Goal: Information Seeking & Learning: Learn about a topic

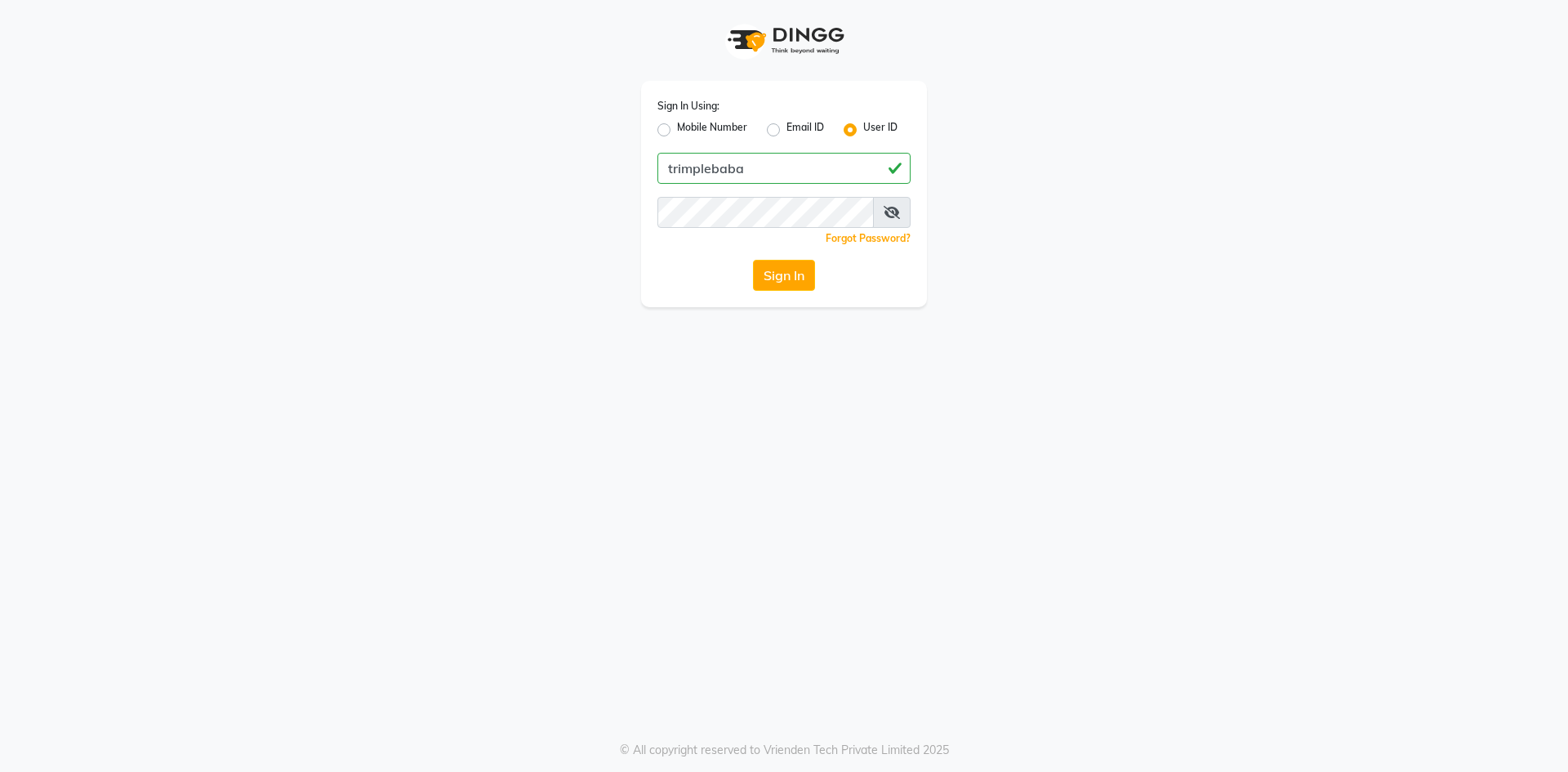
click at [755, 158] on input "trimplebaba" at bounding box center [784, 169] width 253 height 31
type input "trimplebabaria"
click at [753, 260] on button "Sign In" at bounding box center [784, 276] width 62 height 31
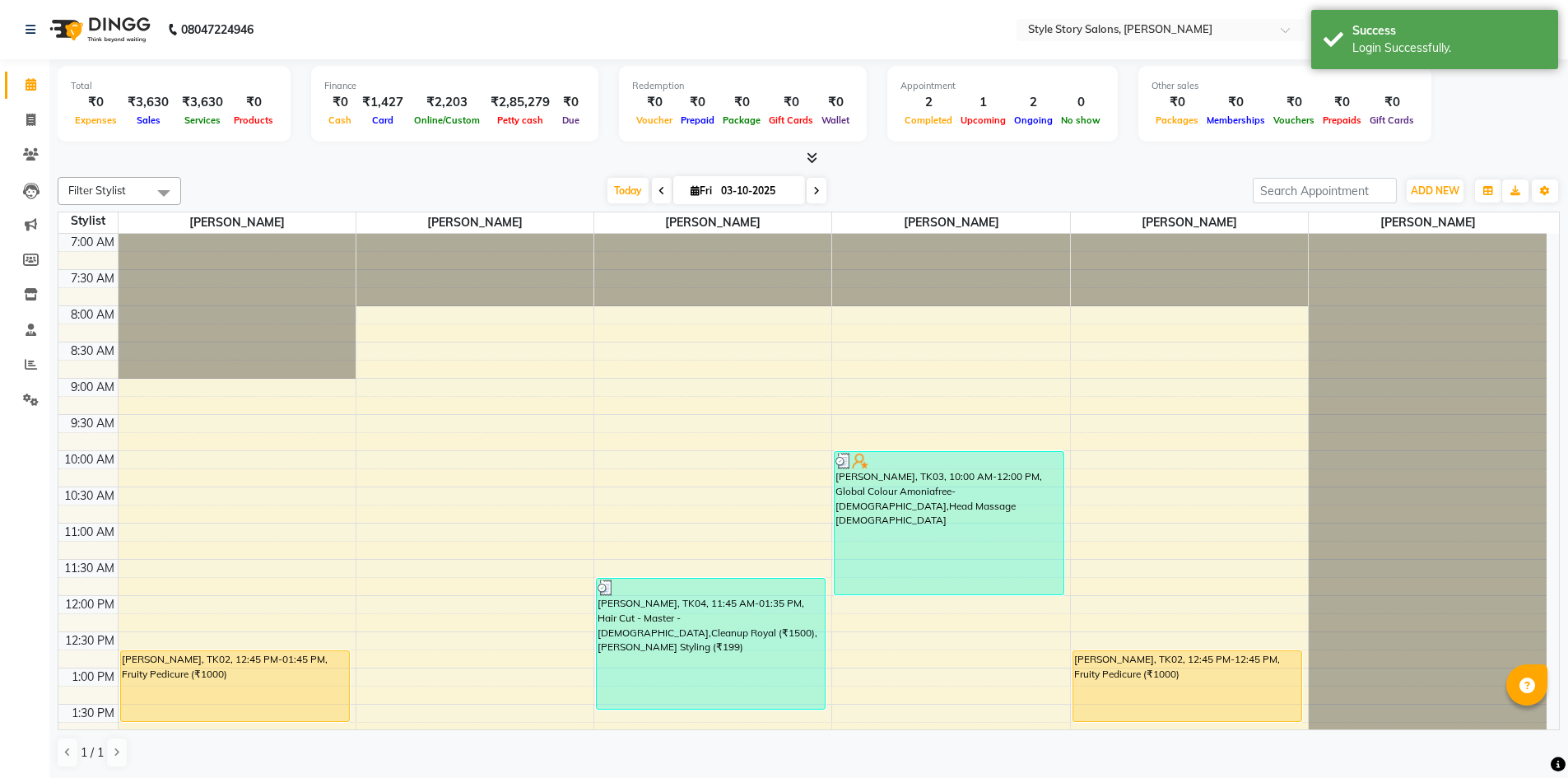
click at [1479, 138] on div "Total ₹0 Expenses ₹3,630 Sales ₹3,630 Services ₹0 Products Finance ₹0 Cash ₹1,4…" at bounding box center [808, 105] width 1502 height 80
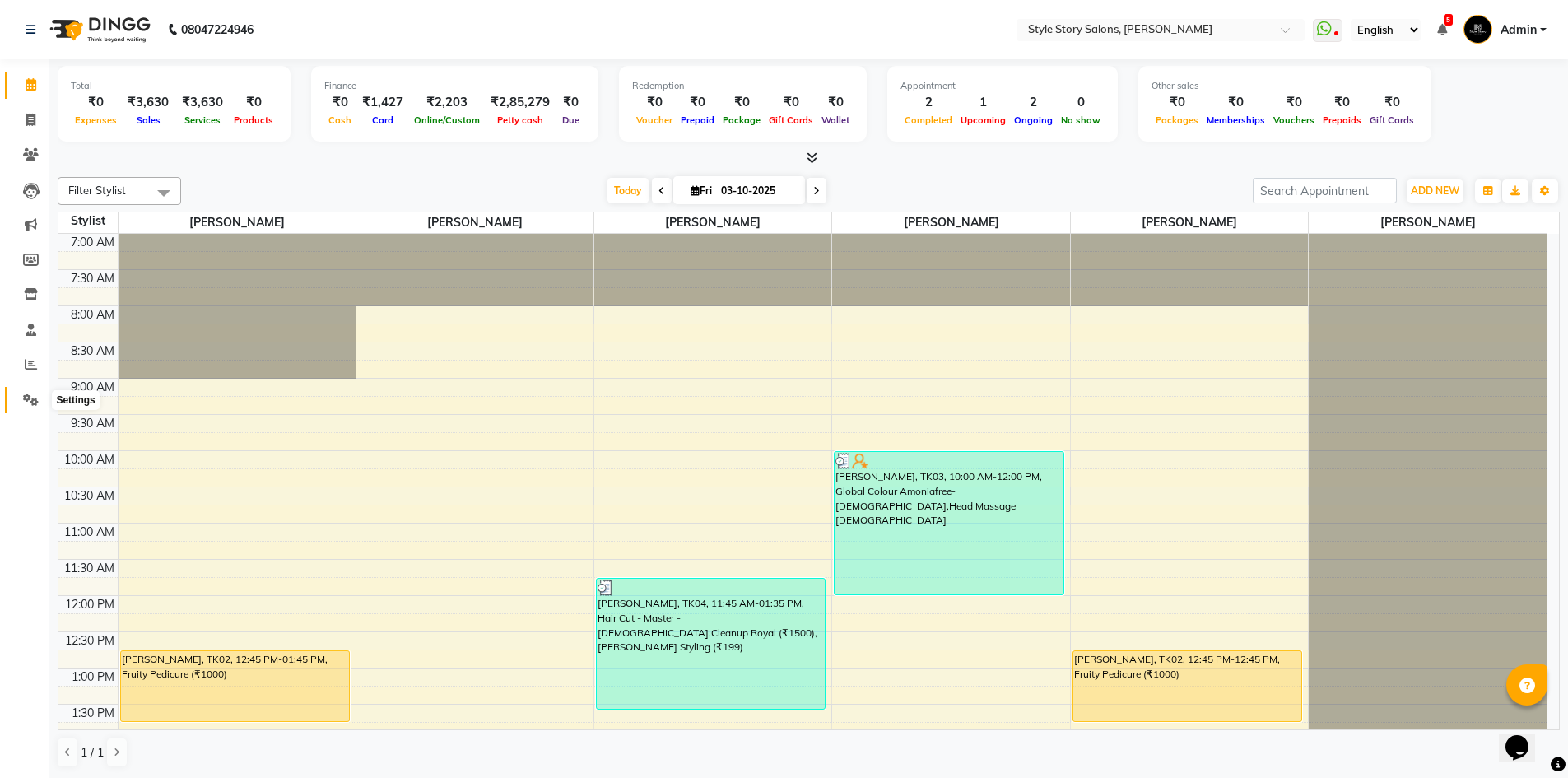
click at [27, 404] on icon at bounding box center [30, 399] width 16 height 12
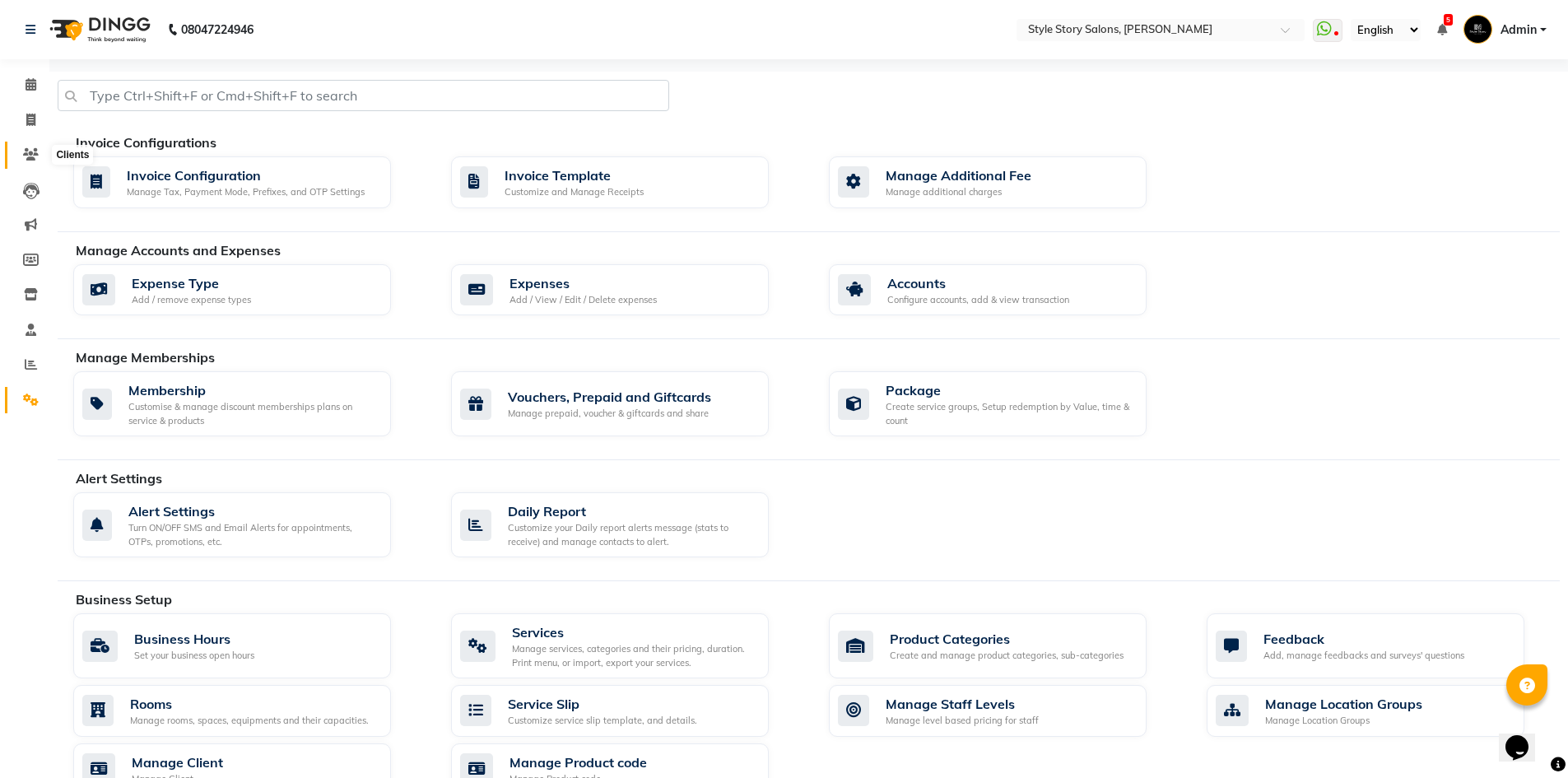
click at [34, 162] on span at bounding box center [30, 155] width 29 height 19
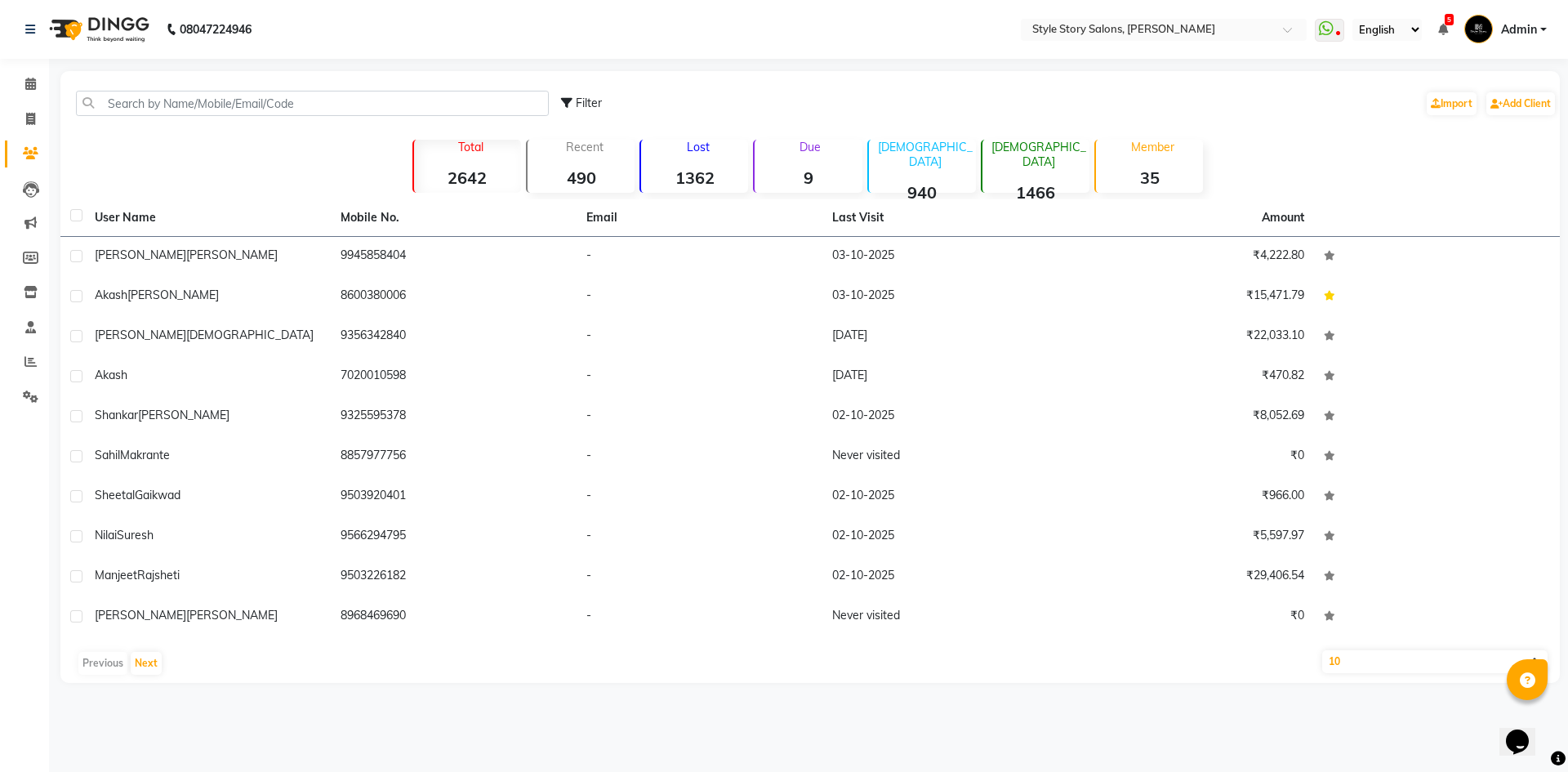
click at [584, 102] on span "Filter" at bounding box center [589, 103] width 27 height 15
select select "1000000"
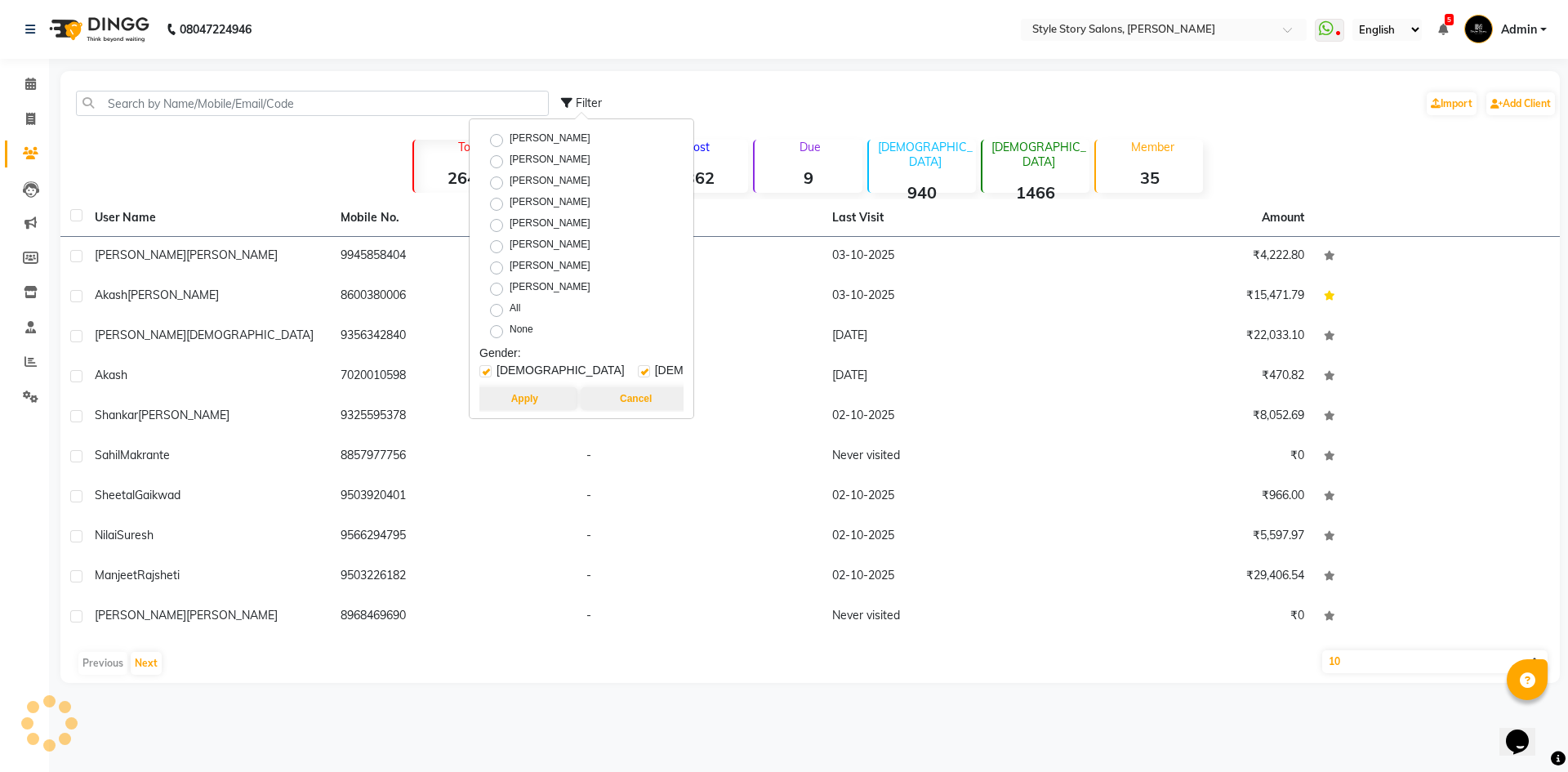
scroll to position [698, 0]
click at [636, 397] on button "Cancel" at bounding box center [636, 398] width 110 height 23
click at [634, 387] on button "Cancel" at bounding box center [636, 398] width 110 height 23
click at [740, 95] on div "Filter Import Add Client" at bounding box center [1059, 103] width 996 height 51
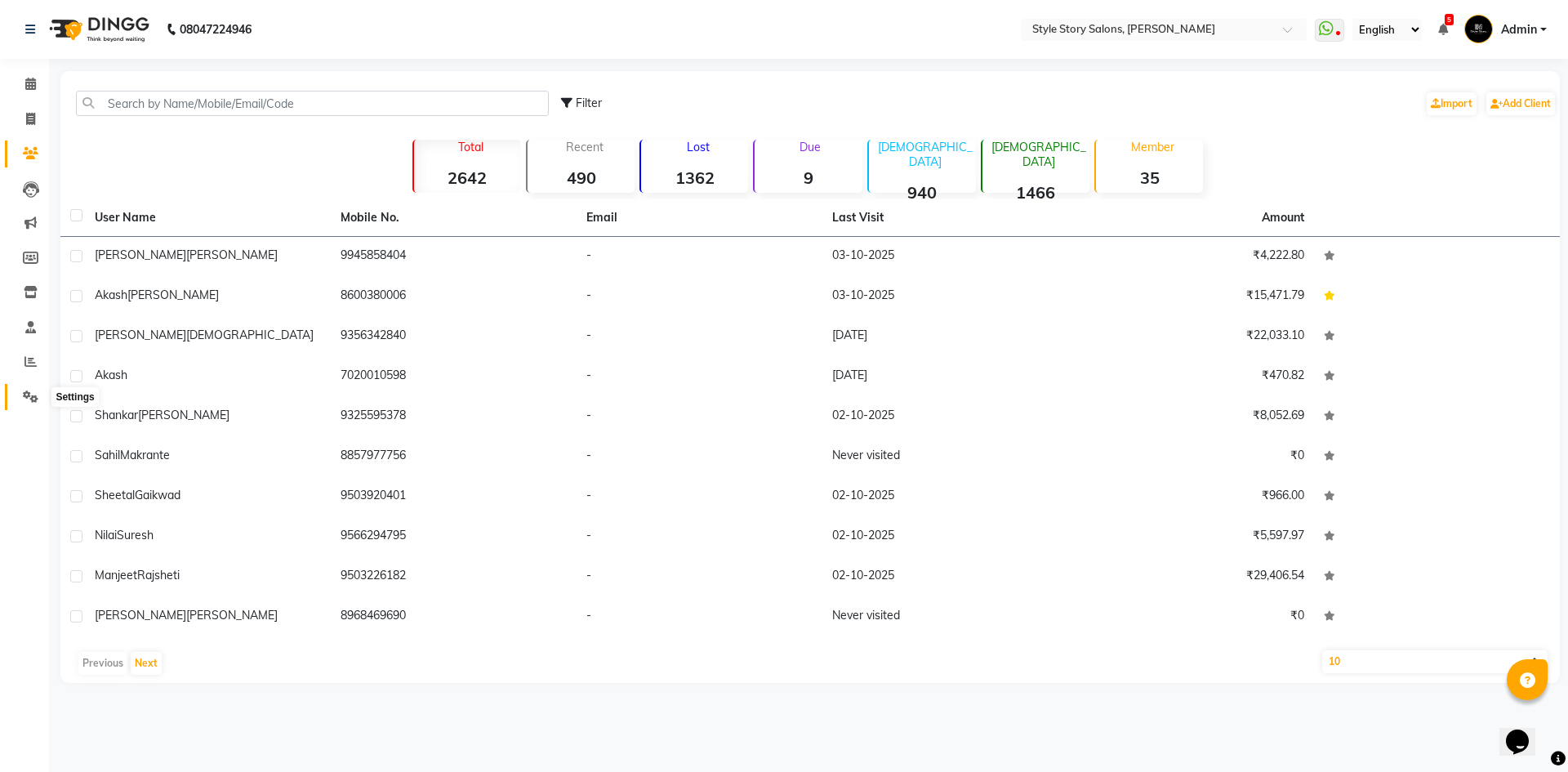
click at [33, 404] on span at bounding box center [30, 397] width 28 height 19
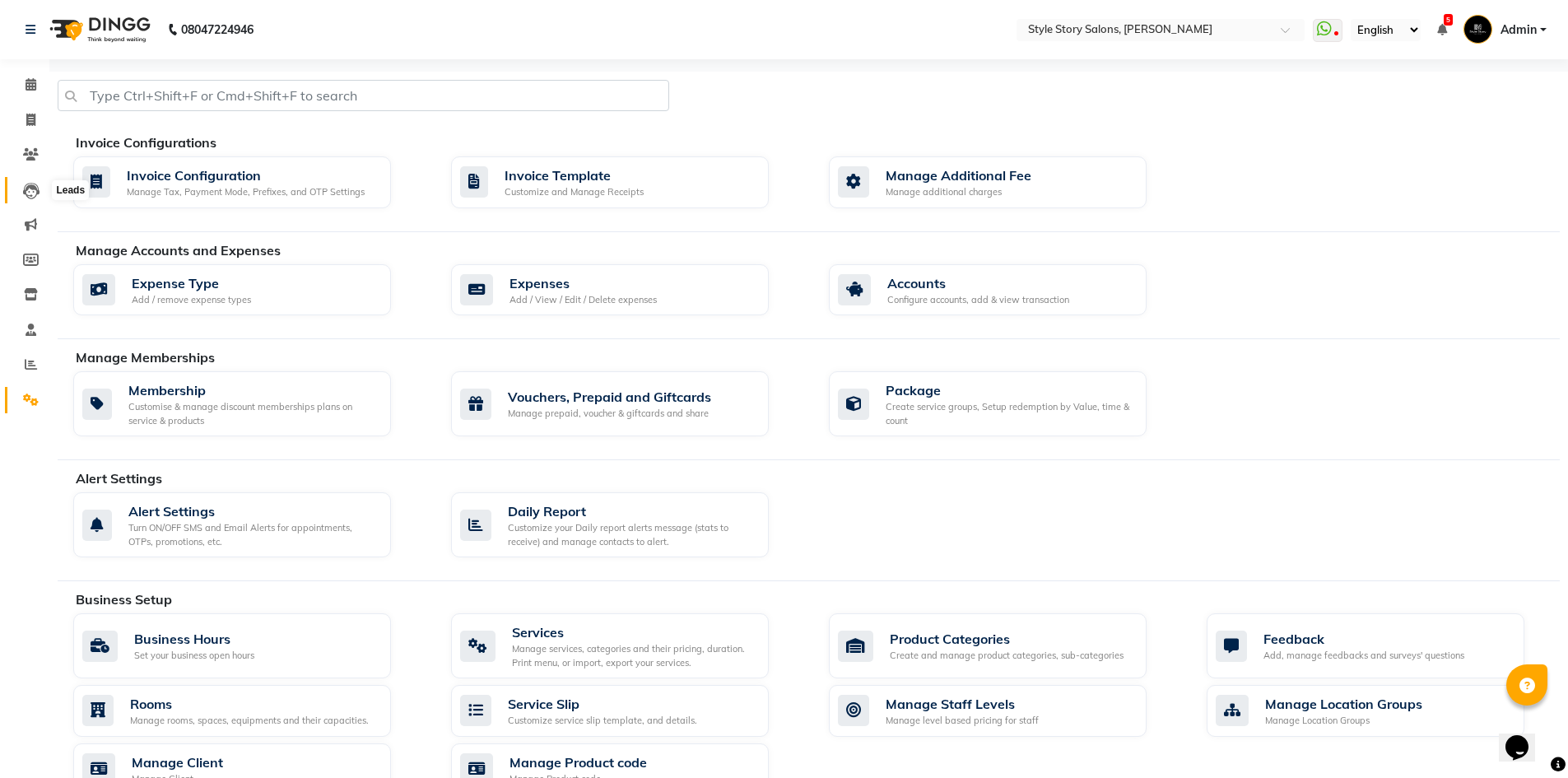
click at [30, 194] on icon at bounding box center [31, 191] width 17 height 17
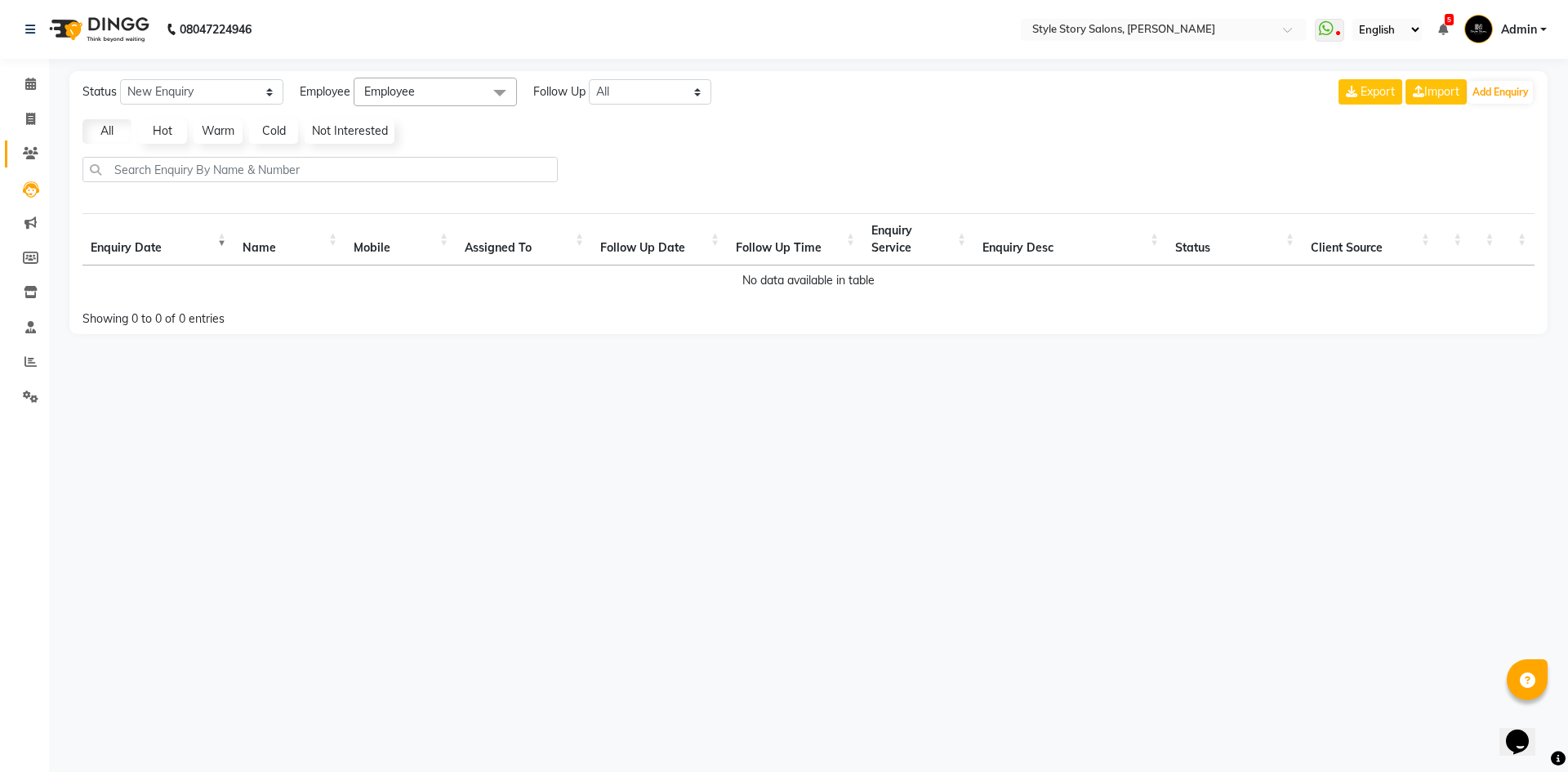
click at [31, 140] on link "Clients" at bounding box center [24, 153] width 39 height 27
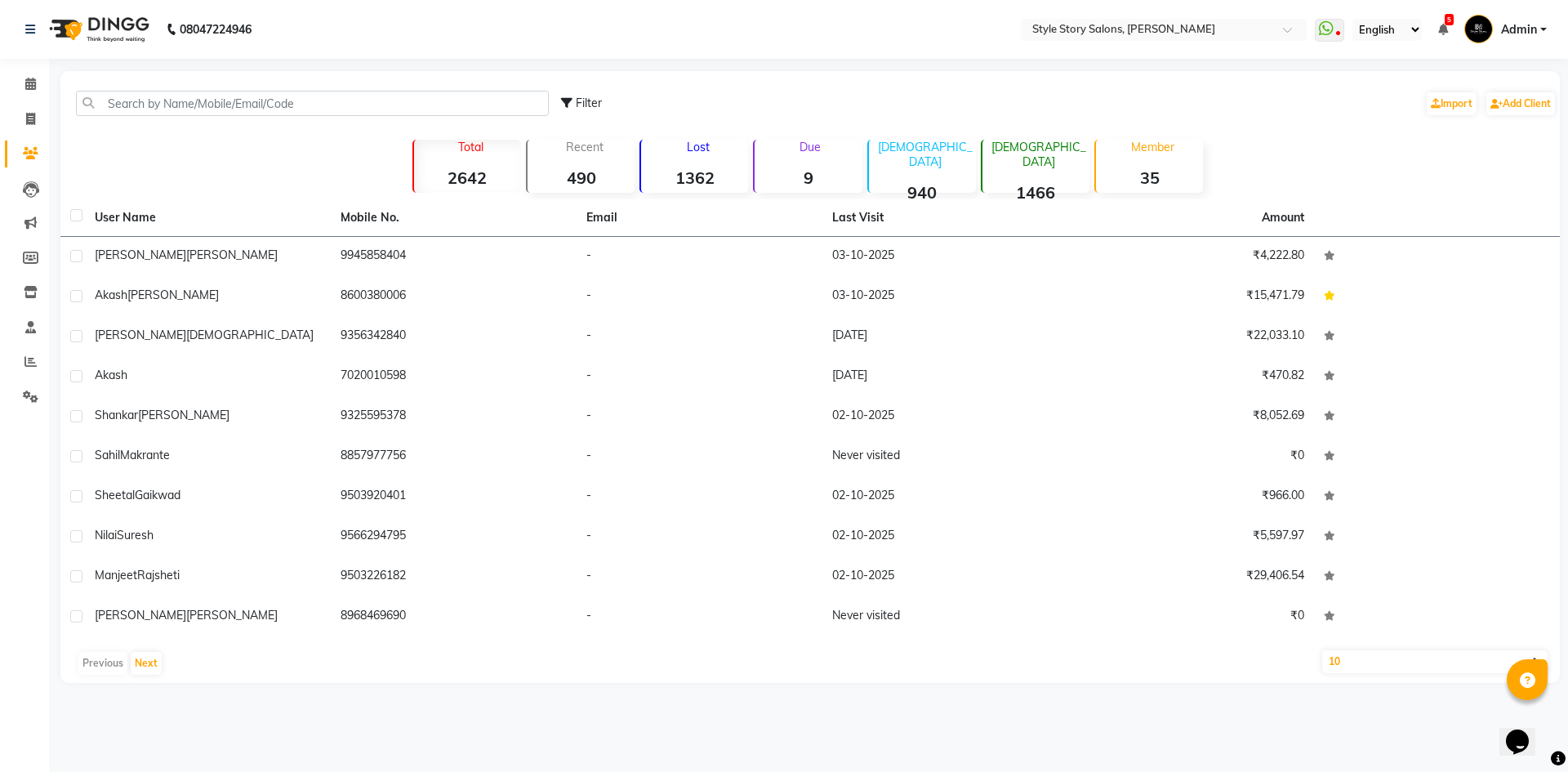
click at [77, 220] on label at bounding box center [76, 214] width 12 height 12
click at [77, 220] on input "checkbox" at bounding box center [76, 216] width 11 height 11
checkbox input "true"
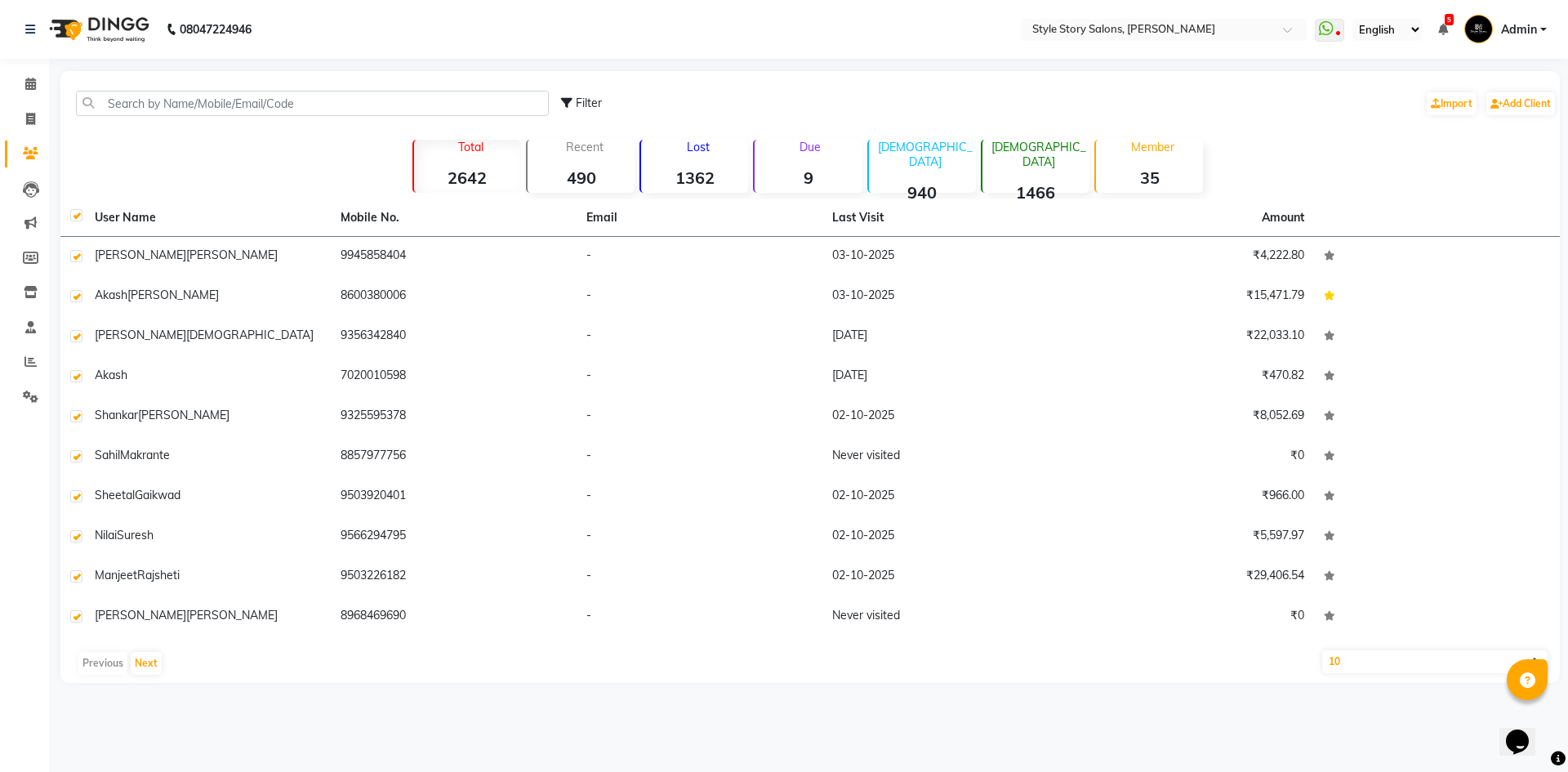
checkbox input "true"
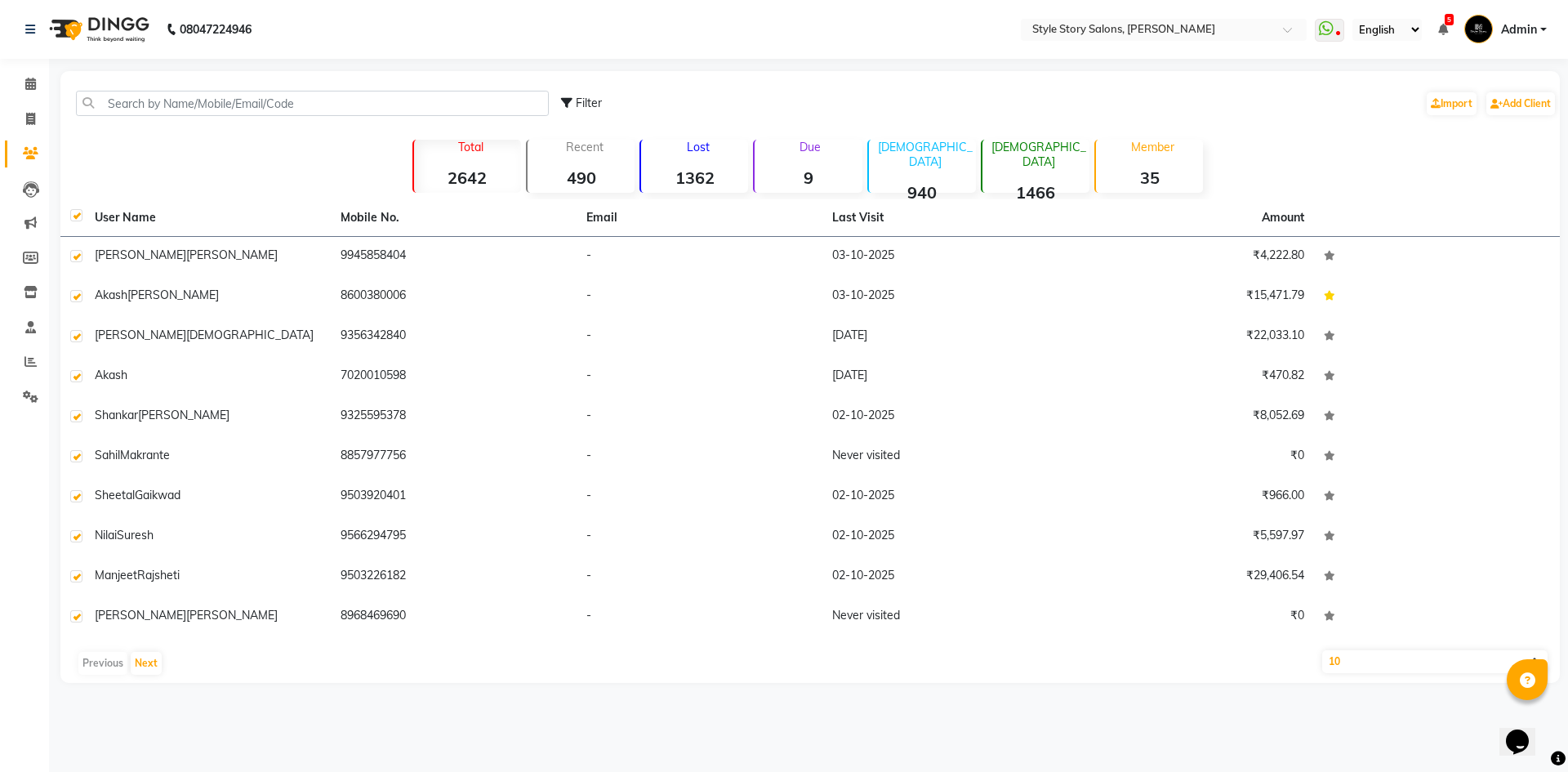
checkbox input "true"
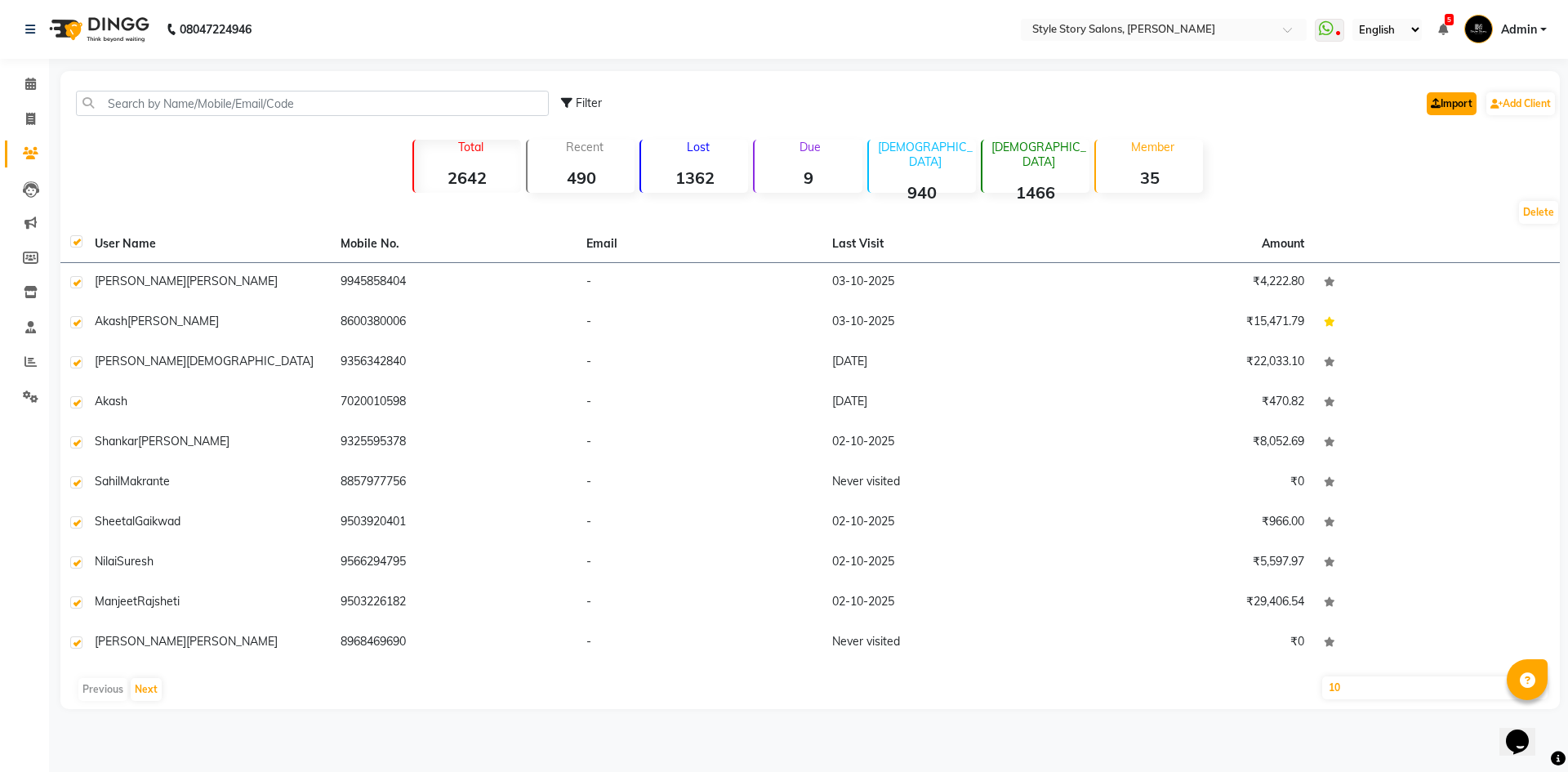
click at [1438, 112] on link "Import" at bounding box center [1452, 103] width 49 height 23
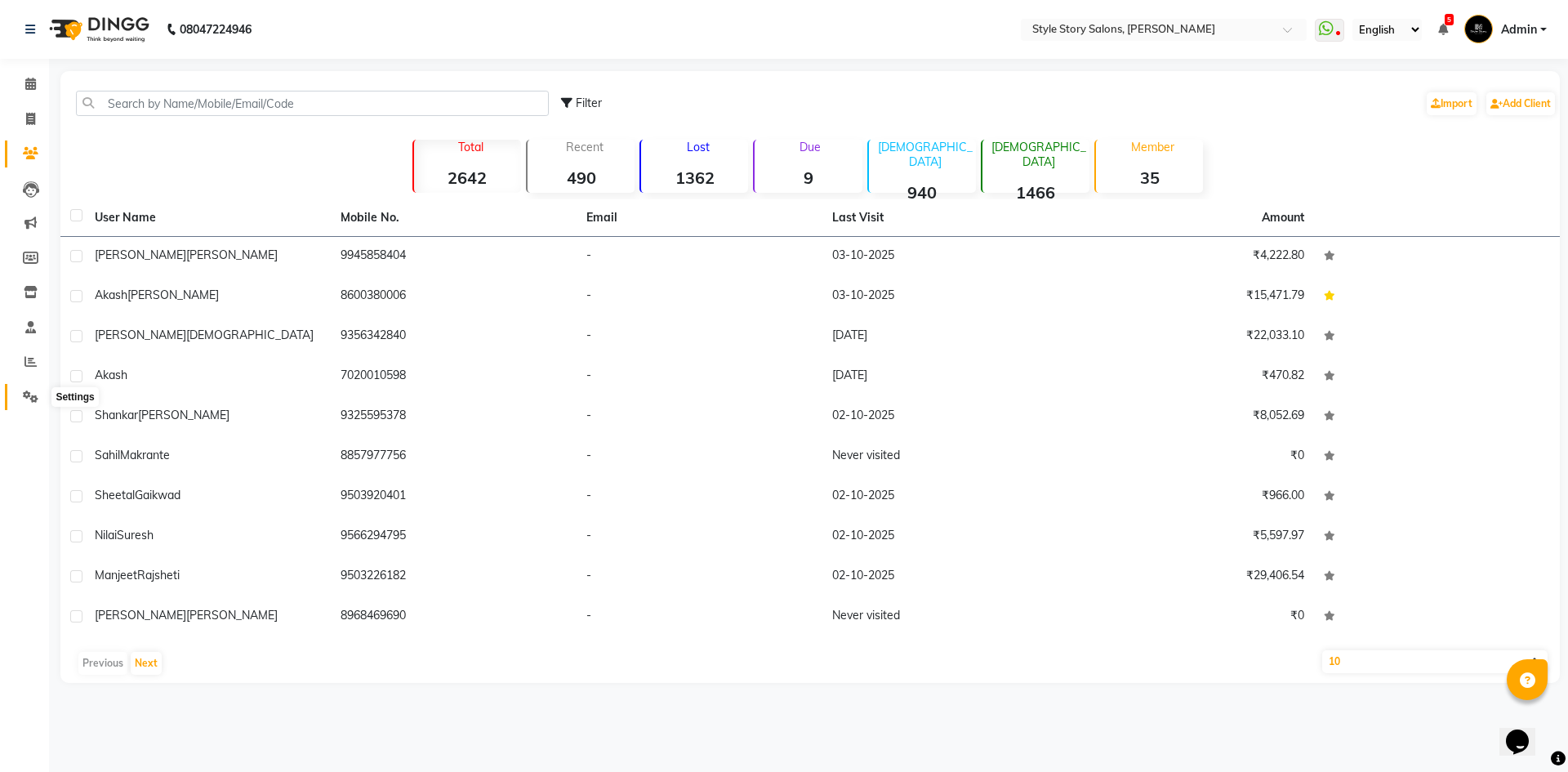
click at [23, 402] on icon at bounding box center [30, 396] width 16 height 12
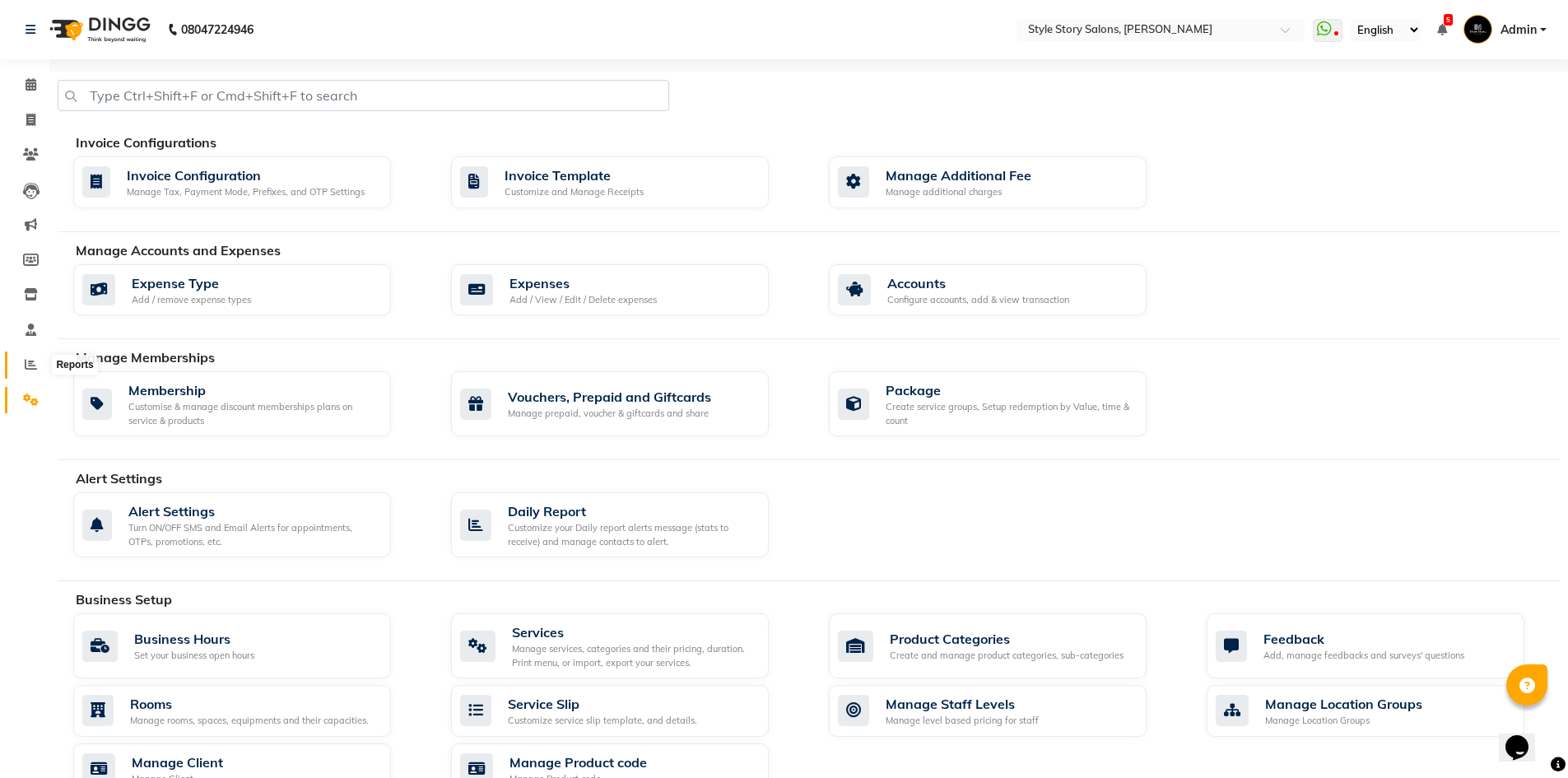
click at [21, 357] on span at bounding box center [30, 365] width 29 height 19
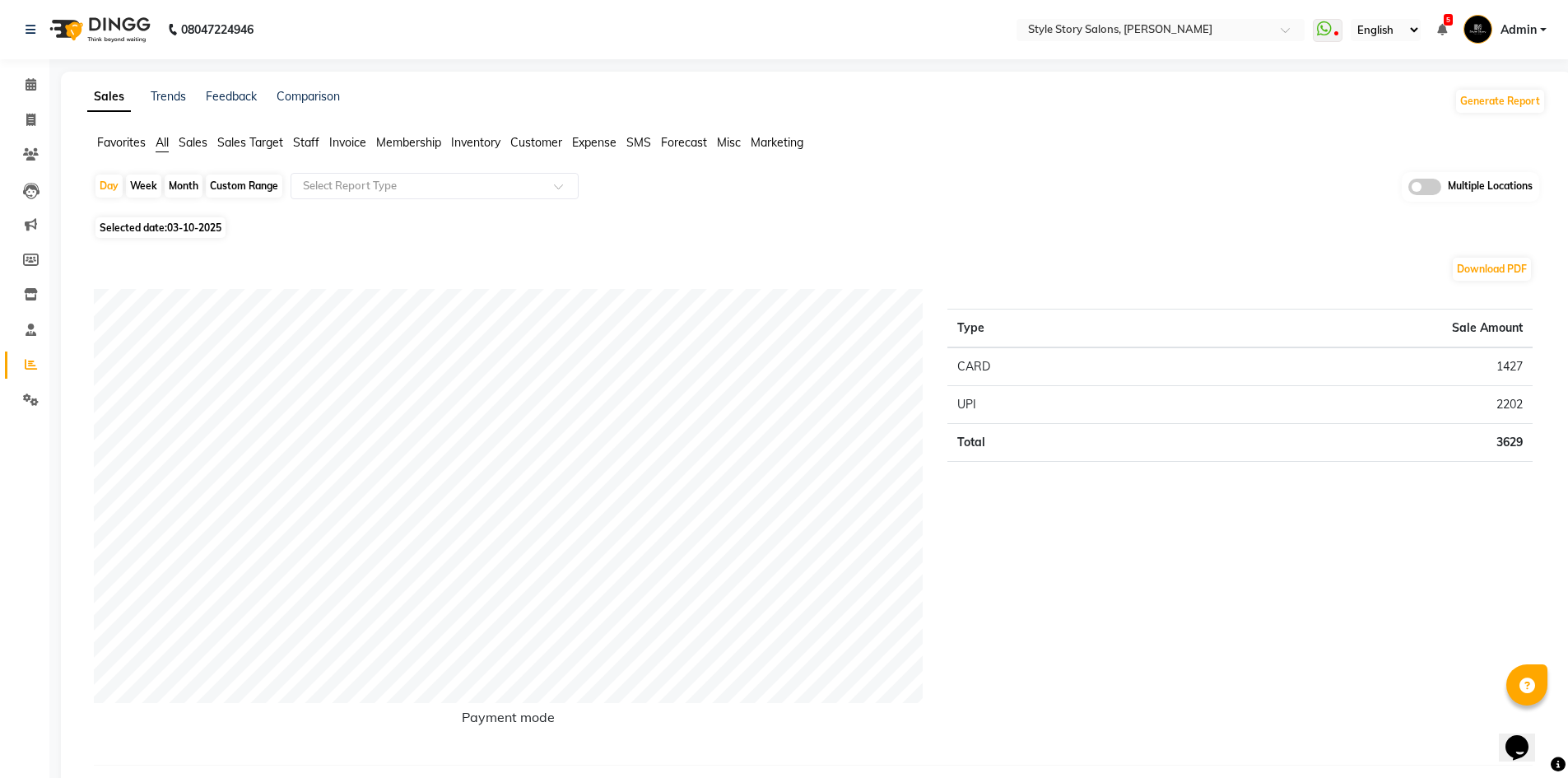
click at [545, 149] on span "Customer" at bounding box center [536, 142] width 52 height 15
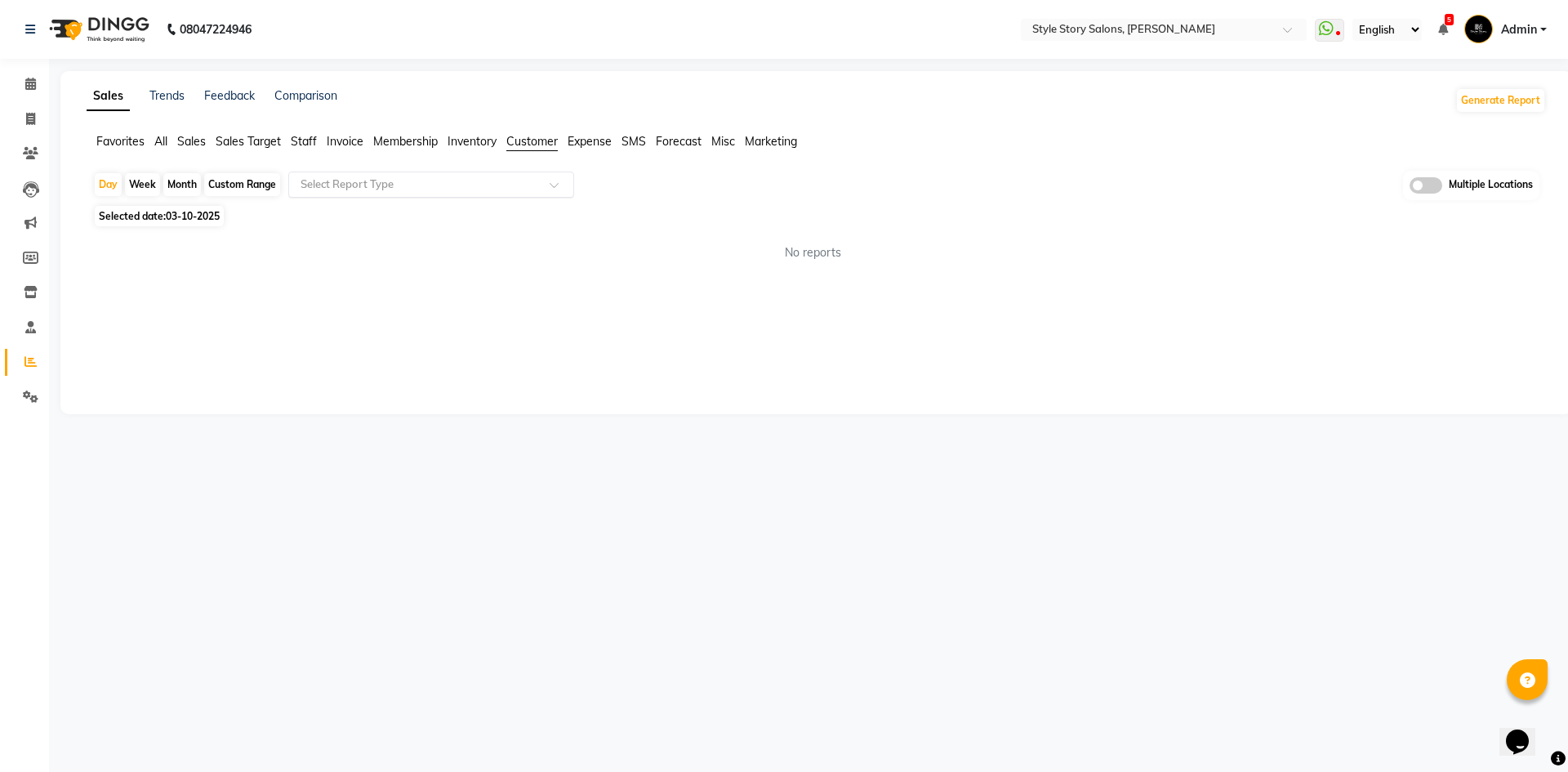
click at [356, 188] on input "text" at bounding box center [415, 185] width 235 height 16
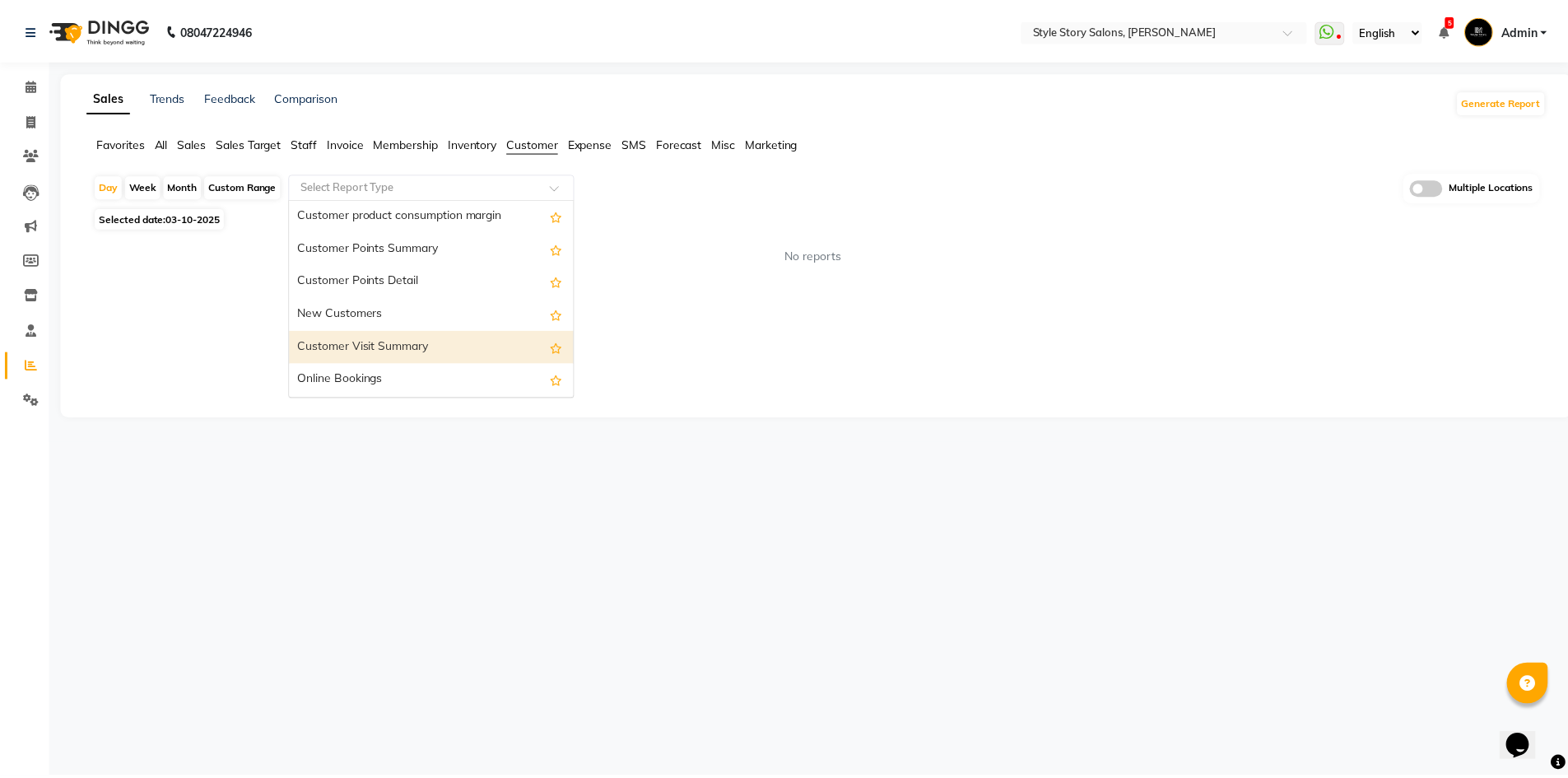
scroll to position [231, 0]
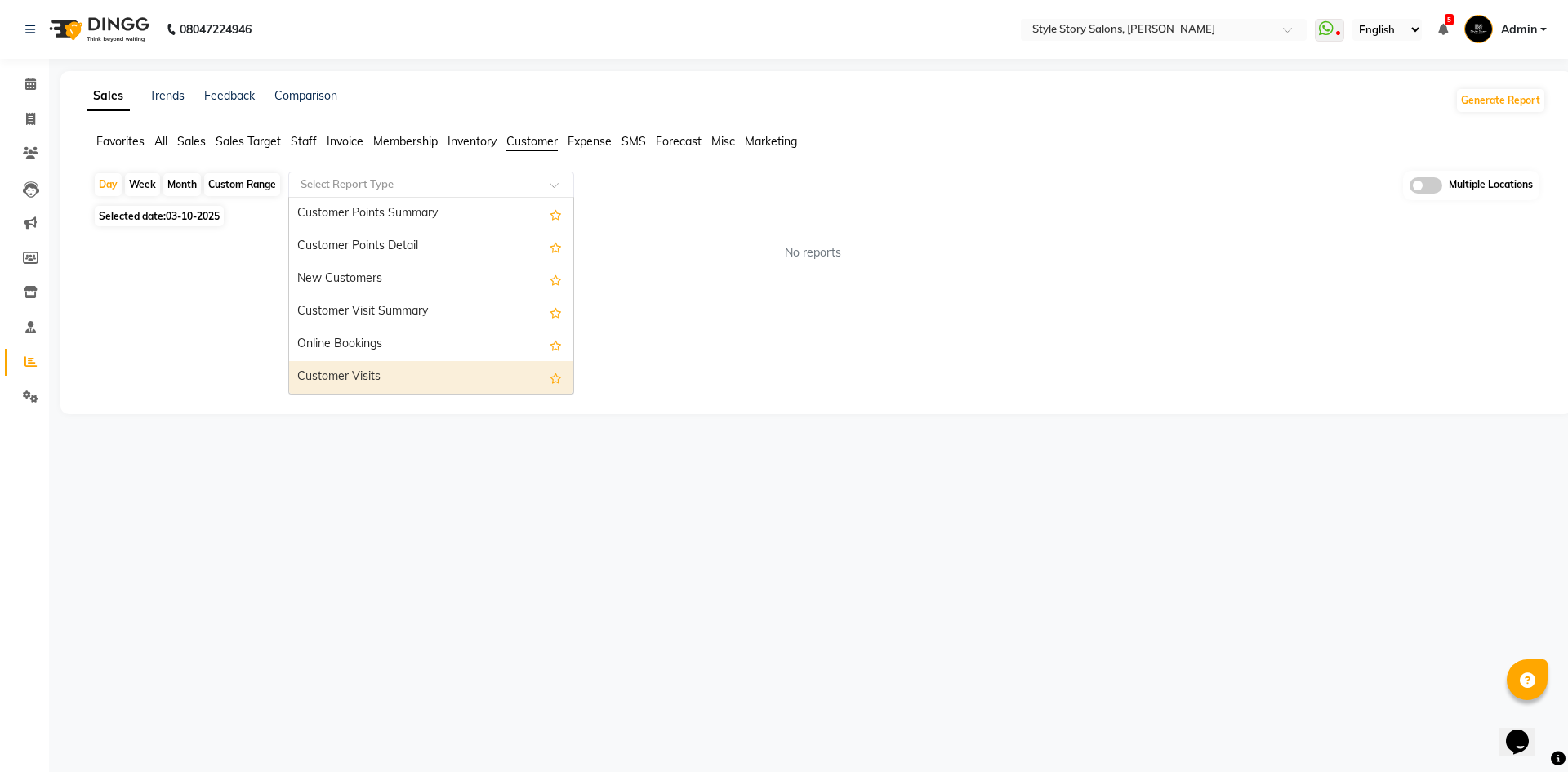
click at [691, 253] on div "No reports" at bounding box center [813, 253] width 1440 height 17
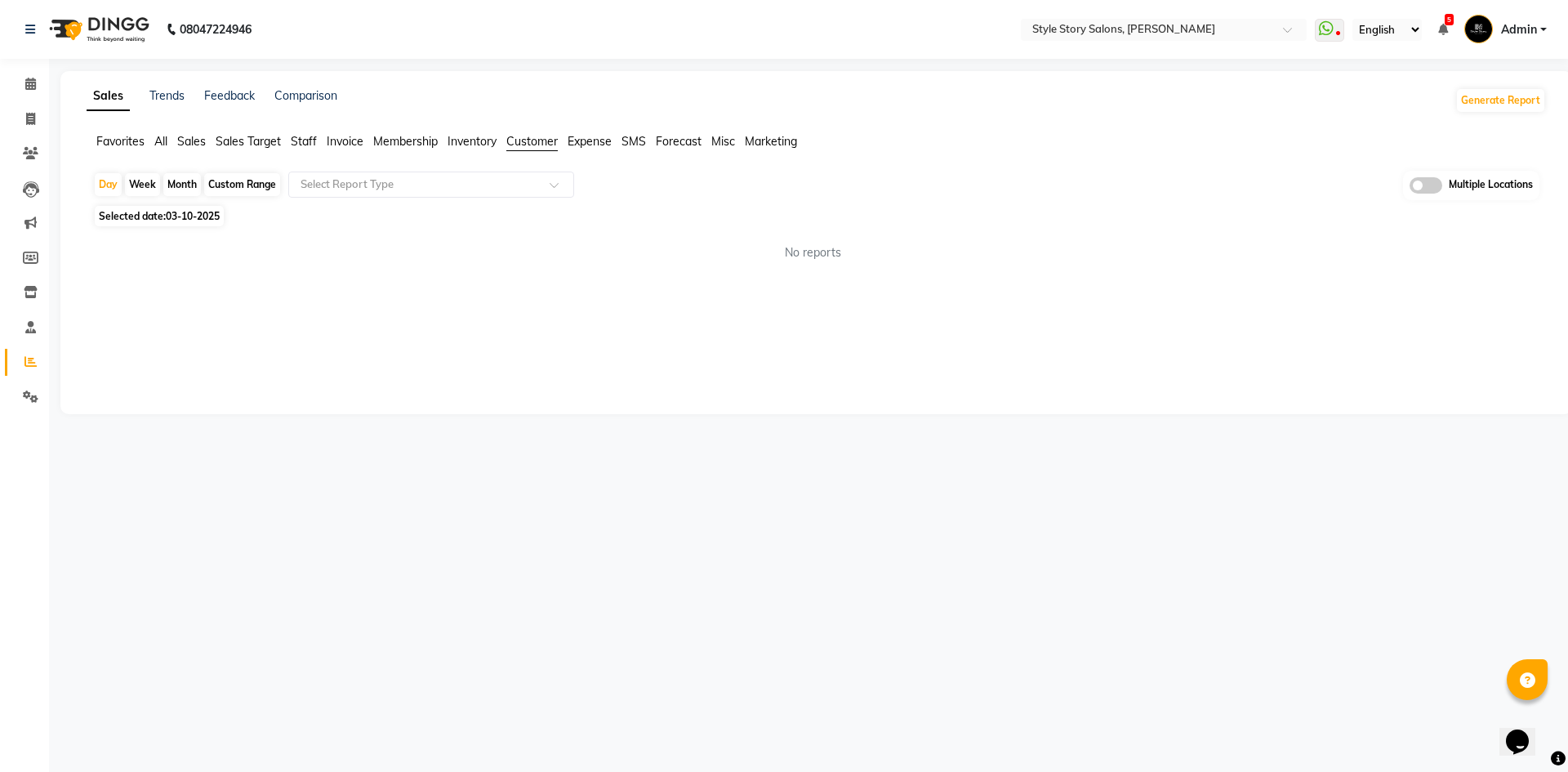
click at [782, 149] on li "Marketing" at bounding box center [770, 141] width 52 height 17
click at [782, 147] on span "Marketing" at bounding box center [770, 141] width 52 height 15
click at [32, 155] on icon at bounding box center [30, 153] width 16 height 12
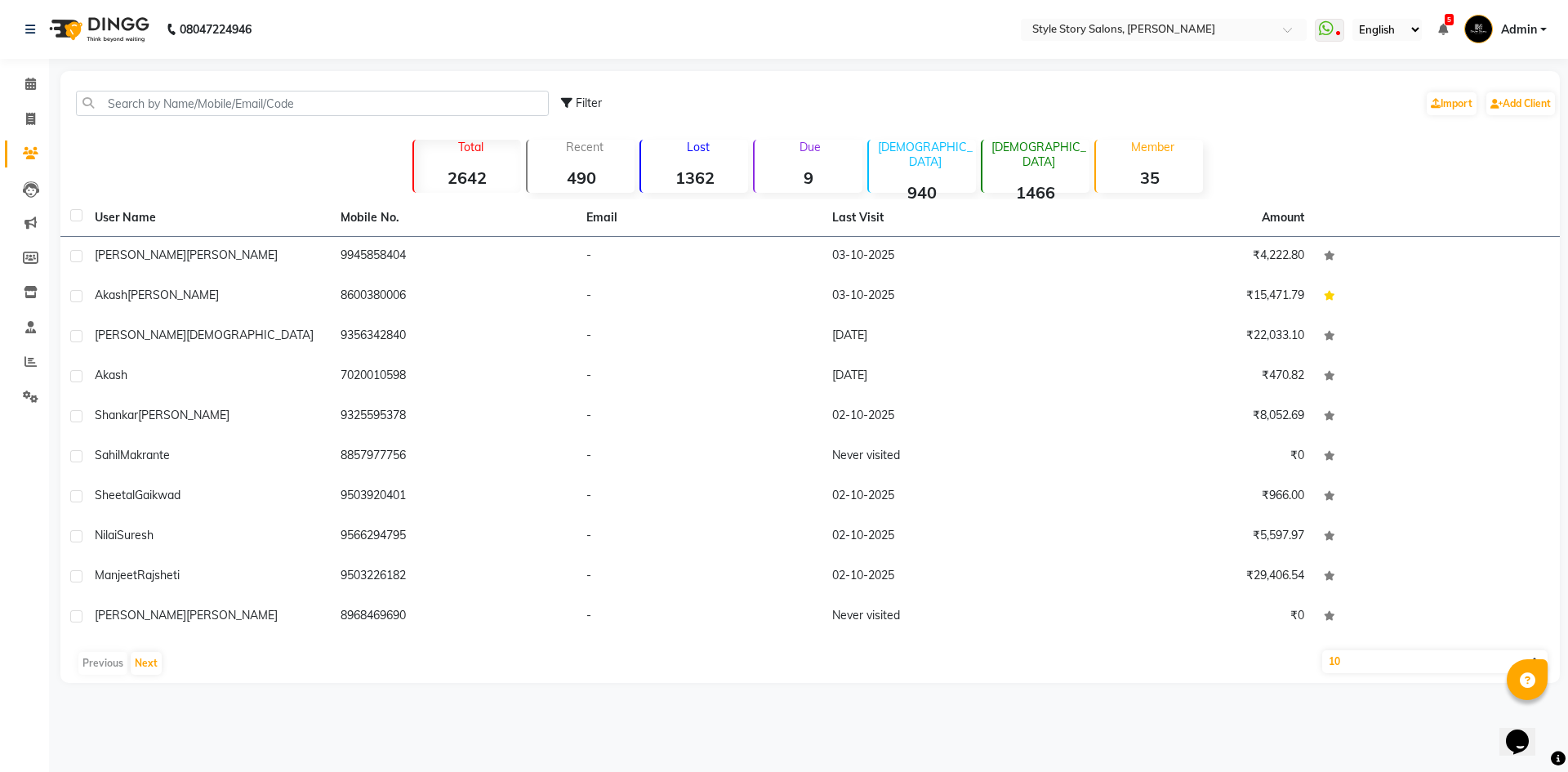
click at [73, 212] on label at bounding box center [76, 214] width 12 height 12
click at [73, 212] on input "checkbox" at bounding box center [76, 216] width 11 height 11
checkbox input "true"
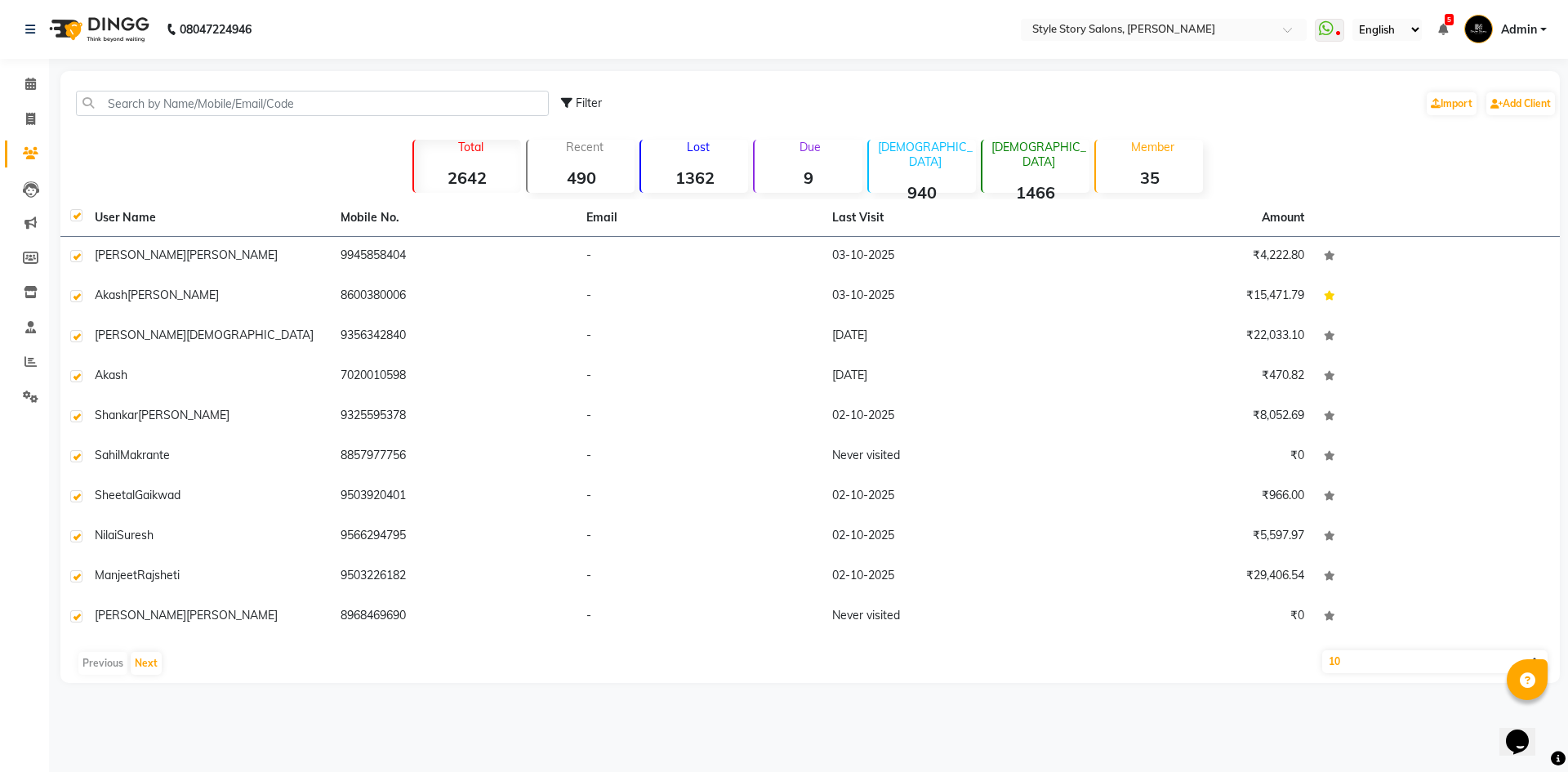
checkbox input "true"
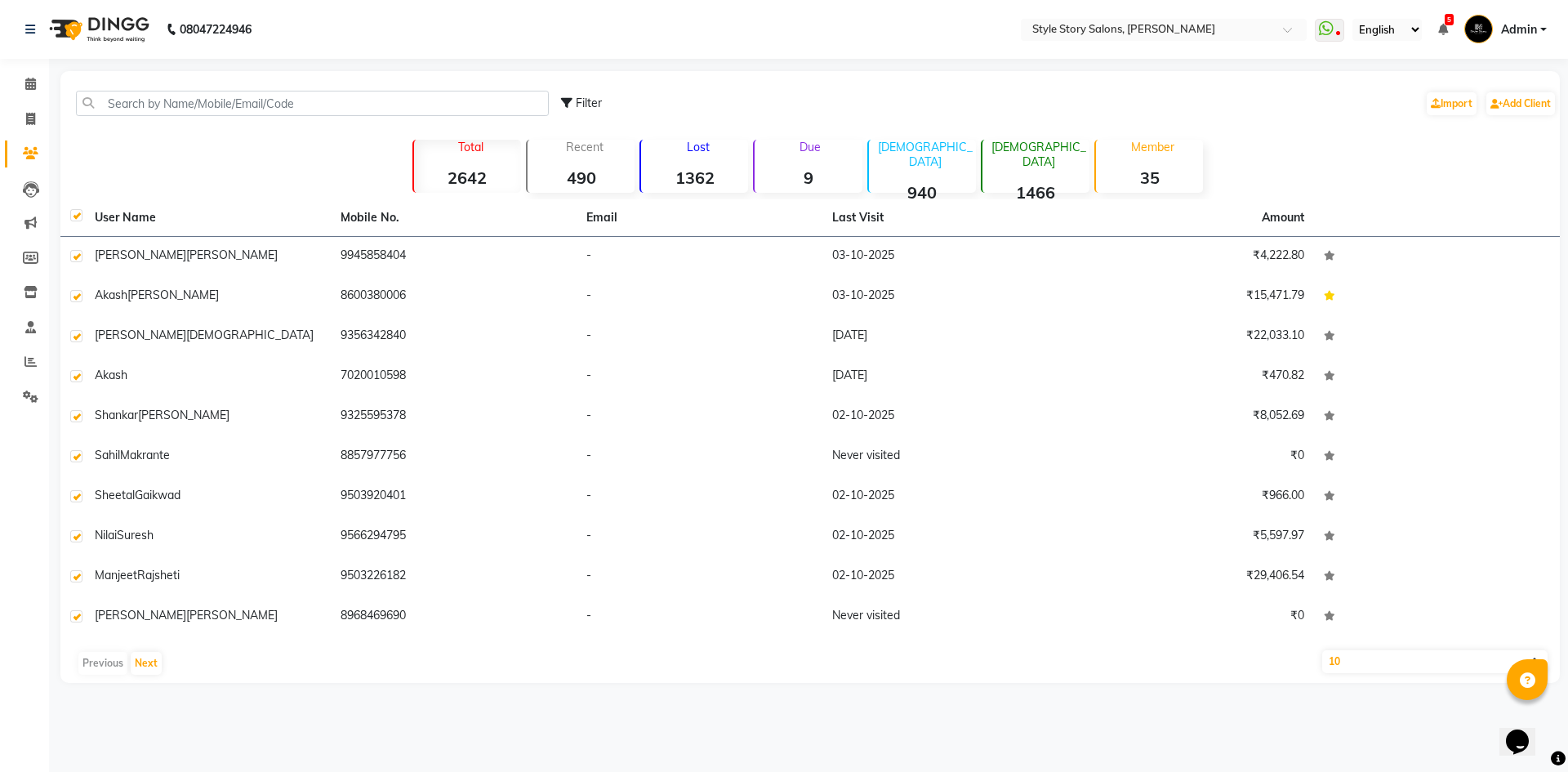
checkbox input "true"
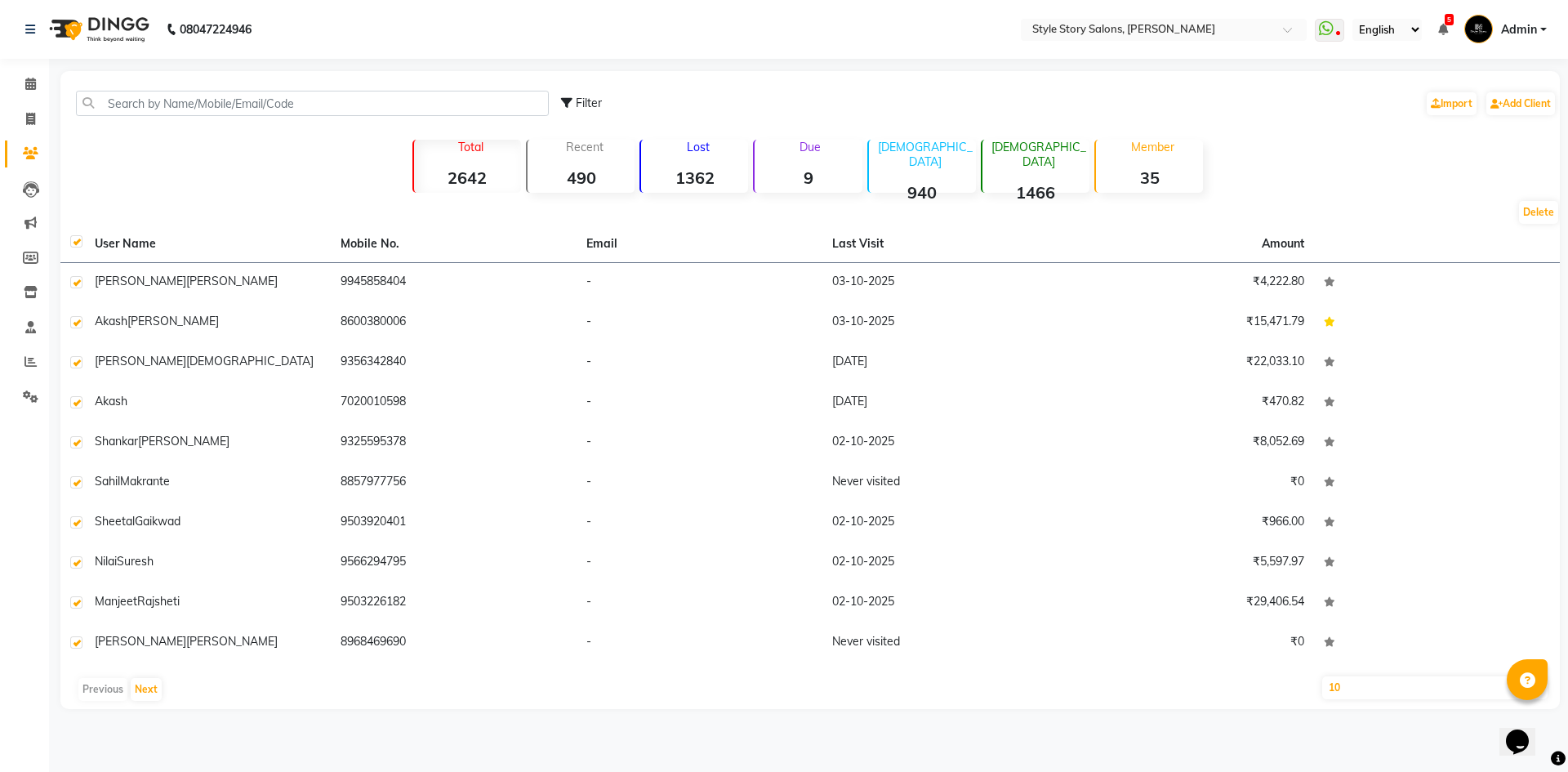
click at [75, 236] on label at bounding box center [76, 241] width 12 height 12
click at [75, 237] on input "checkbox" at bounding box center [76, 243] width 11 height 11
checkbox input "false"
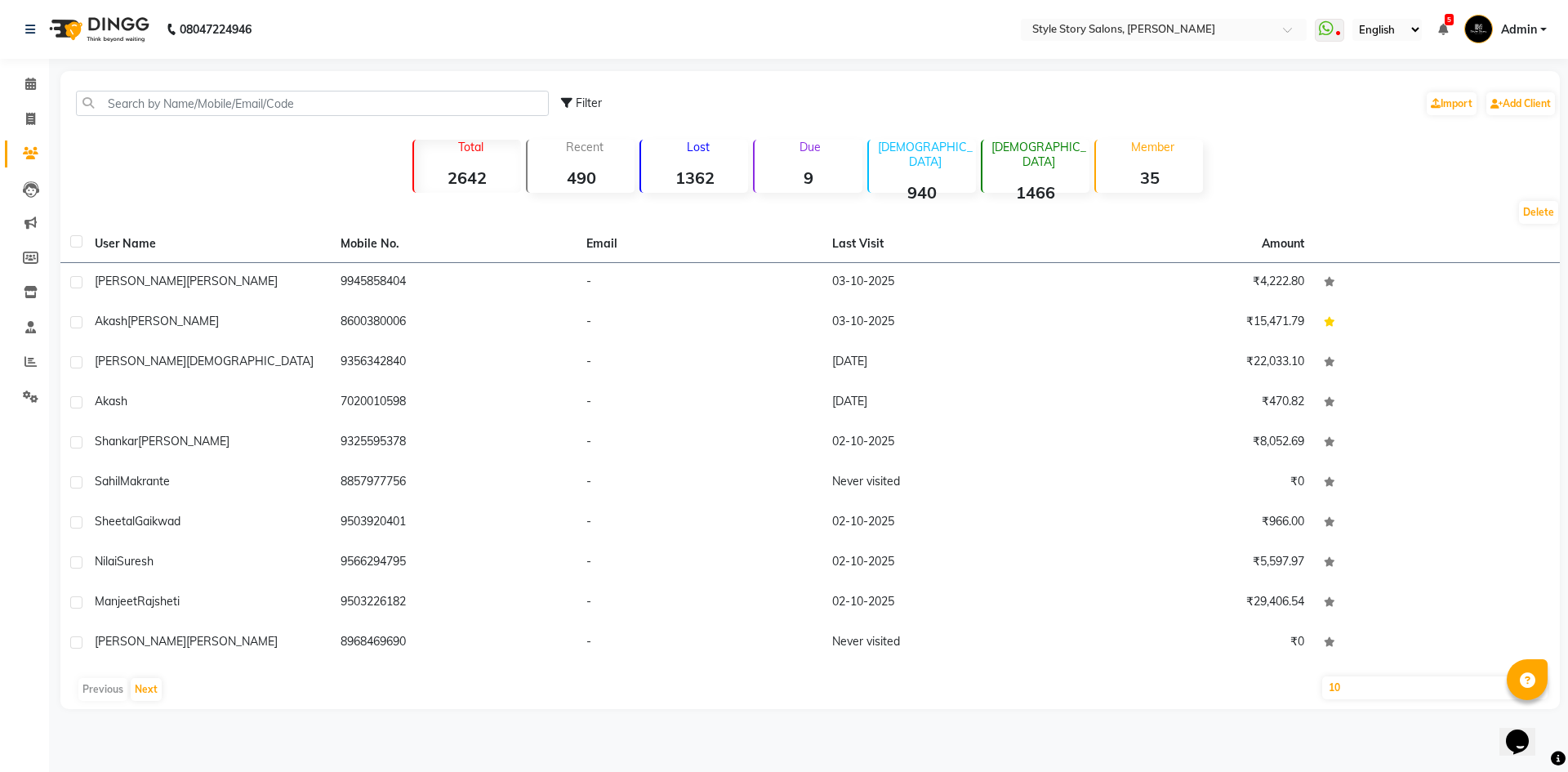
checkbox input "false"
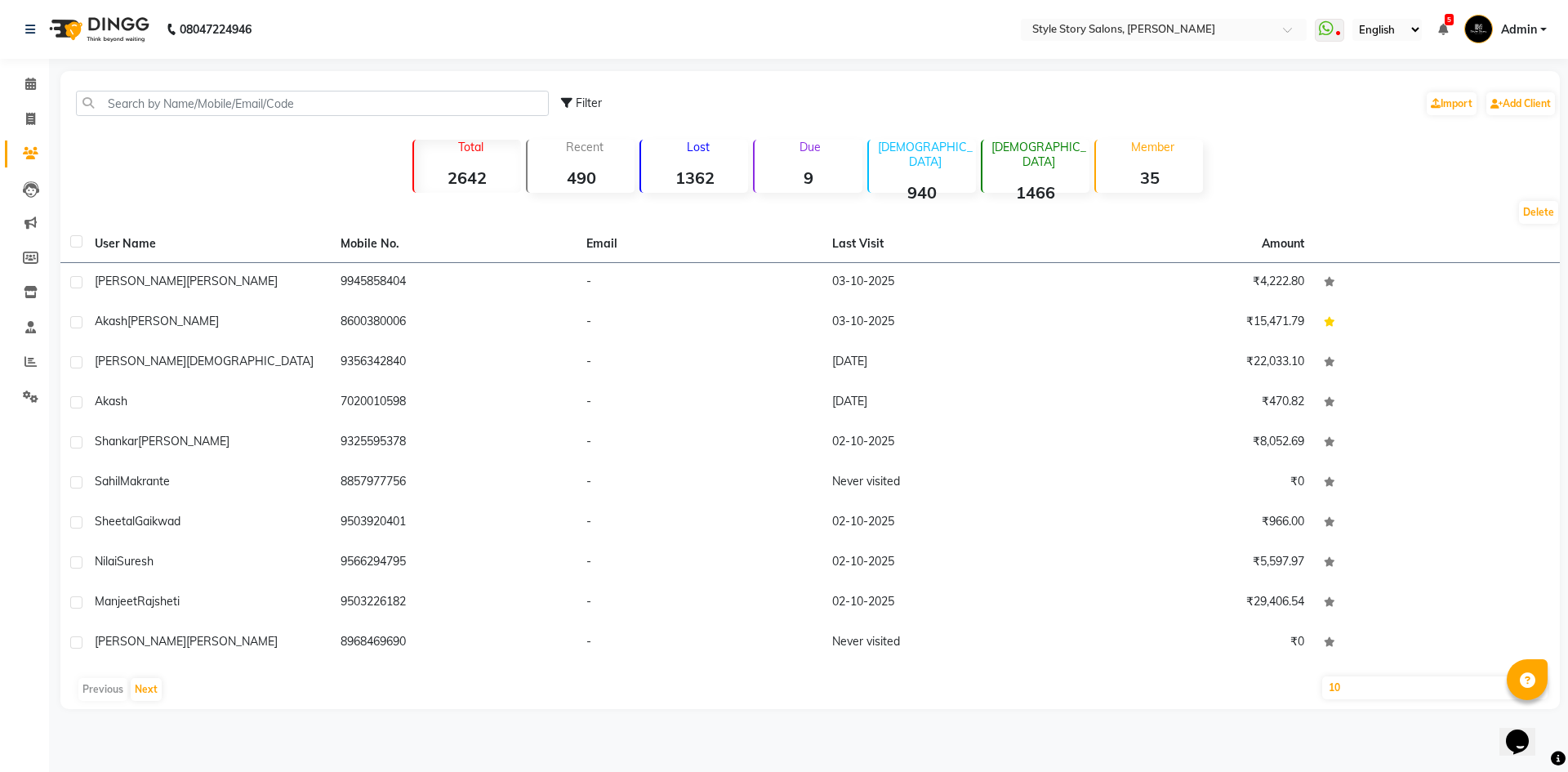
checkbox input "false"
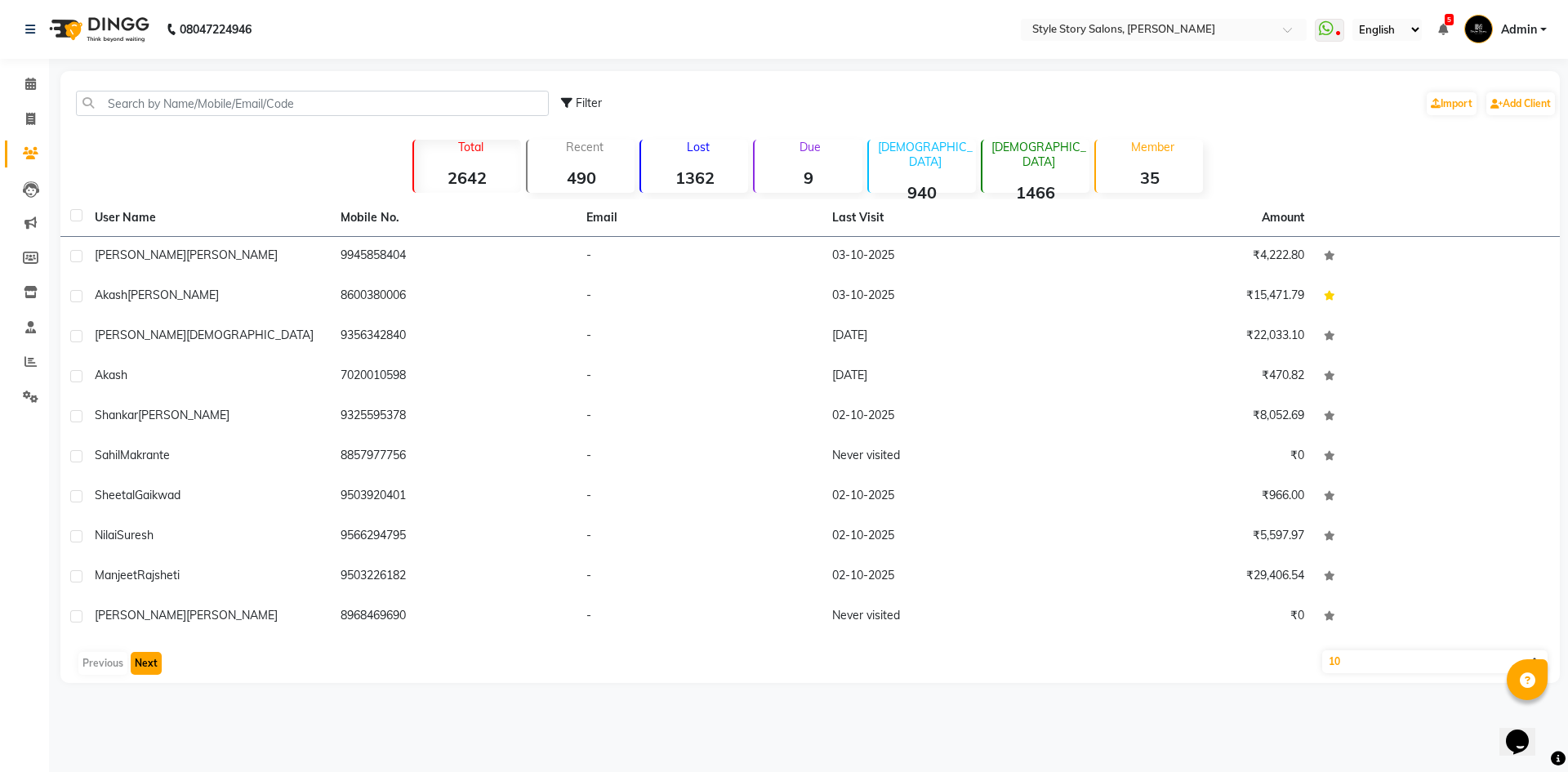
click at [154, 672] on button "Next" at bounding box center [147, 663] width 31 height 23
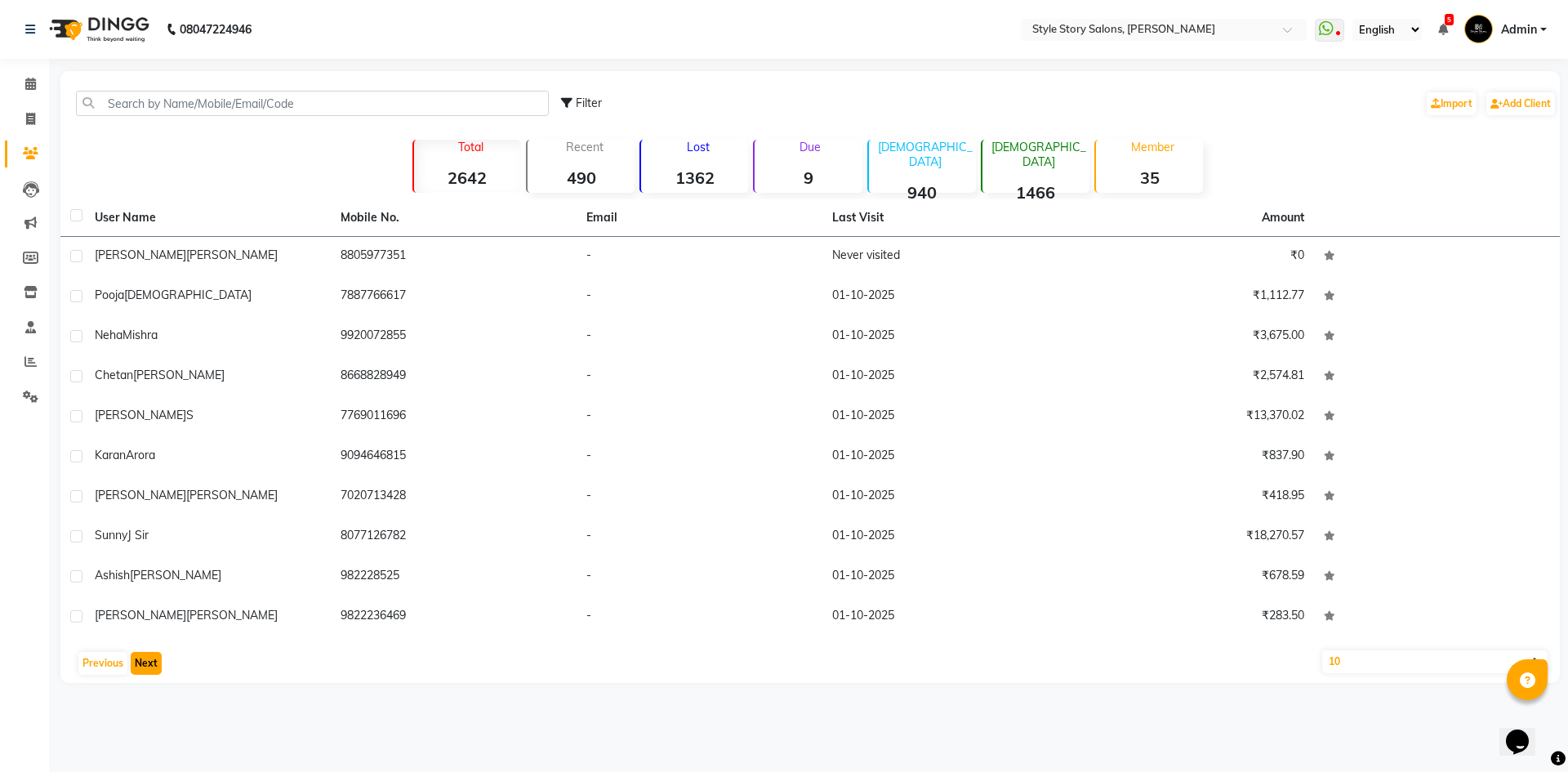
click at [154, 672] on button "Next" at bounding box center [147, 663] width 31 height 23
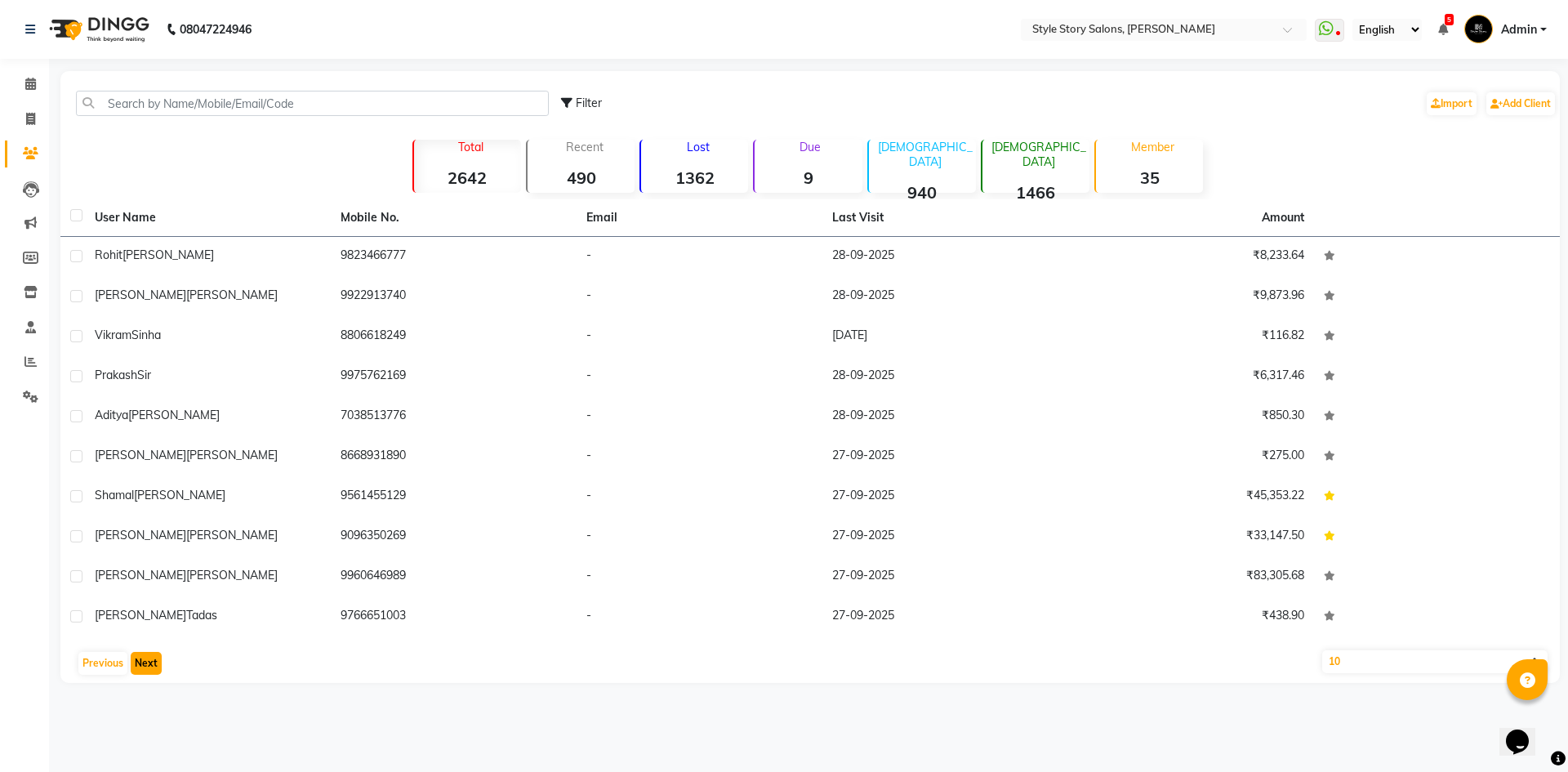
click at [154, 672] on button "Next" at bounding box center [147, 663] width 31 height 23
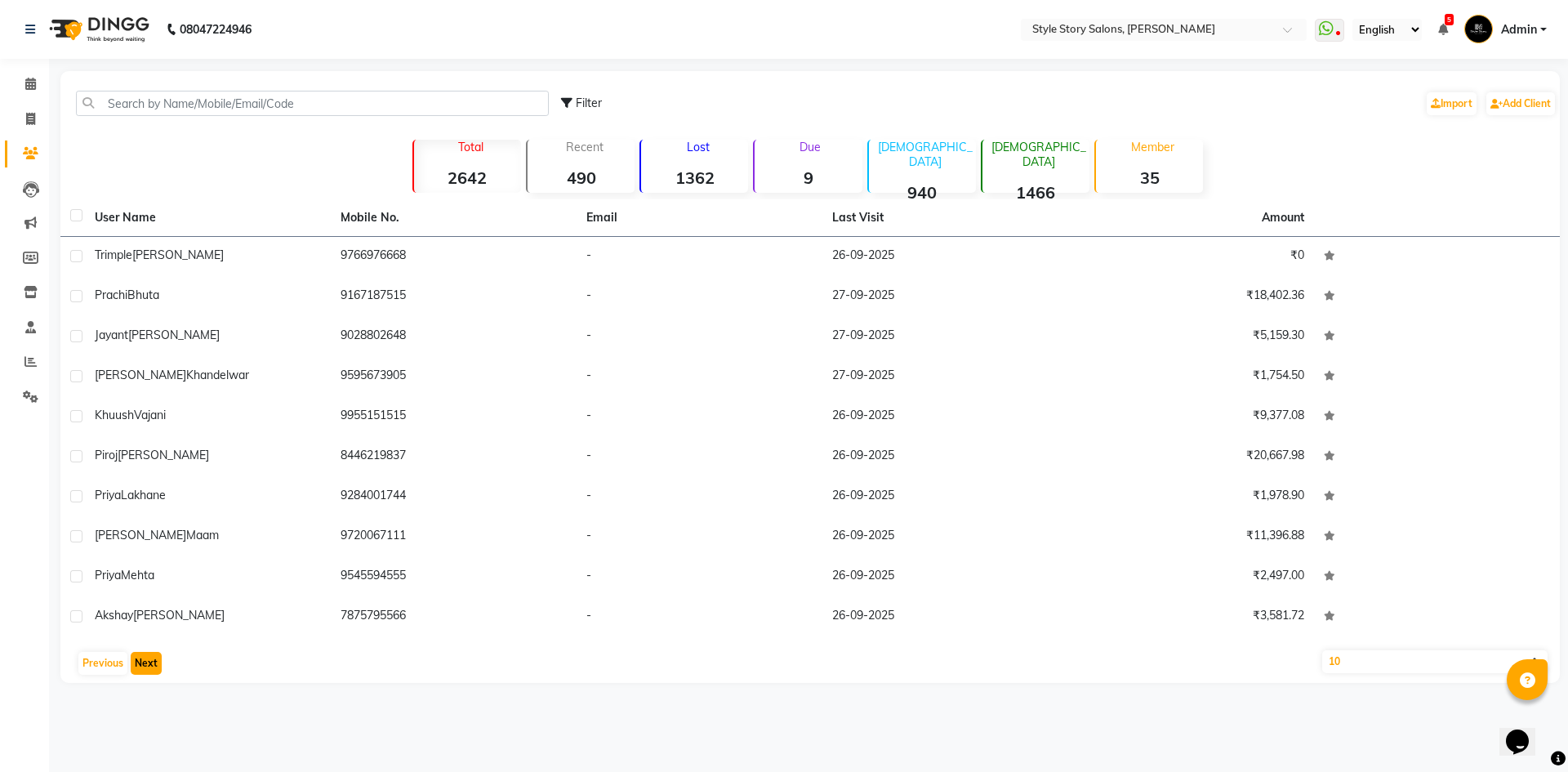
click at [154, 672] on button "Next" at bounding box center [147, 663] width 31 height 23
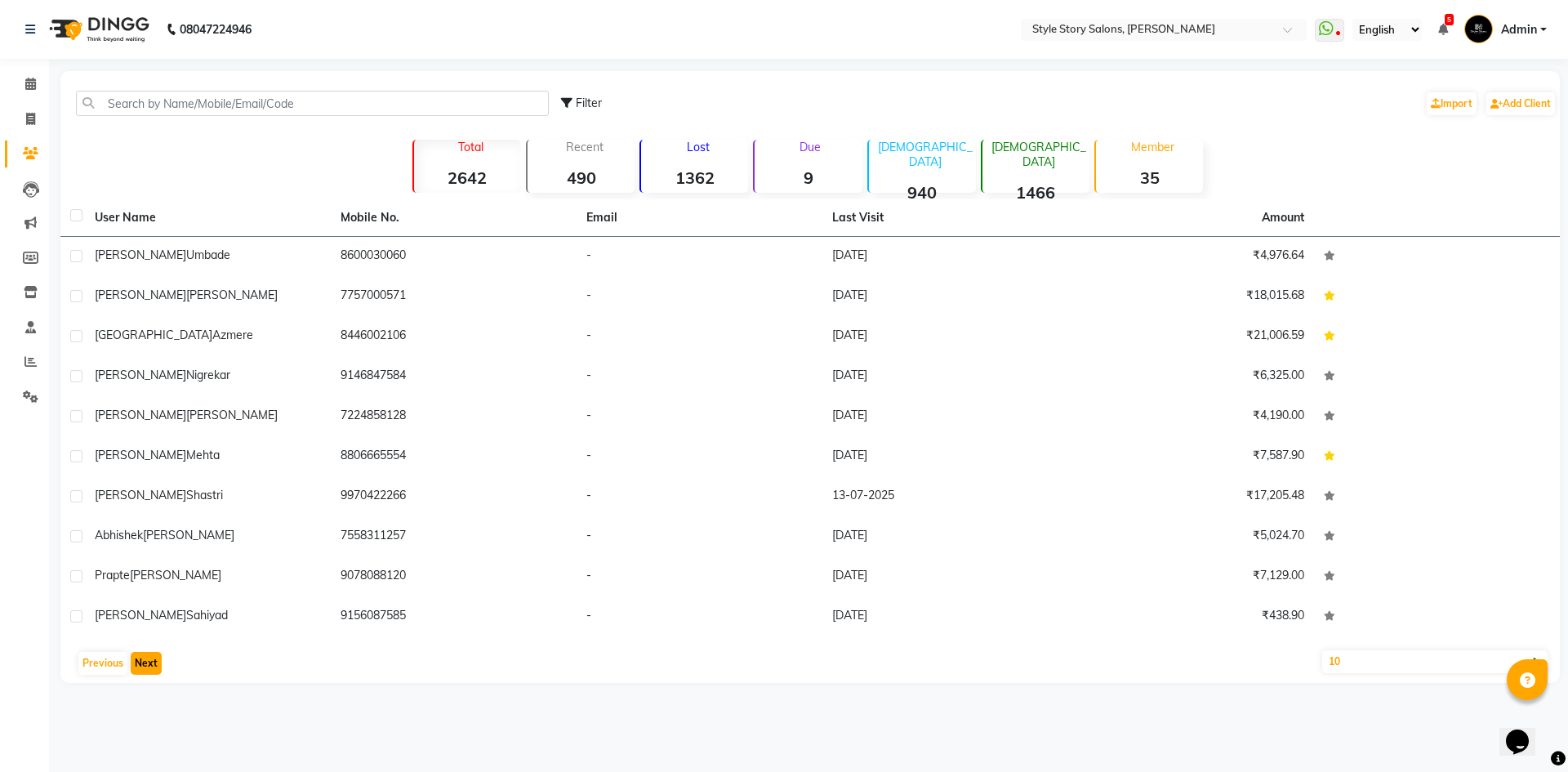
click at [154, 672] on button "Next" at bounding box center [147, 663] width 31 height 23
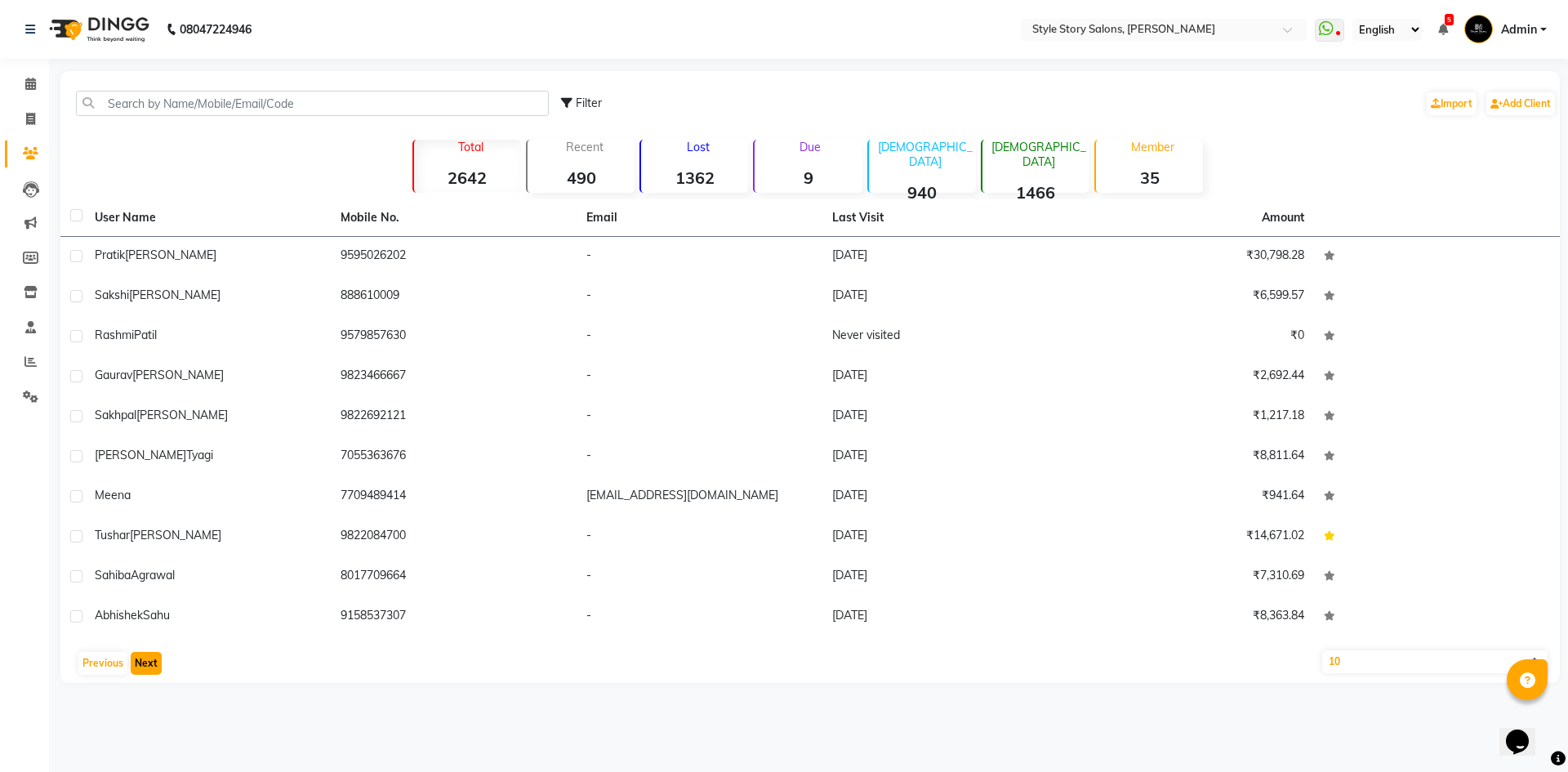
click at [154, 672] on button "Next" at bounding box center [147, 663] width 31 height 23
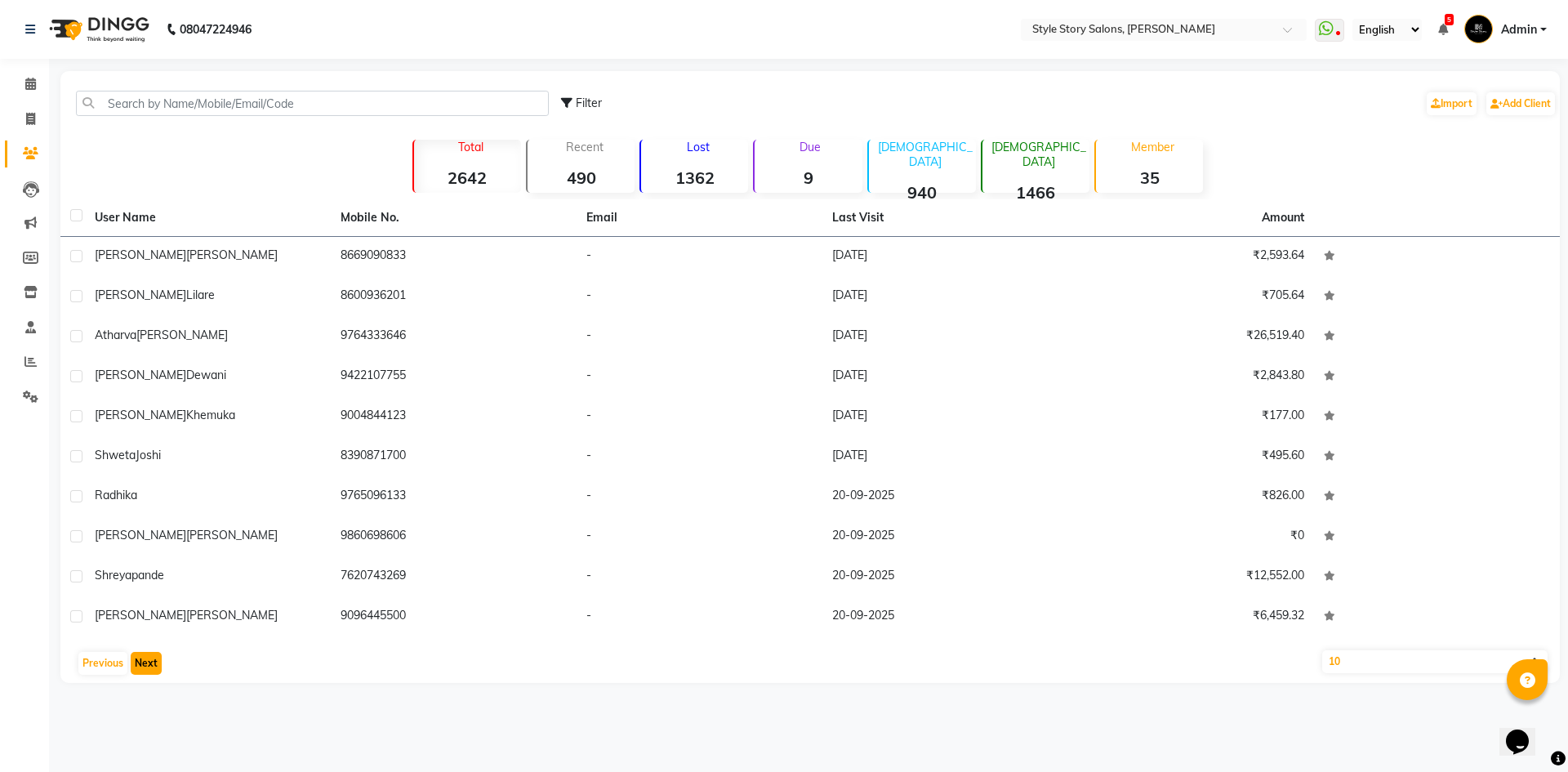
click at [154, 672] on button "Next" at bounding box center [147, 663] width 31 height 23
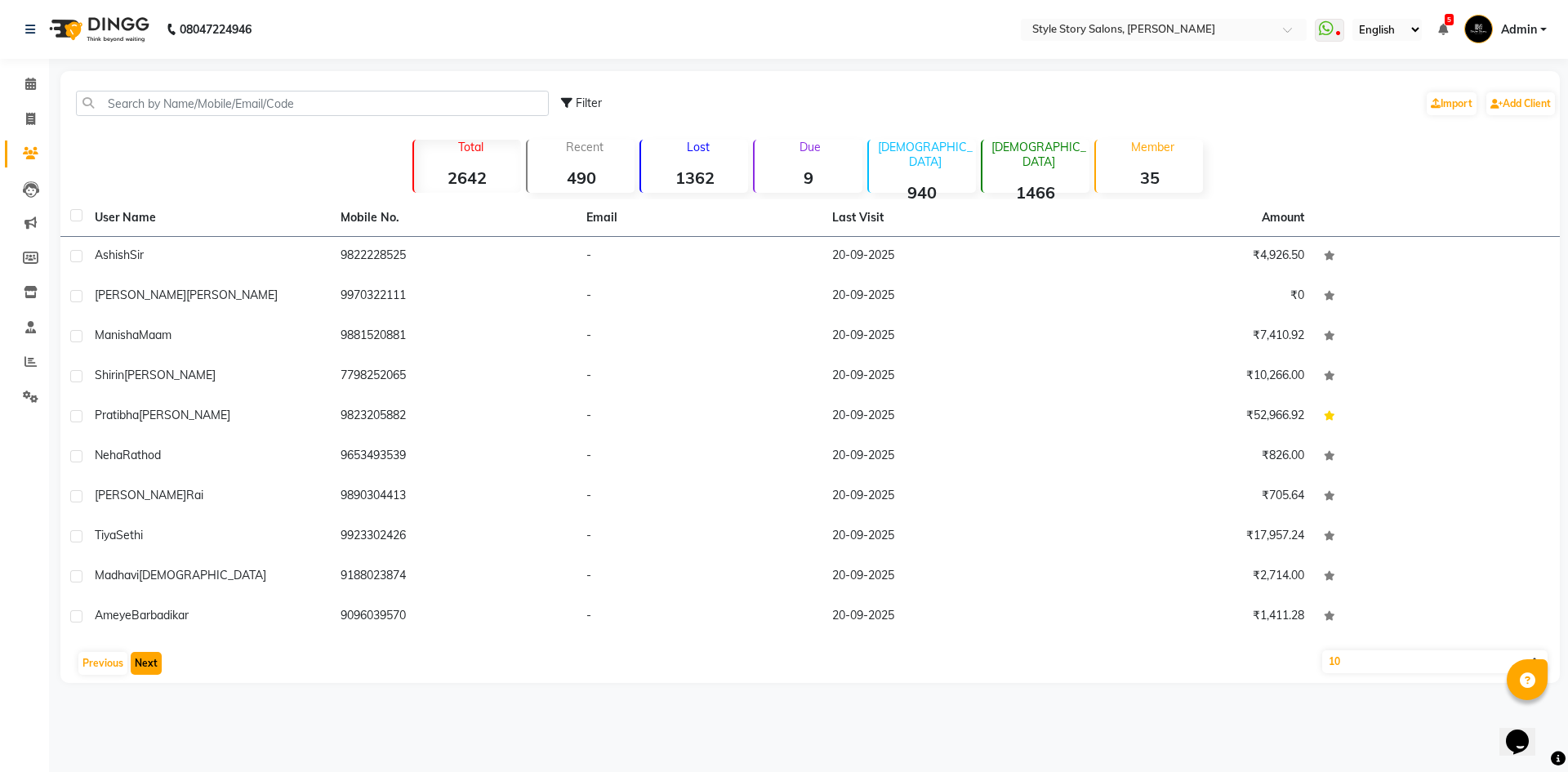
click at [154, 672] on button "Next" at bounding box center [147, 663] width 31 height 23
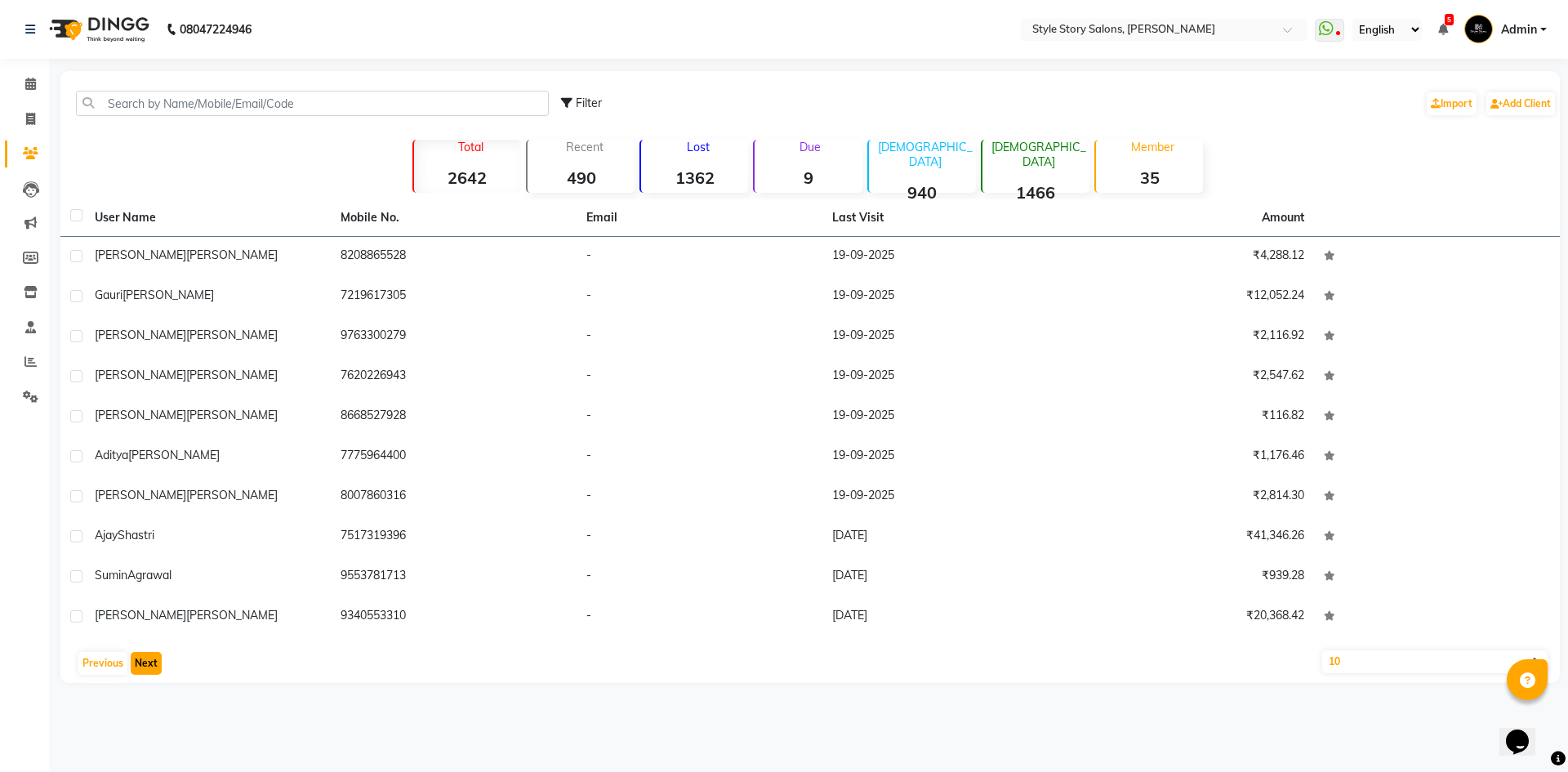
click at [154, 672] on button "Next" at bounding box center [147, 663] width 31 height 23
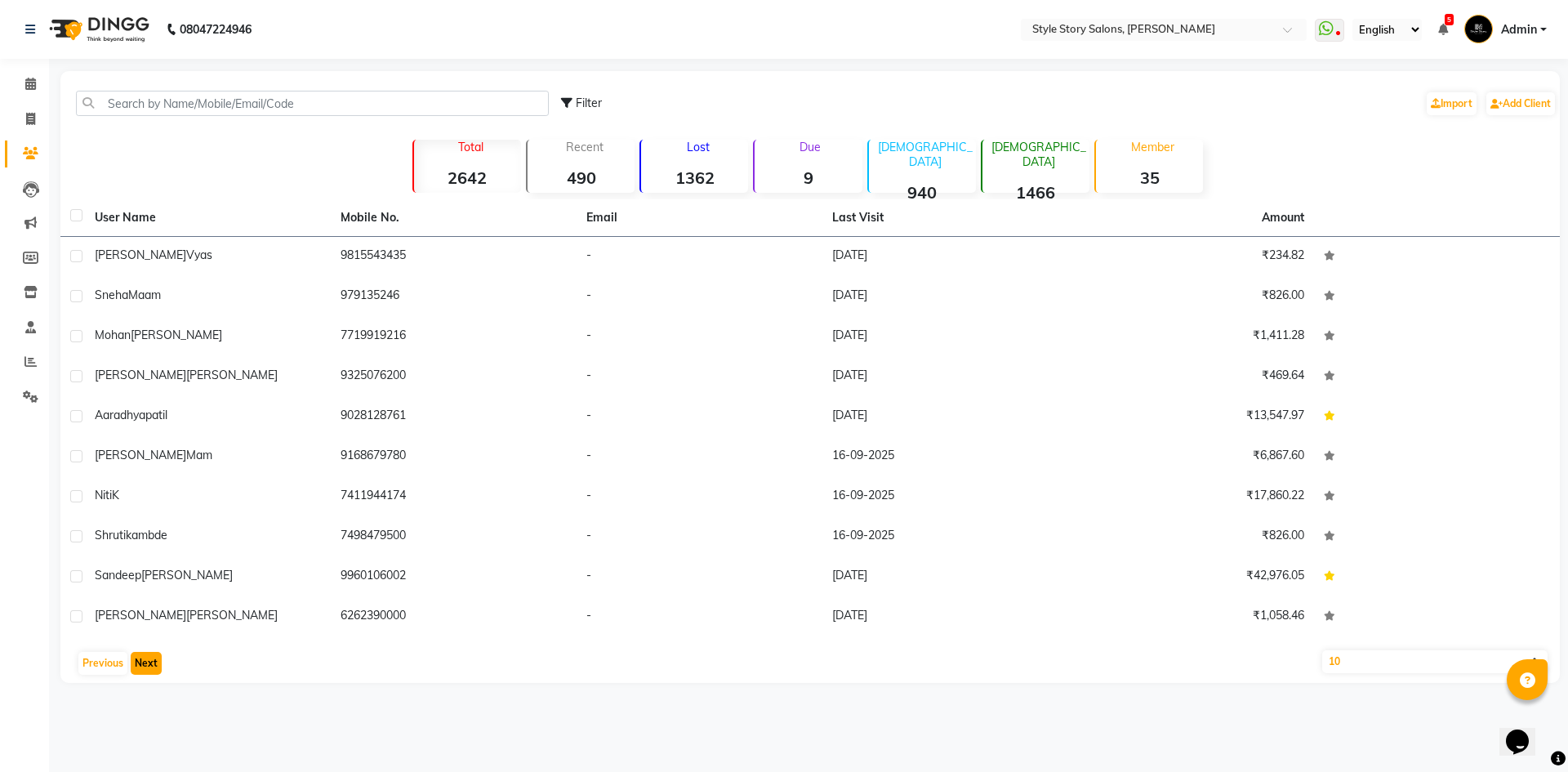
click at [154, 672] on button "Next" at bounding box center [147, 663] width 31 height 23
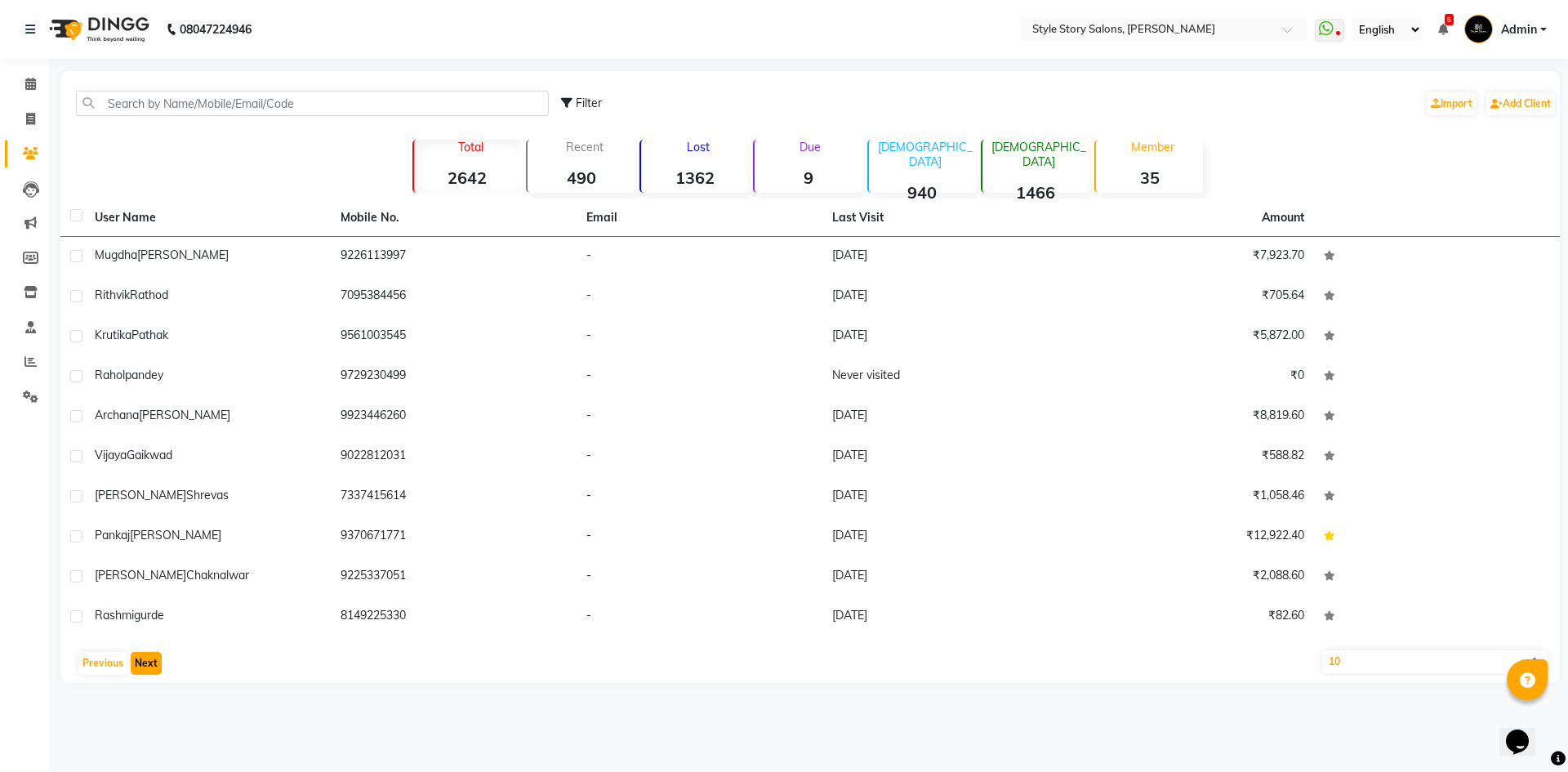
click at [154, 672] on button "Next" at bounding box center [147, 663] width 31 height 23
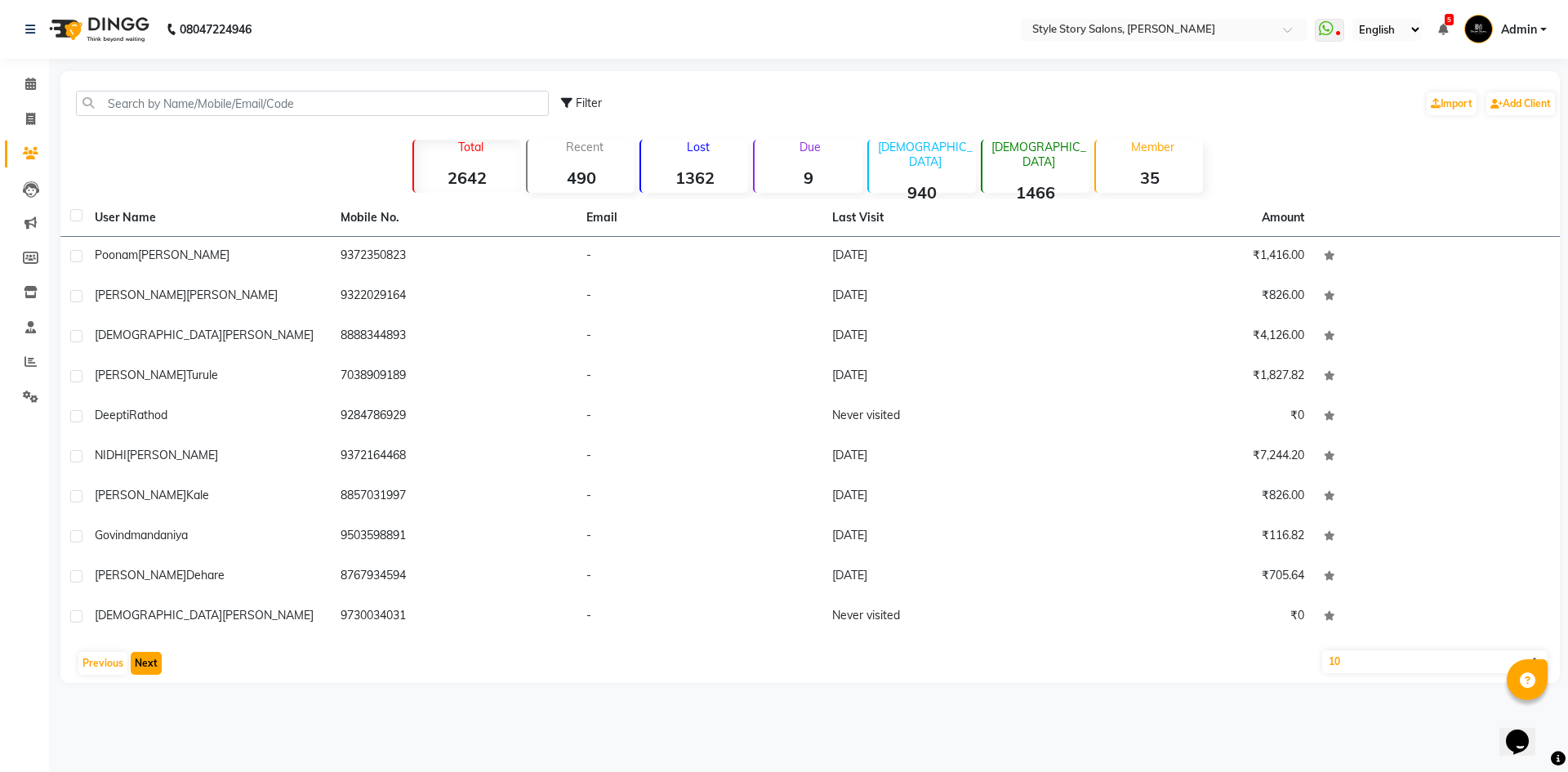
click at [154, 672] on button "Next" at bounding box center [147, 663] width 31 height 23
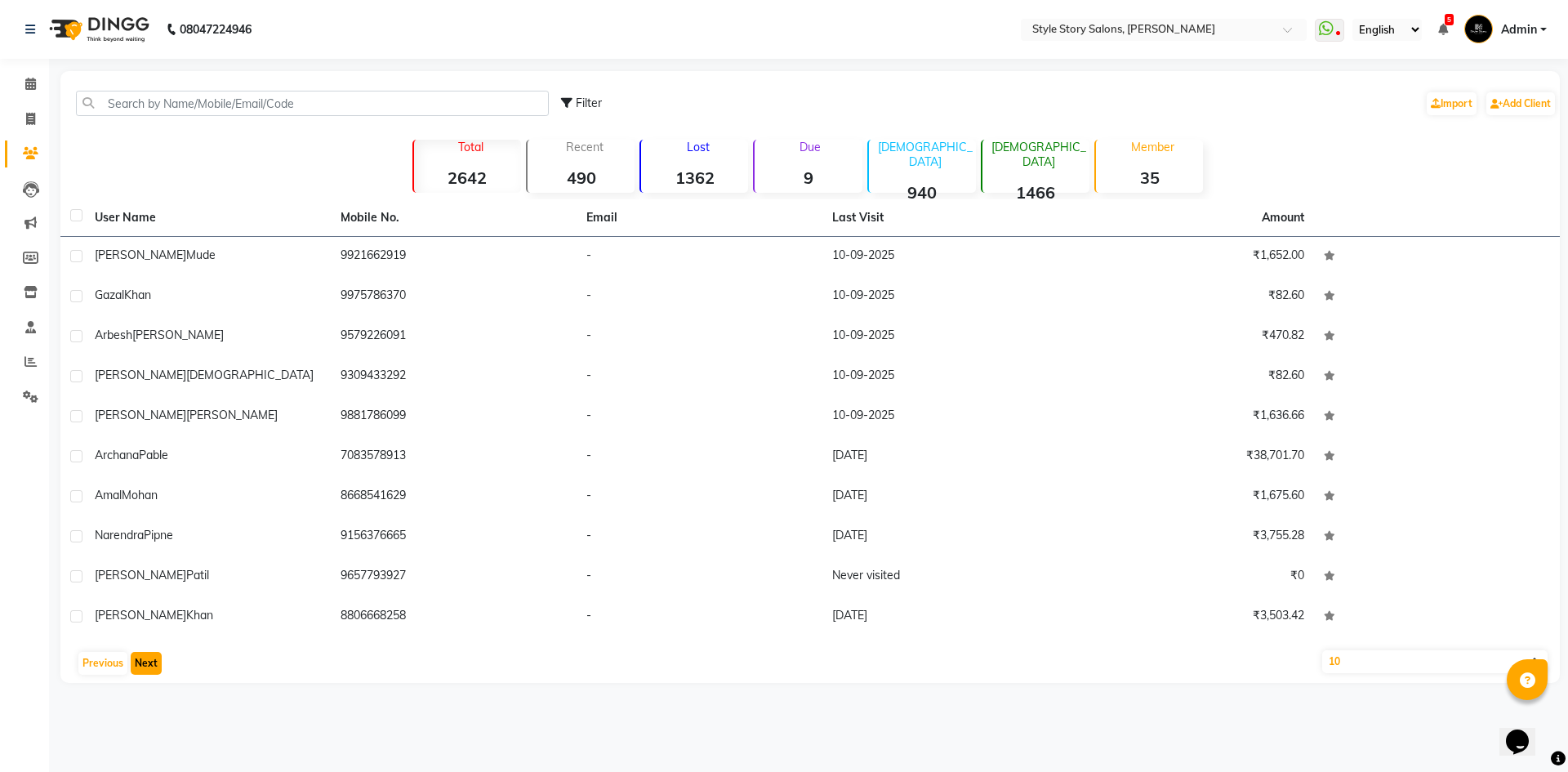
click at [154, 672] on button "Next" at bounding box center [147, 663] width 31 height 23
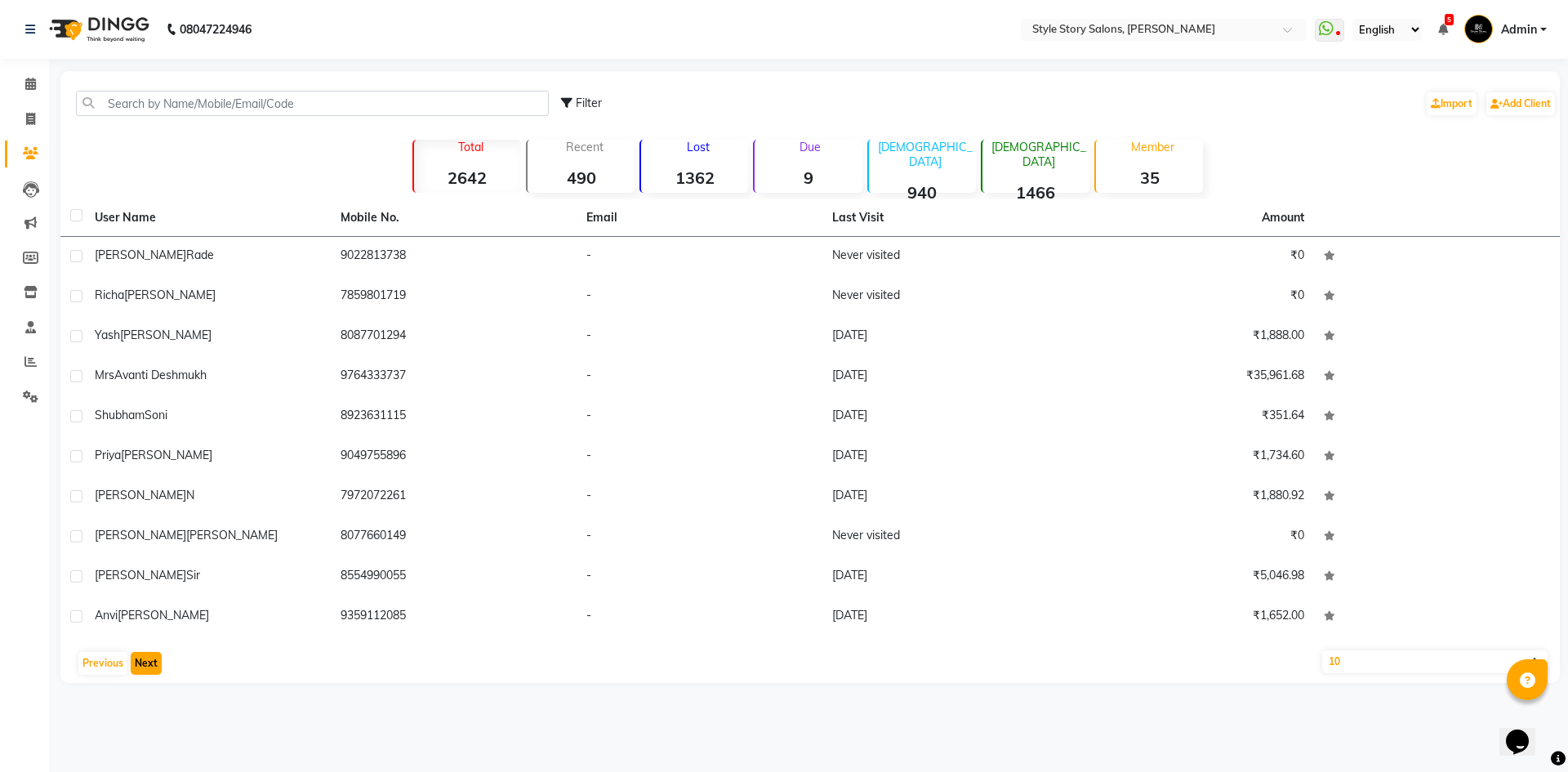
click at [154, 672] on button "Next" at bounding box center [147, 663] width 31 height 23
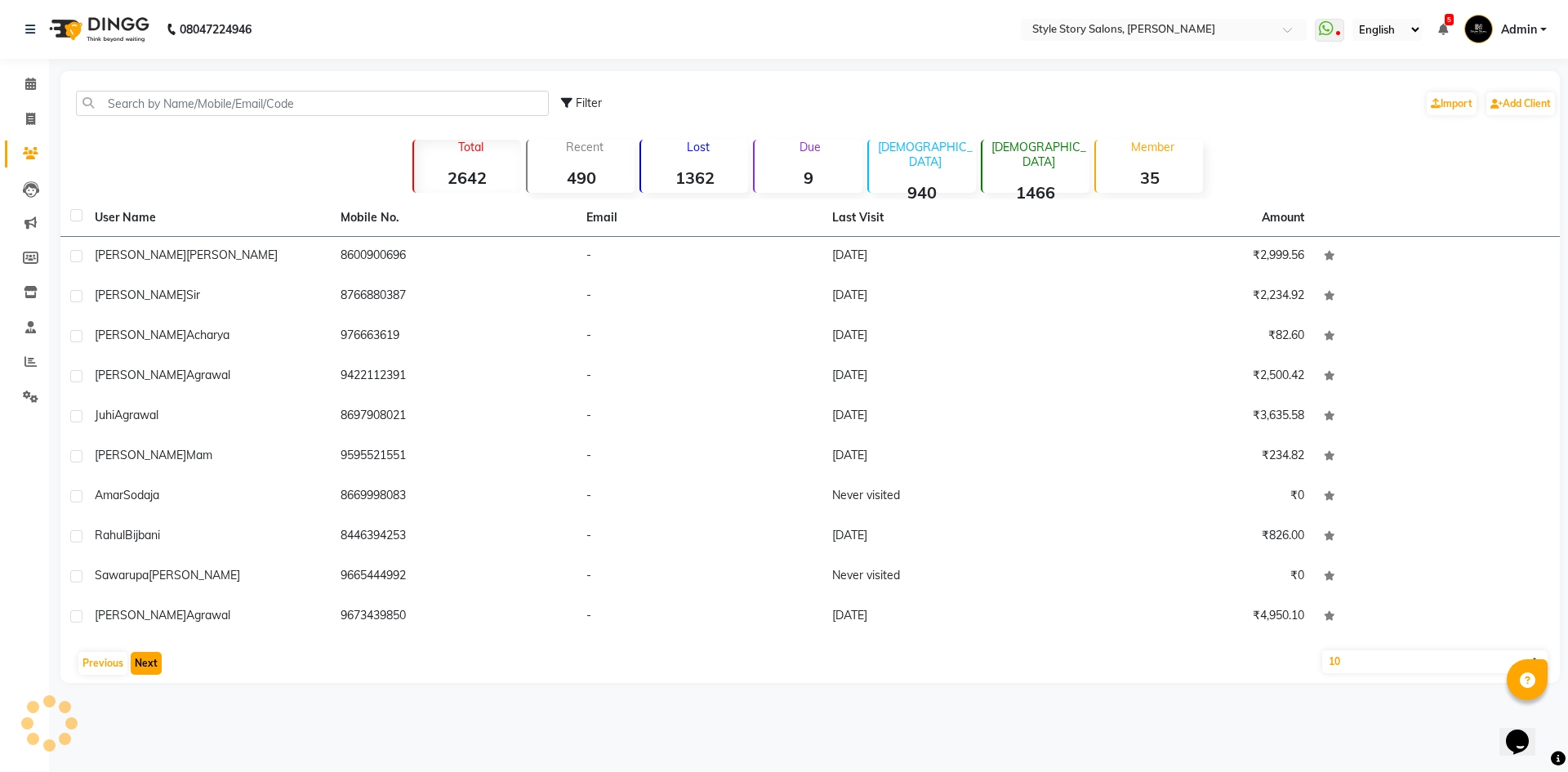
click at [154, 672] on button "Next" at bounding box center [147, 663] width 31 height 23
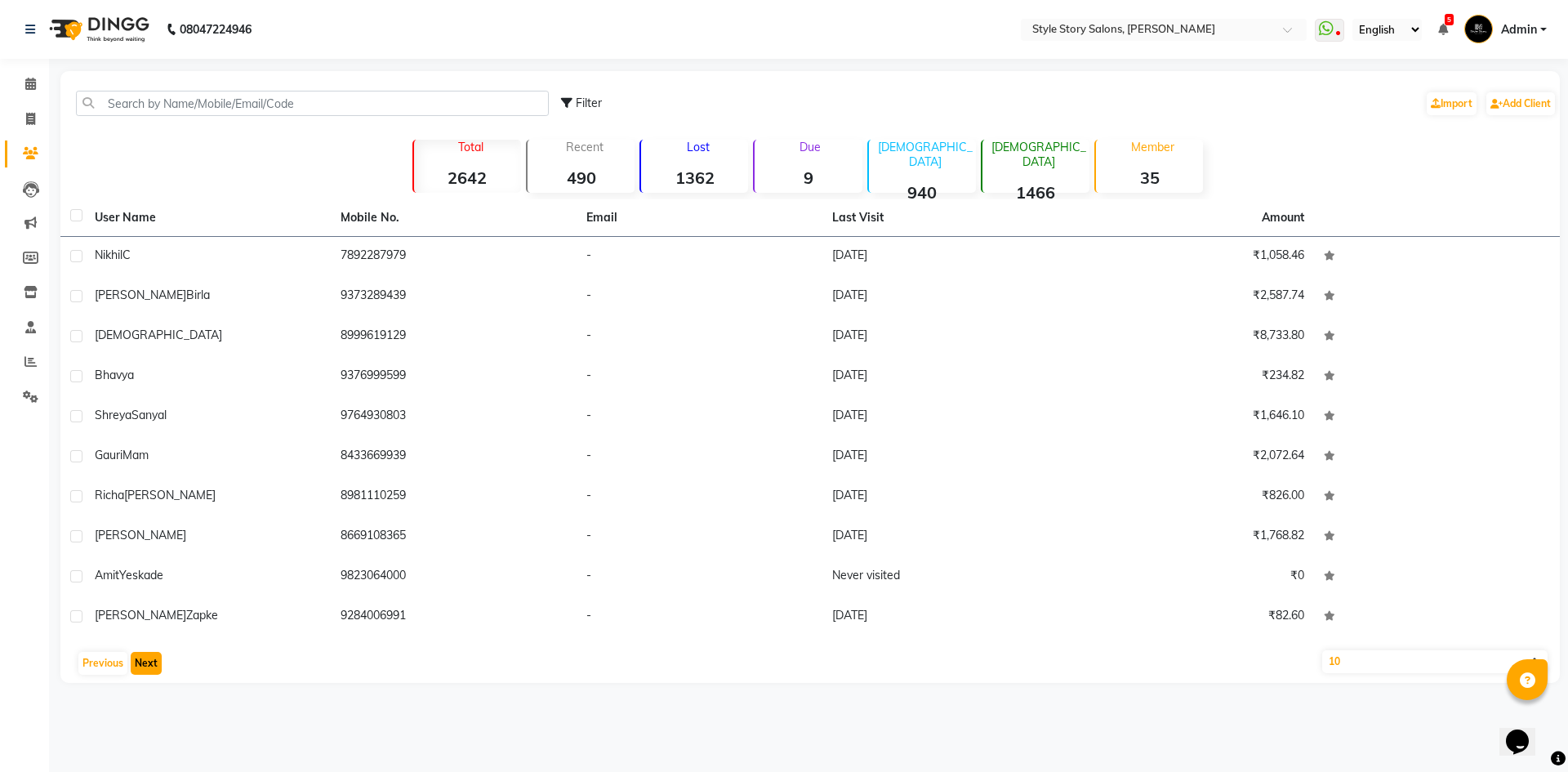
click at [154, 672] on button "Next" at bounding box center [147, 663] width 31 height 23
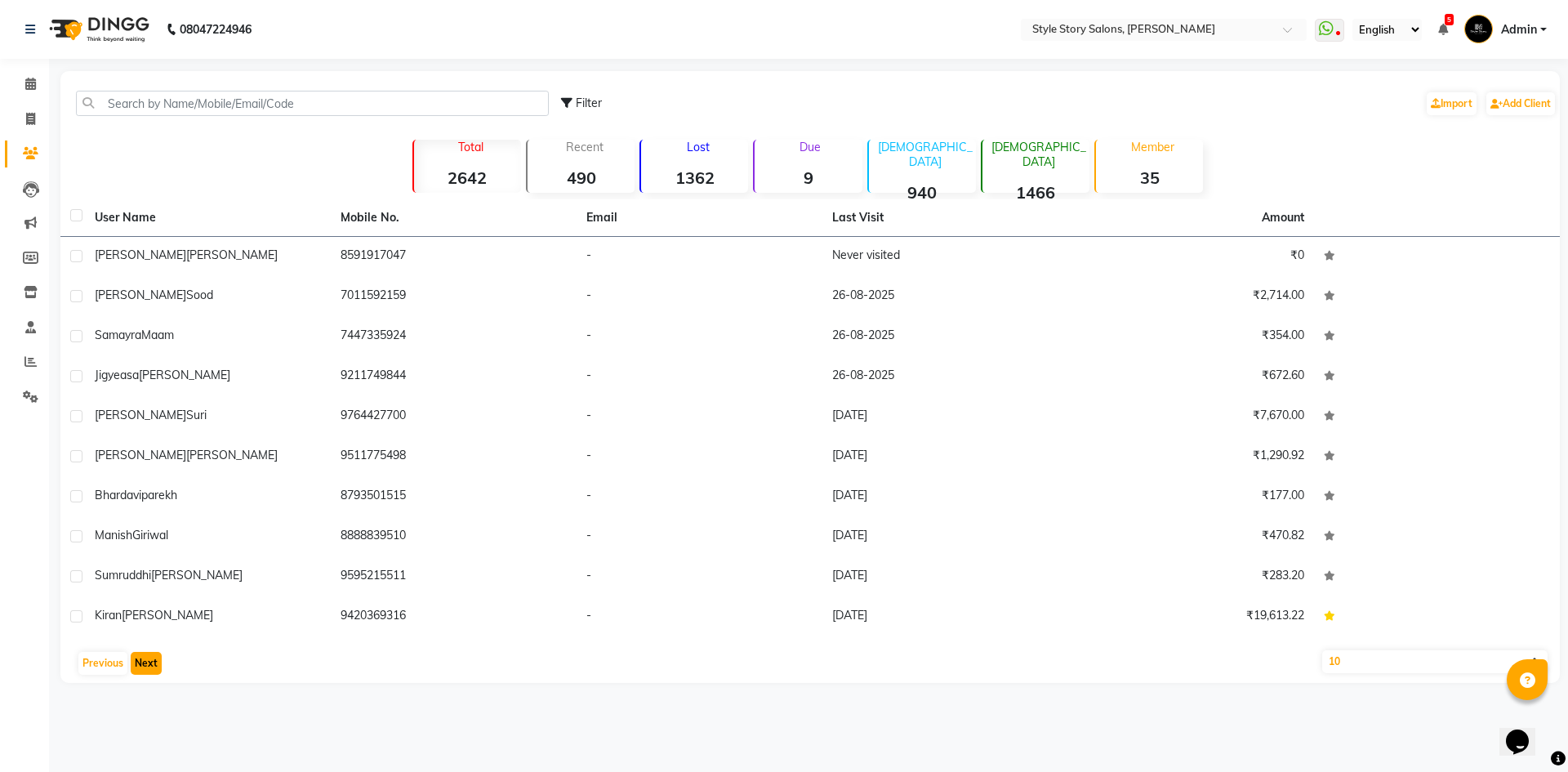
click at [154, 672] on button "Next" at bounding box center [147, 663] width 31 height 23
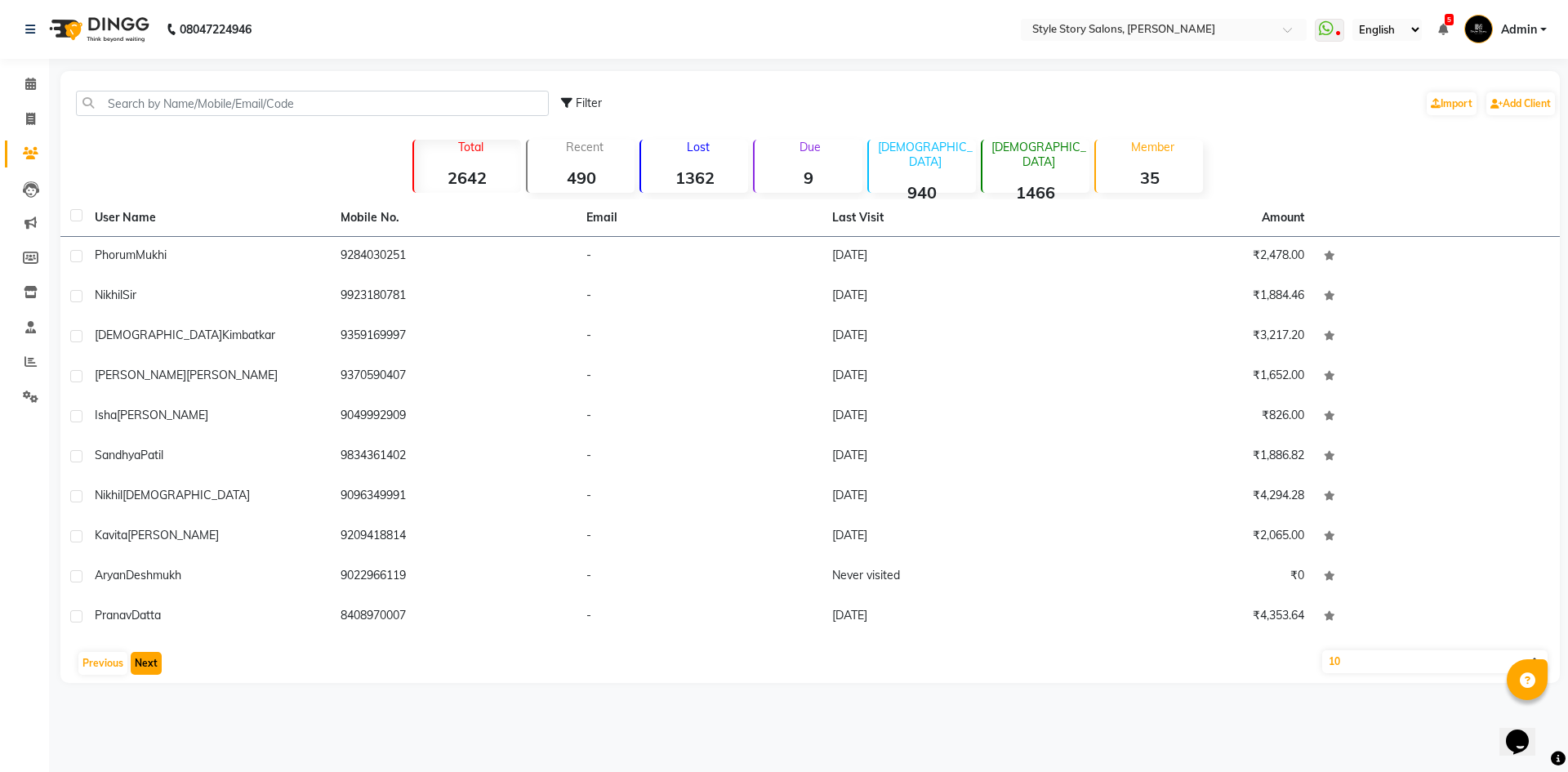
click at [154, 672] on button "Next" at bounding box center [147, 663] width 31 height 23
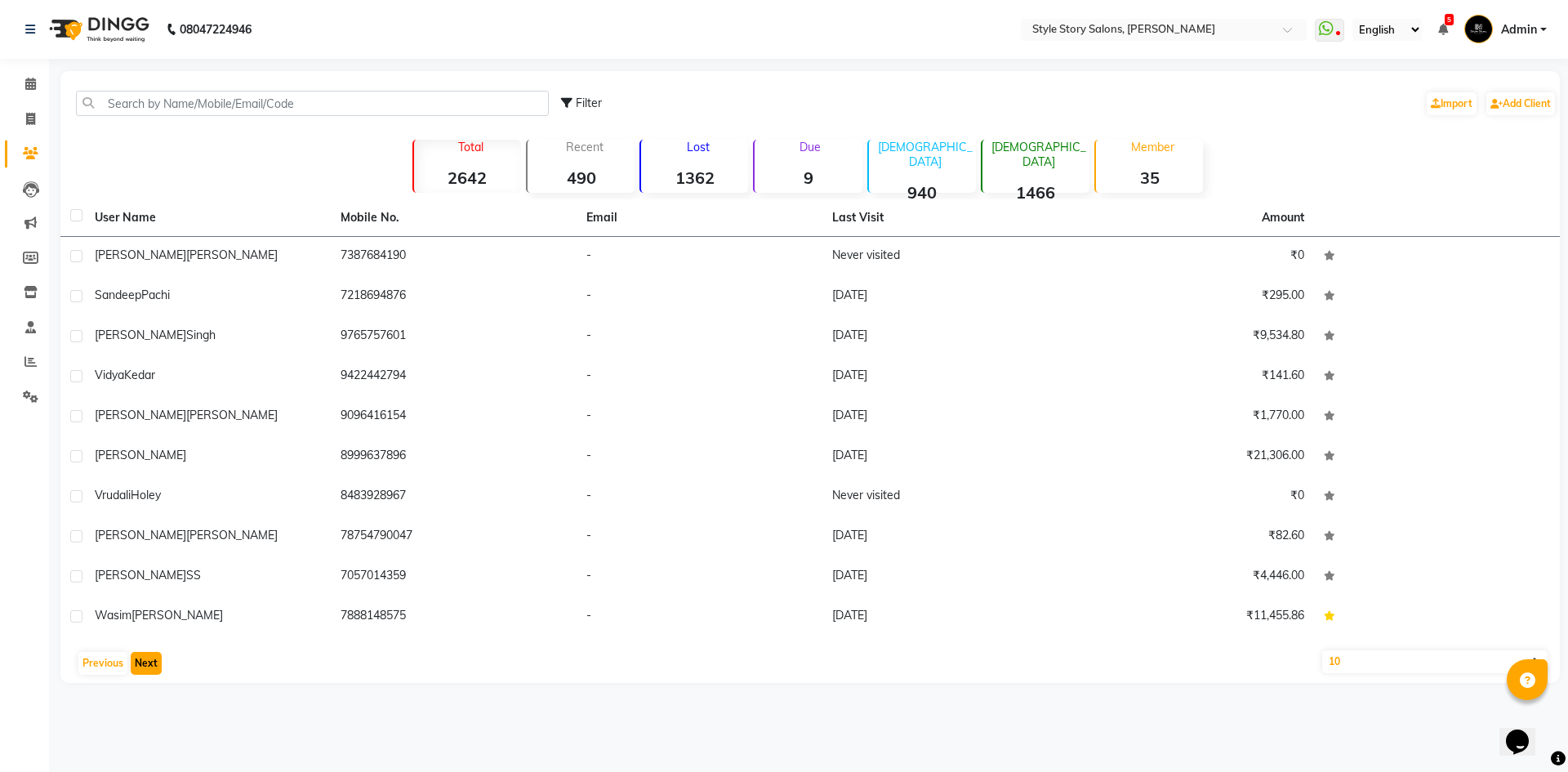
click at [154, 672] on button "Next" at bounding box center [147, 663] width 31 height 23
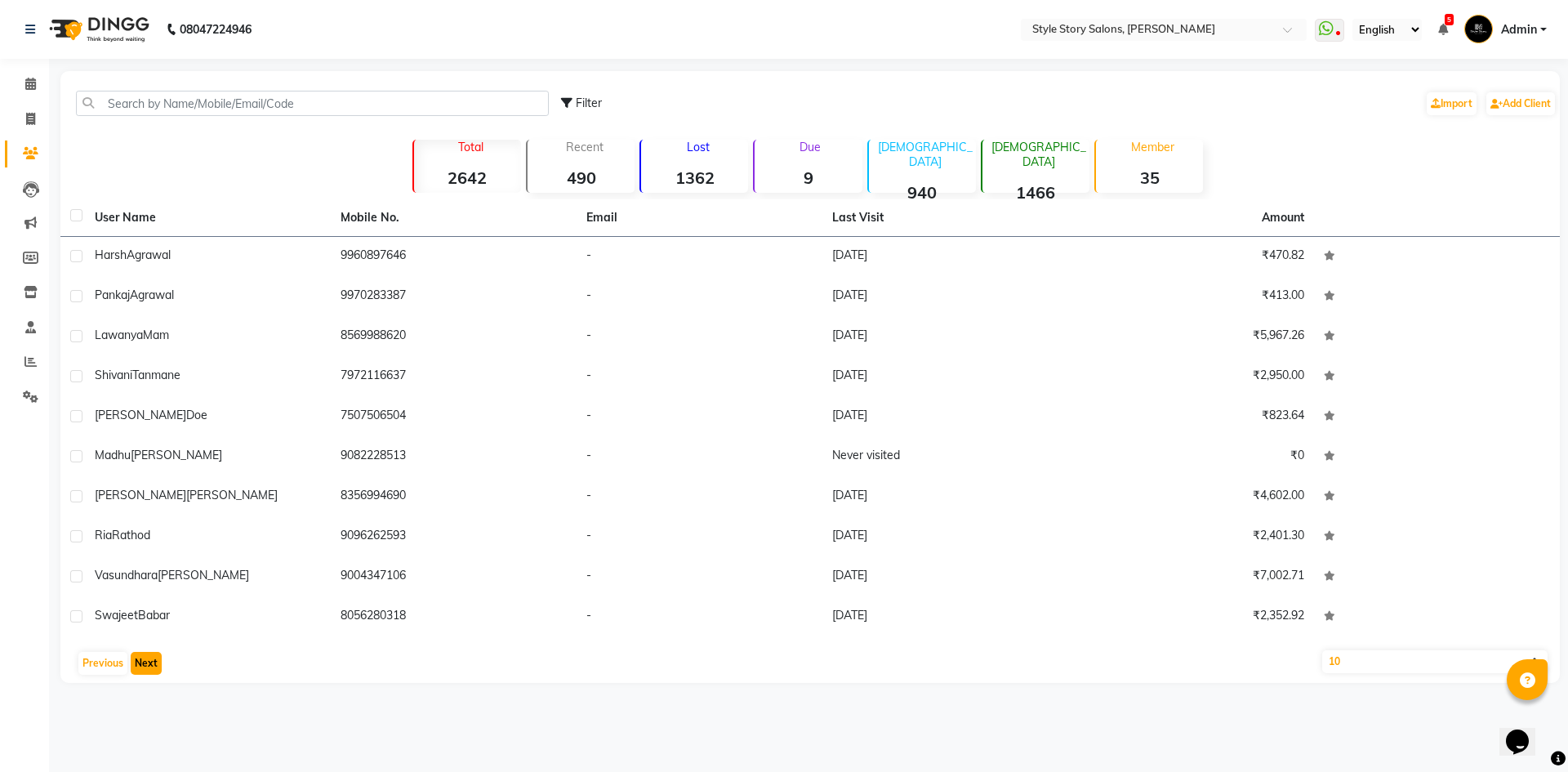
click at [154, 672] on button "Next" at bounding box center [147, 663] width 31 height 23
click at [1436, 660] on select "10 50 100" at bounding box center [1435, 661] width 225 height 23
select select "100"
click at [1323, 650] on select "10 50 100" at bounding box center [1435, 661] width 225 height 23
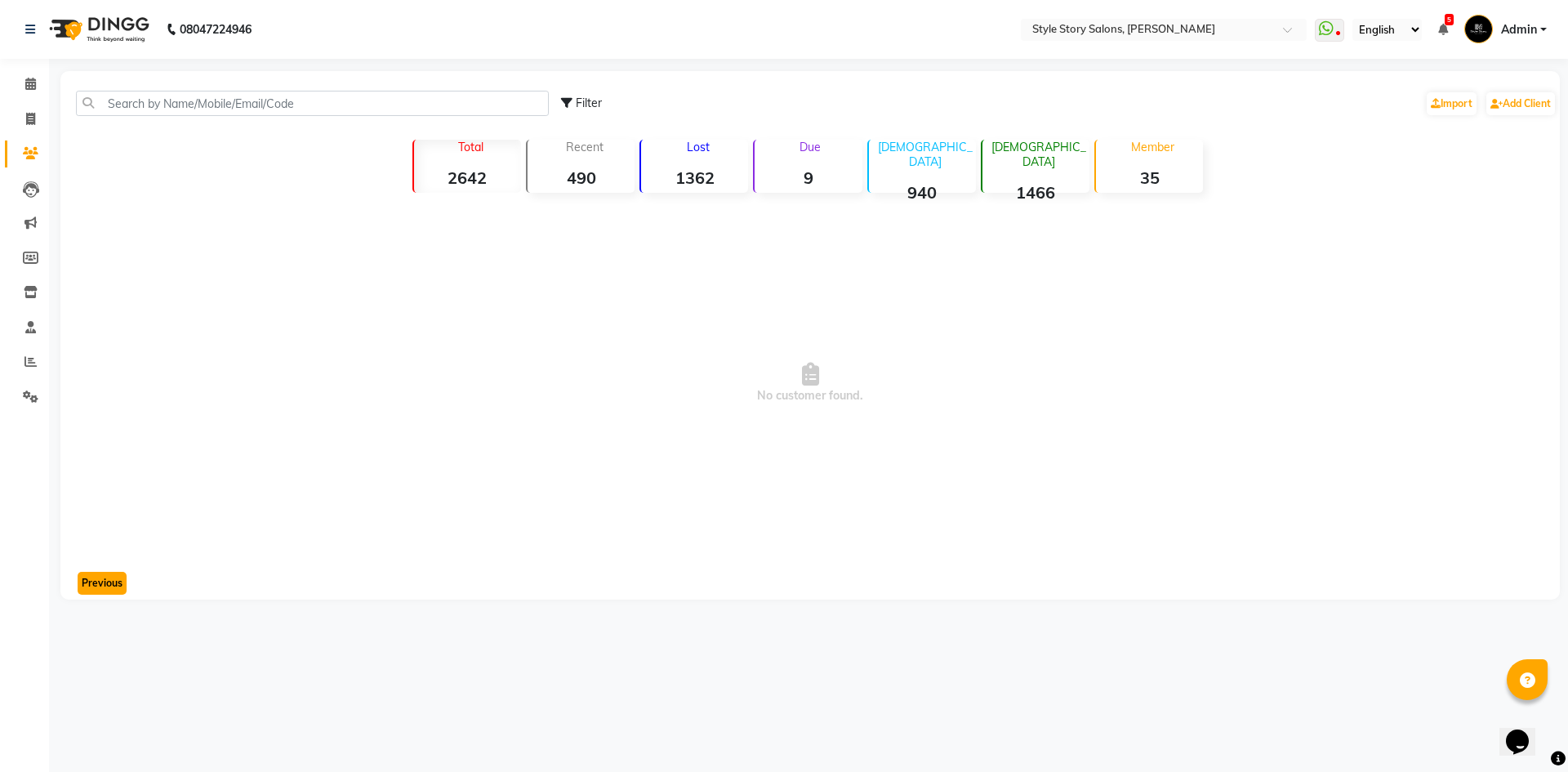
click at [101, 574] on button "Previous" at bounding box center [103, 582] width 49 height 23
click at [24, 149] on icon at bounding box center [30, 153] width 16 height 12
click at [29, 124] on icon at bounding box center [31, 118] width 9 height 12
select select "6249"
select select "service"
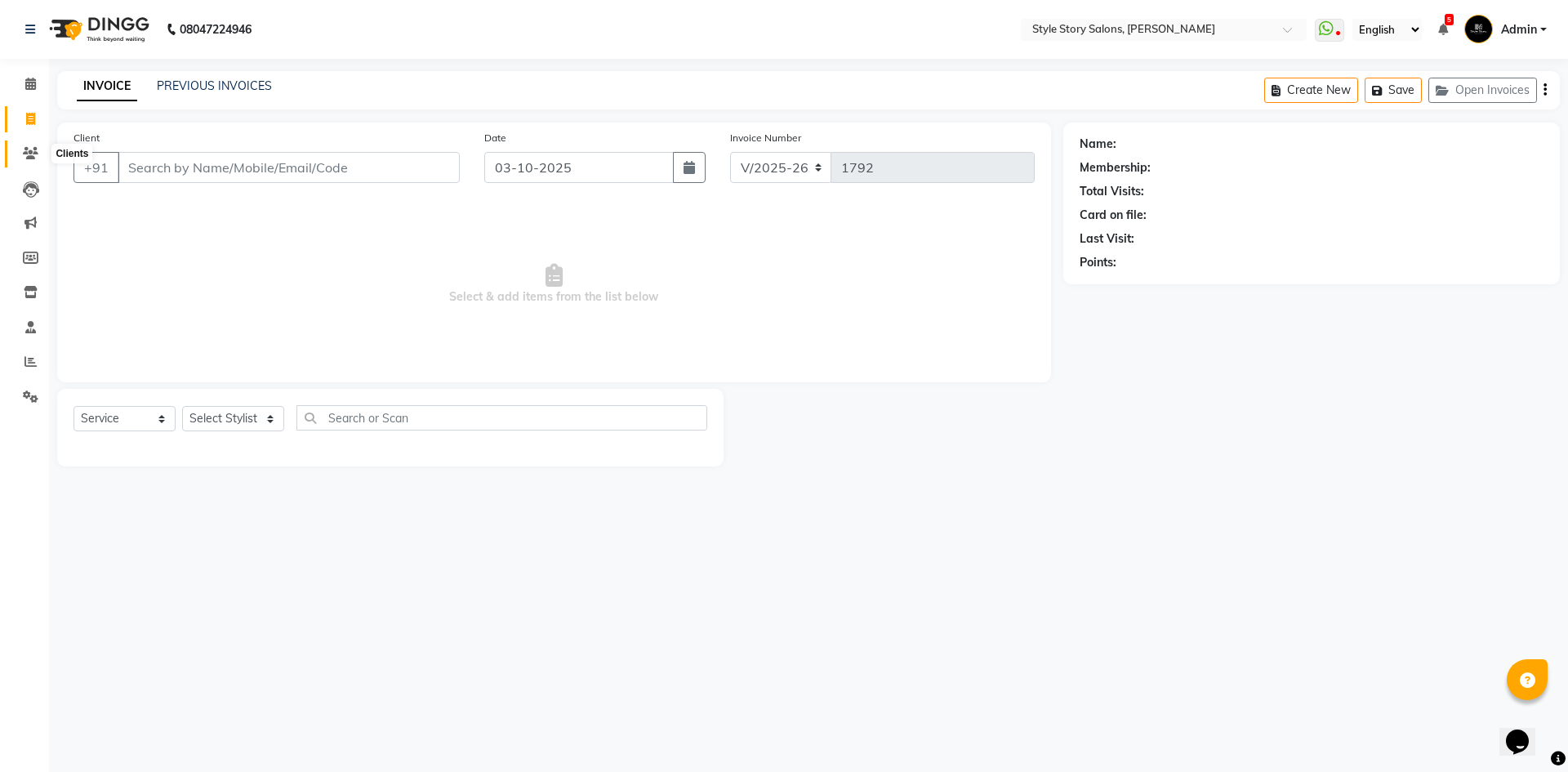
click at [34, 151] on icon at bounding box center [30, 153] width 16 height 12
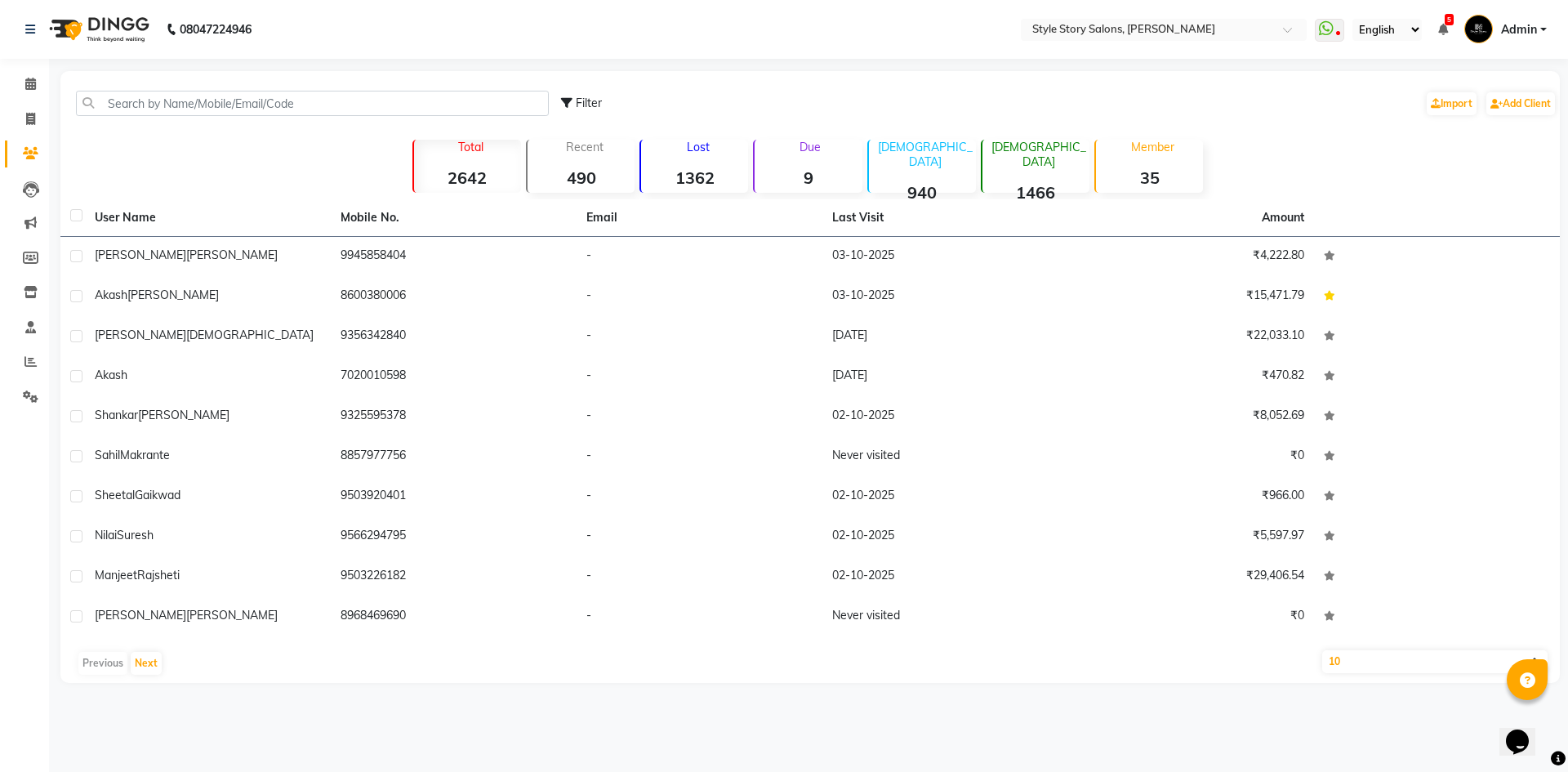
click at [1418, 656] on select "10 50 100" at bounding box center [1435, 661] width 225 height 23
select select "100"
click at [1323, 650] on select "10 50 100" at bounding box center [1435, 661] width 225 height 23
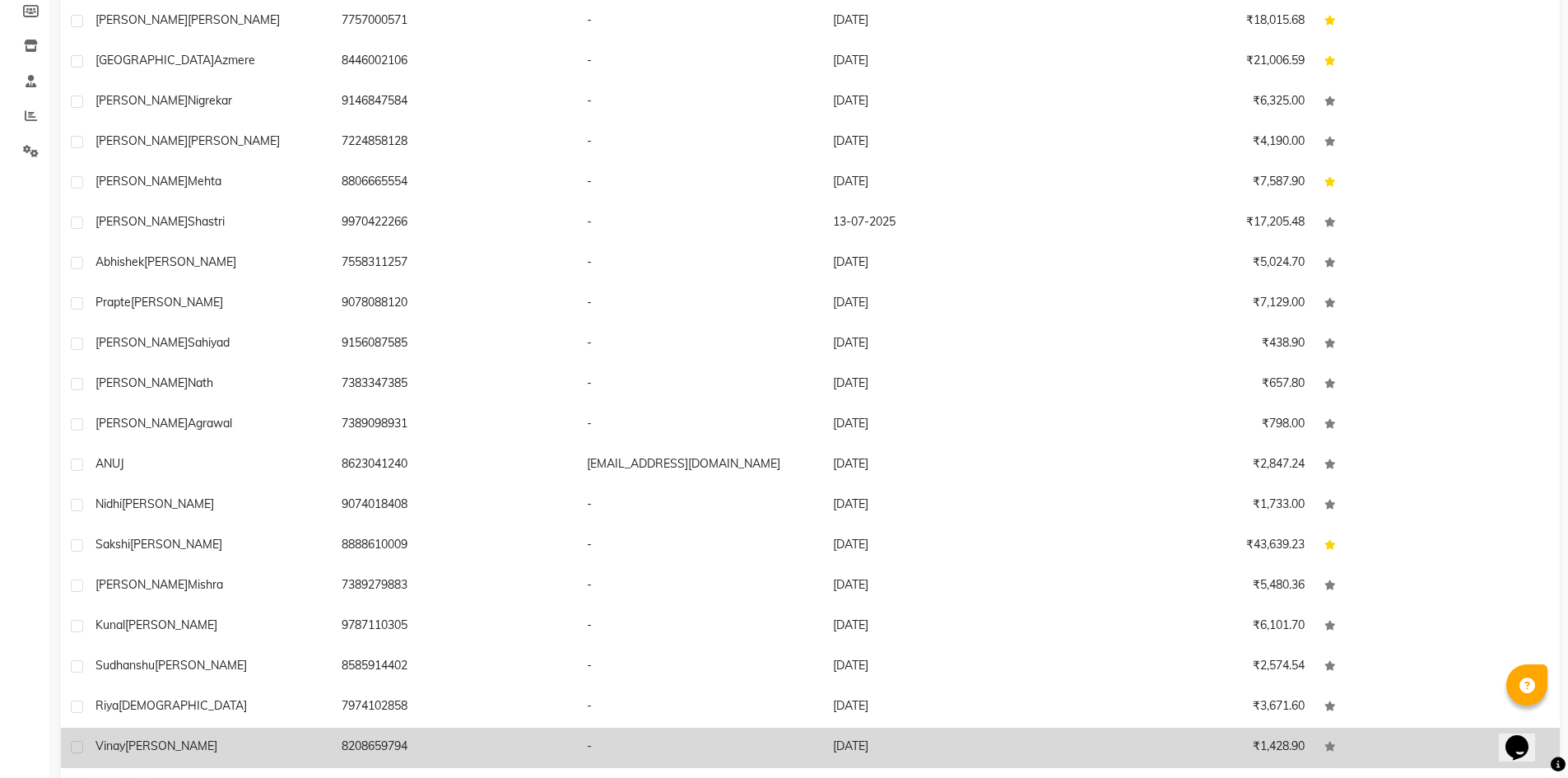
scroll to position [309, 0]
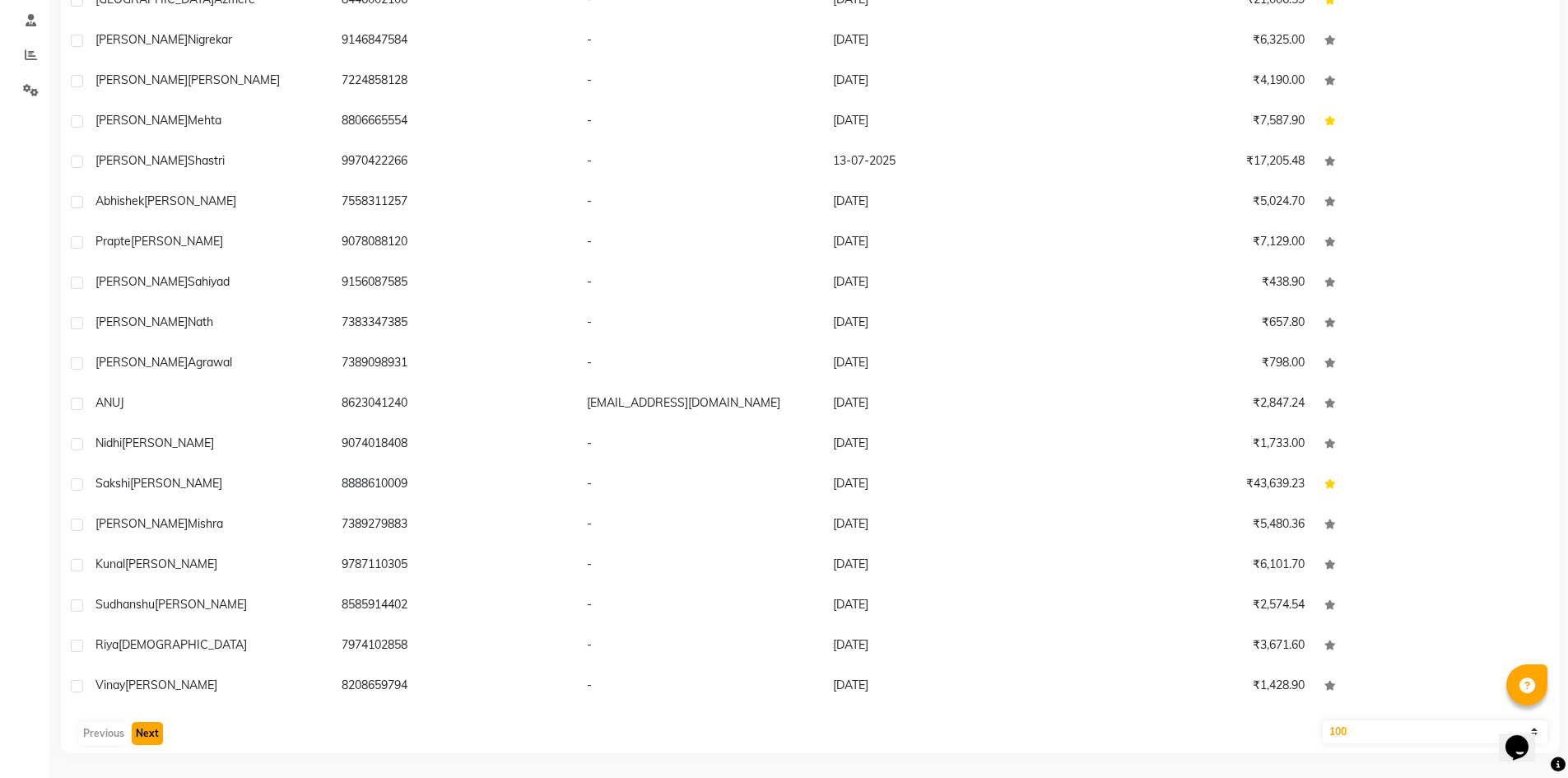
click at [150, 738] on button "Next" at bounding box center [148, 733] width 31 height 23
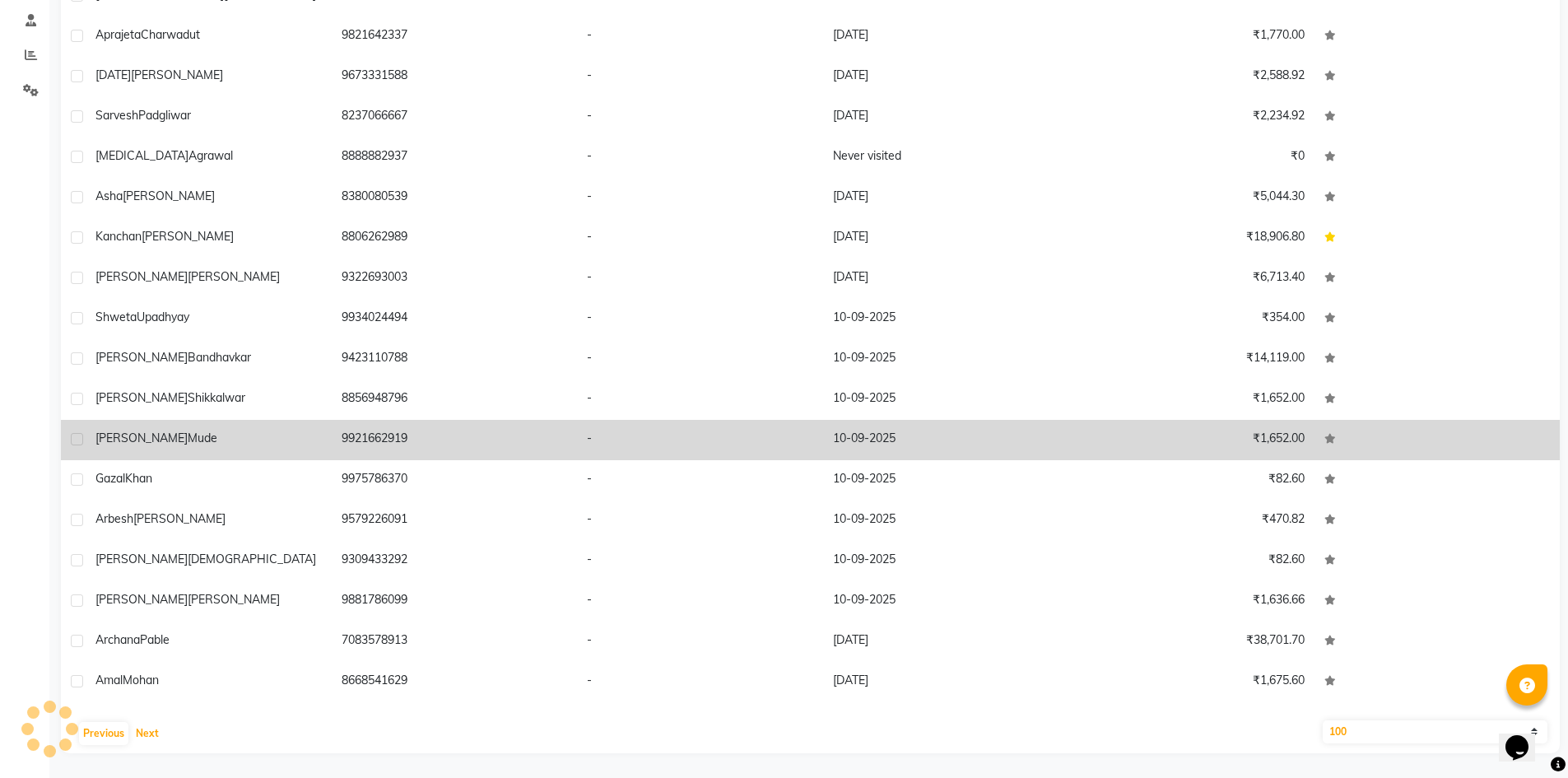
scroll to position [3255, 0]
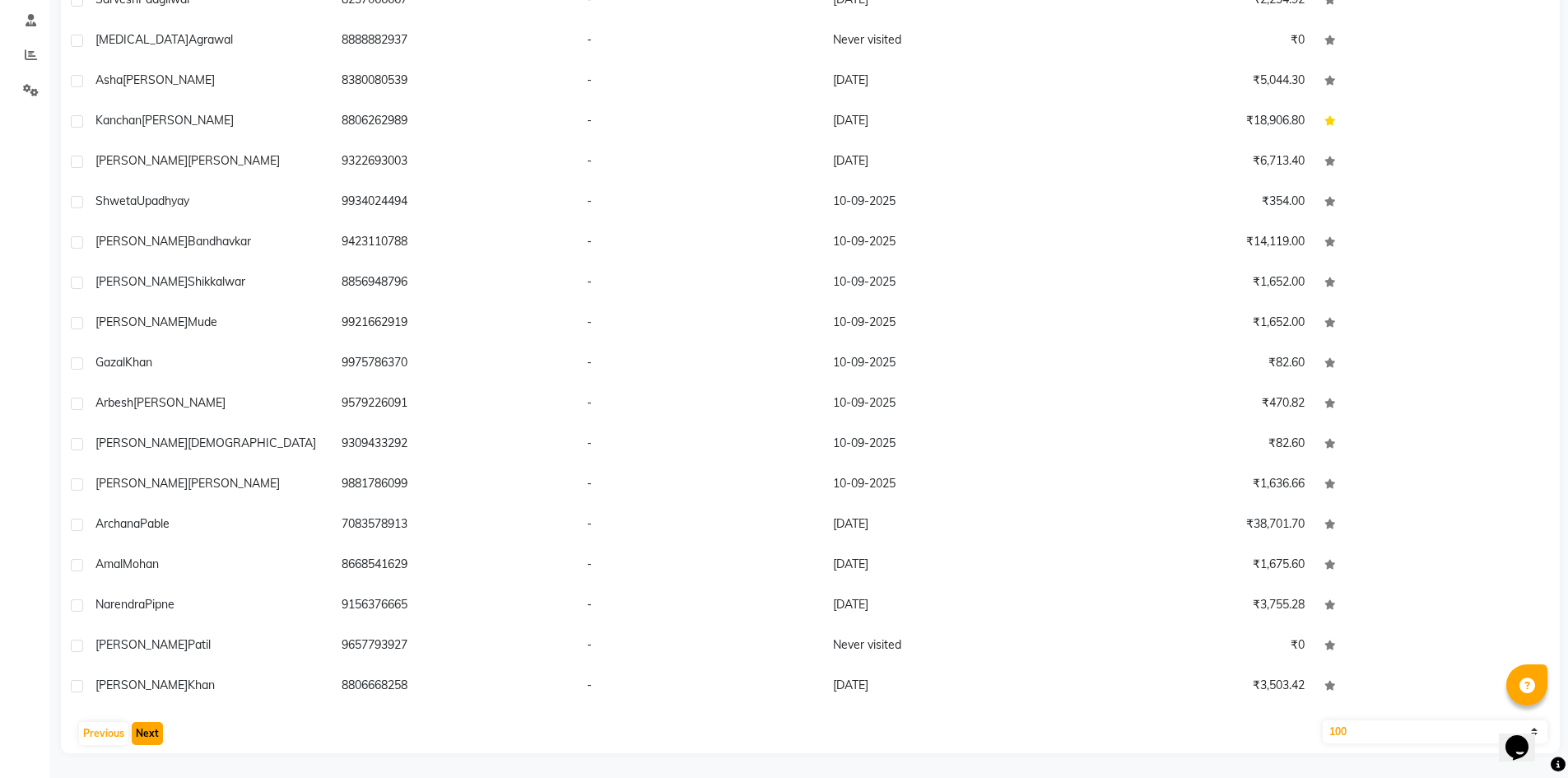
click at [156, 734] on button "Next" at bounding box center [148, 733] width 31 height 23
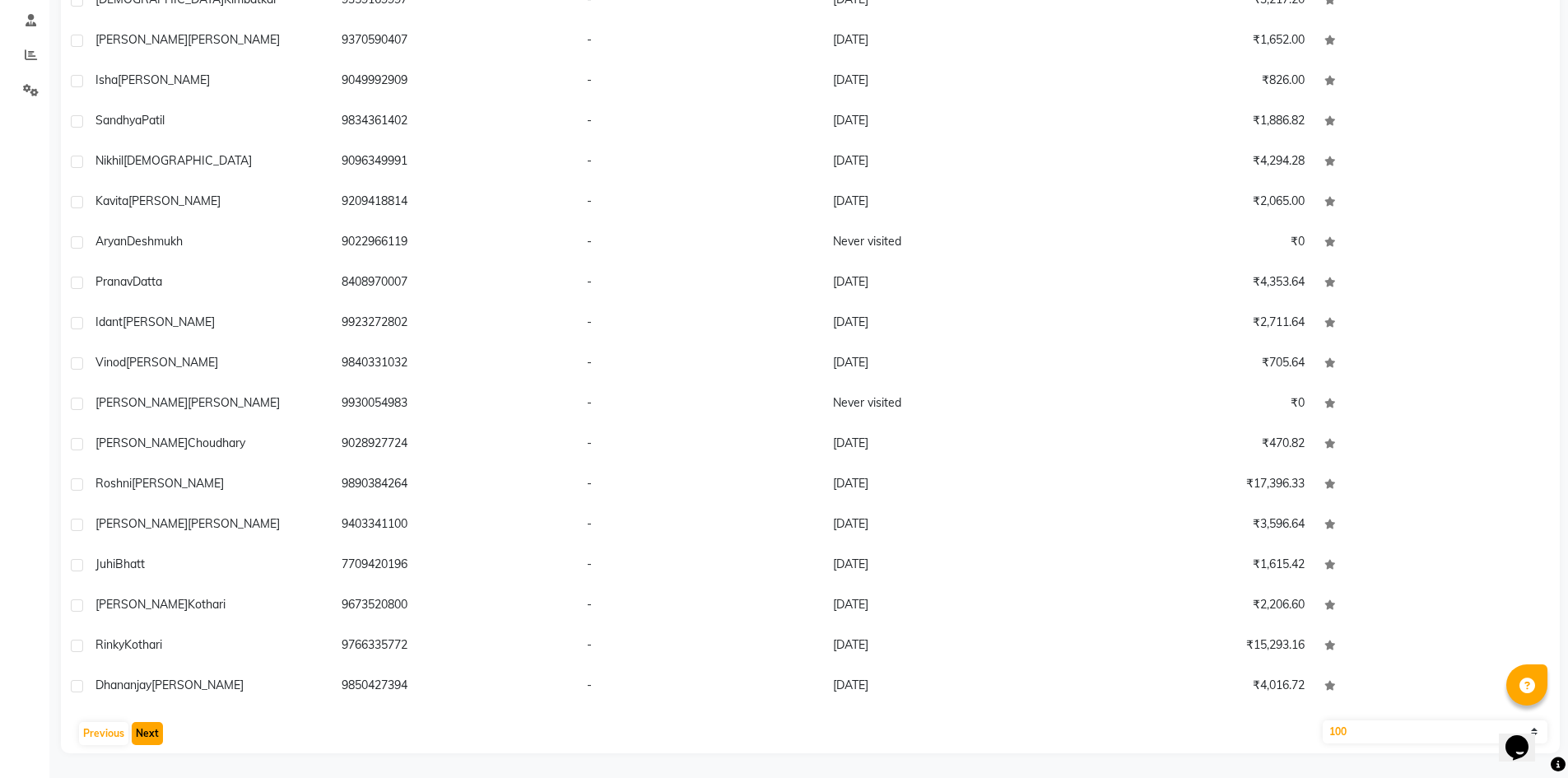
click at [140, 736] on button "Next" at bounding box center [148, 733] width 31 height 23
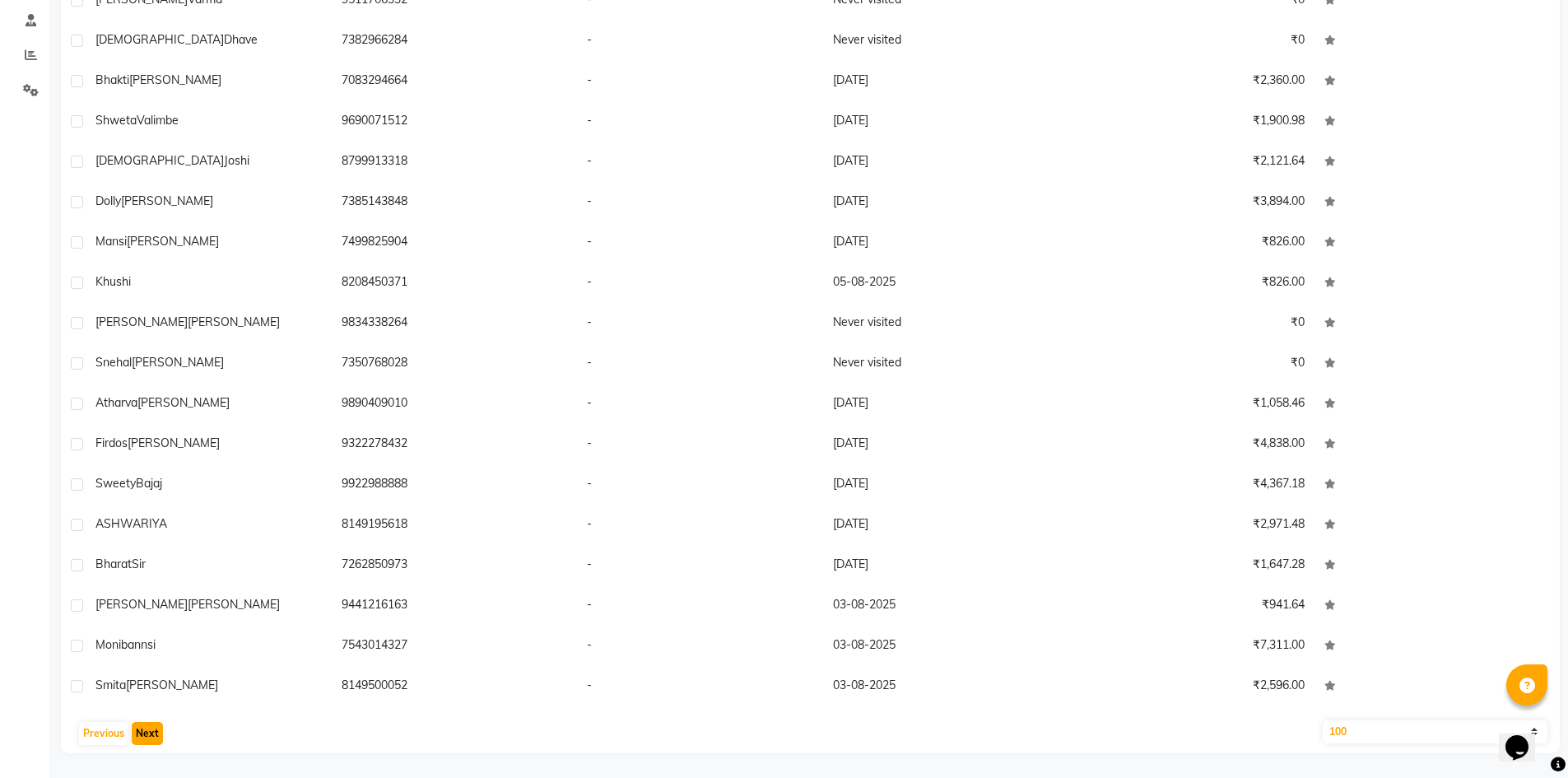
click at [140, 736] on button "Next" at bounding box center [148, 733] width 31 height 23
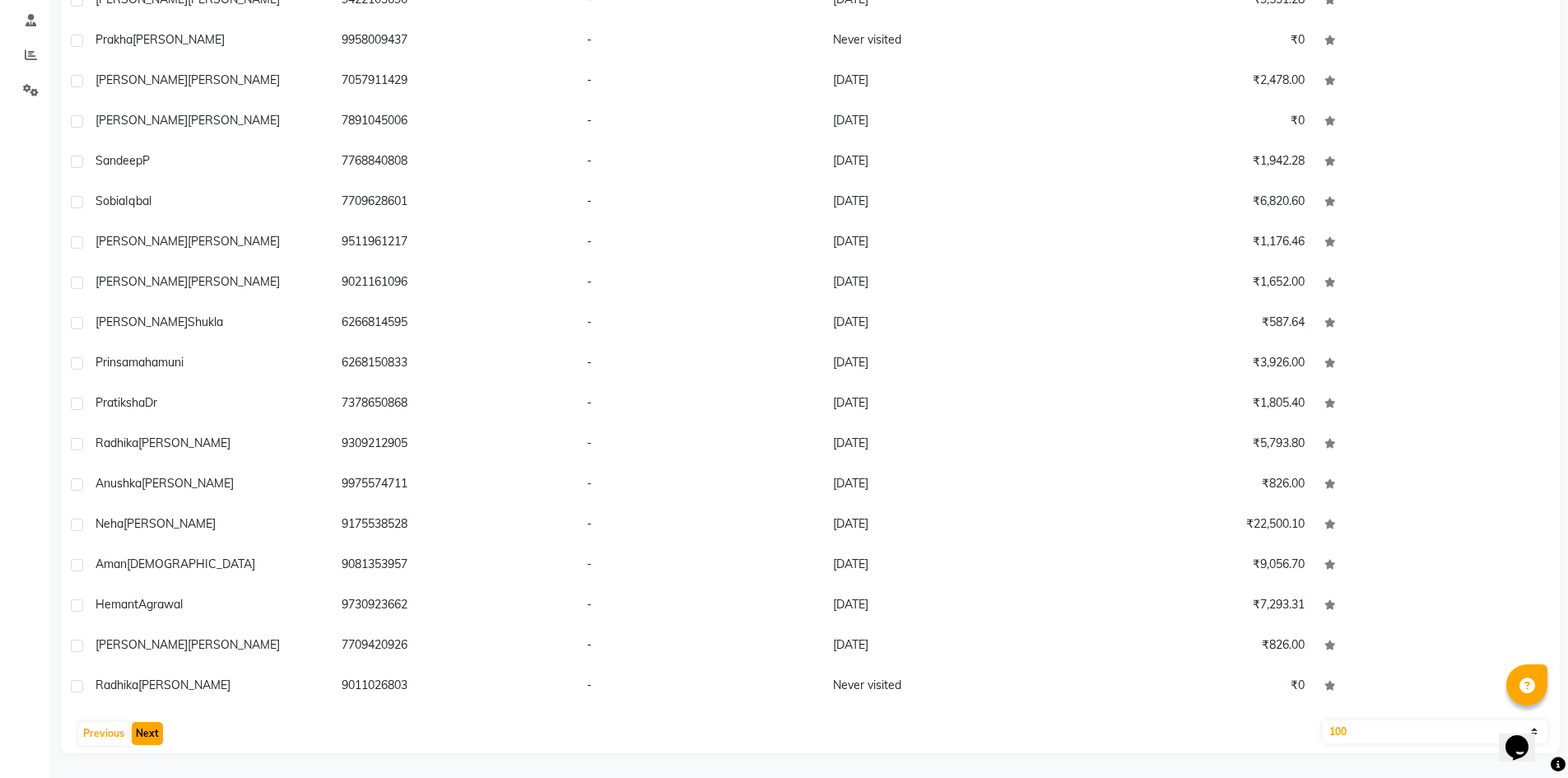
click at [140, 736] on button "Next" at bounding box center [148, 733] width 31 height 23
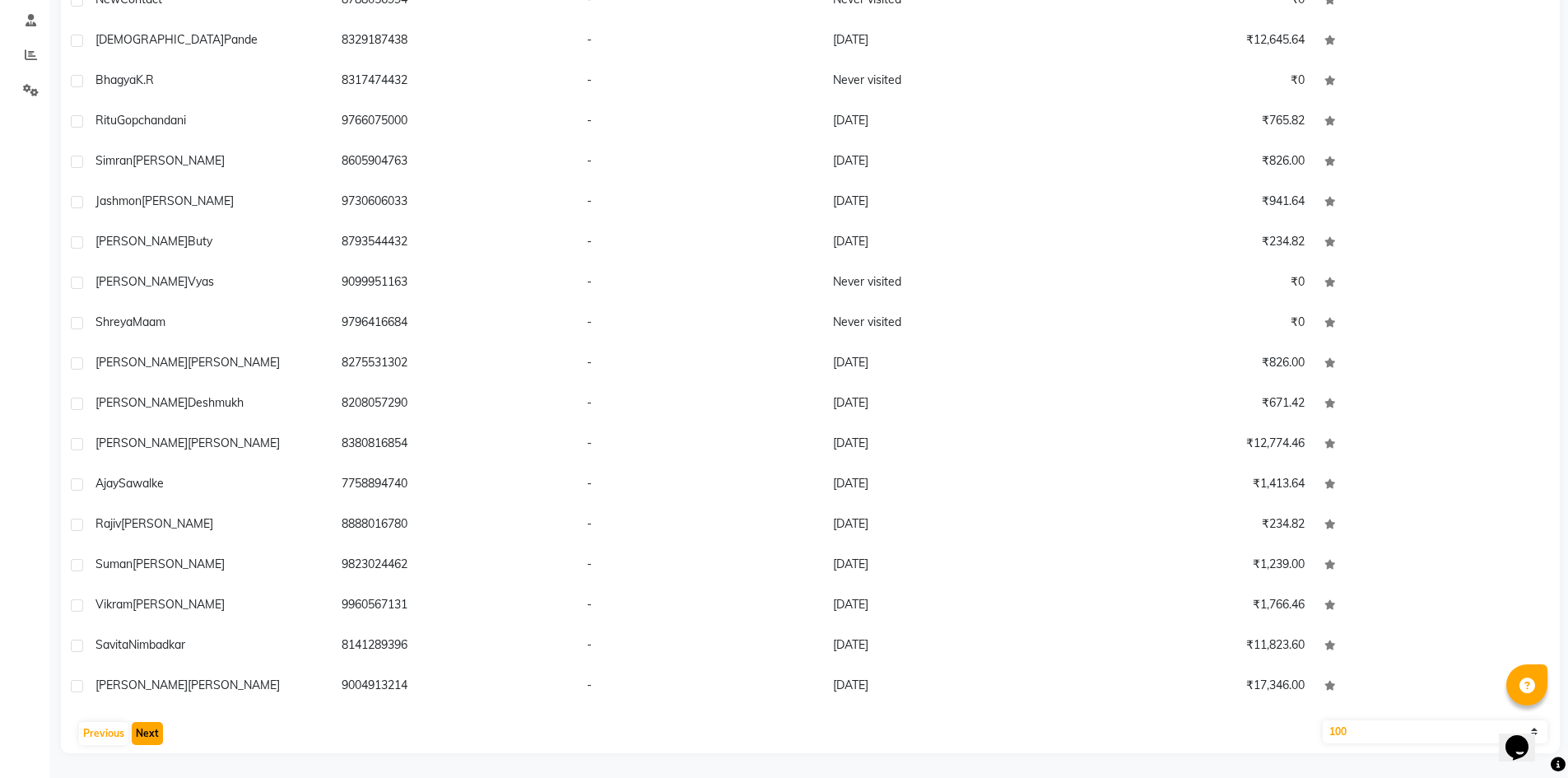
click at [140, 736] on button "Next" at bounding box center [148, 733] width 31 height 23
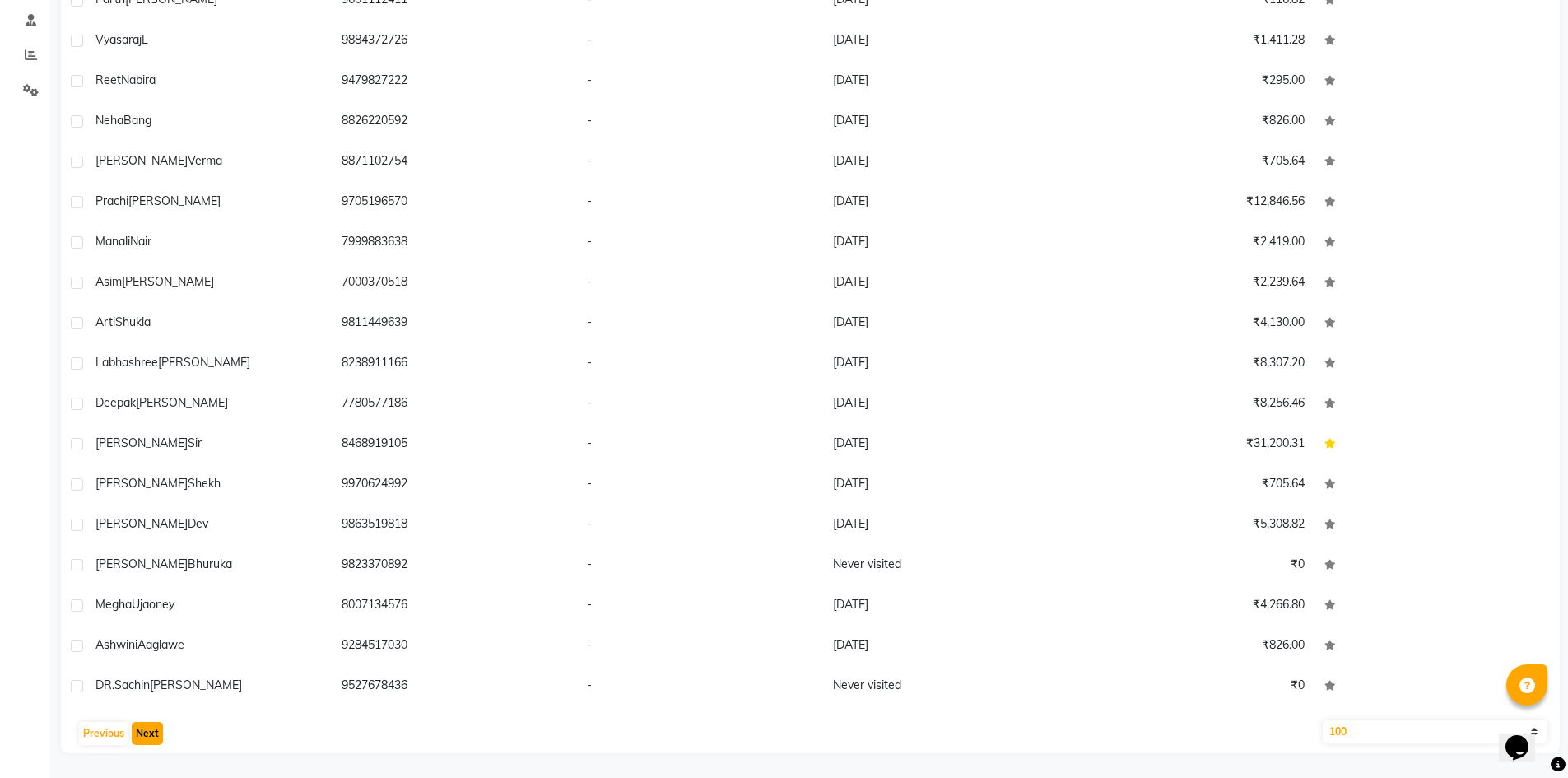
click at [140, 736] on button "Next" at bounding box center [148, 733] width 31 height 23
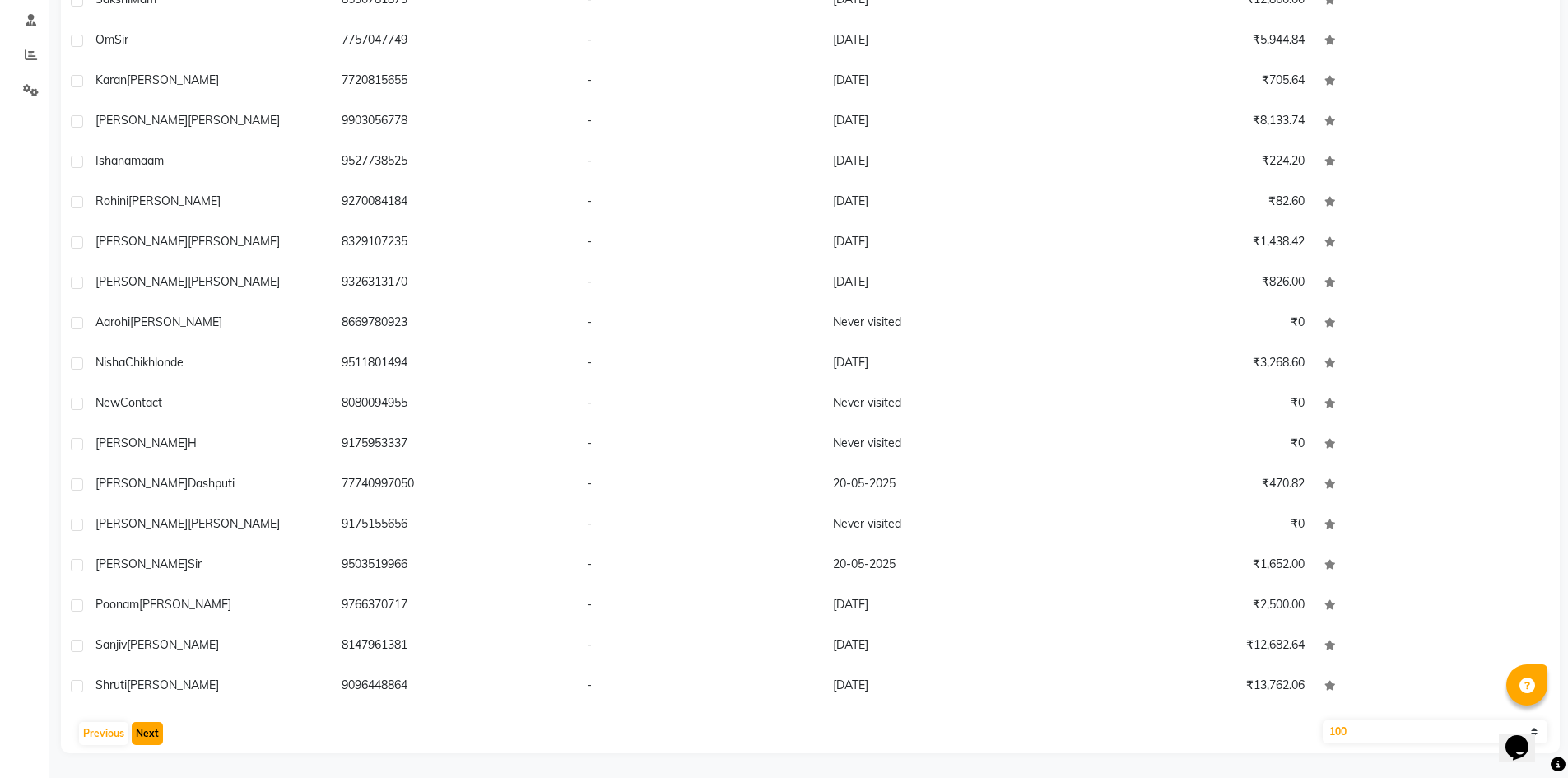
click at [140, 736] on button "Next" at bounding box center [148, 733] width 31 height 23
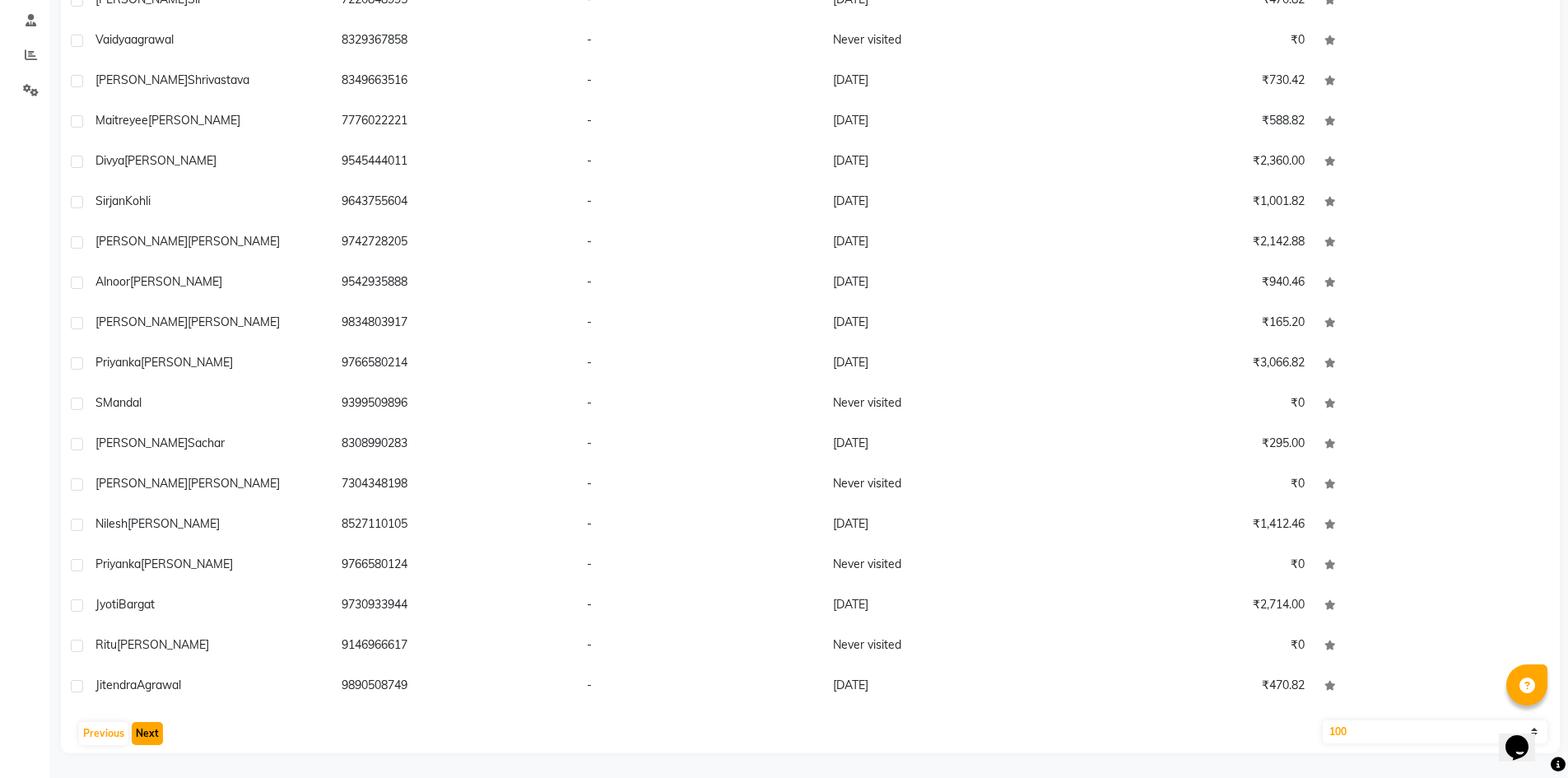
click at [140, 736] on button "Next" at bounding box center [148, 733] width 31 height 23
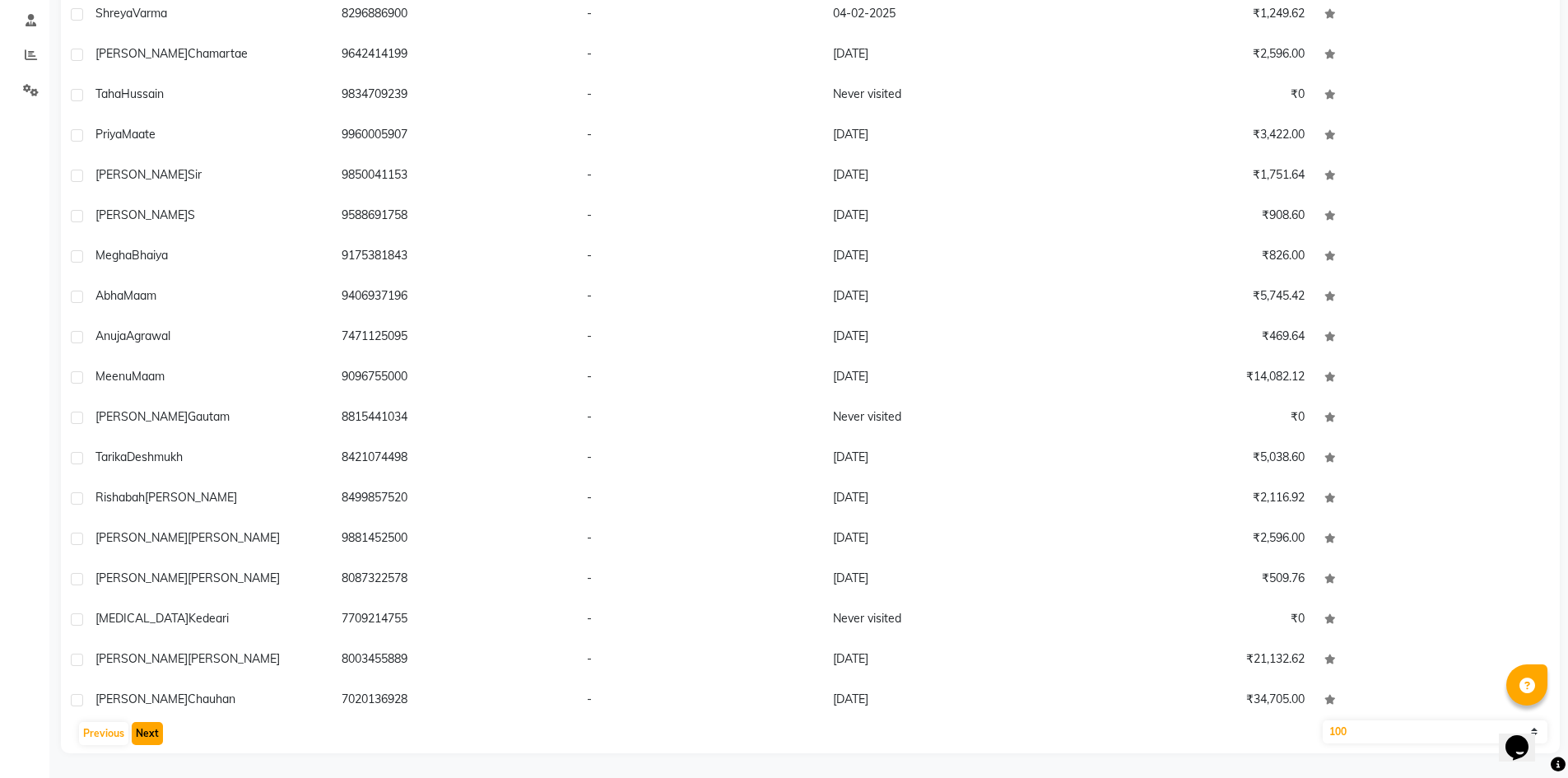
click at [140, 736] on button "Next" at bounding box center [148, 733] width 31 height 23
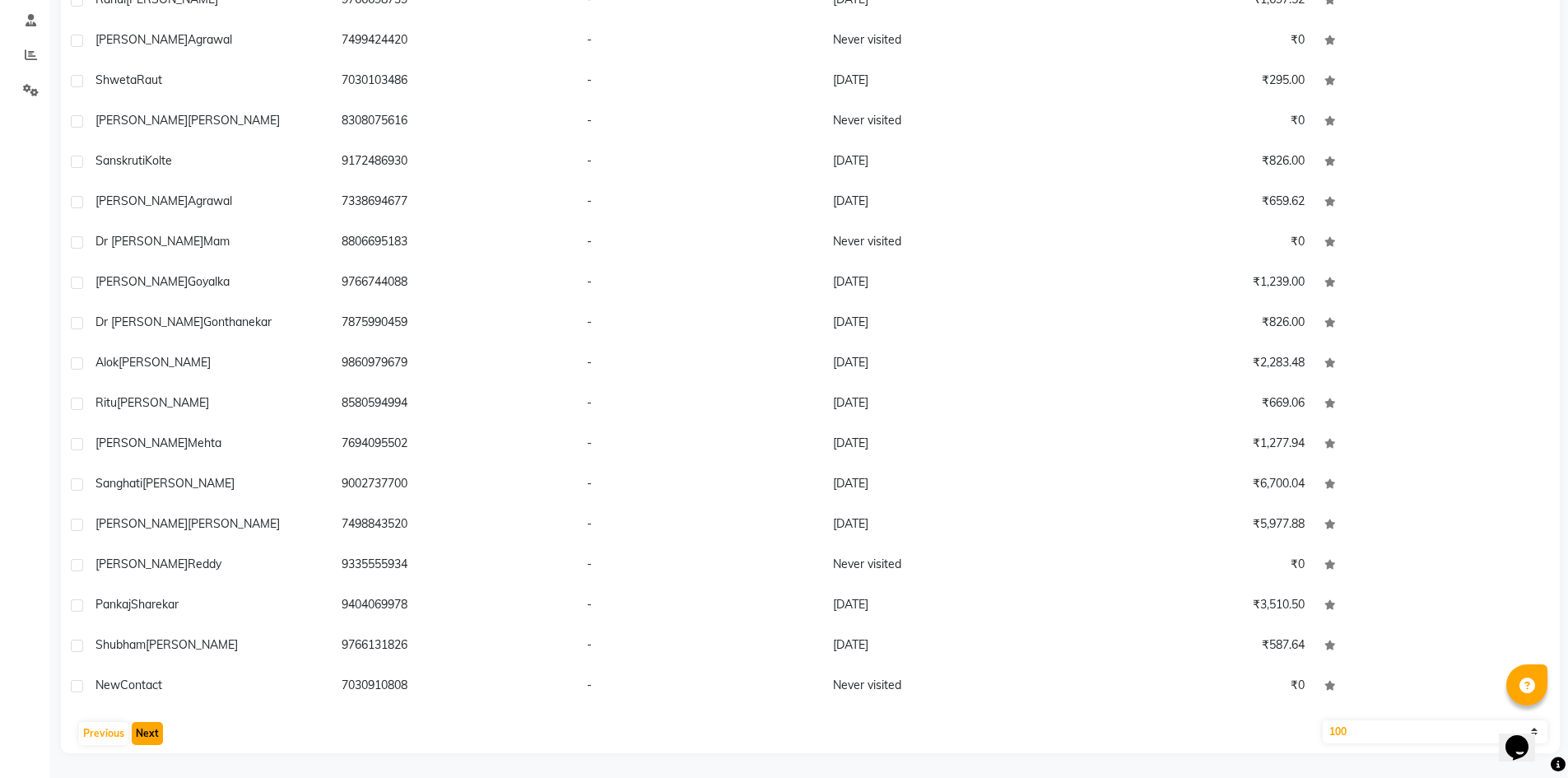
click at [140, 736] on button "Next" at bounding box center [148, 733] width 31 height 23
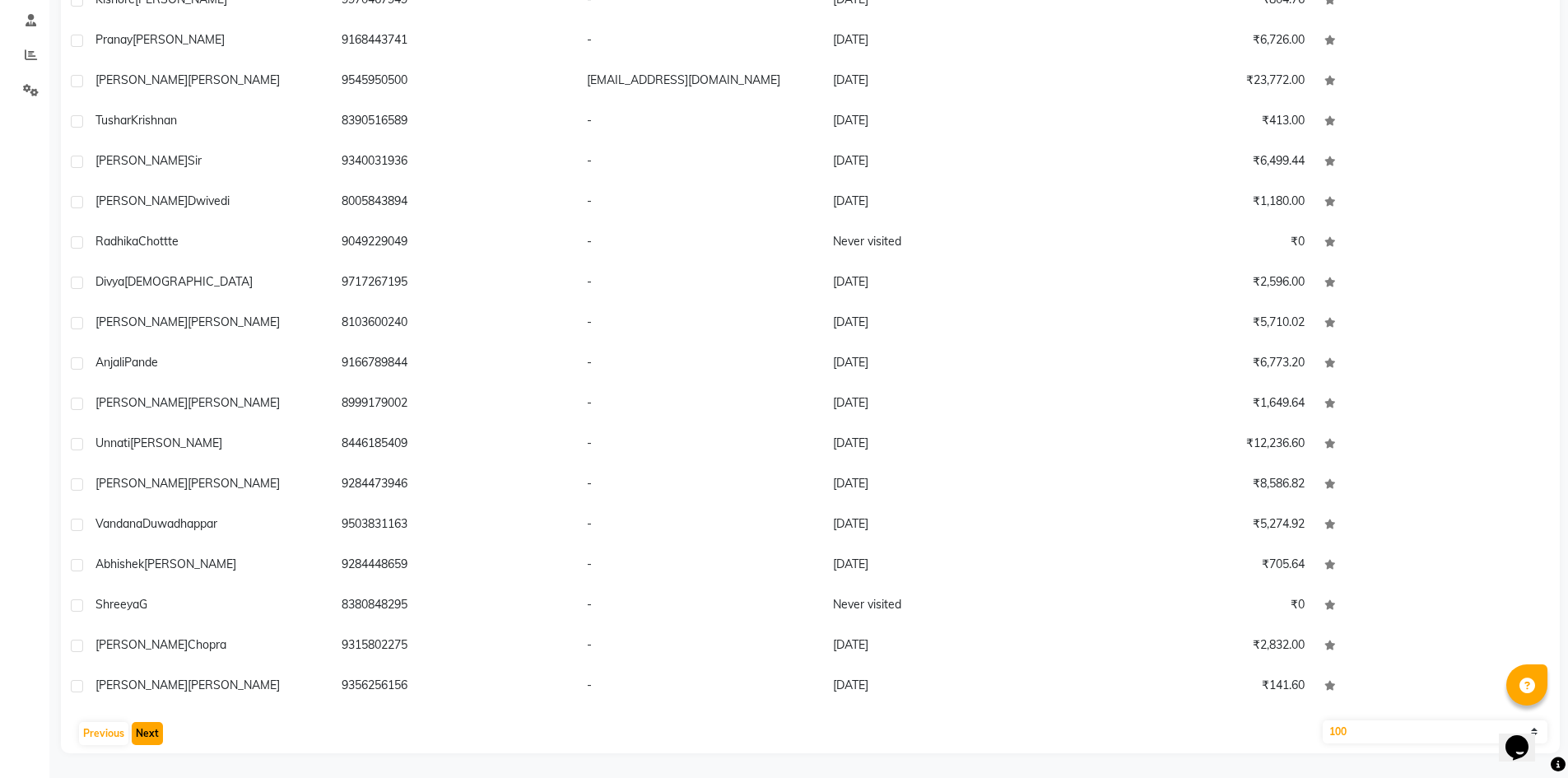
click at [140, 736] on button "Next" at bounding box center [148, 733] width 31 height 23
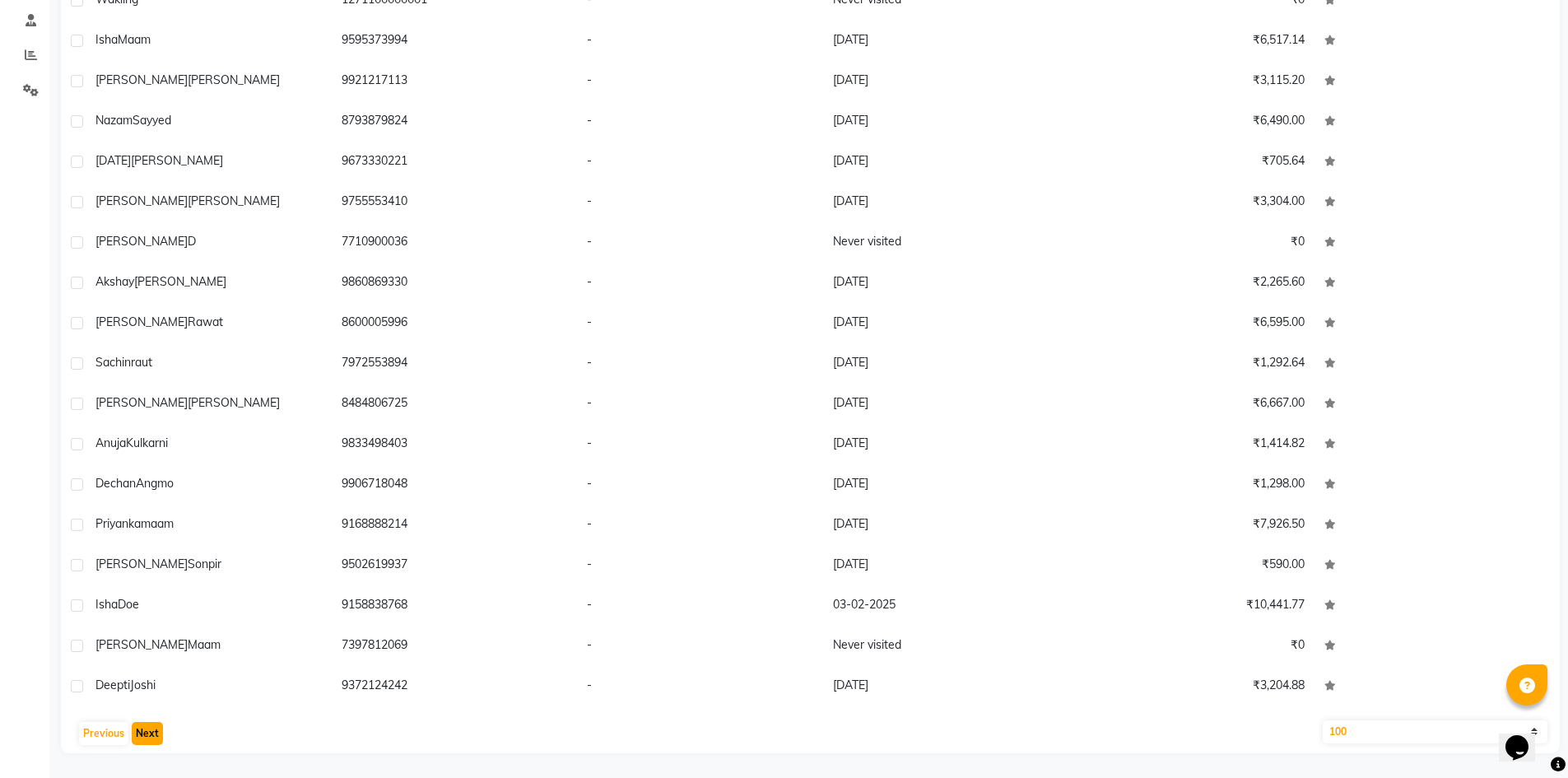
click at [140, 736] on button "Next" at bounding box center [148, 733] width 31 height 23
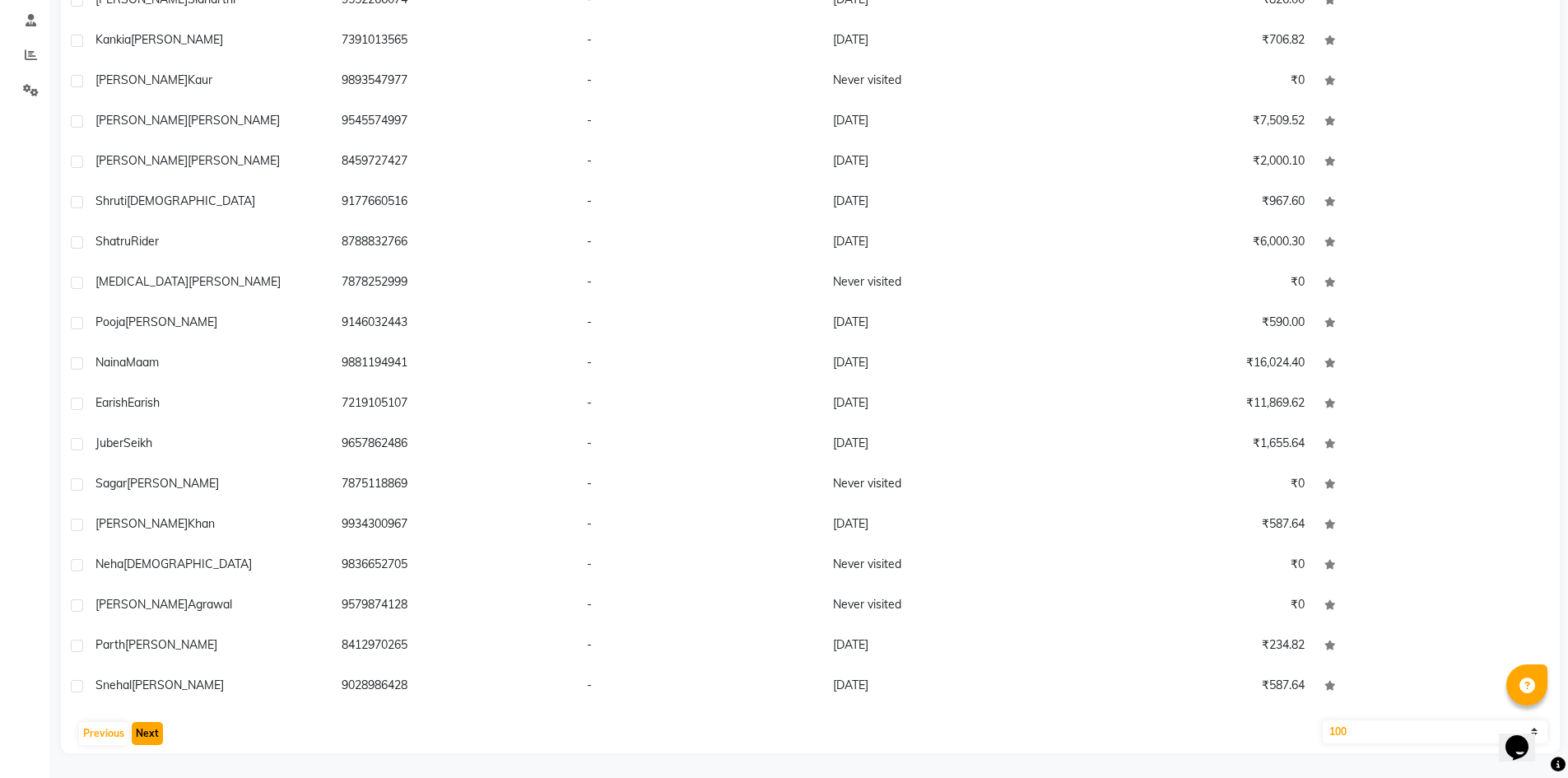
click at [141, 736] on button "Next" at bounding box center [148, 733] width 31 height 23
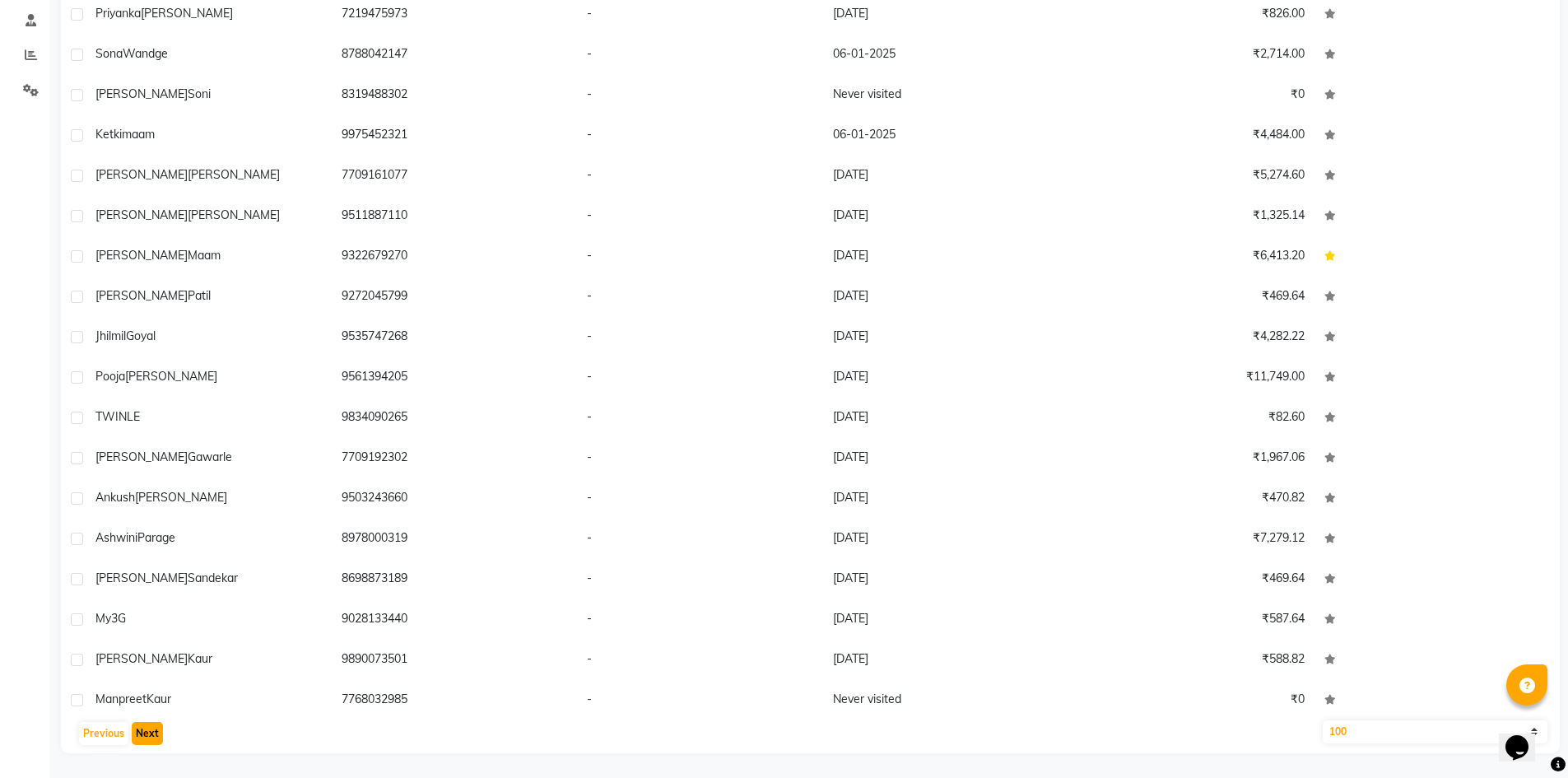
click at [141, 736] on button "Next" at bounding box center [148, 733] width 31 height 23
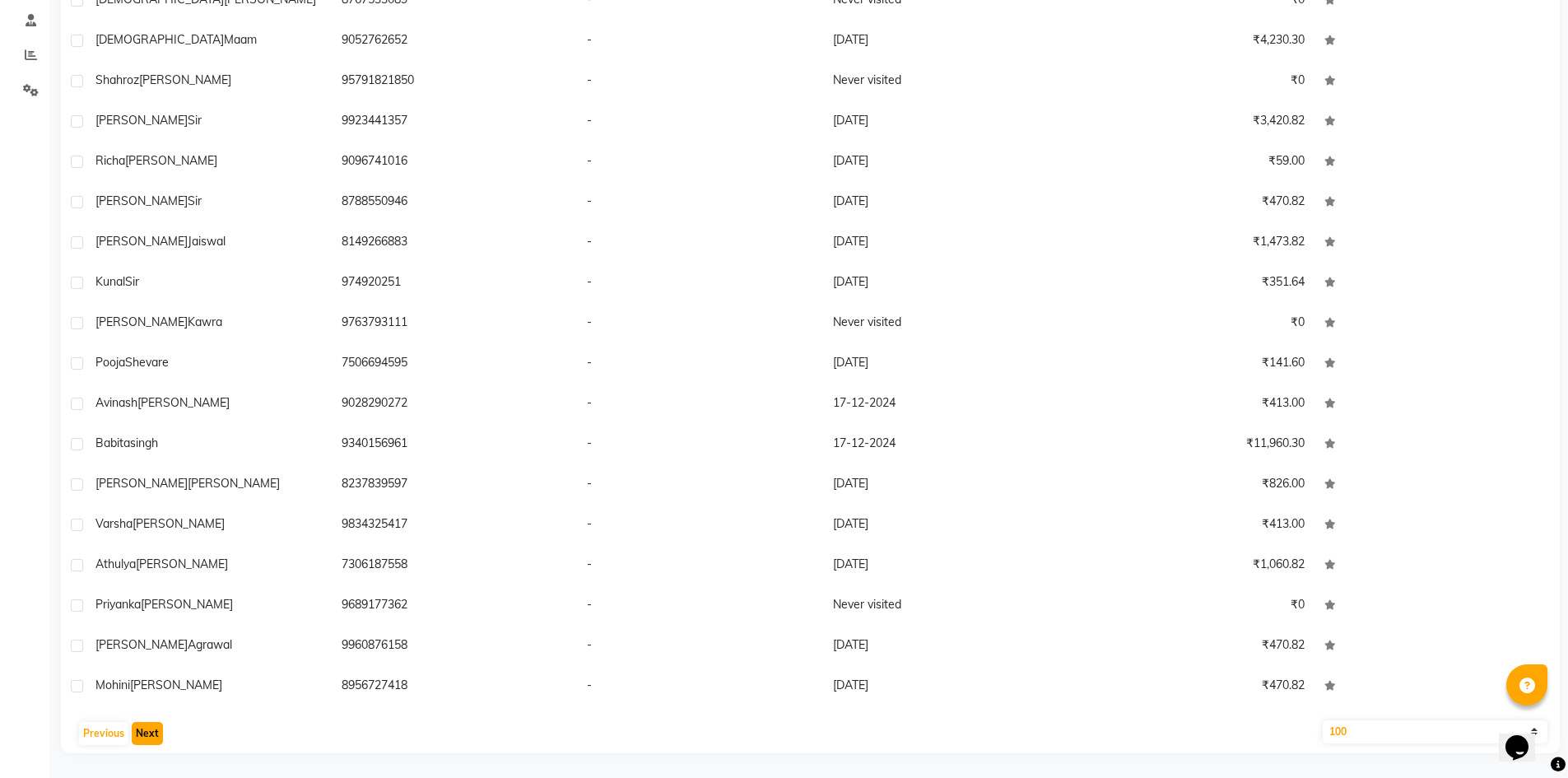
click at [148, 736] on button "Next" at bounding box center [148, 733] width 31 height 23
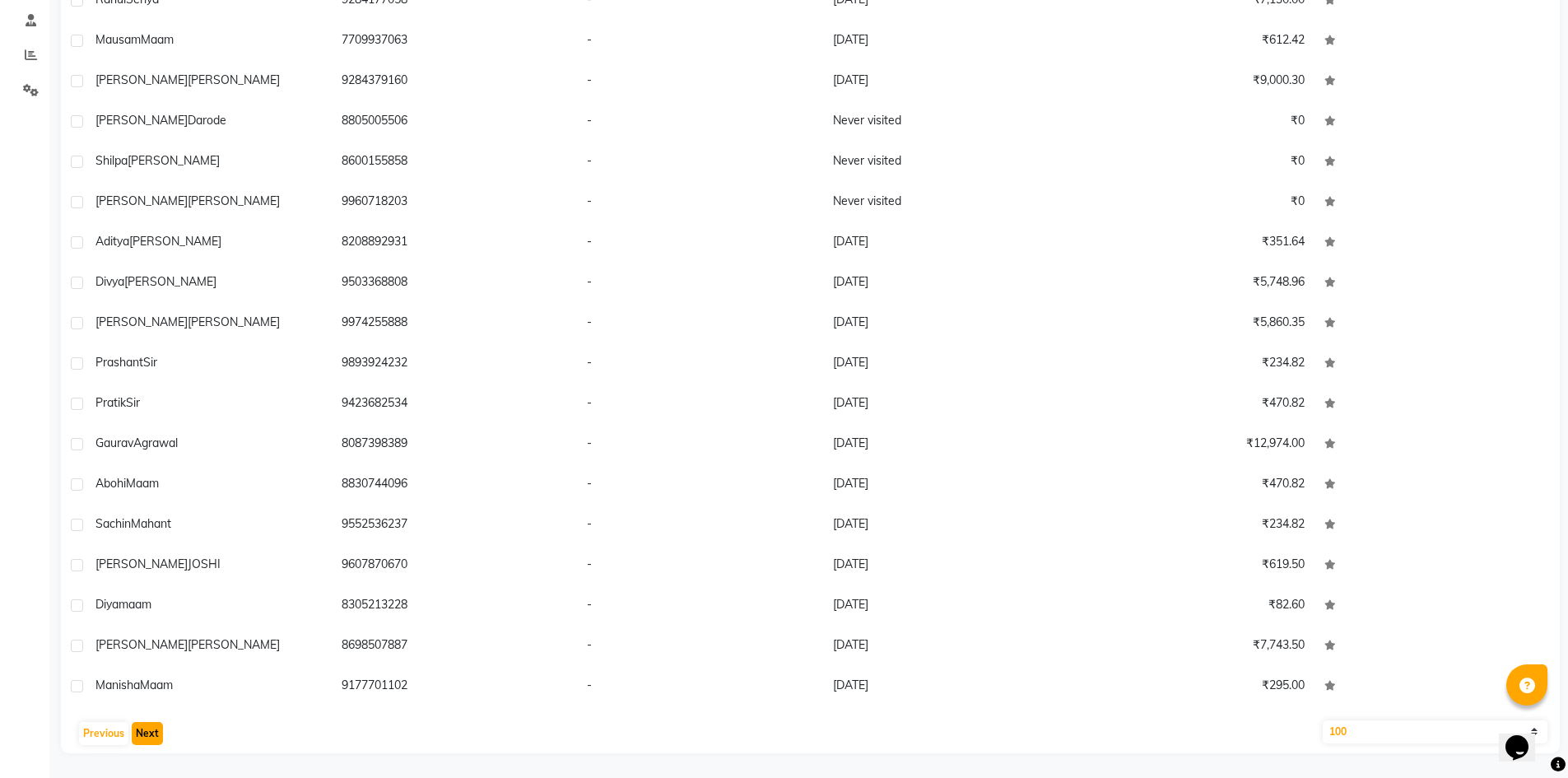
click at [148, 736] on button "Next" at bounding box center [148, 733] width 31 height 23
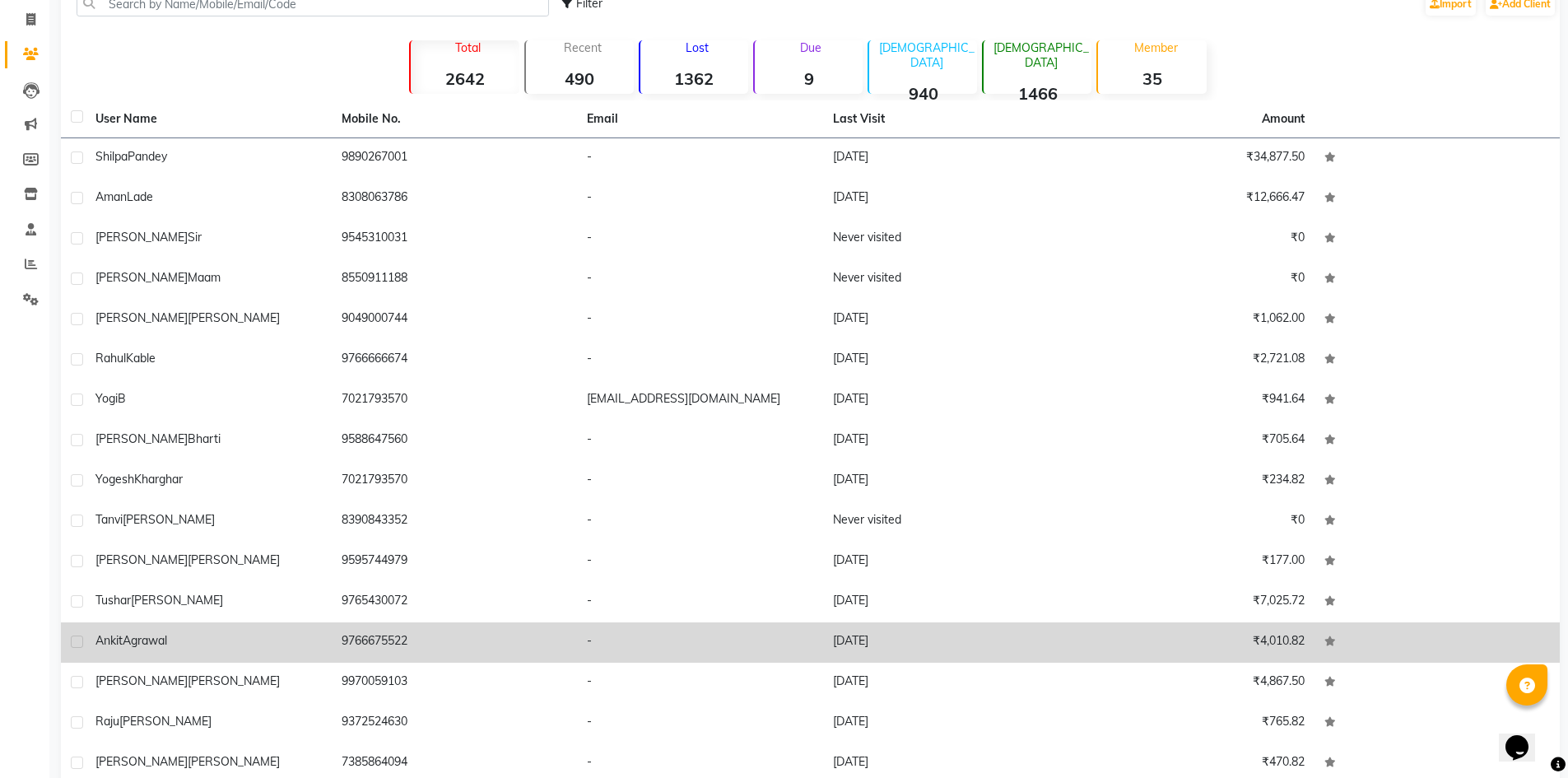
scroll to position [0, 0]
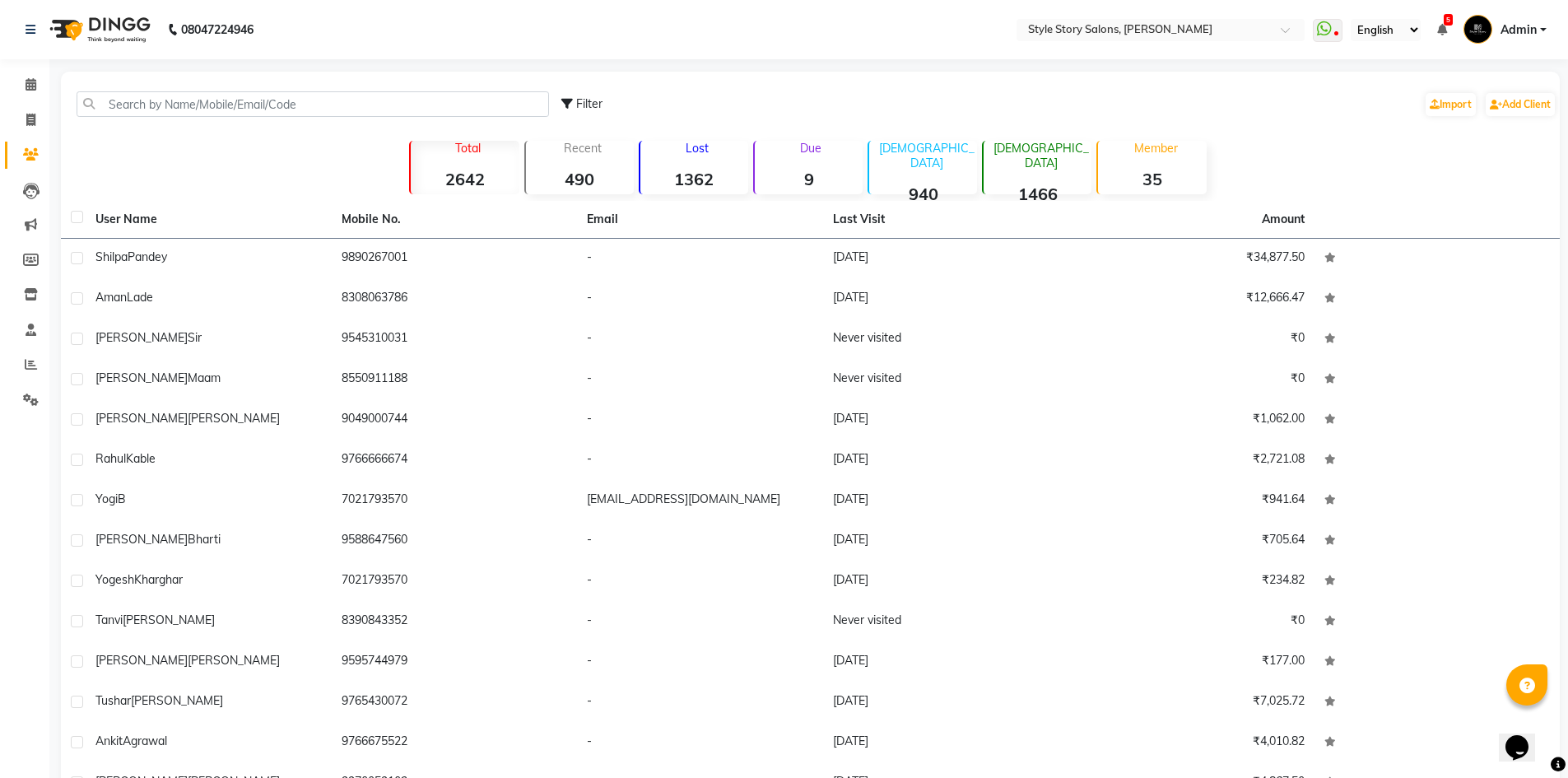
click at [473, 144] on p "Total" at bounding box center [468, 148] width 102 height 15
click at [126, 106] on input "text" at bounding box center [313, 104] width 473 height 26
click at [24, 404] on icon at bounding box center [30, 399] width 16 height 12
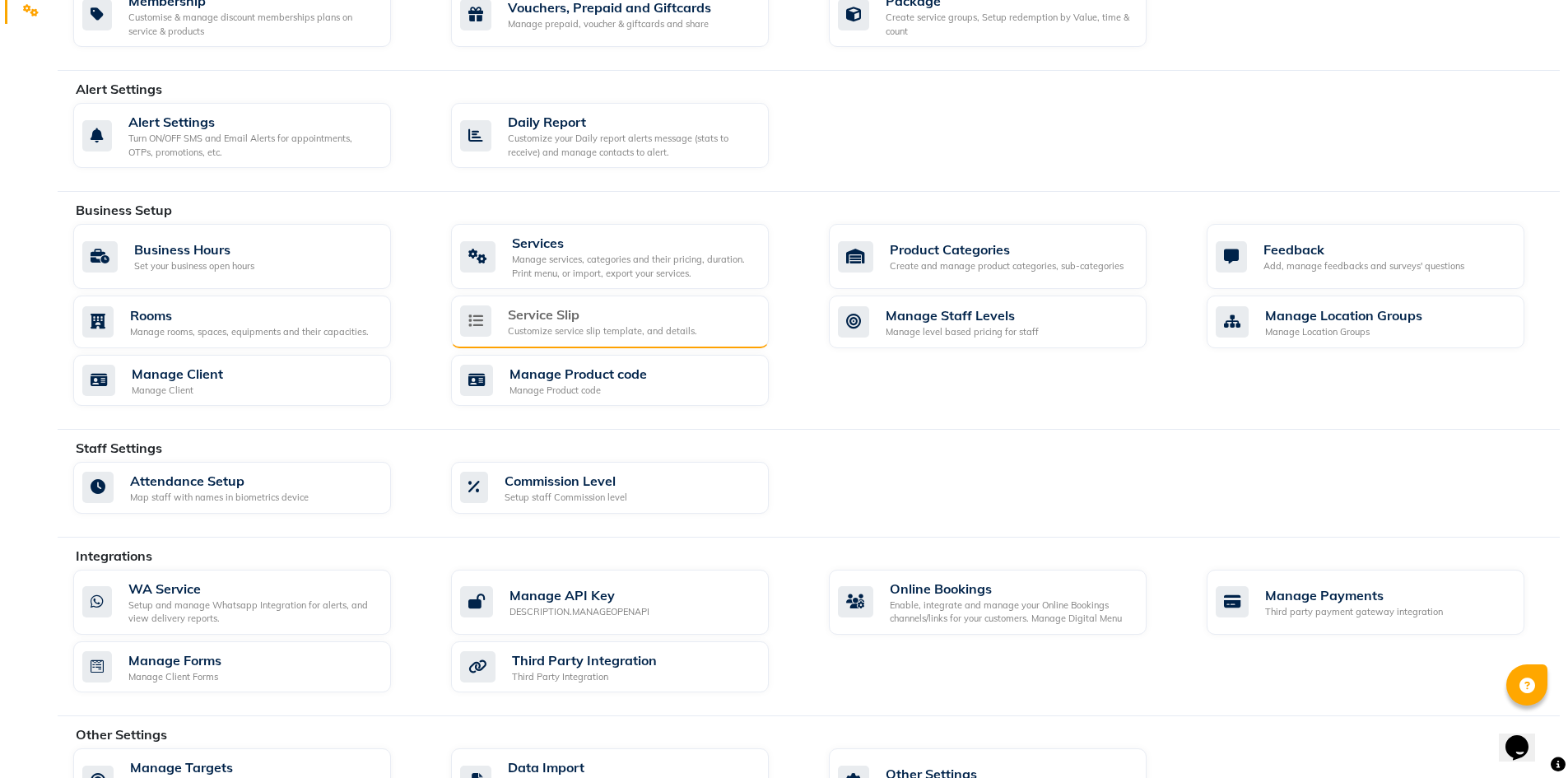
scroll to position [412, 0]
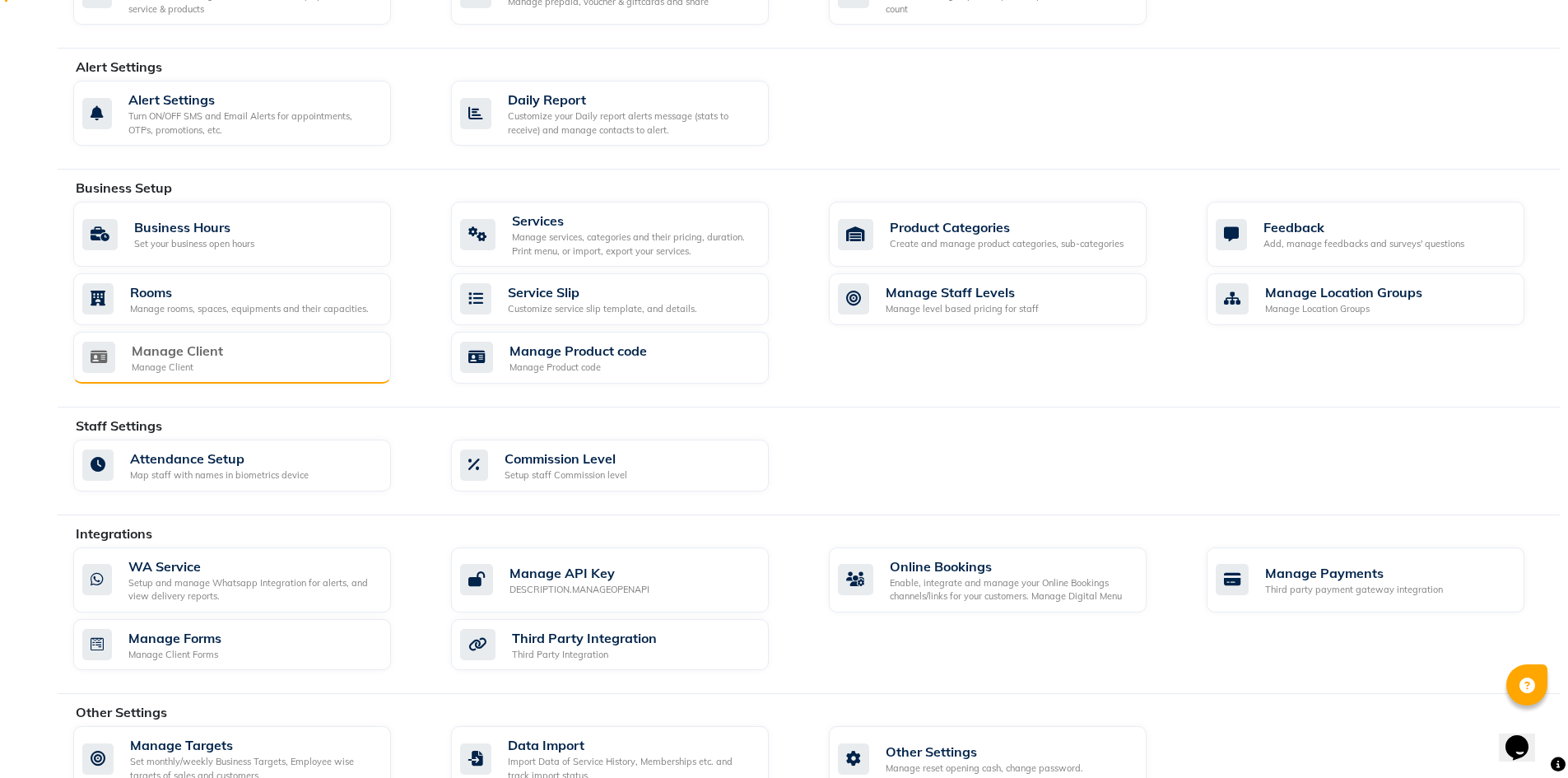
click at [235, 365] on div "Manage Client Manage Client" at bounding box center [230, 357] width 295 height 34
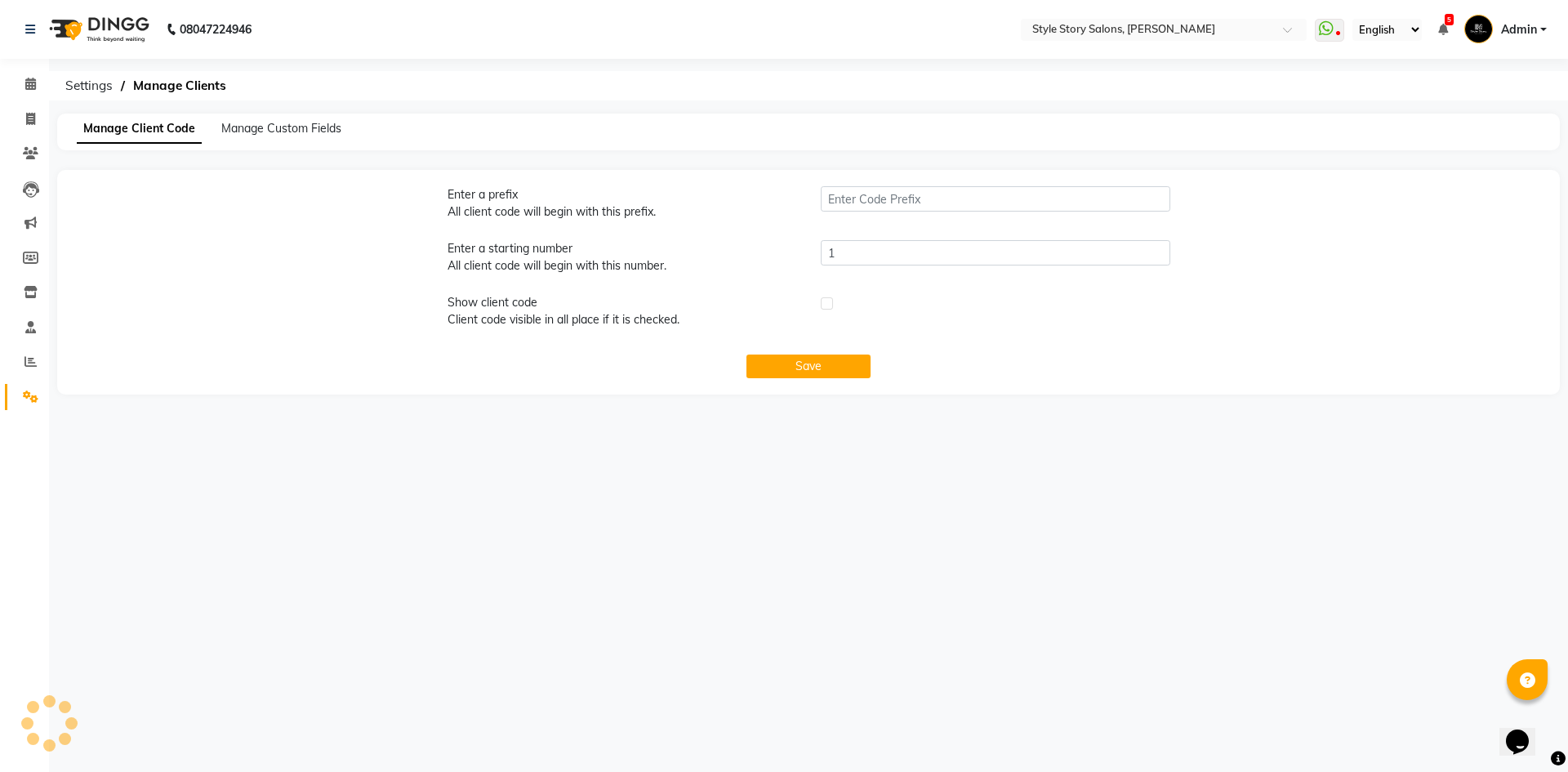
type input "SRA"
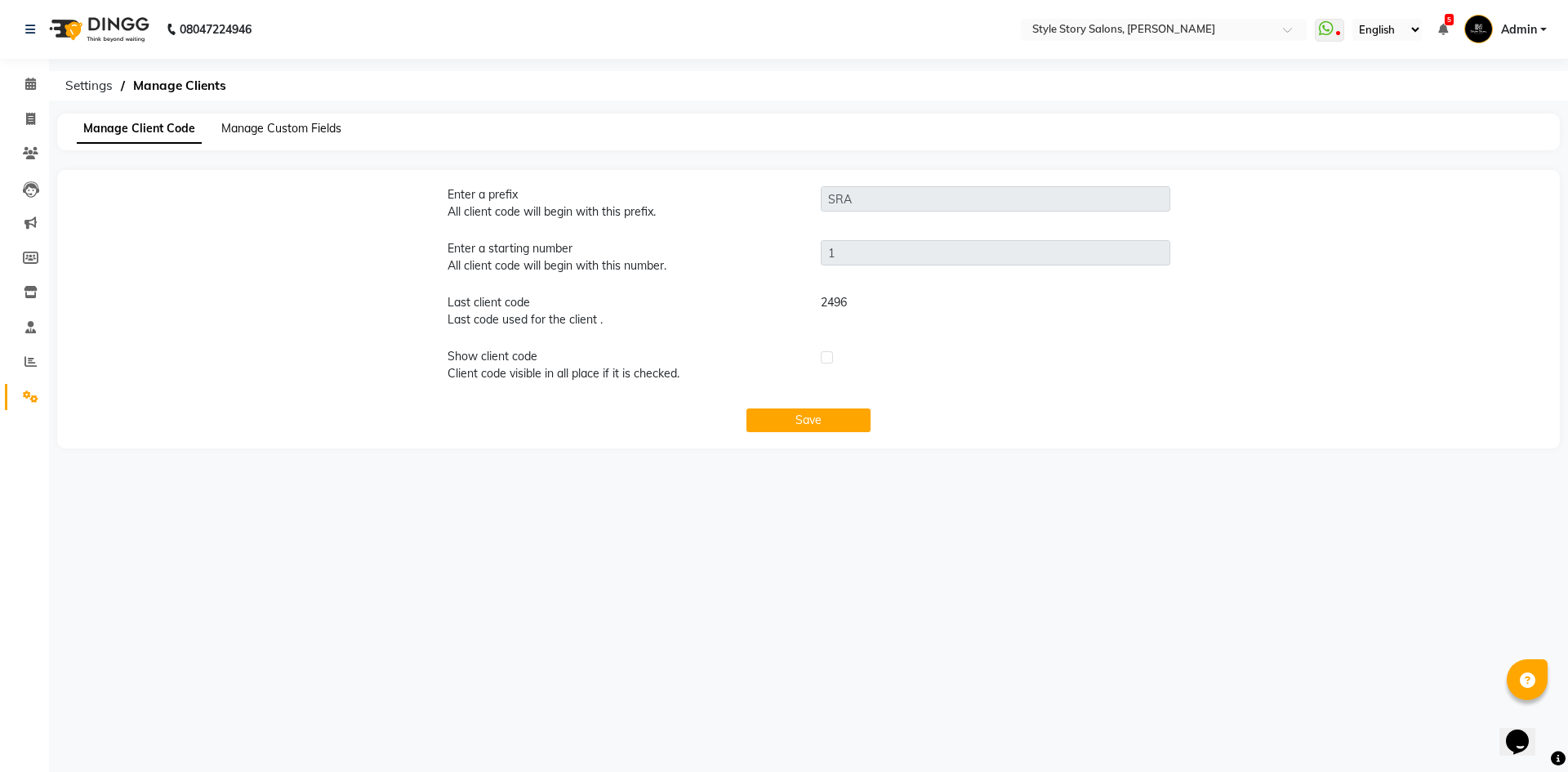
click at [288, 131] on span "Manage Custom Fields" at bounding box center [281, 128] width 120 height 15
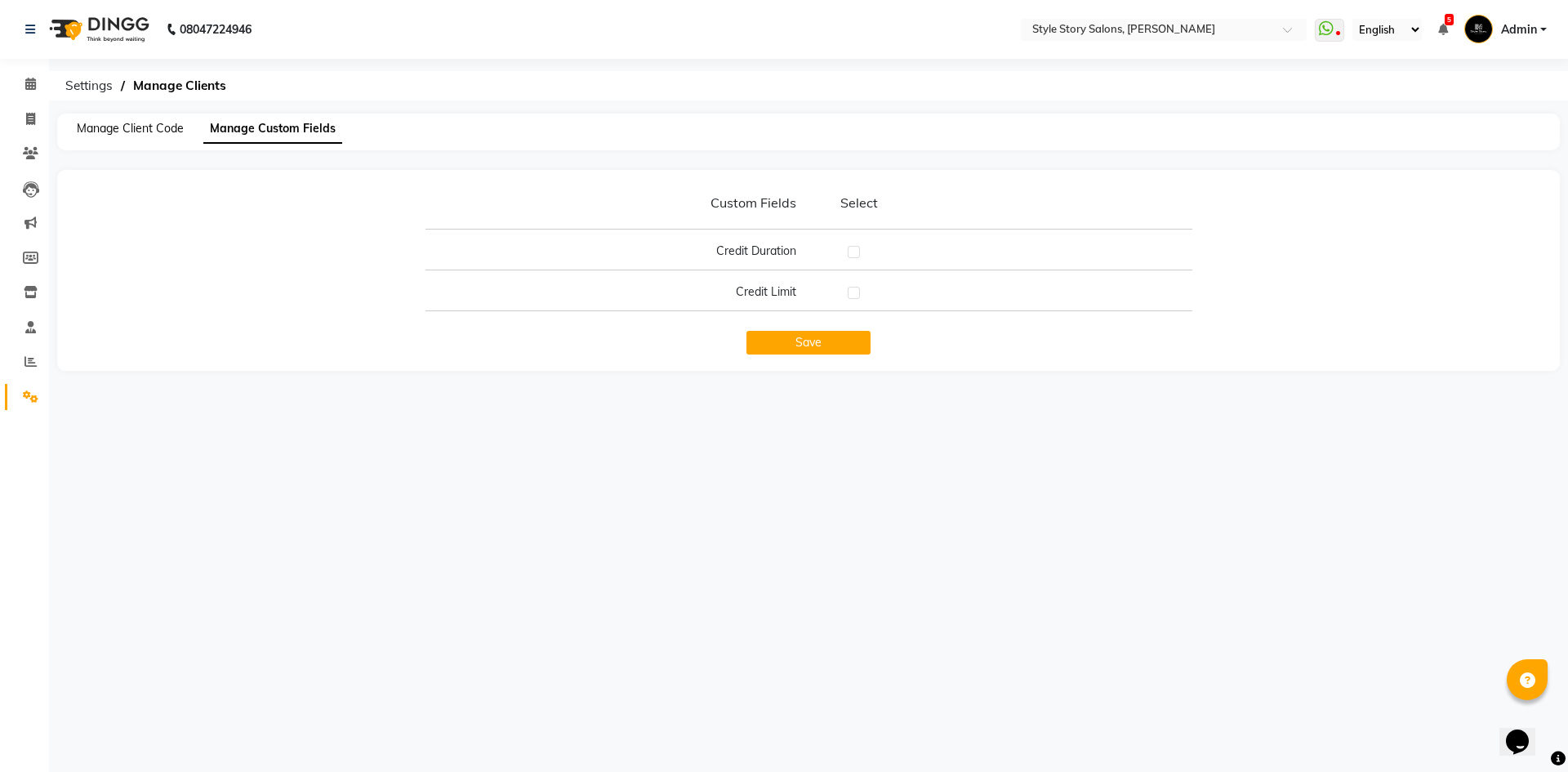
click at [165, 121] on span "Manage Client Code" at bounding box center [130, 128] width 107 height 15
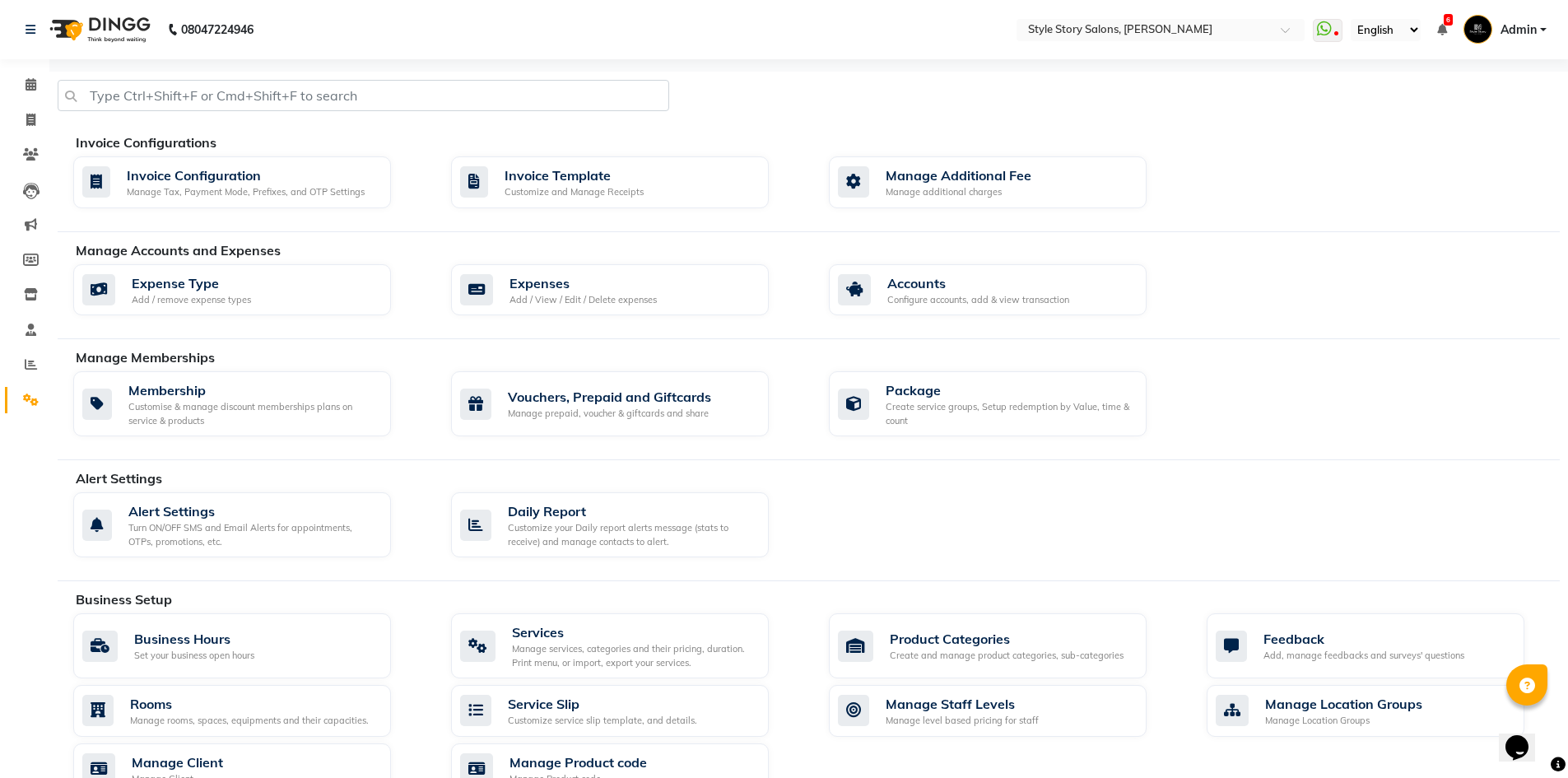
scroll to position [164, 0]
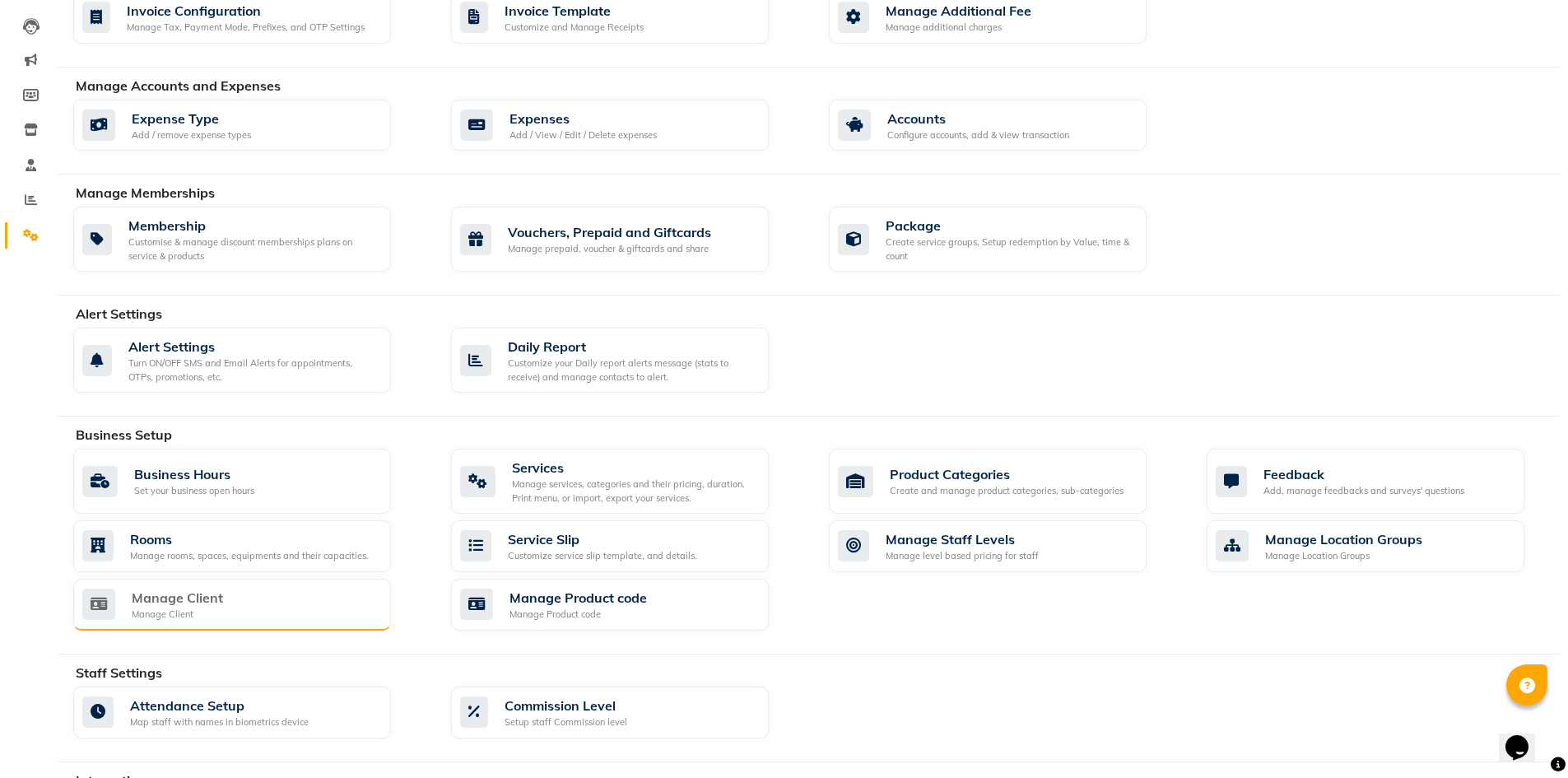
click at [250, 619] on div "Manage Client Manage Client" at bounding box center [230, 604] width 295 height 34
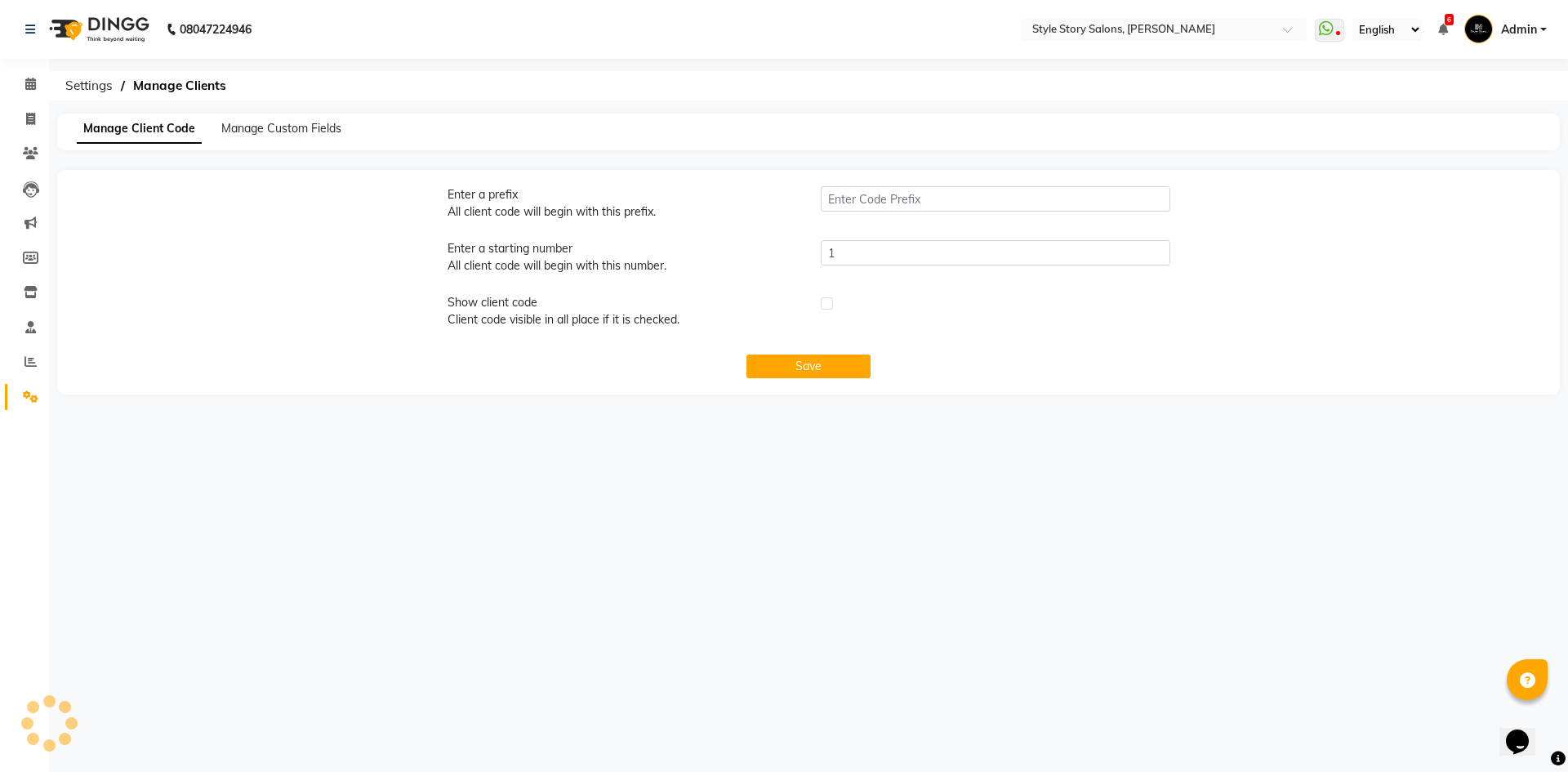
type input "SRA"
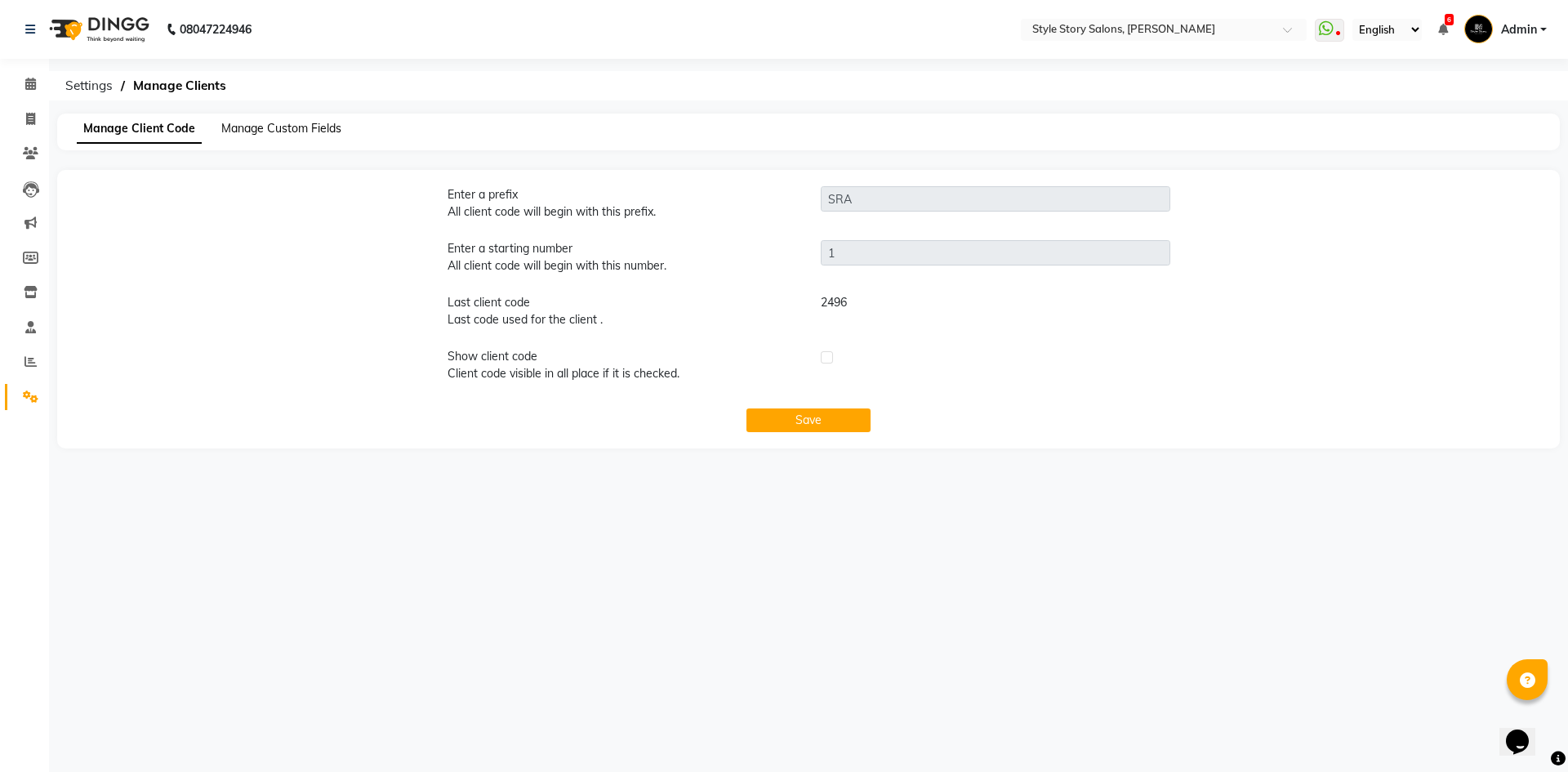
click at [278, 132] on span "Manage Custom Fields" at bounding box center [281, 128] width 120 height 15
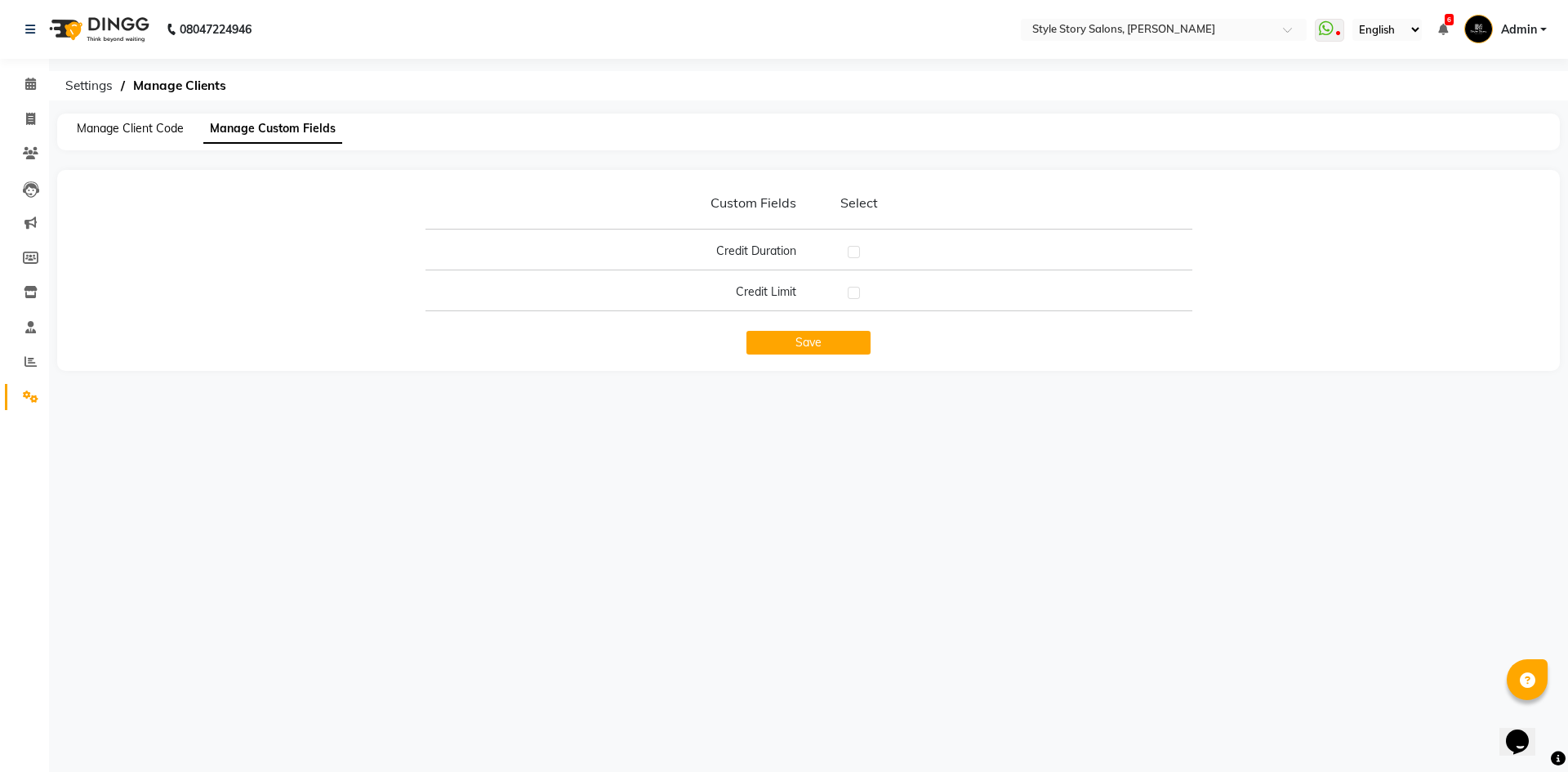
click at [136, 132] on span "Manage Client Code" at bounding box center [130, 128] width 107 height 15
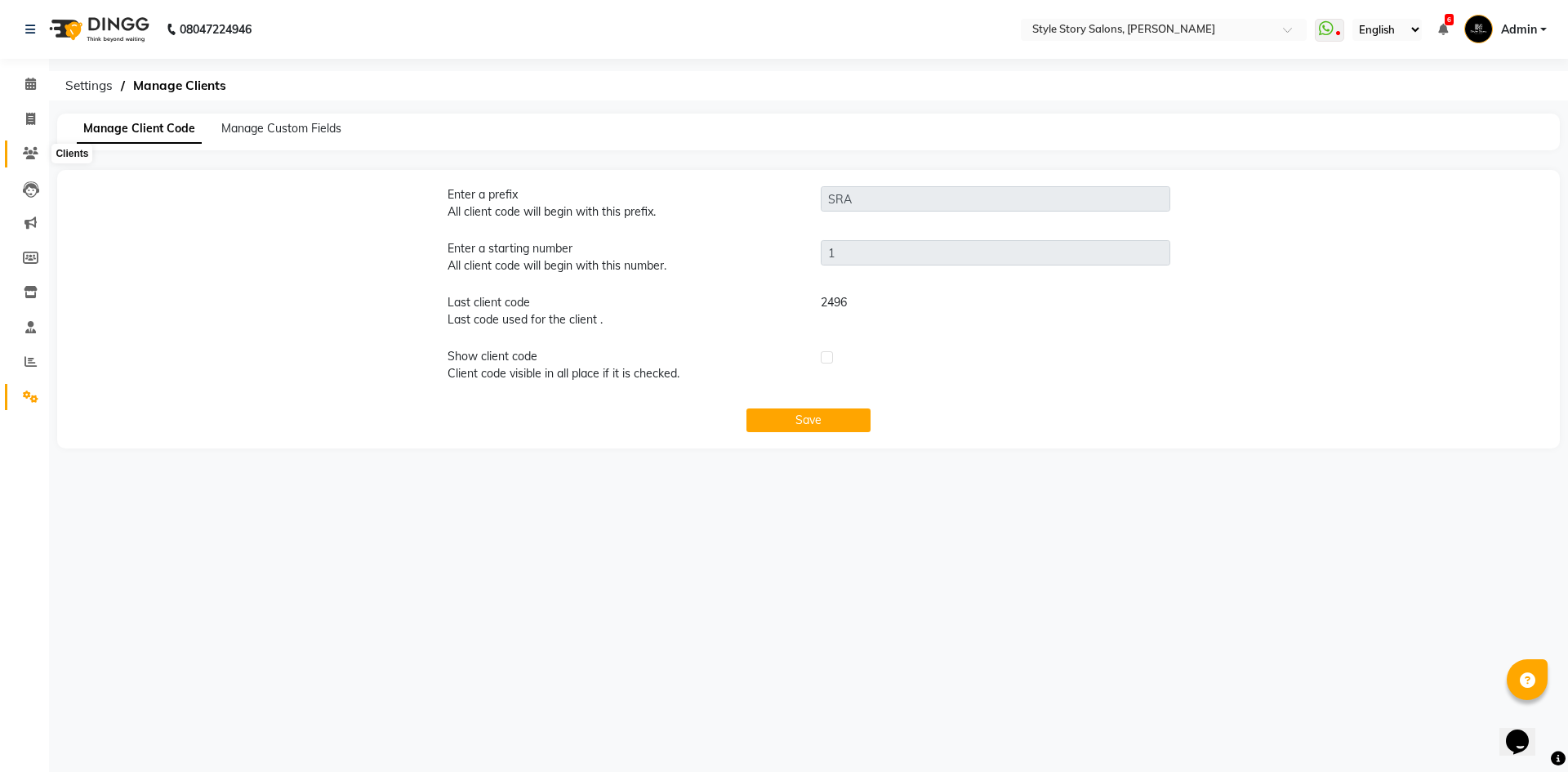
click at [34, 155] on icon at bounding box center [30, 153] width 16 height 12
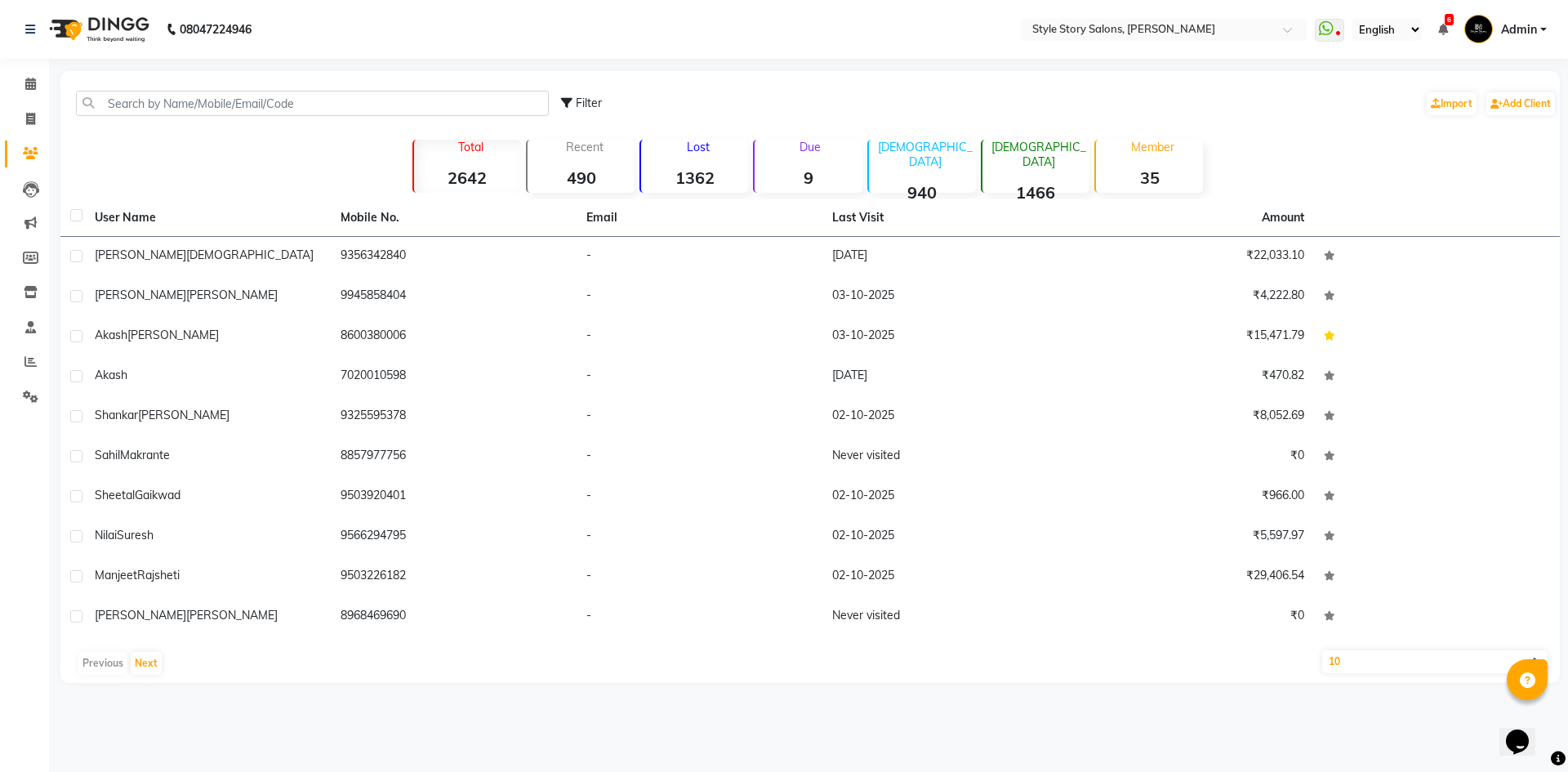
click at [583, 170] on strong "490" at bounding box center [581, 178] width 107 height 20
click at [480, 163] on div "Total 2642" at bounding box center [466, 166] width 109 height 53
click at [735, 158] on div "Lost 1362" at bounding box center [693, 166] width 109 height 53
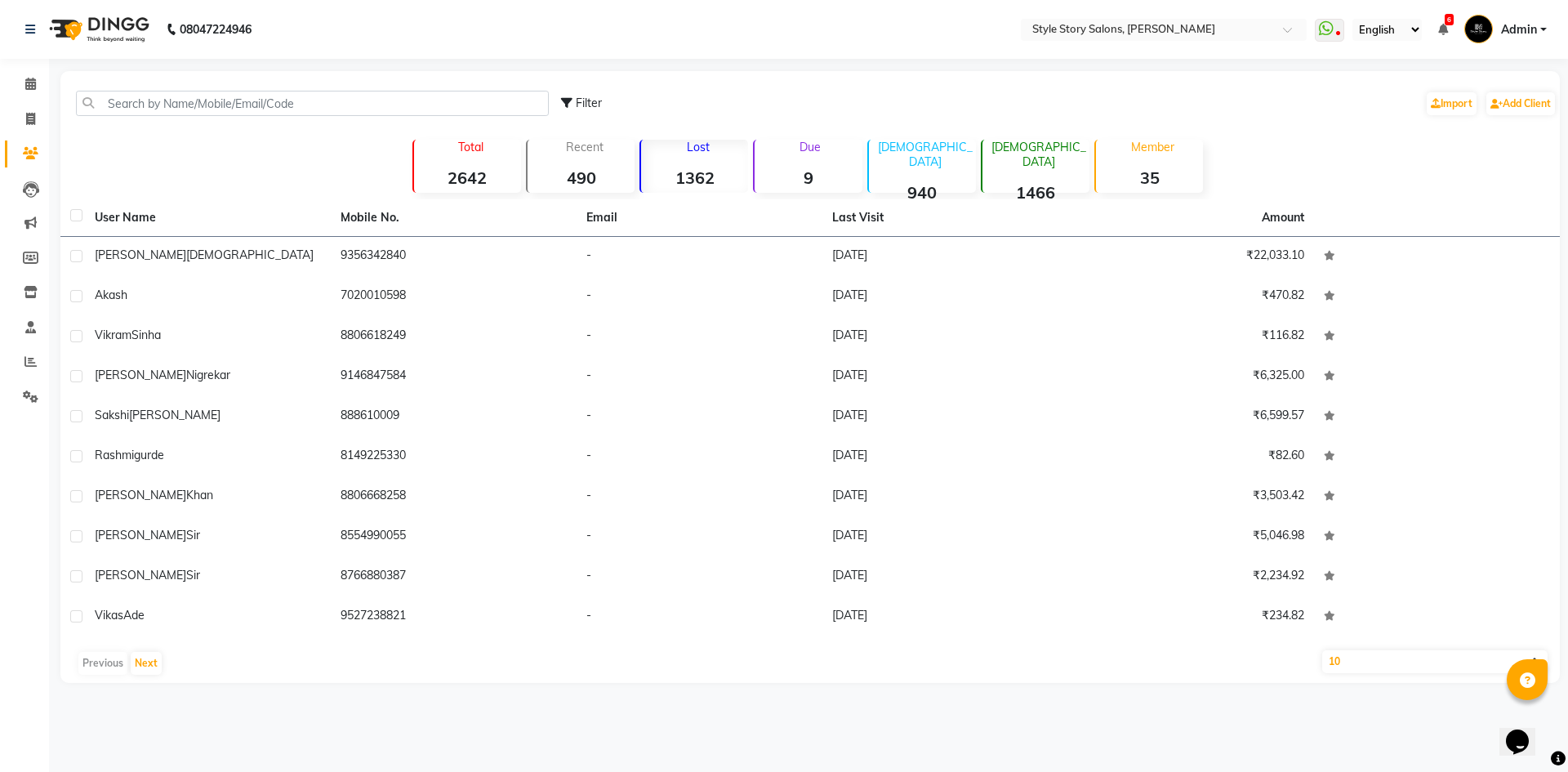
click at [814, 155] on div "Due 9" at bounding box center [807, 166] width 109 height 53
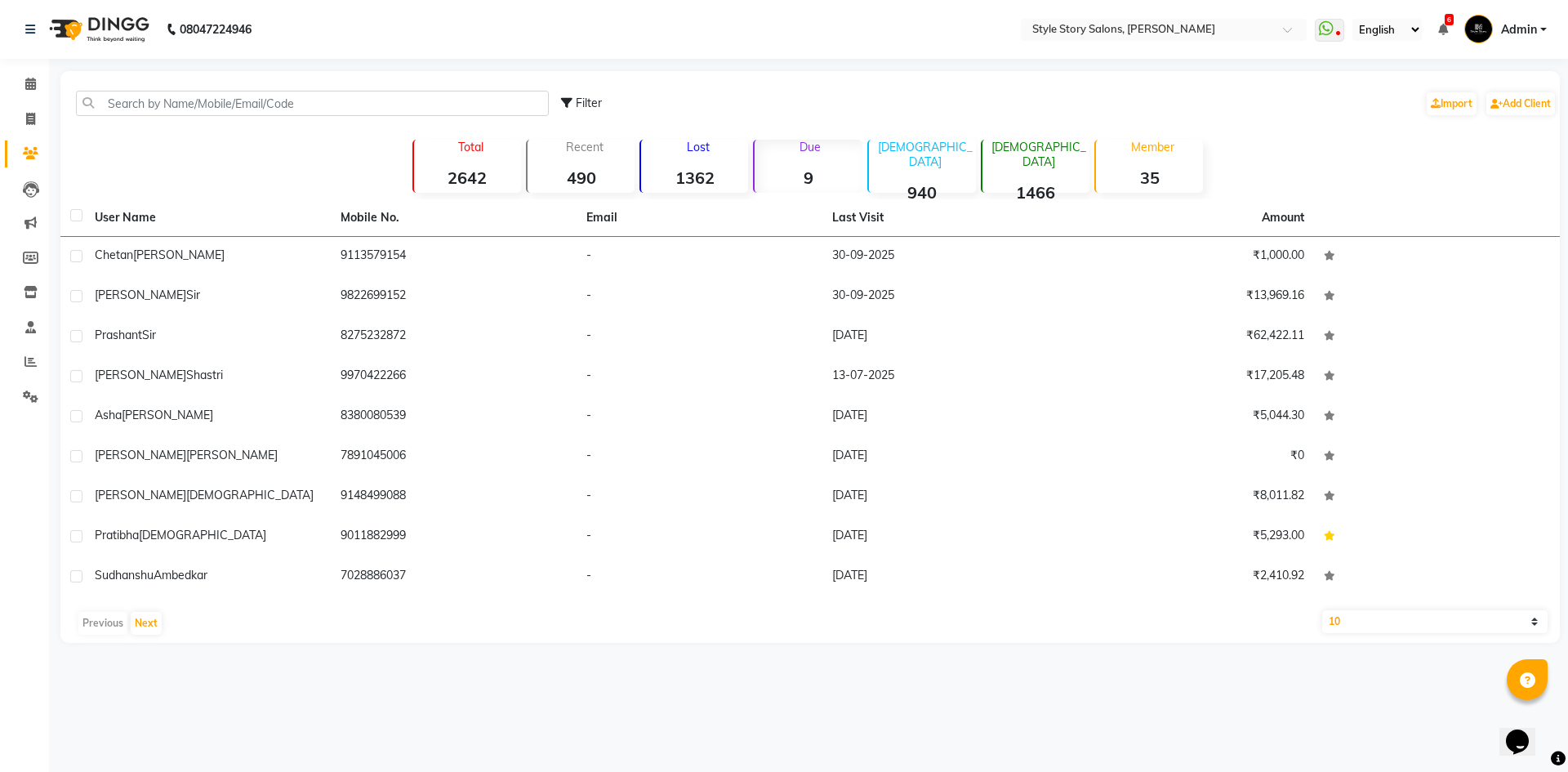
click at [702, 169] on strong "1362" at bounding box center [694, 178] width 107 height 20
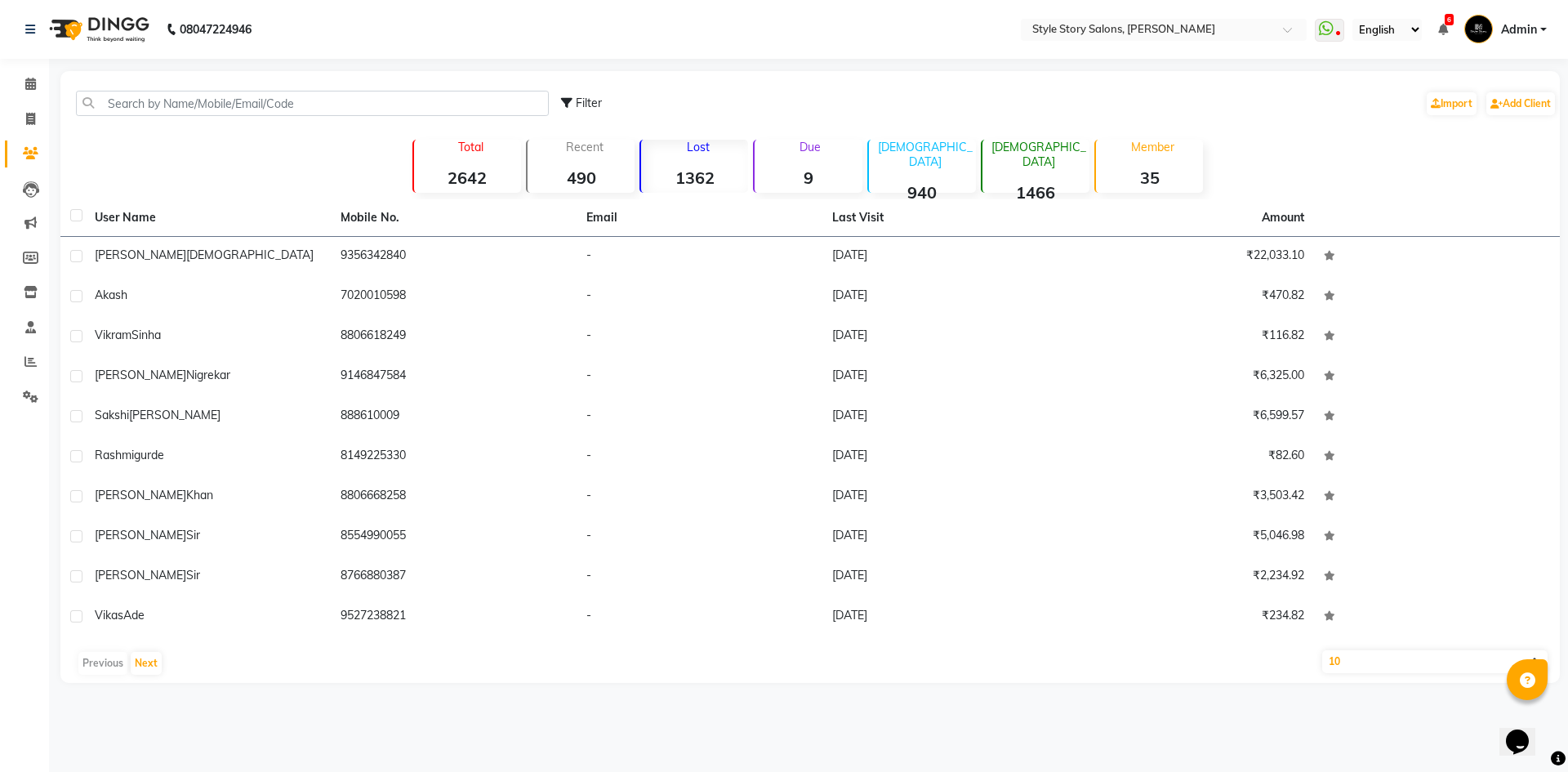
click at [465, 162] on div "Total 2642" at bounding box center [466, 166] width 109 height 53
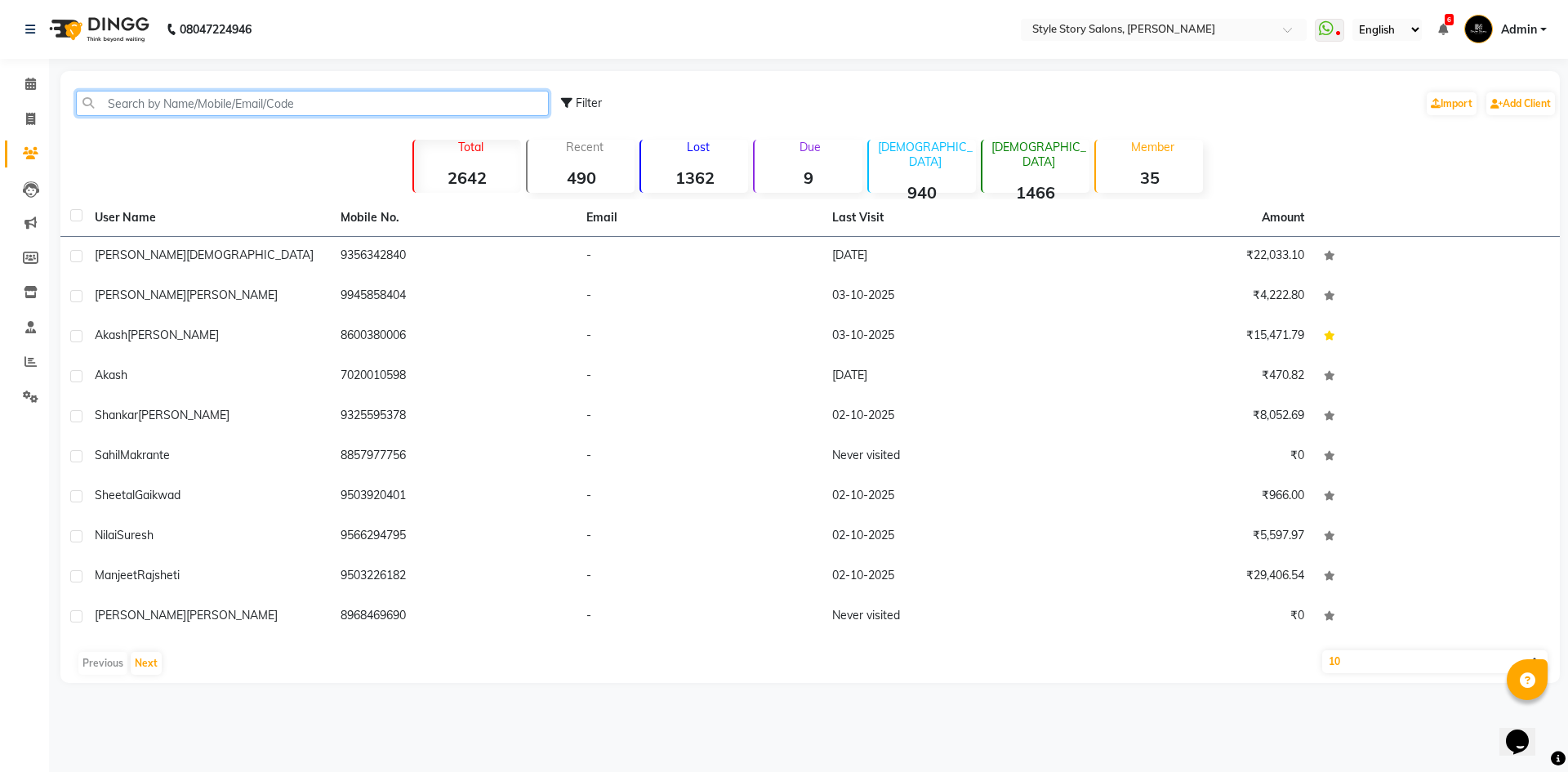
click at [108, 102] on input "text" at bounding box center [312, 103] width 473 height 26
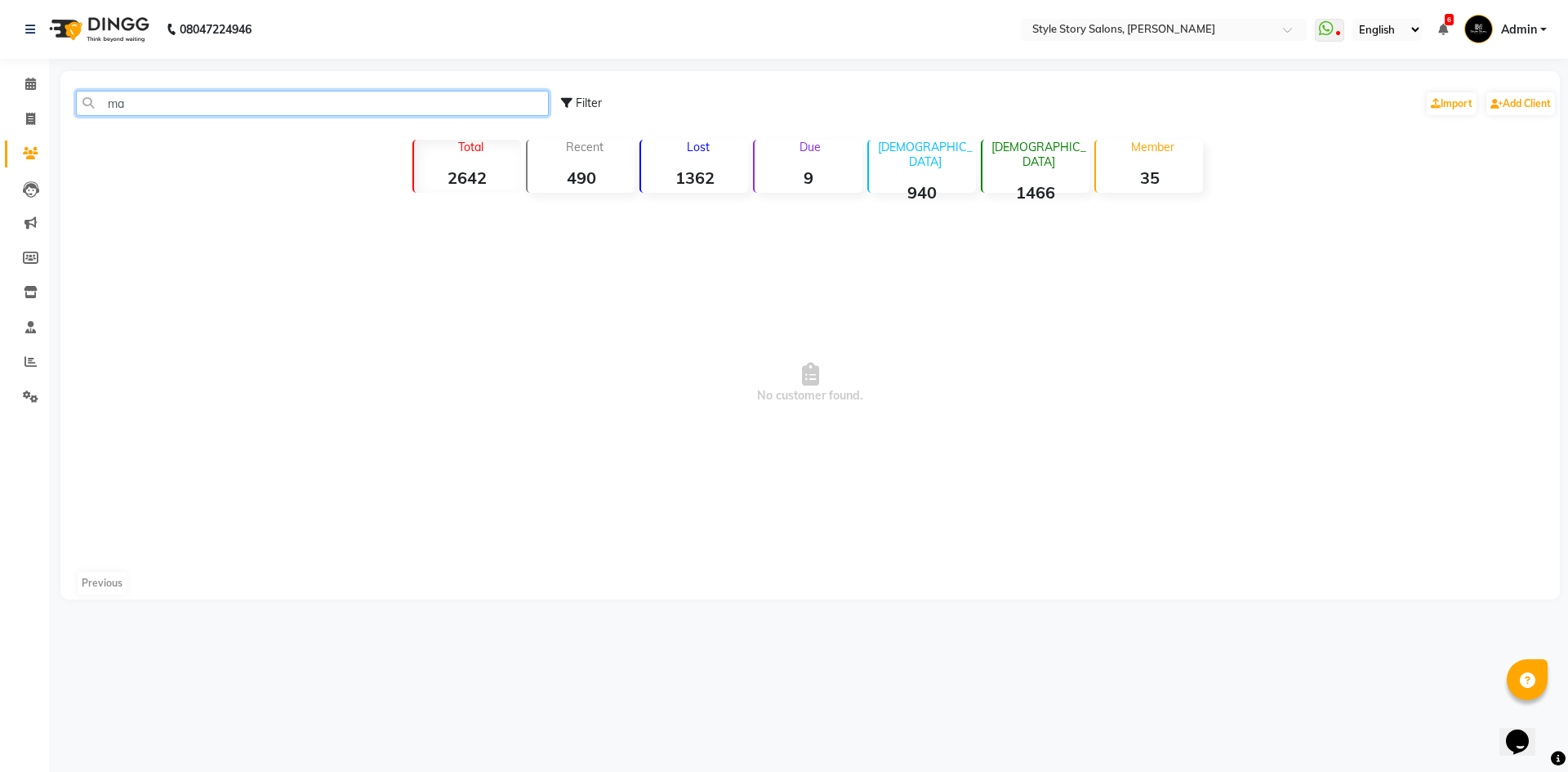
type input "m"
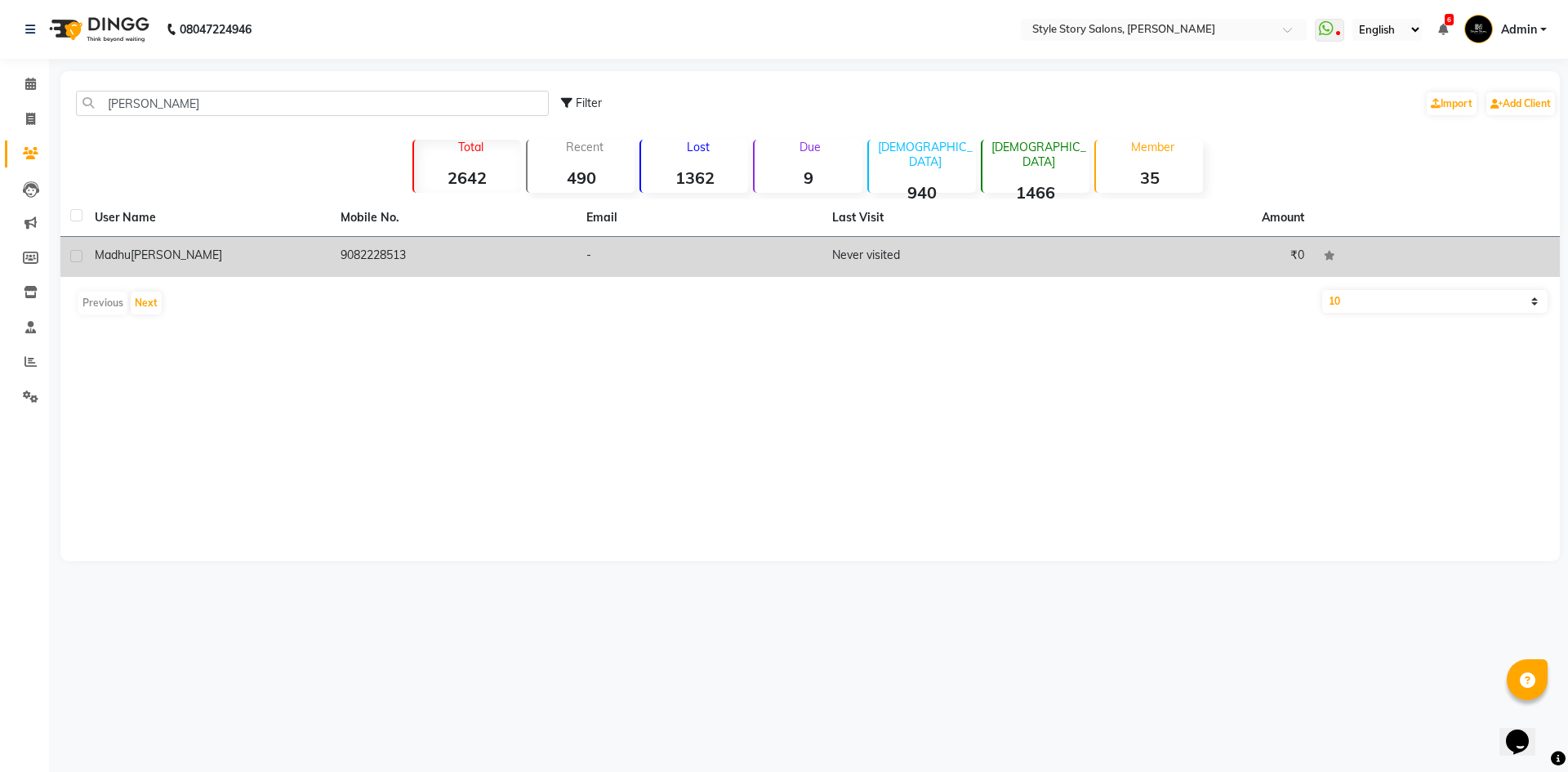
click at [158, 255] on span "[PERSON_NAME]" at bounding box center [177, 255] width 92 height 15
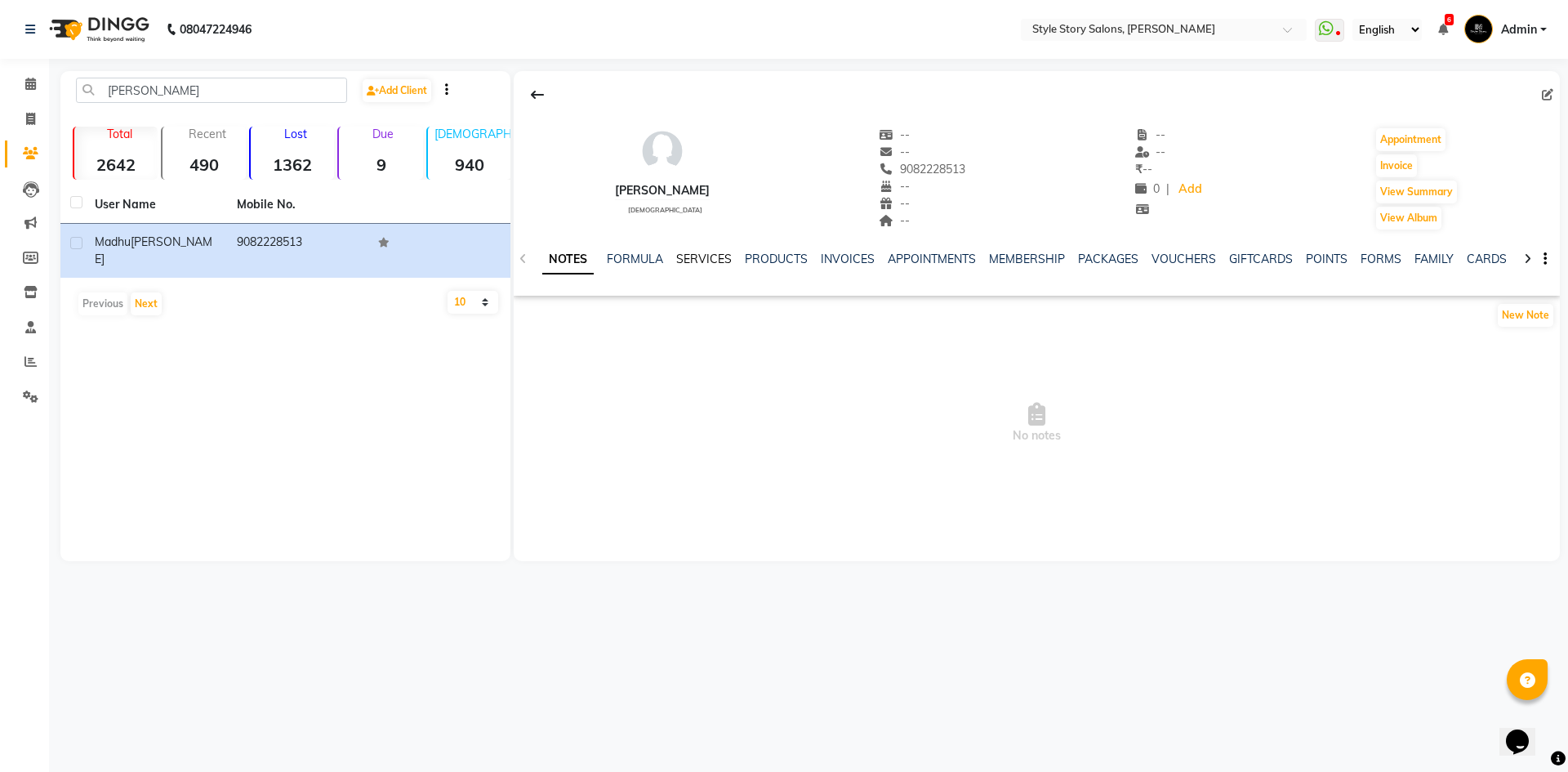
click at [713, 256] on link "SERVICES" at bounding box center [703, 259] width 56 height 15
click at [819, 266] on link "INVOICES" at bounding box center [833, 259] width 54 height 15
click at [898, 256] on link "APPOINTMENTS" at bounding box center [892, 259] width 88 height 15
click at [521, 261] on icon at bounding box center [523, 258] width 7 height 11
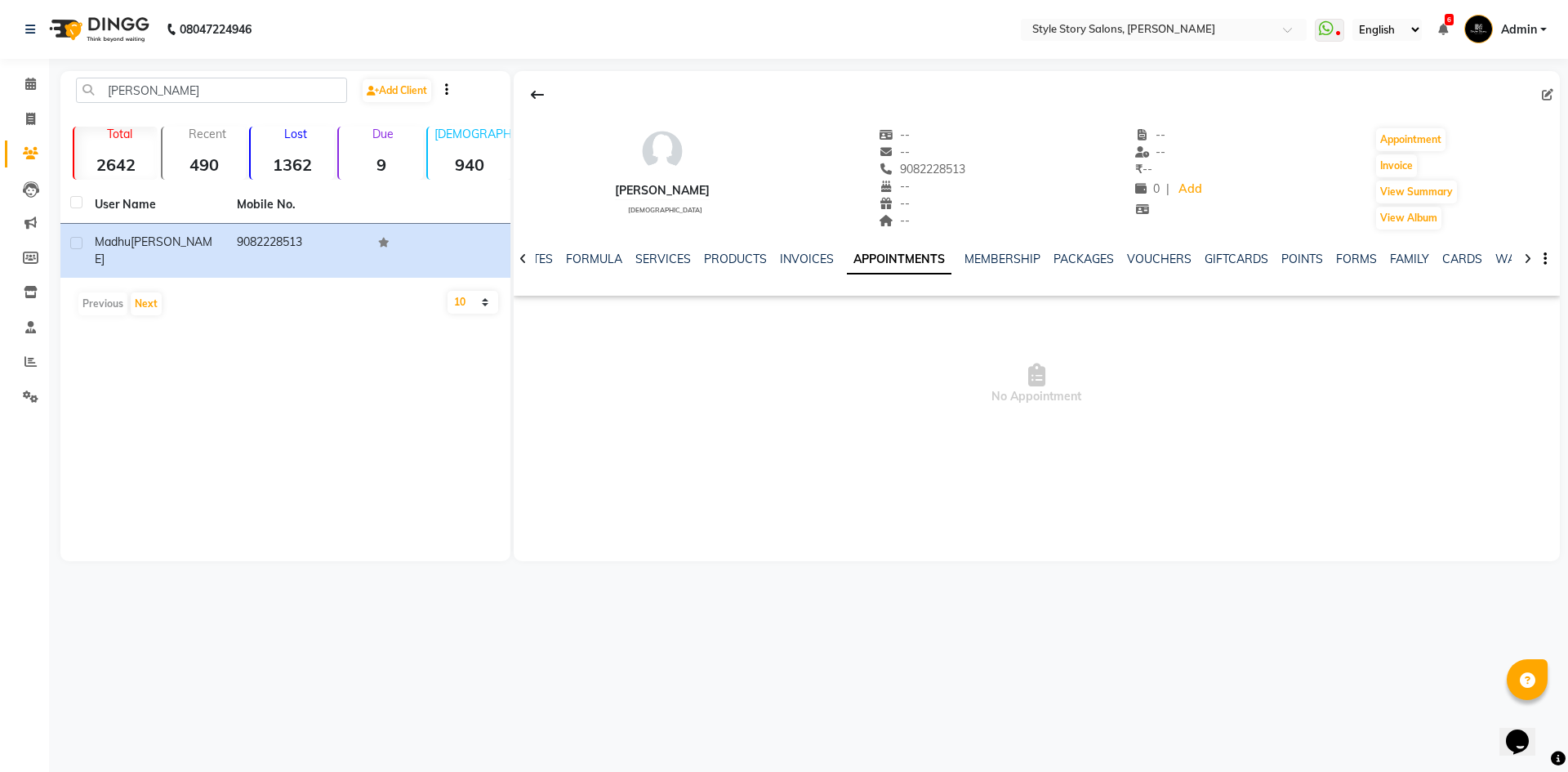
click at [521, 261] on icon at bounding box center [523, 258] width 7 height 11
click at [521, 261] on div "NOTES FORMULA SERVICES PRODUCTS INVOICES APPOINTMENTS MEMBERSHIP PACKAGES VOUCH…" at bounding box center [1037, 259] width 1046 height 57
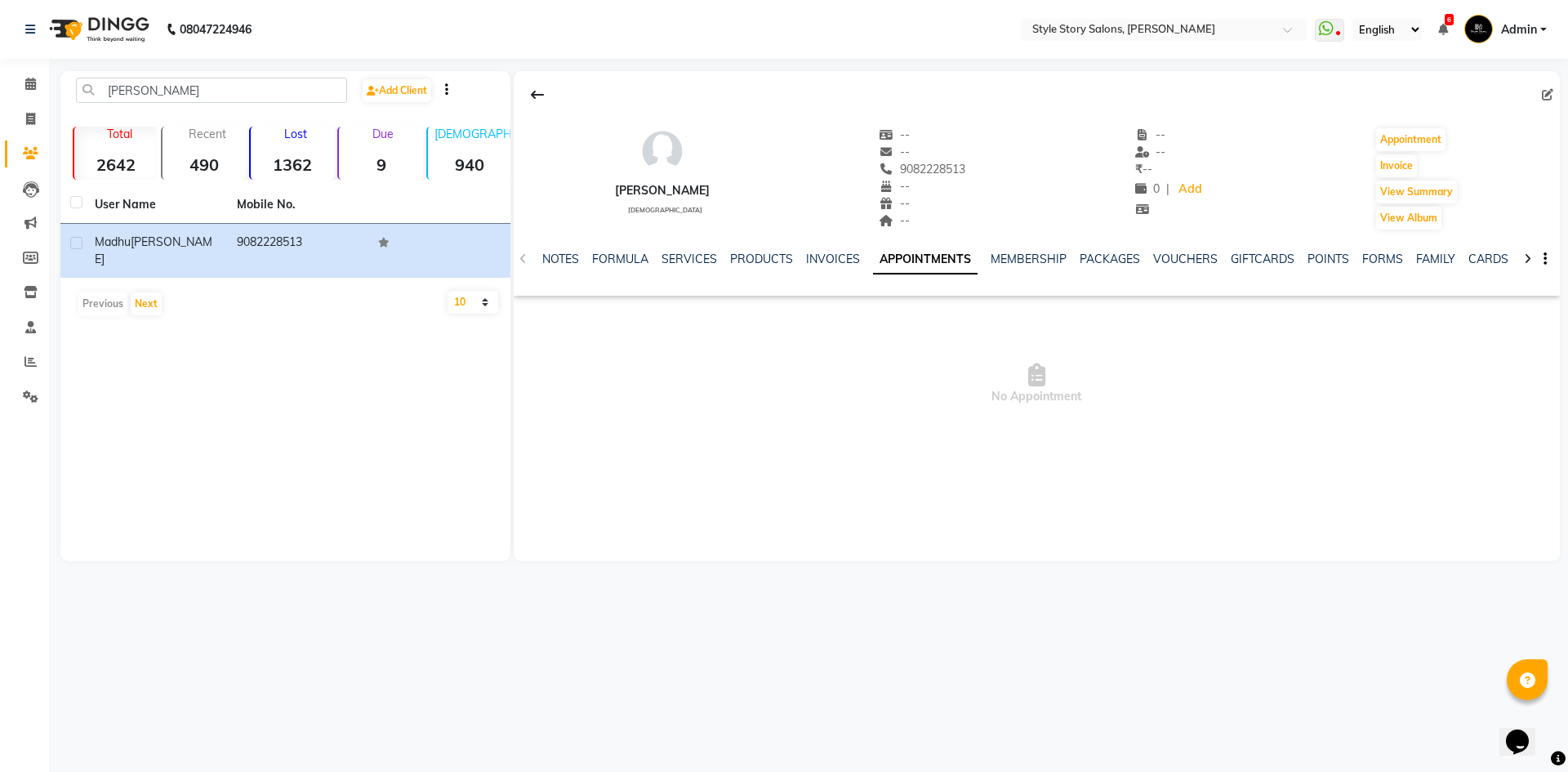
click at [521, 261] on div "NOTES FORMULA SERVICES PRODUCTS INVOICES APPOINTMENTS MEMBERSHIP PACKAGES VOUCH…" at bounding box center [1037, 259] width 1046 height 57
click at [699, 266] on div "SERVICES" at bounding box center [689, 259] width 56 height 17
click at [700, 259] on link "SERVICES" at bounding box center [689, 259] width 56 height 15
click at [830, 261] on link "INVOICES" at bounding box center [833, 259] width 54 height 15
click at [875, 256] on link "APPOINTMENTS" at bounding box center [892, 259] width 88 height 15
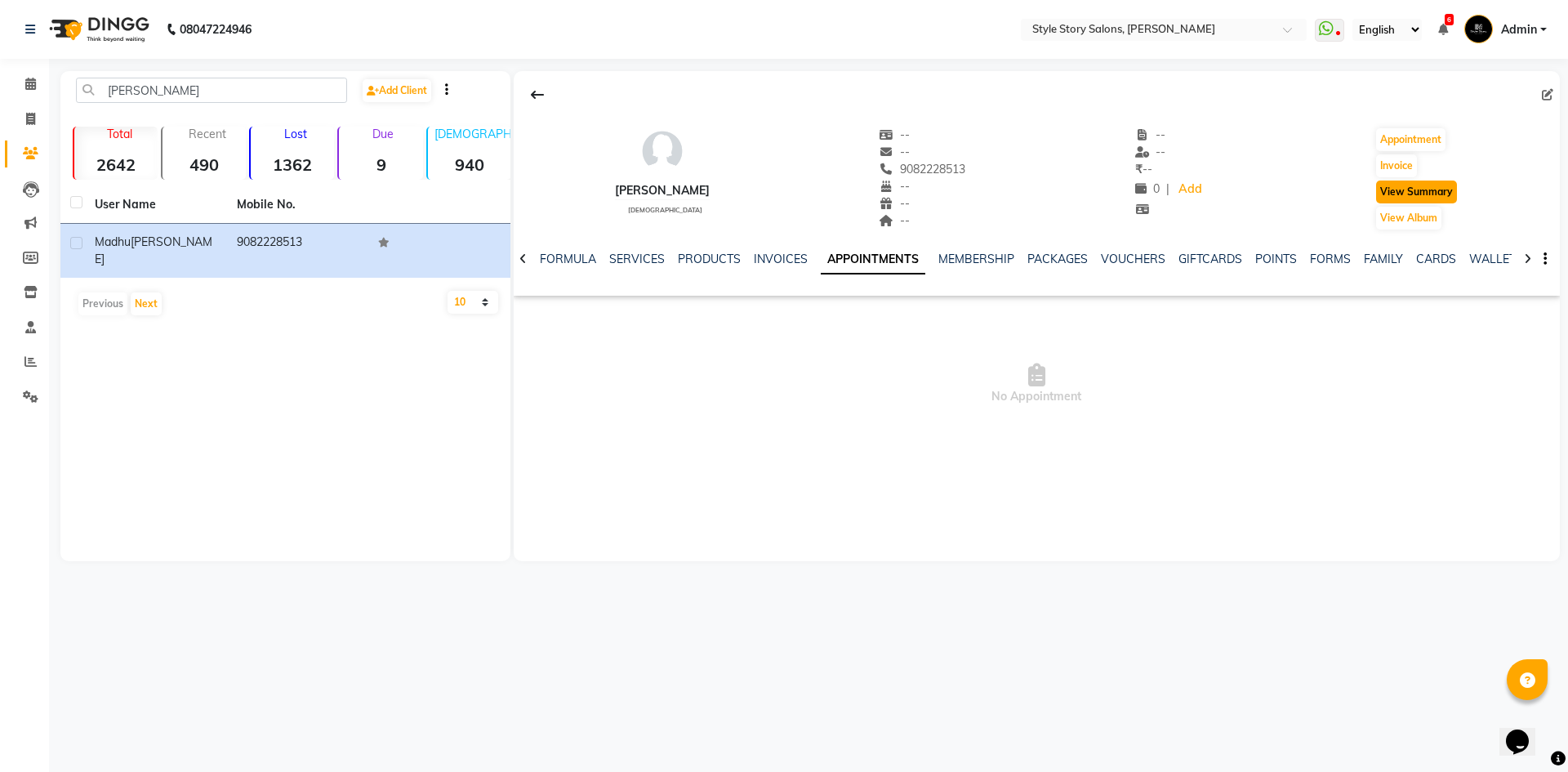
click at [1421, 185] on button "View Summary" at bounding box center [1417, 191] width 81 height 23
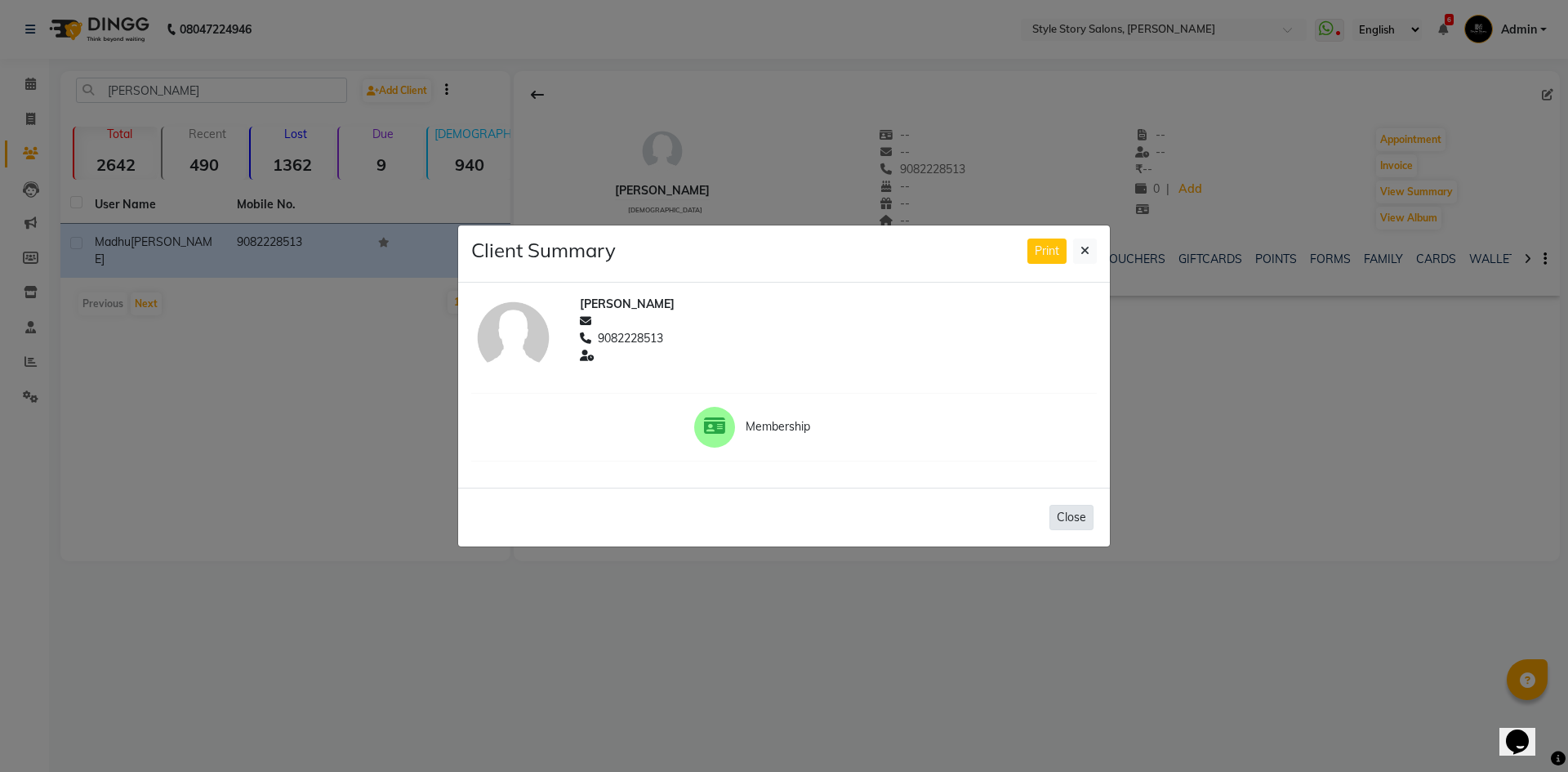
click at [1080, 514] on button "Close" at bounding box center [1072, 517] width 44 height 26
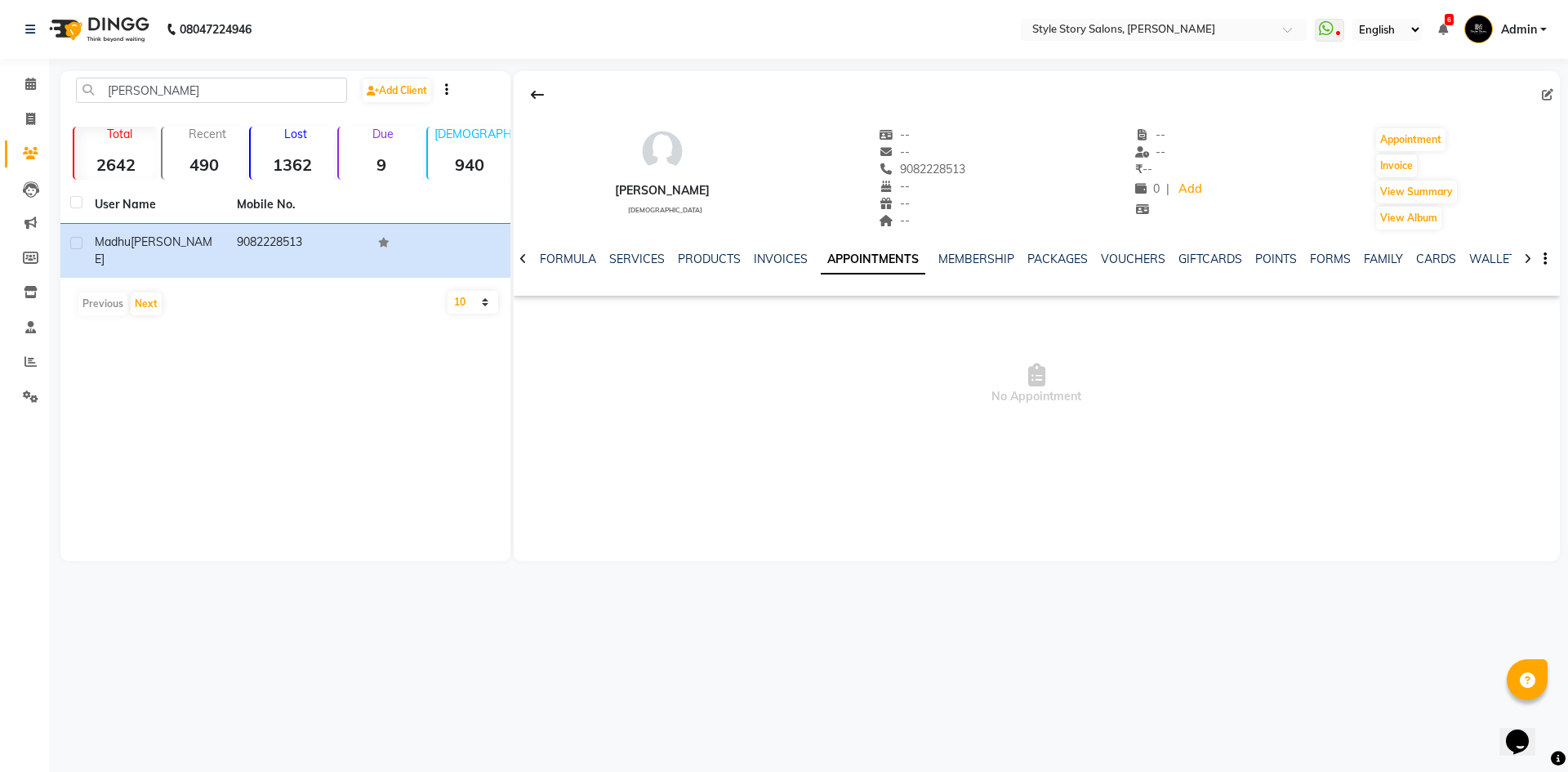
click at [1529, 259] on icon at bounding box center [1528, 258] width 7 height 11
click at [1544, 259] on icon "button" at bounding box center [1545, 259] width 4 height 1
click at [1521, 357] on span "No Appointment" at bounding box center [1037, 384] width 1046 height 163
click at [1520, 256] on div at bounding box center [1528, 257] width 19 height 32
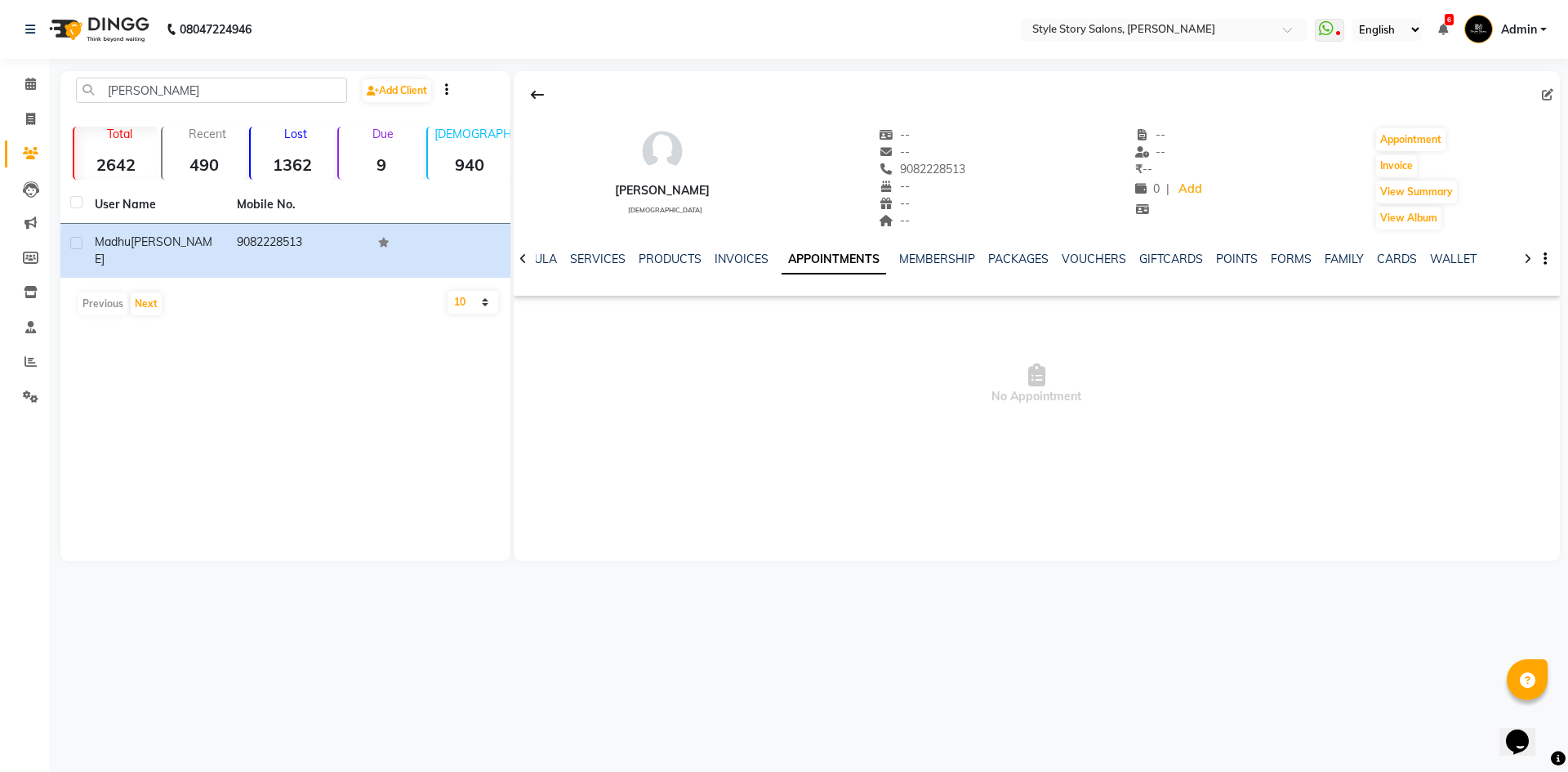
click at [1520, 256] on div at bounding box center [1528, 257] width 19 height 32
click at [521, 261] on icon at bounding box center [523, 258] width 7 height 11
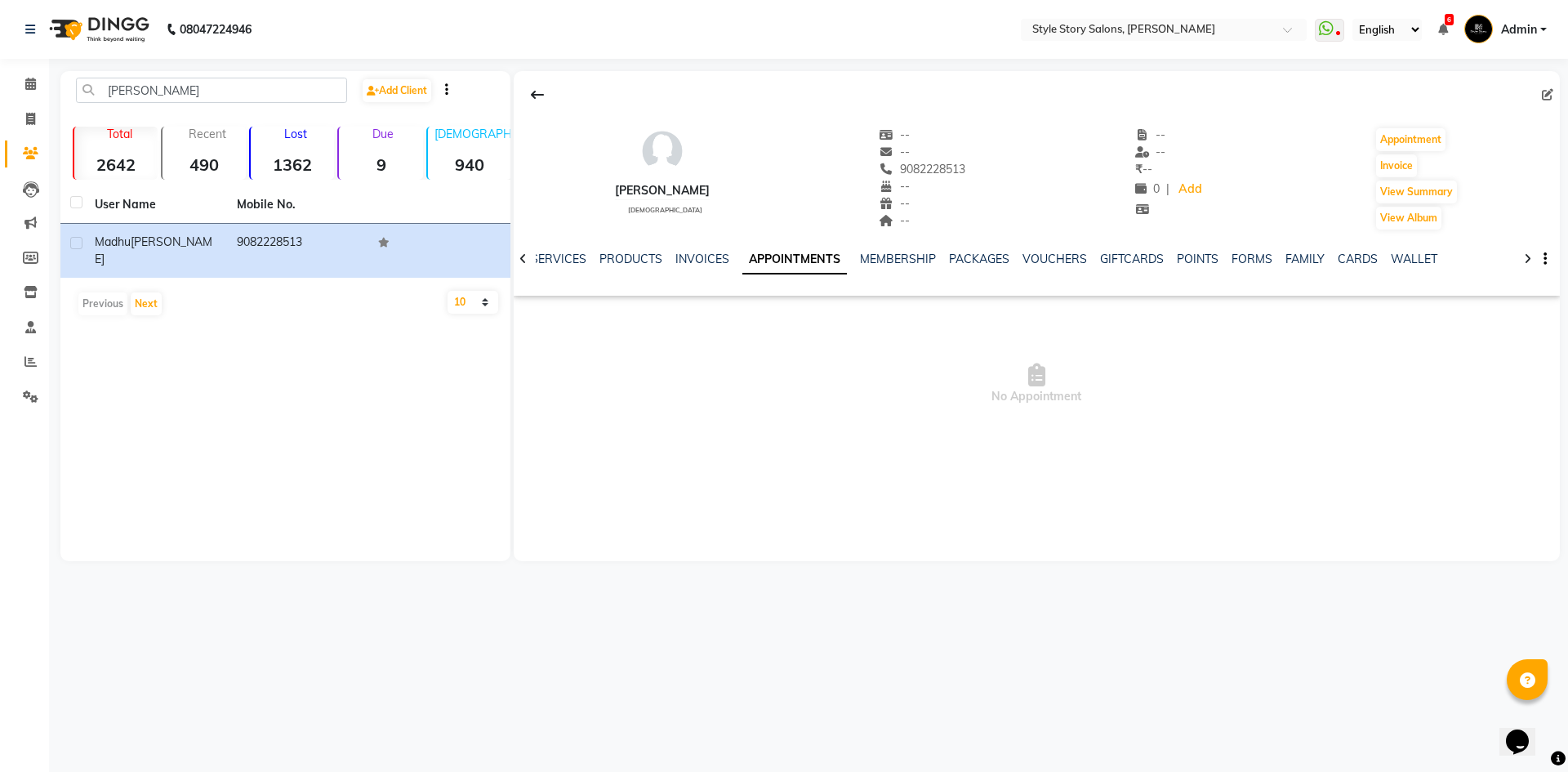
click at [521, 261] on icon at bounding box center [523, 258] width 7 height 11
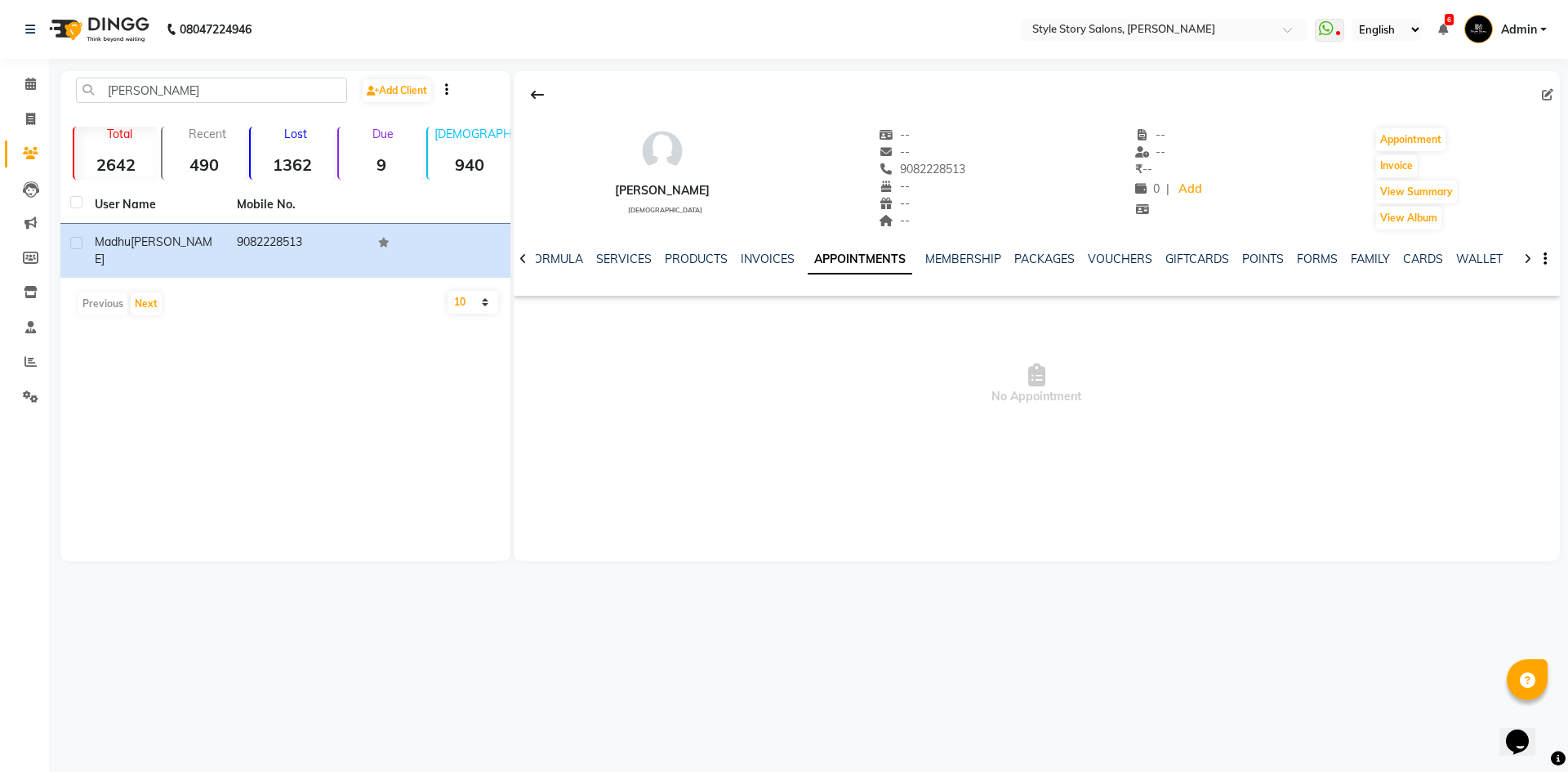
click at [521, 261] on icon at bounding box center [523, 258] width 7 height 11
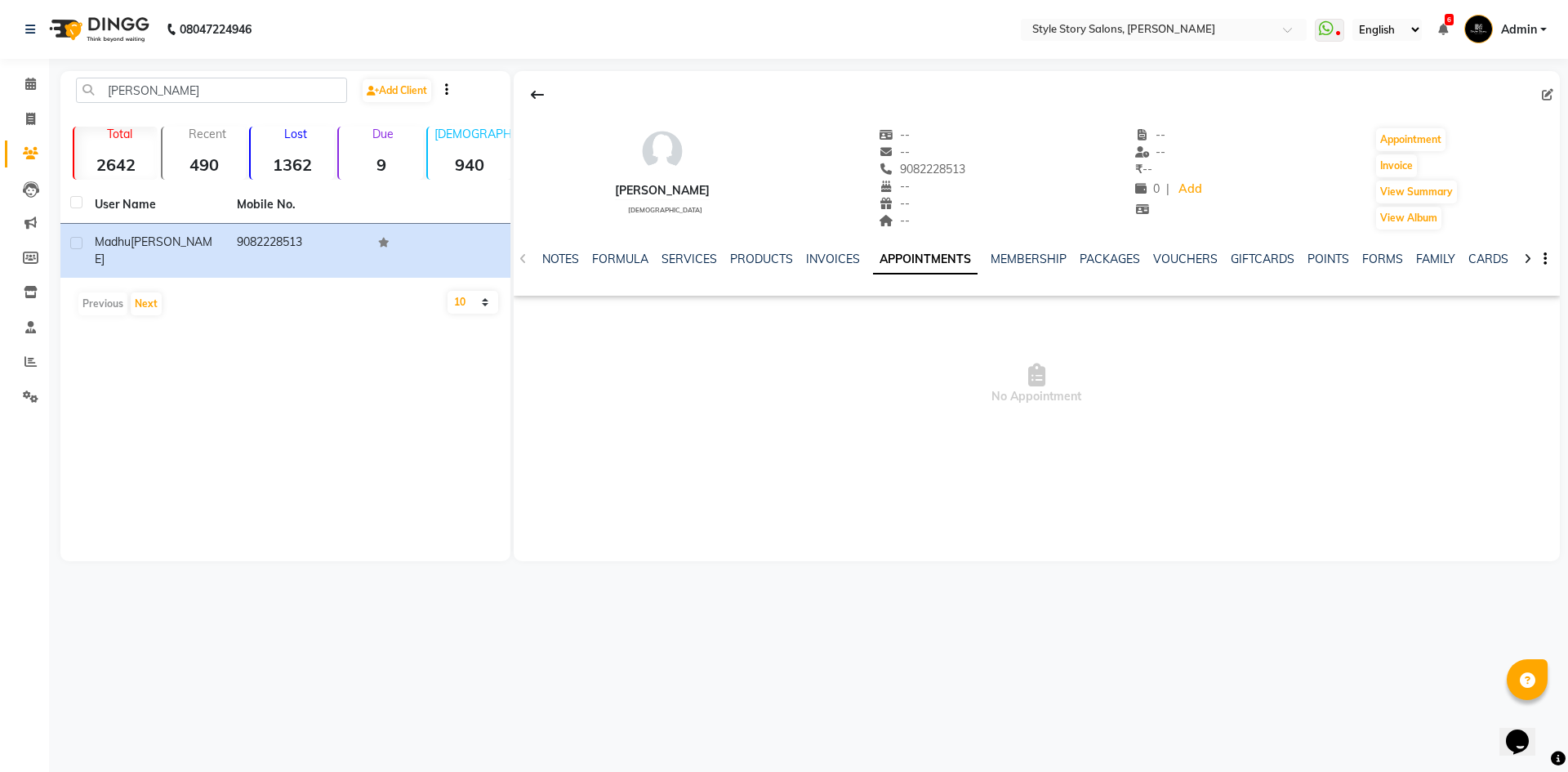
click at [521, 261] on div "NOTES FORMULA SERVICES PRODUCTS INVOICES APPOINTMENTS MEMBERSHIP PACKAGES VOUCH…" at bounding box center [1037, 259] width 1046 height 57
drag, startPoint x: 140, startPoint y: 89, endPoint x: 65, endPoint y: 104, distance: 76.5
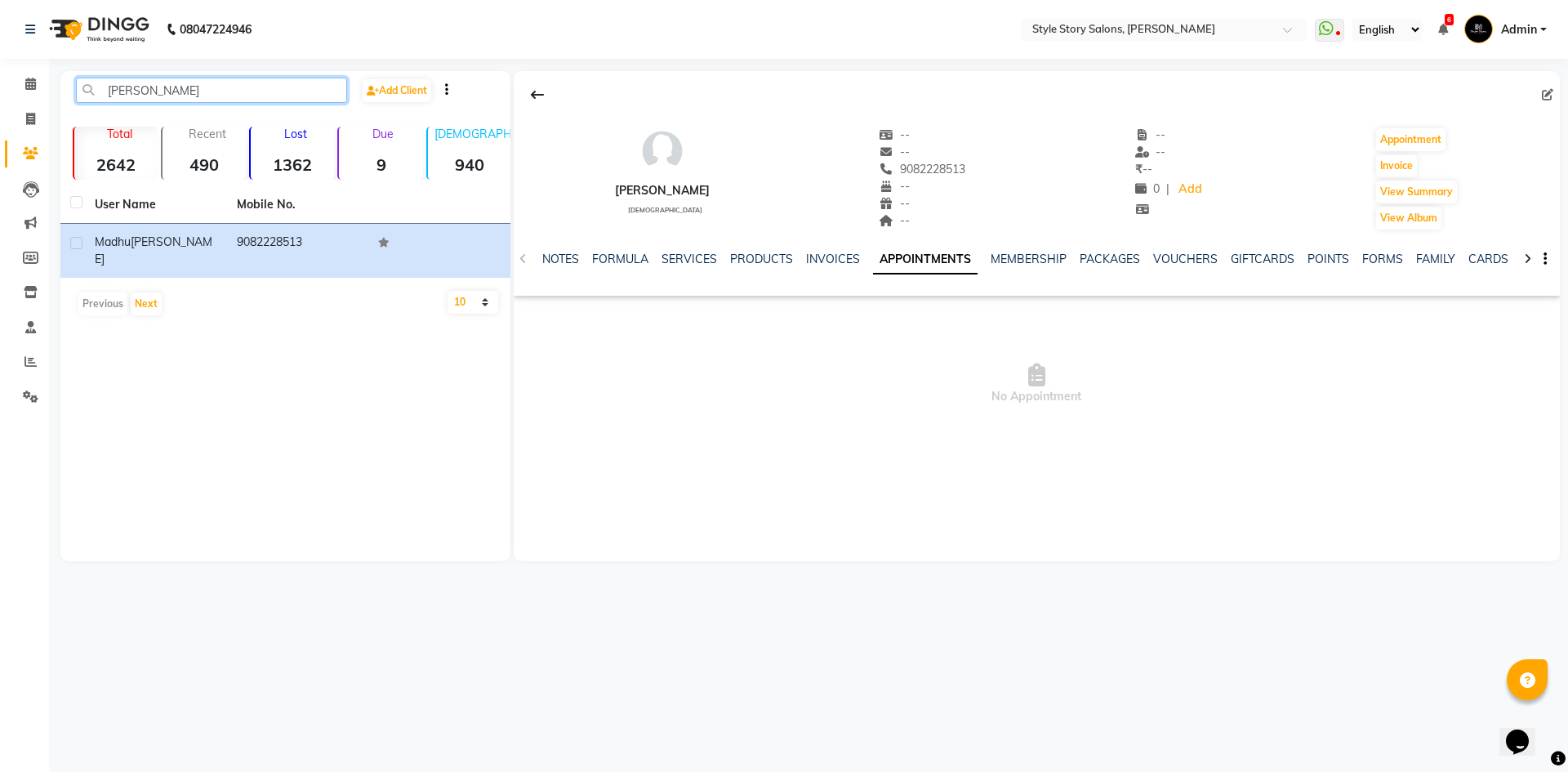
click at [65, 104] on div "[PERSON_NAME] Add Client" at bounding box center [286, 97] width 443 height 38
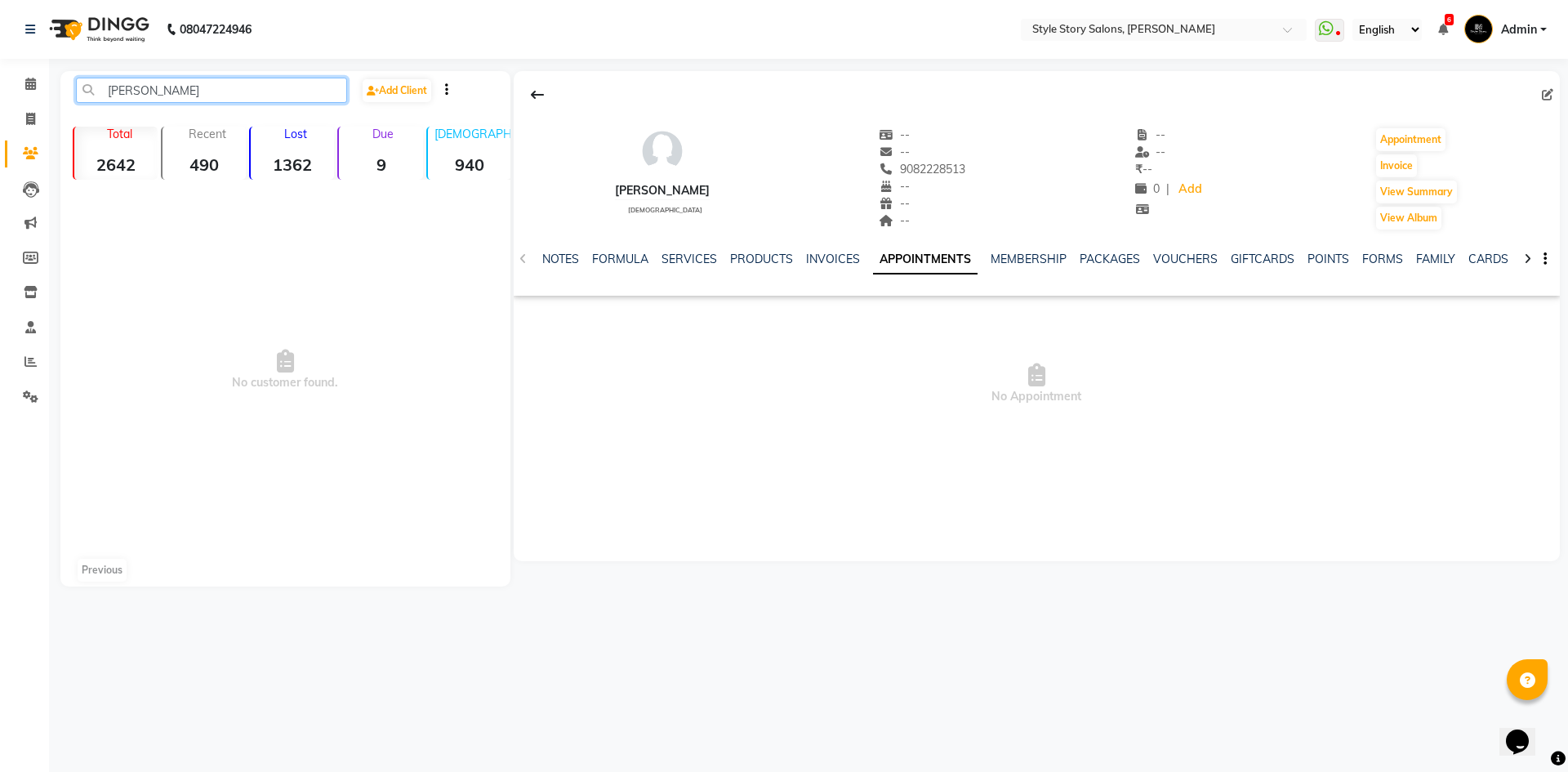
click at [234, 93] on input "[PERSON_NAME]" at bounding box center [212, 91] width 271 height 26
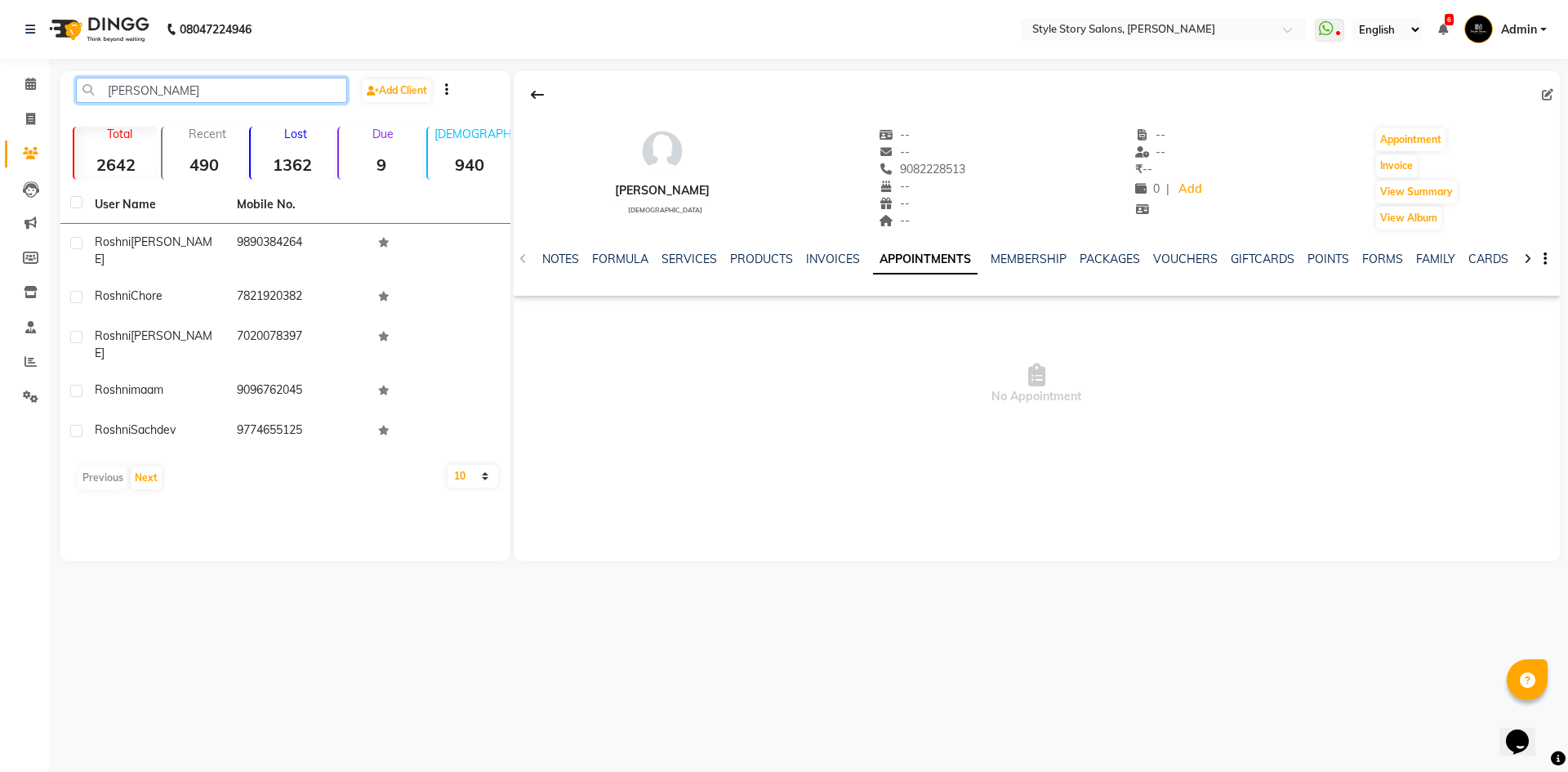
type input "[PERSON_NAME]"
click at [479, 464] on select "10 50 100" at bounding box center [473, 475] width 50 height 23
select select "100"
click at [448, 464] on select "10 50 100" at bounding box center [473, 475] width 50 height 23
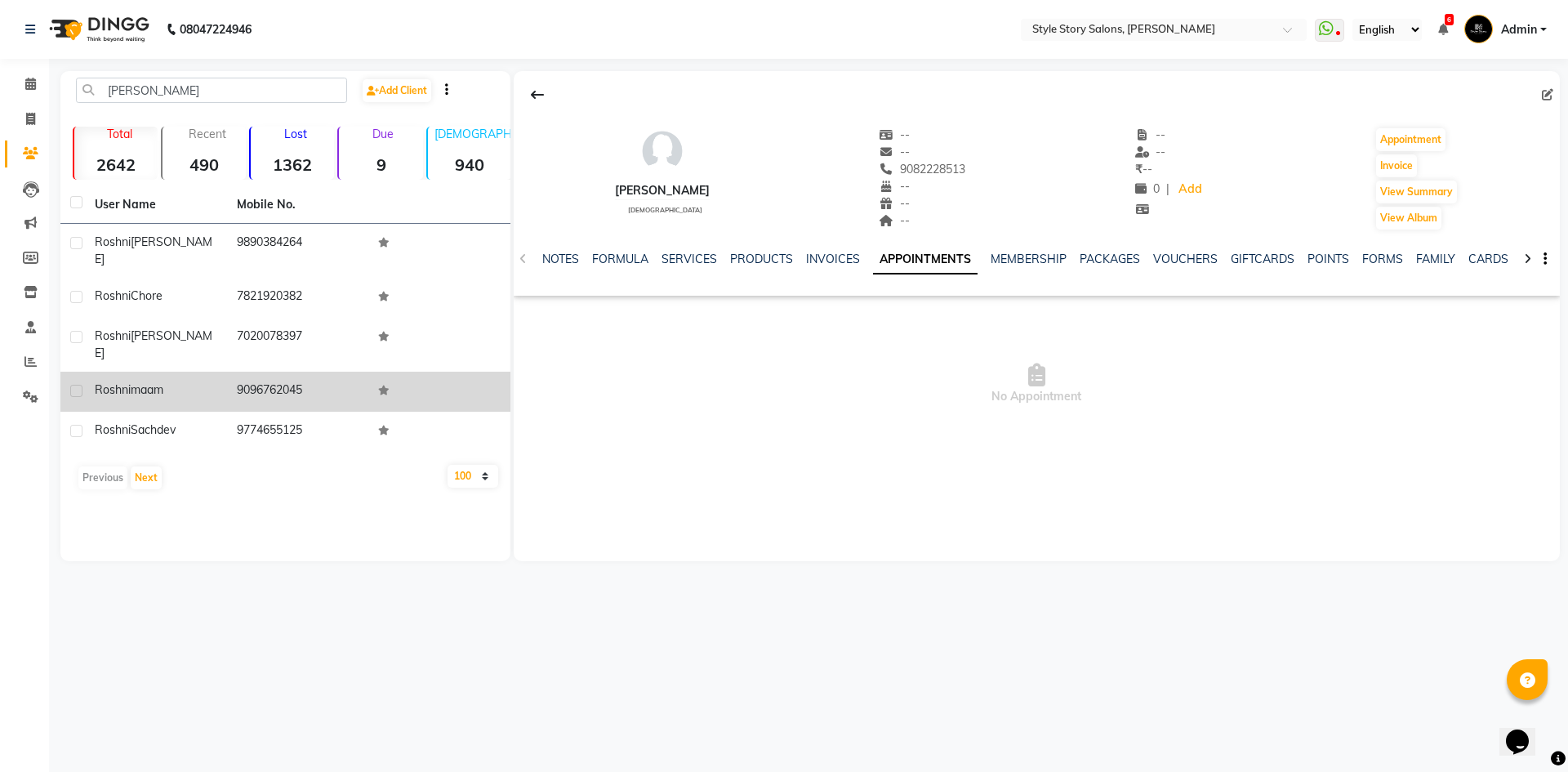
click at [309, 372] on td "9096762045" at bounding box center [298, 392] width 142 height 40
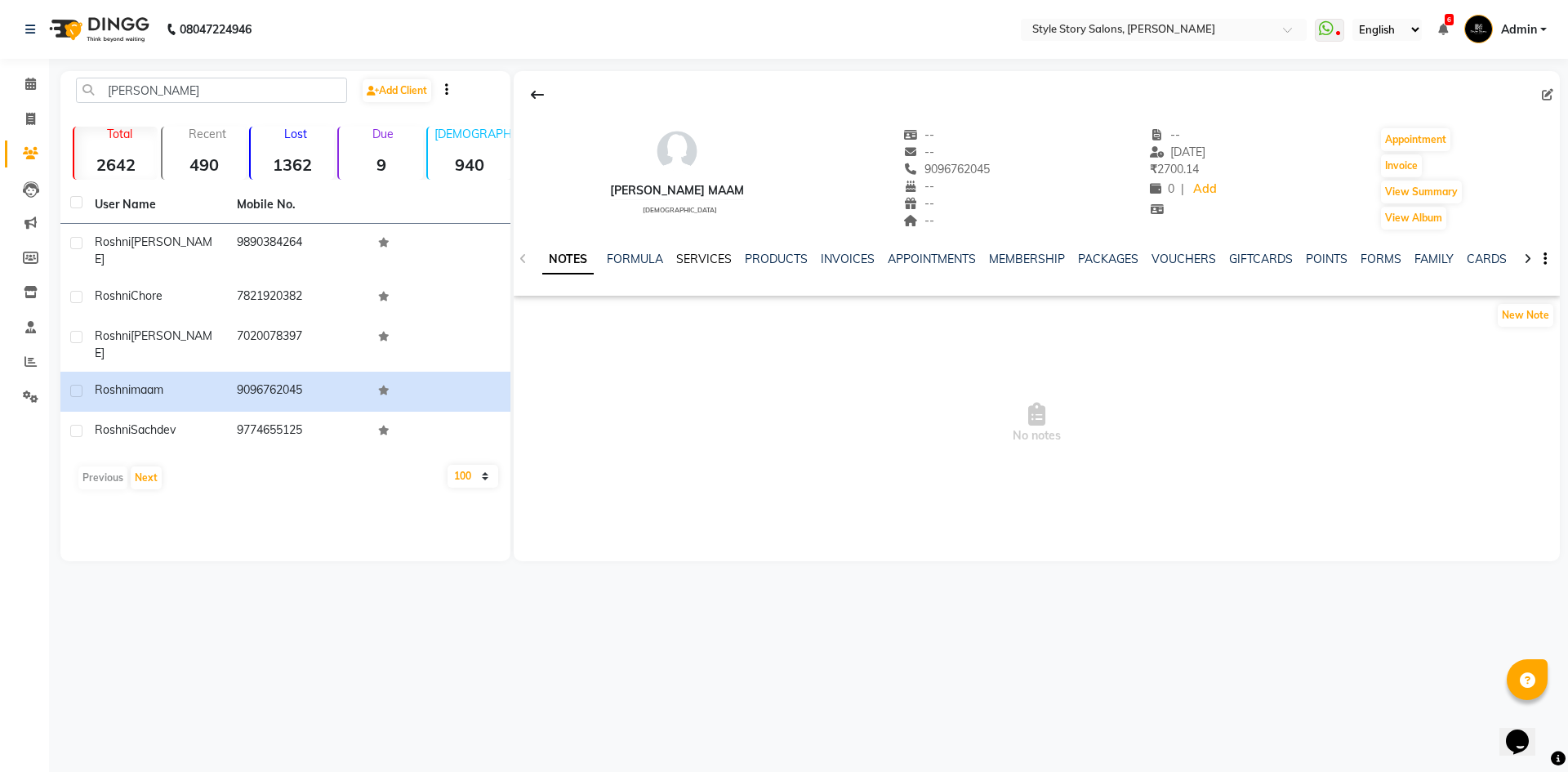
click at [706, 252] on link "SERVICES" at bounding box center [703, 259] width 56 height 15
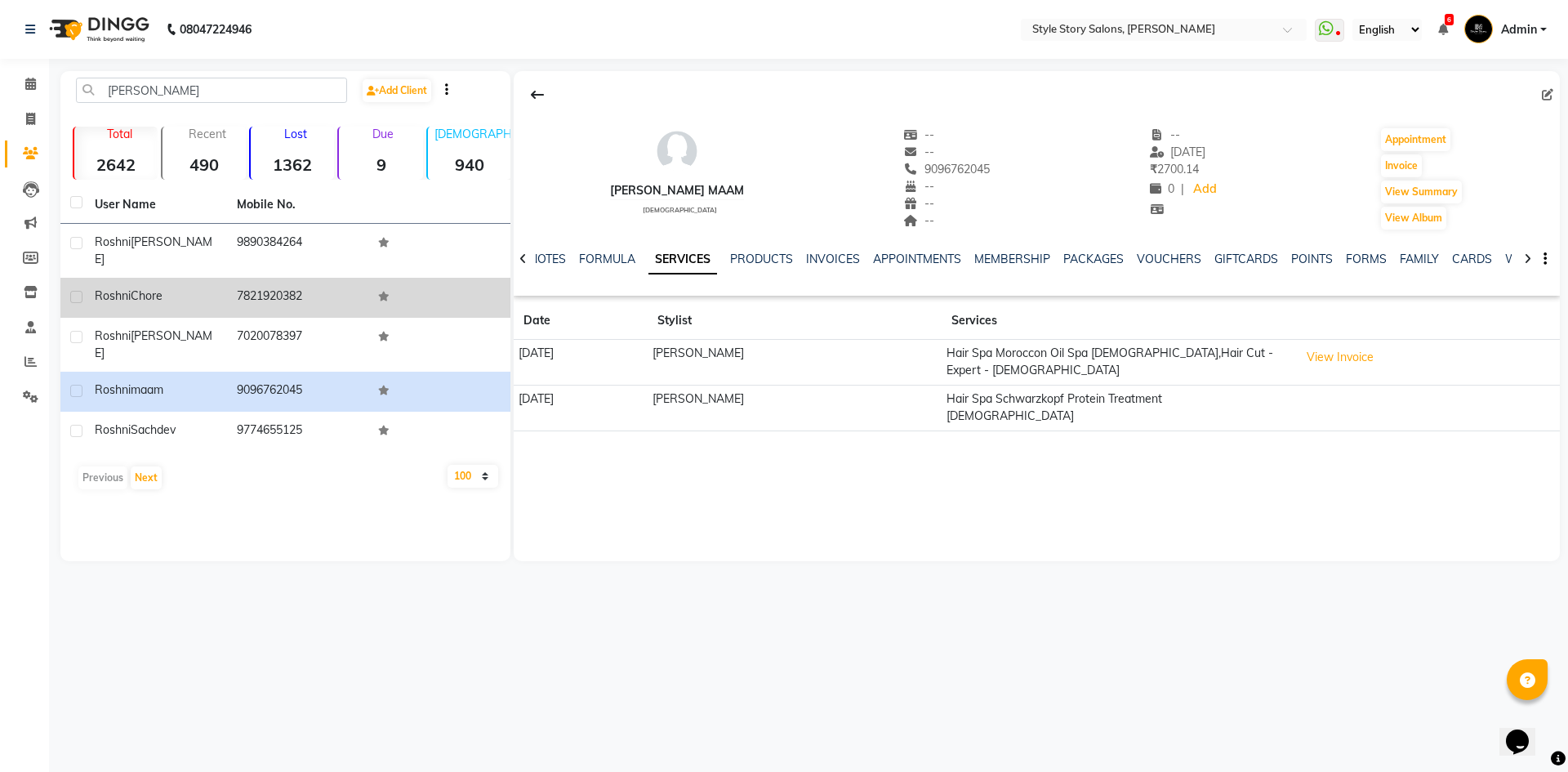
click at [229, 277] on td "7821920382" at bounding box center [298, 298] width 142 height 40
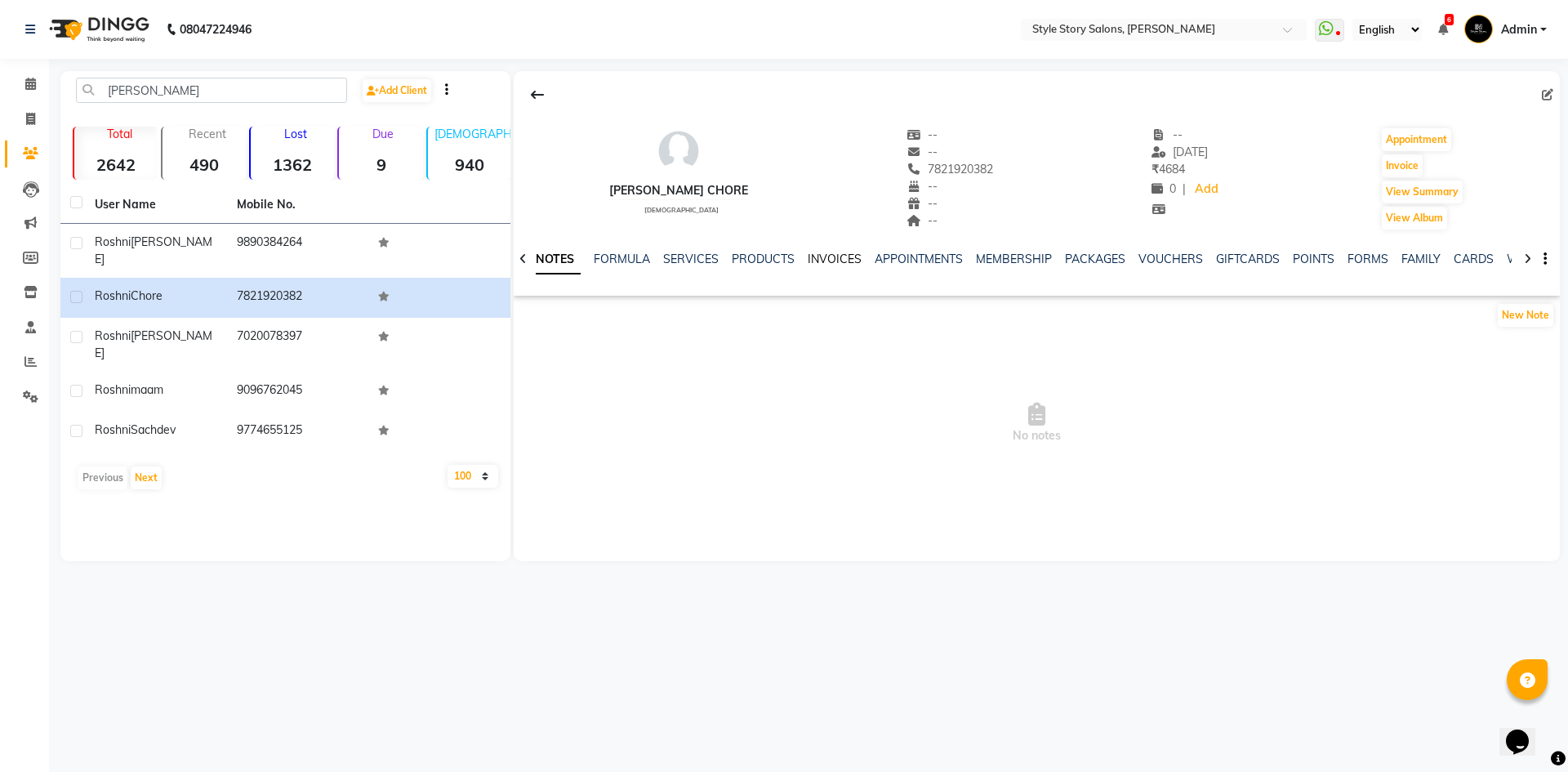
click at [816, 255] on link "INVOICES" at bounding box center [834, 259] width 54 height 15
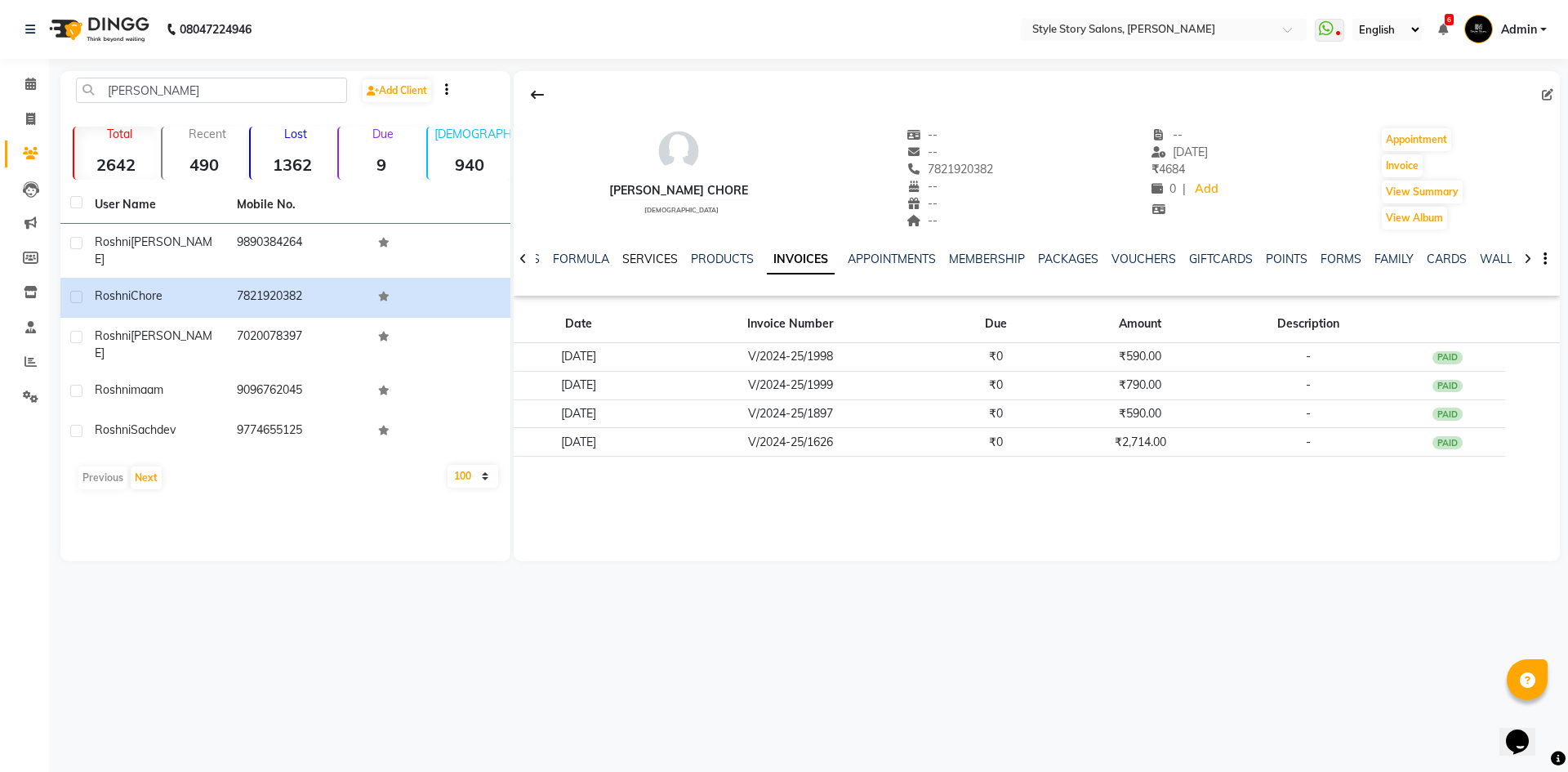
click at [658, 251] on div "NOTES FORMULA SERVICES PRODUCTS INVOICES APPOINTMENTS MEMBERSHIP PACKAGES VOUCH…" at bounding box center [1037, 259] width 1046 height 57
click at [659, 253] on link "SERVICES" at bounding box center [650, 259] width 56 height 15
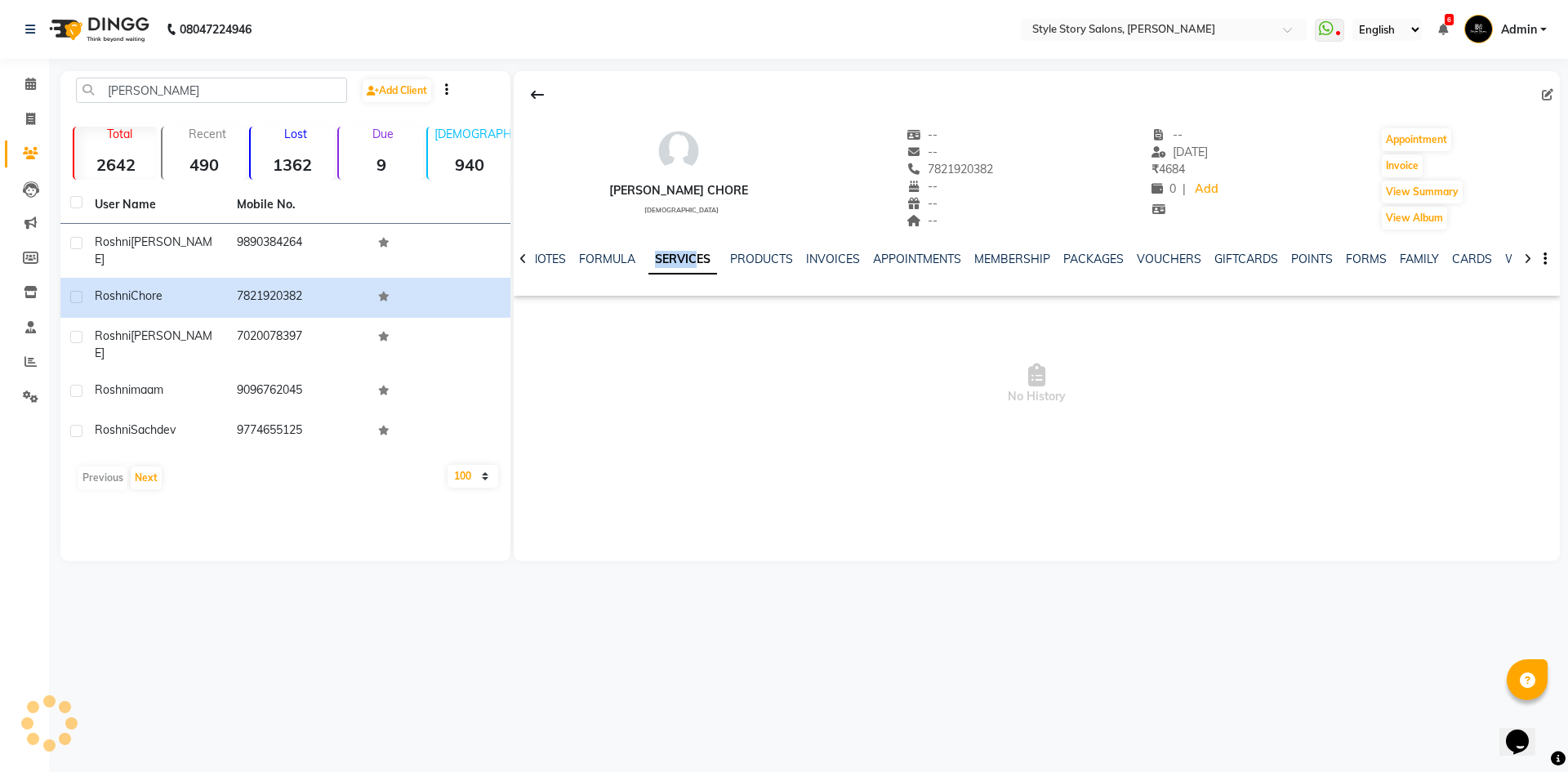
click at [697, 255] on link "SERVICES" at bounding box center [682, 260] width 69 height 29
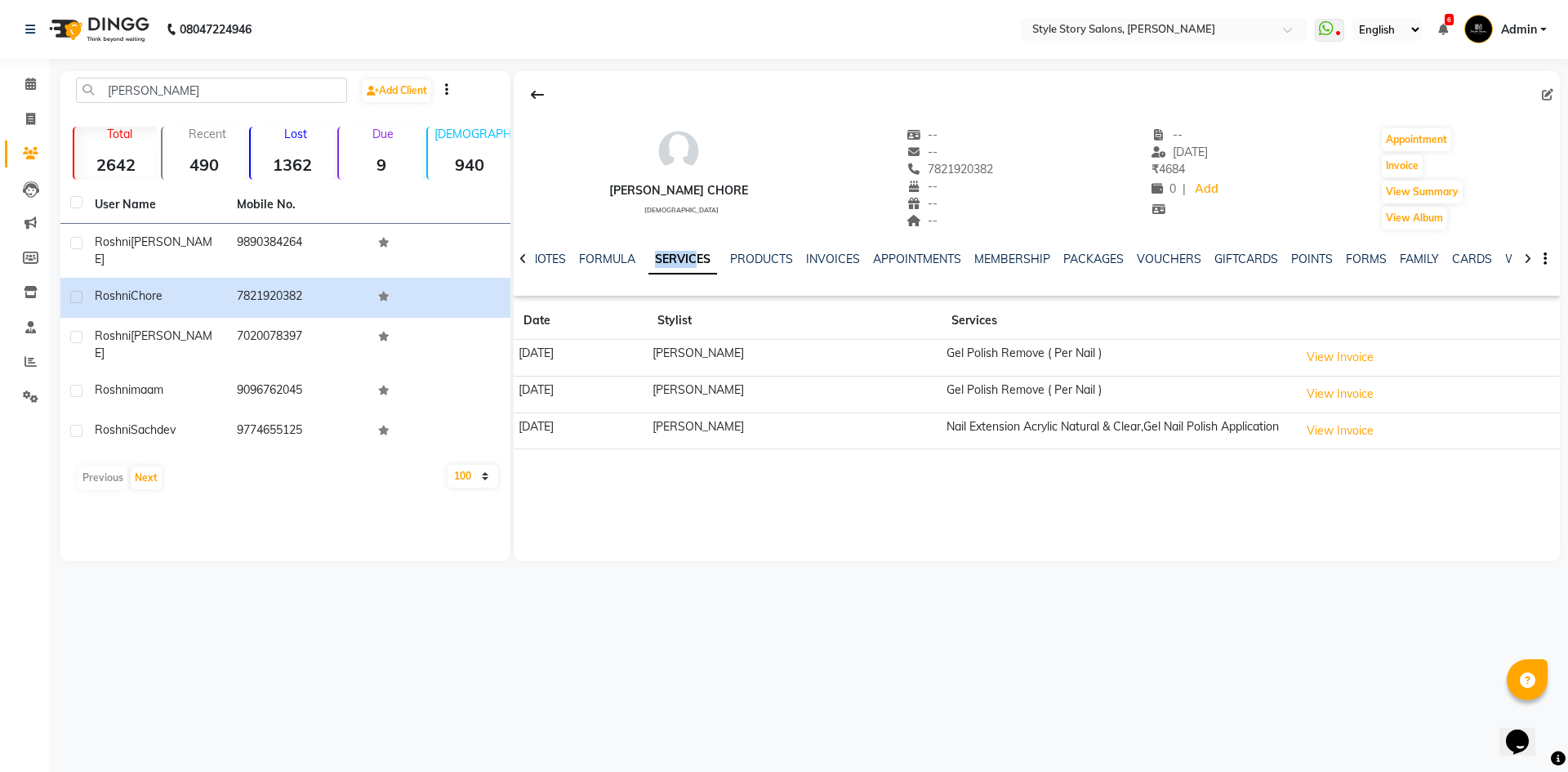
click at [681, 266] on link "SERVICES" at bounding box center [682, 260] width 69 height 29
drag, startPoint x: 234, startPoint y: 90, endPoint x: 70, endPoint y: 95, distance: 164.1
click at [70, 95] on div "[PERSON_NAME]" at bounding box center [212, 91] width 296 height 26
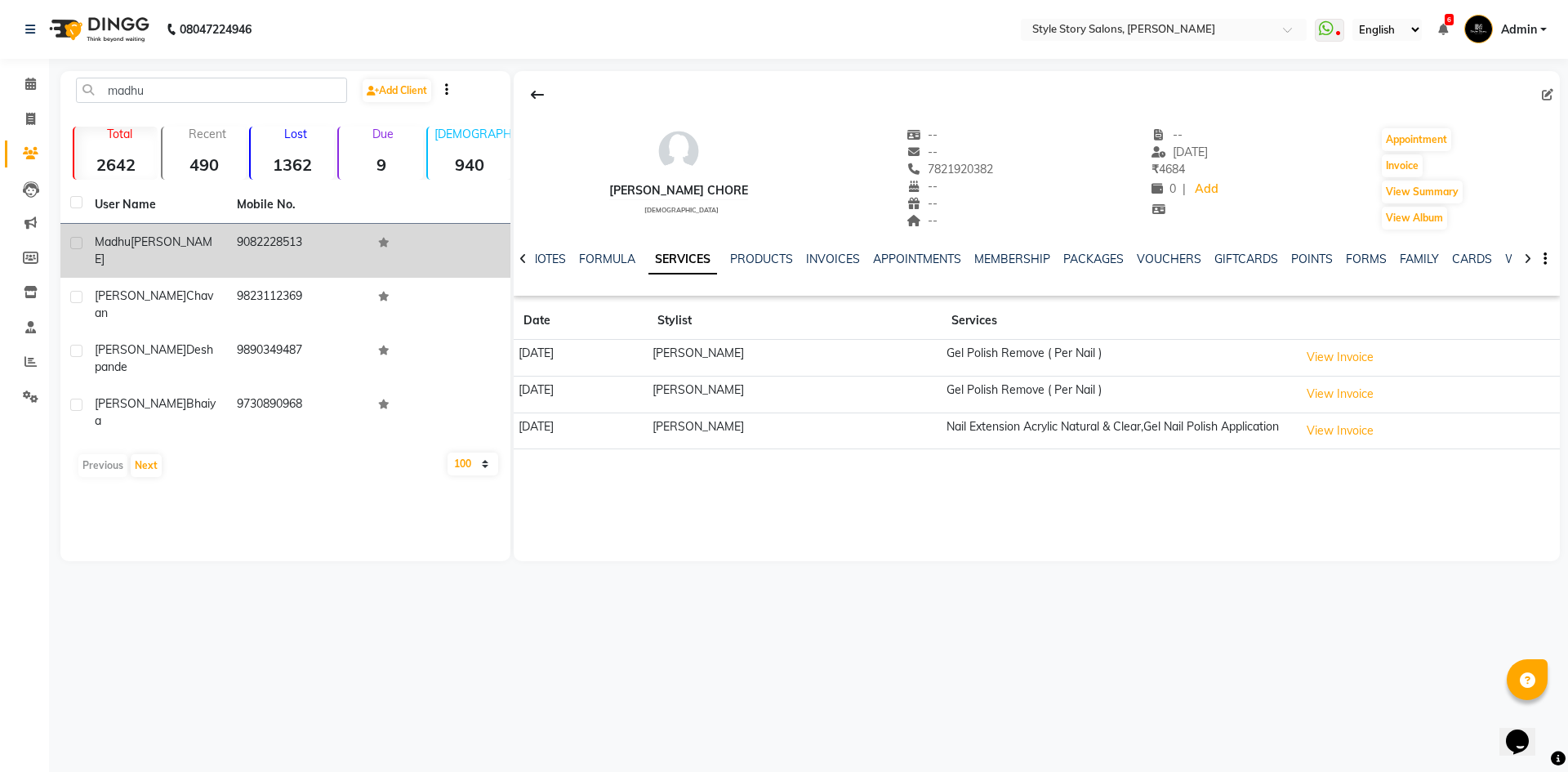
click at [162, 247] on span "[PERSON_NAME]" at bounding box center [153, 250] width 117 height 32
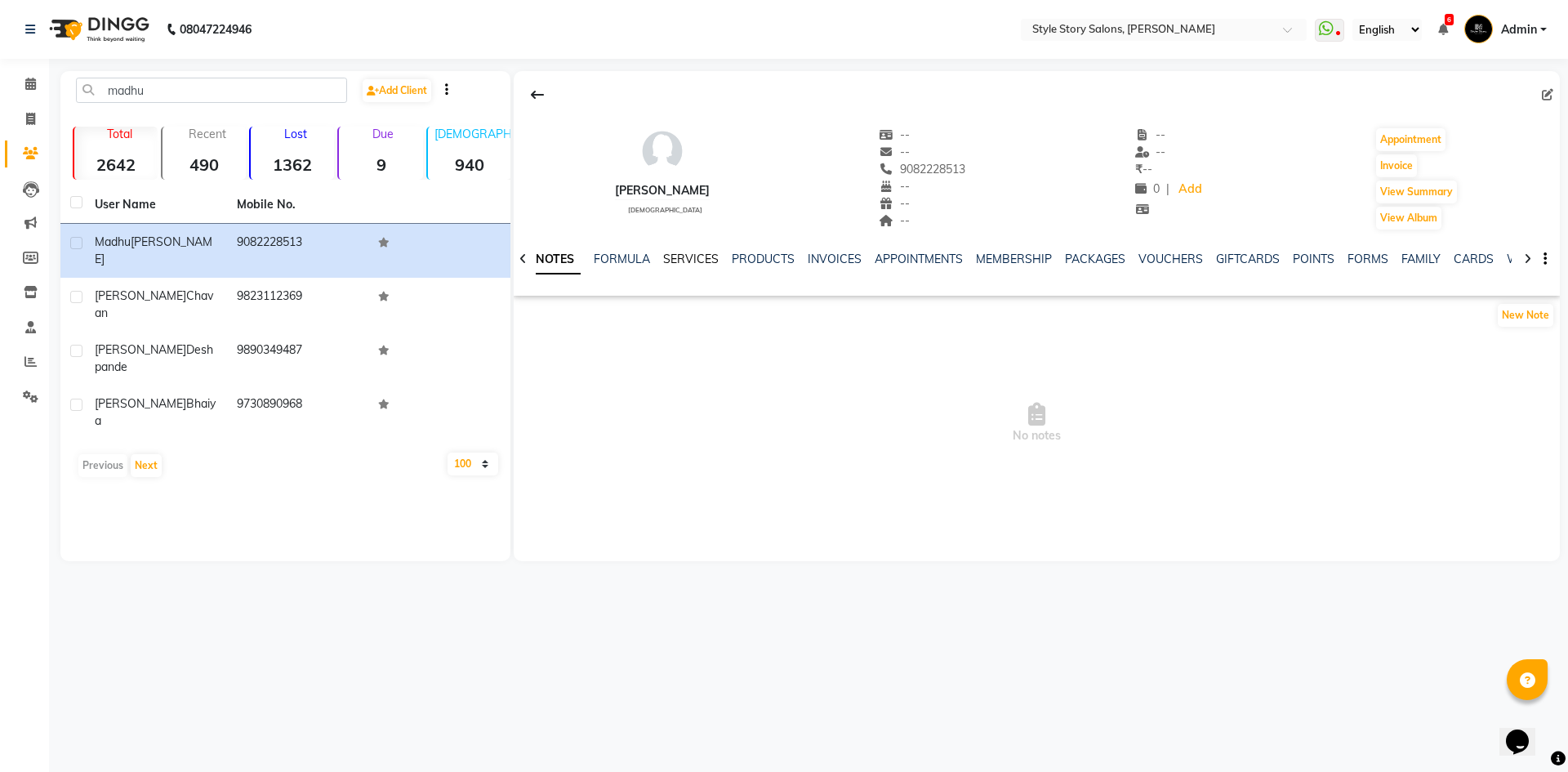
click at [681, 258] on link "SERVICES" at bounding box center [691, 259] width 56 height 15
click at [909, 261] on link "APPOINTMENTS" at bounding box center [917, 259] width 88 height 15
click at [652, 254] on link "SERVICES" at bounding box center [637, 259] width 56 height 15
drag, startPoint x: 125, startPoint y: 73, endPoint x: 70, endPoint y: 71, distance: 55.0
click at [70, 71] on div "08047224946 Select Location × Style Story Salons, Ram Nagar WhatsApp Status ✕ S…" at bounding box center [784, 386] width 1568 height 772
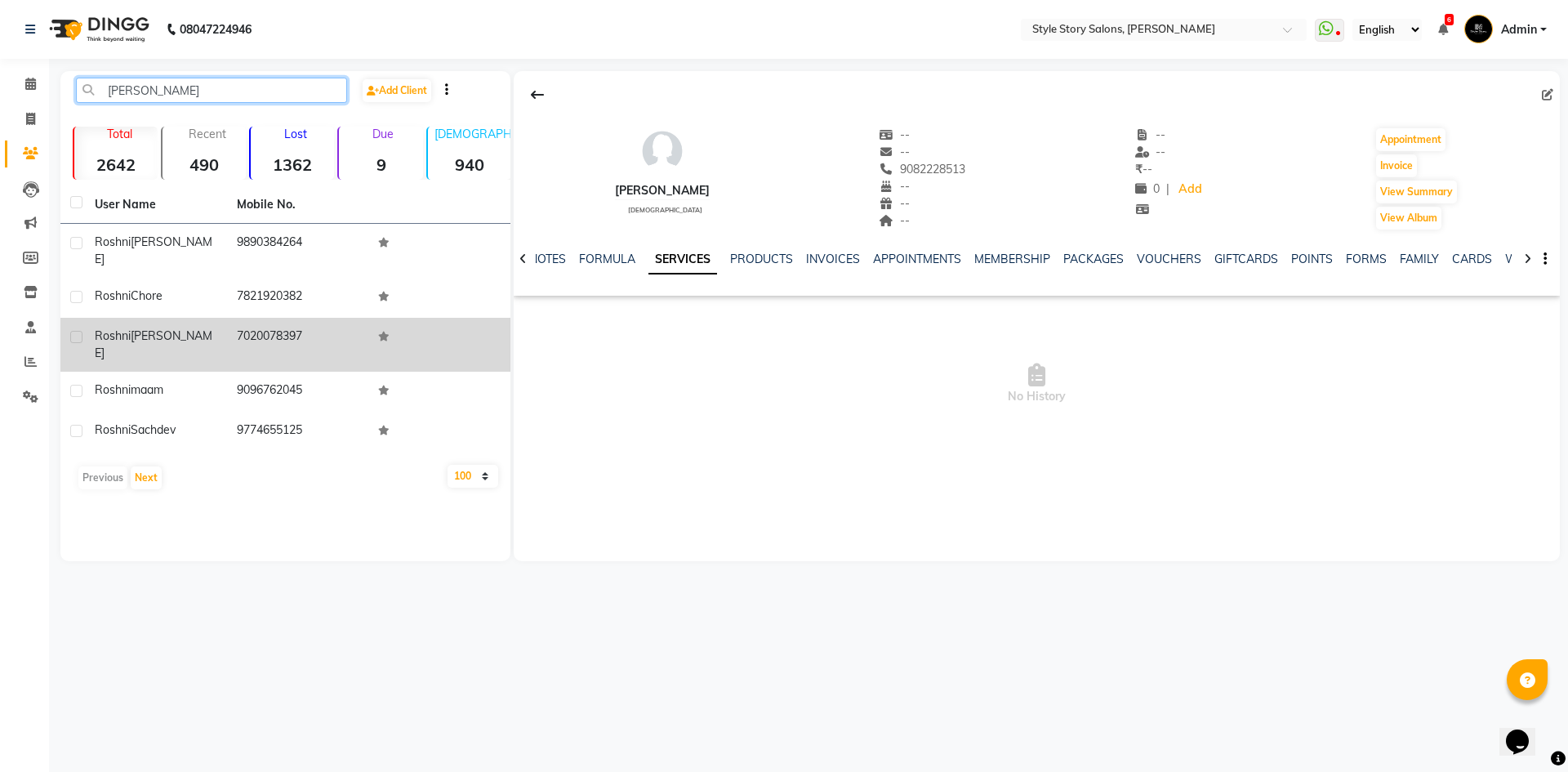
type input "[PERSON_NAME]"
click at [234, 333] on td "7020078397" at bounding box center [298, 344] width 142 height 54
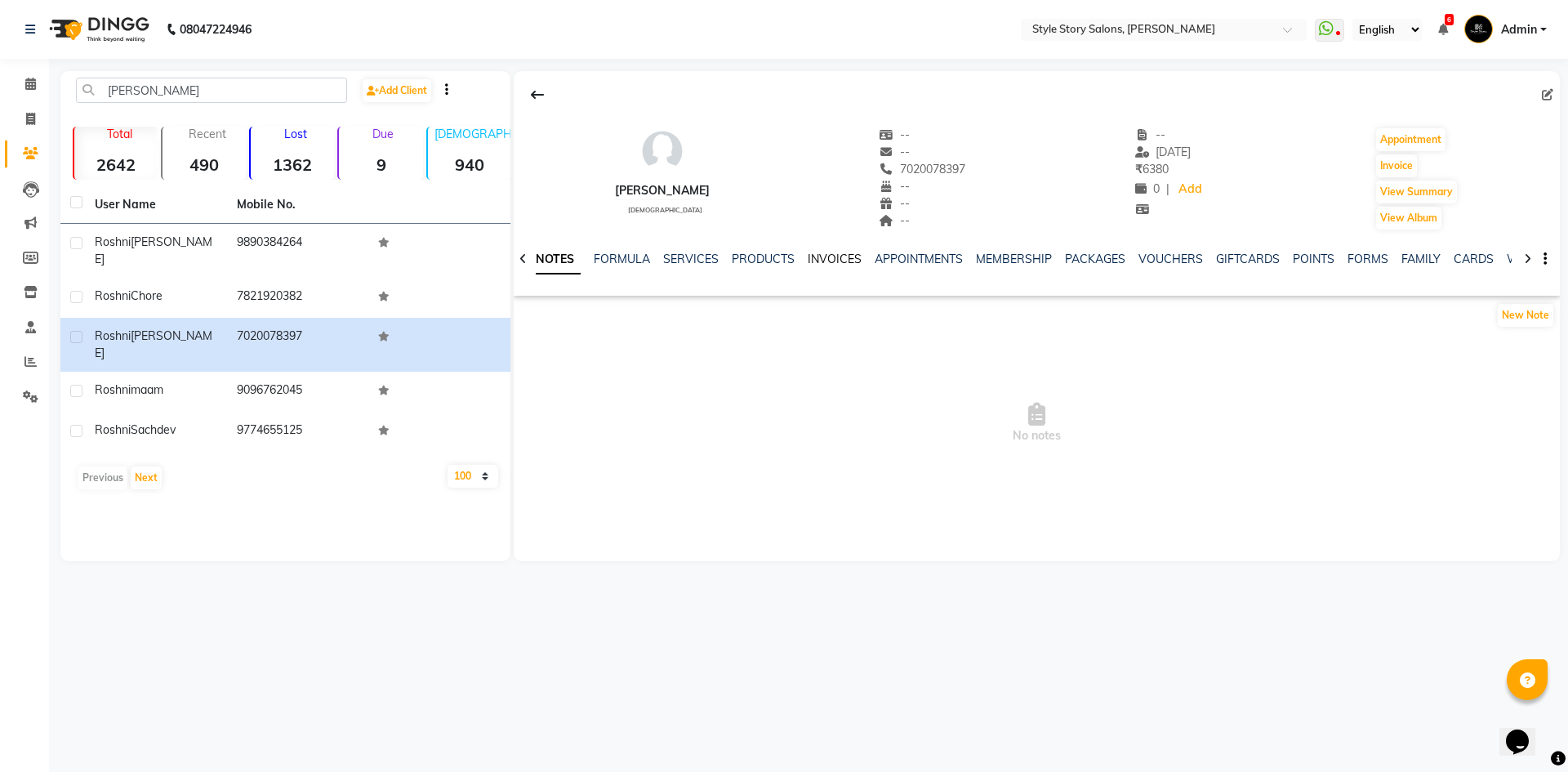
click at [846, 257] on link "INVOICES" at bounding box center [834, 259] width 54 height 15
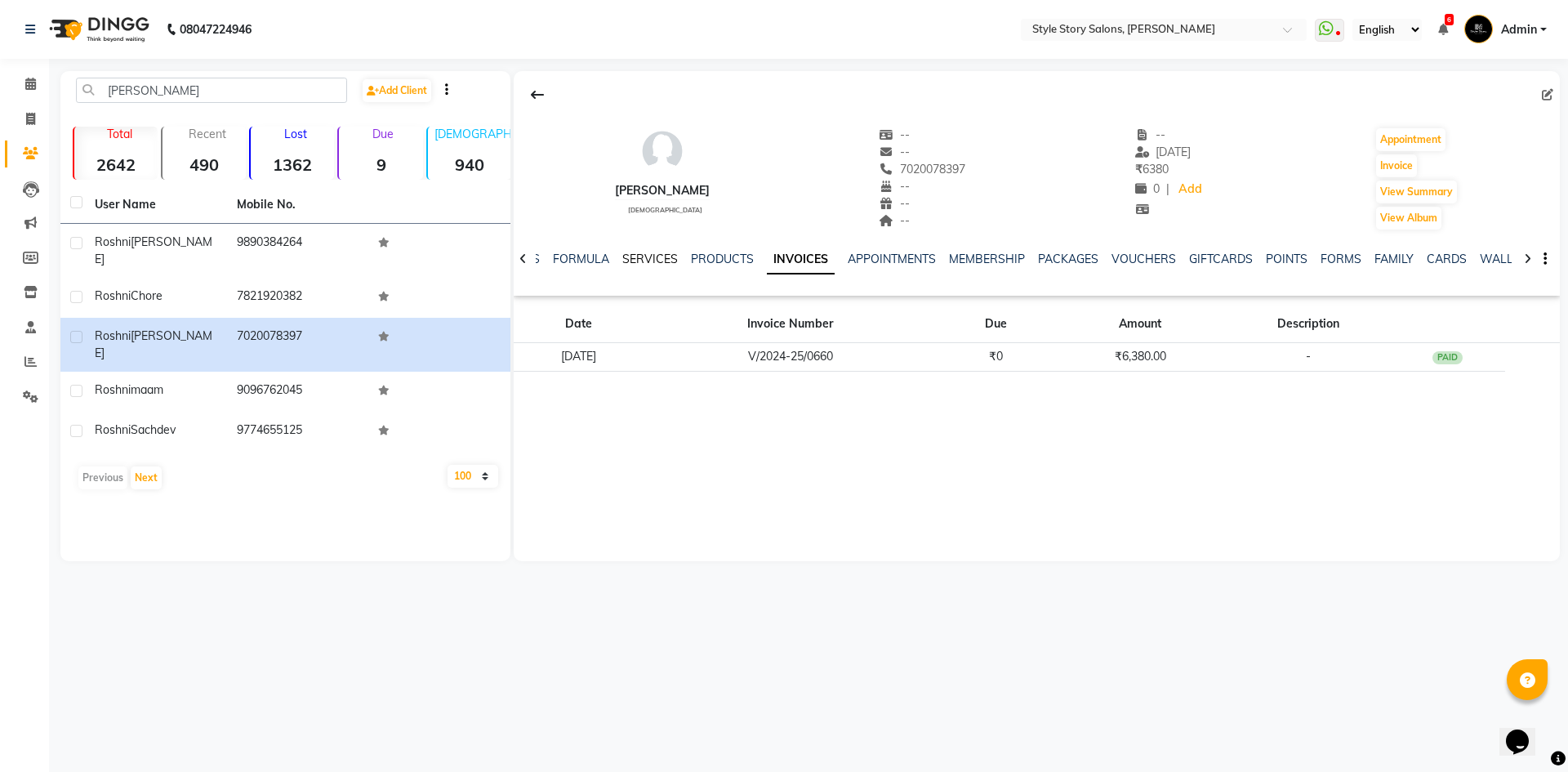
click at [646, 256] on link "SERVICES" at bounding box center [650, 259] width 56 height 15
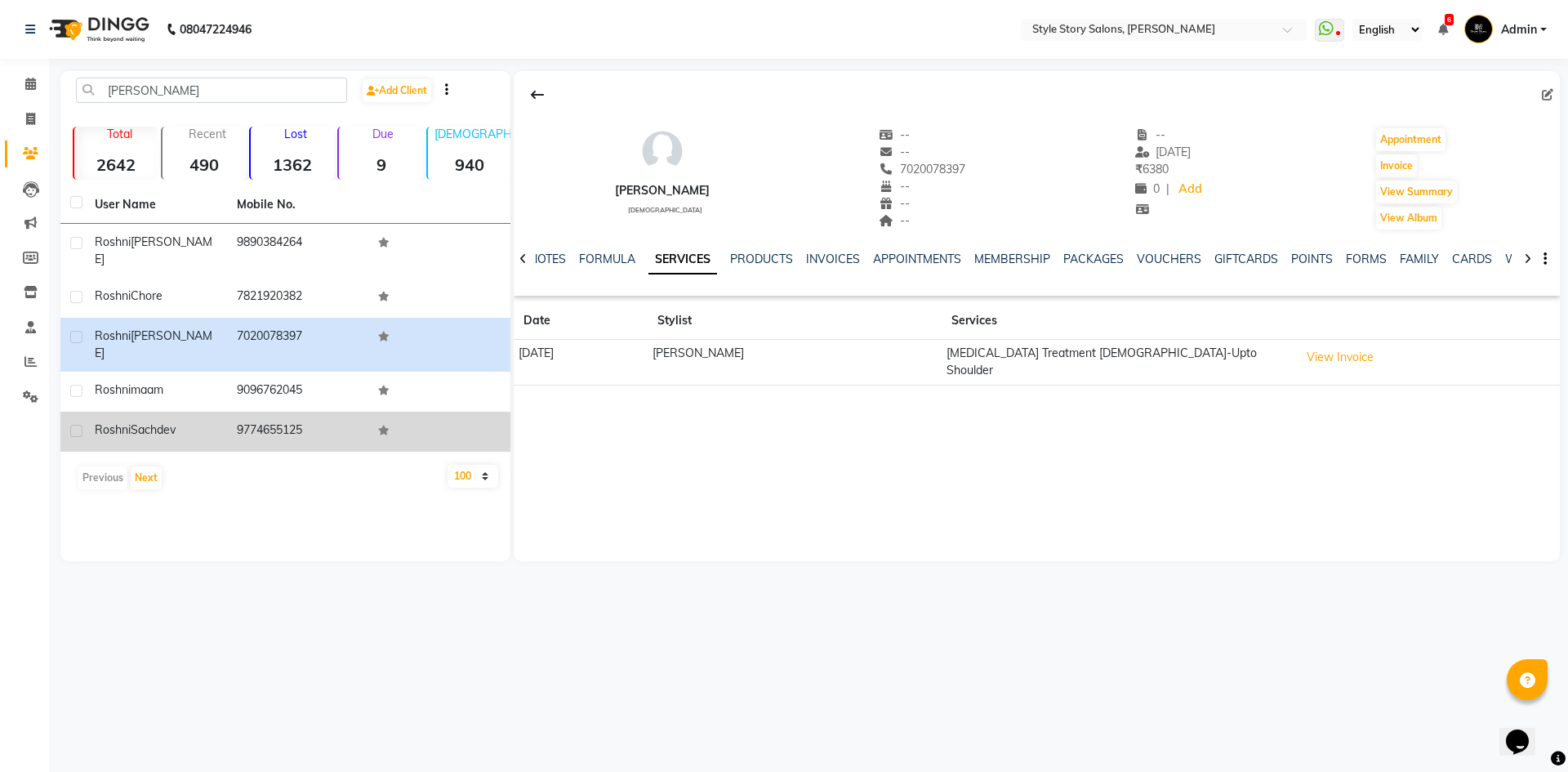
click at [248, 411] on td "9774655125" at bounding box center [298, 431] width 142 height 40
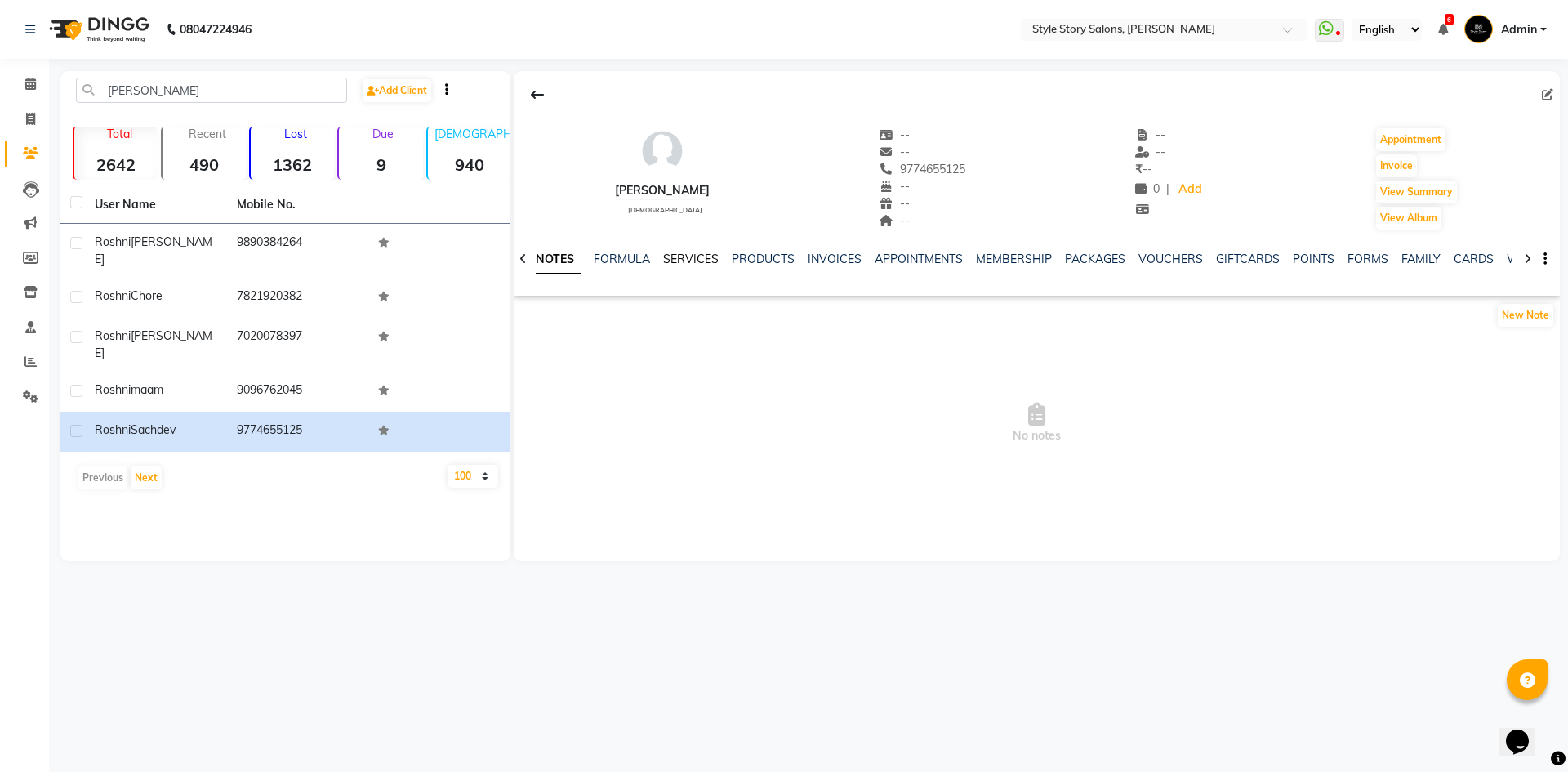
click at [689, 260] on link "SERVICES" at bounding box center [691, 259] width 56 height 15
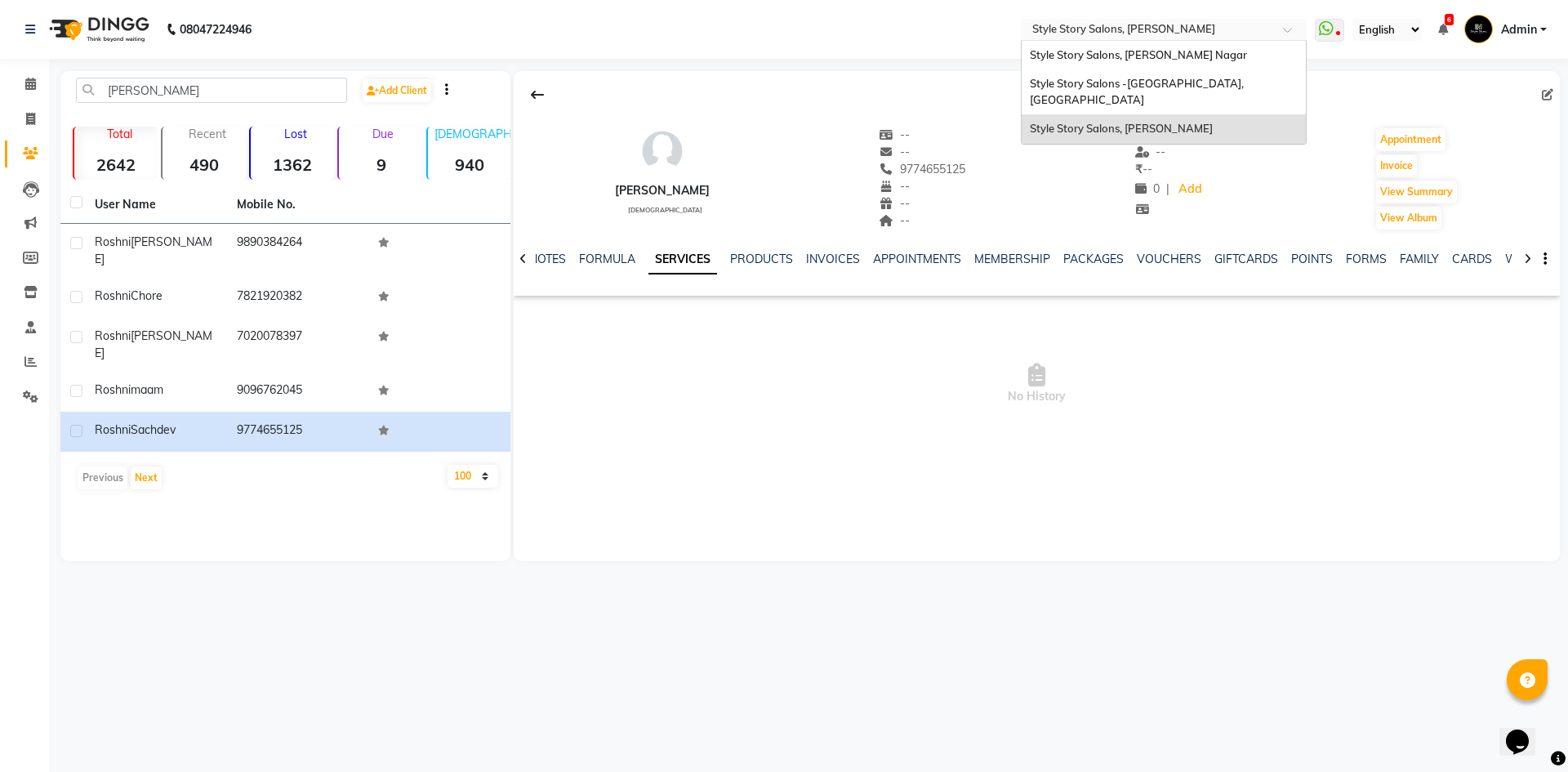
click at [1260, 27] on input "text" at bounding box center [1148, 31] width 237 height 16
click at [1214, 60] on div "Style Story Salons, [PERSON_NAME] Nagar" at bounding box center [1164, 56] width 284 height 29
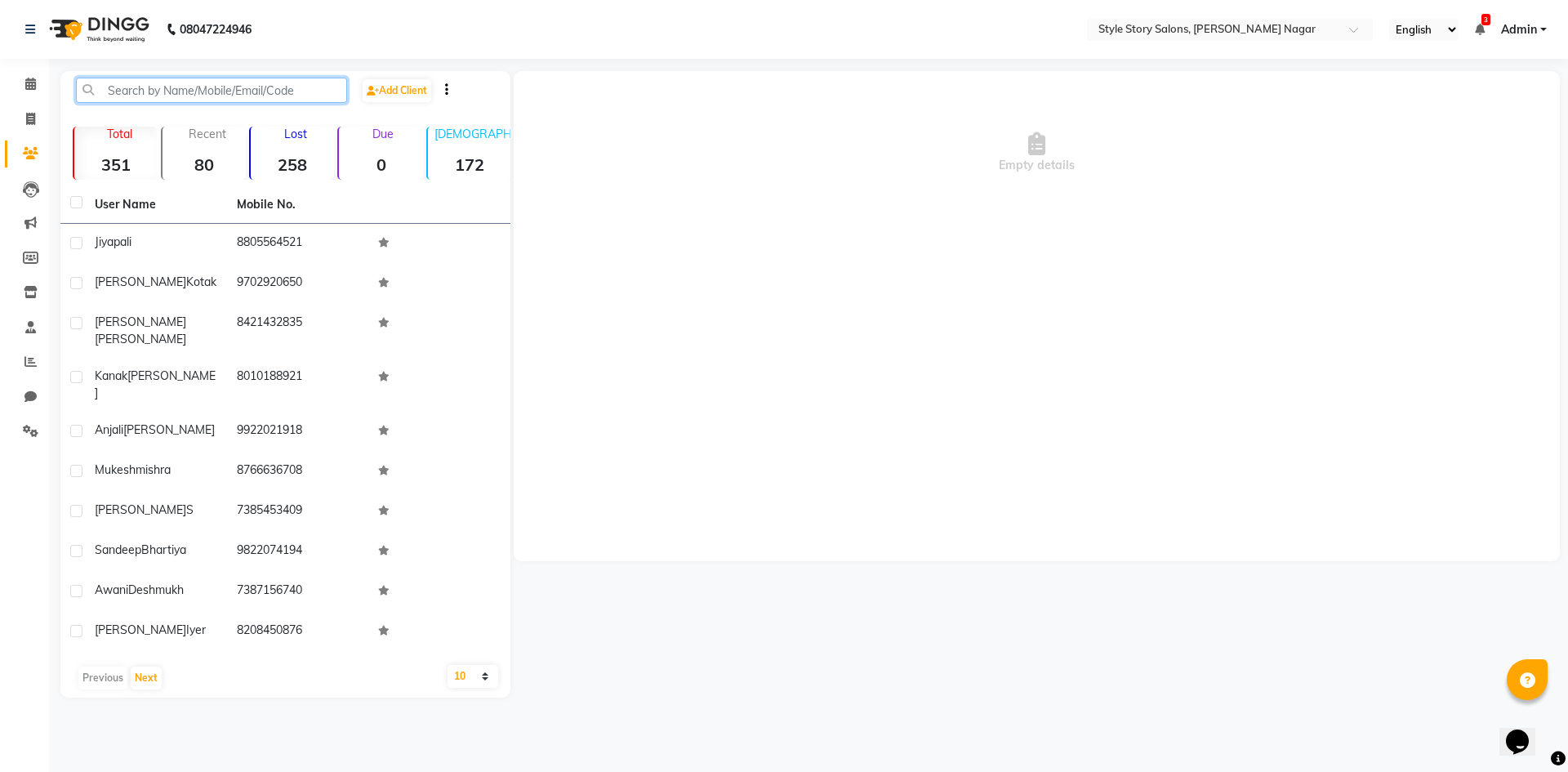
click at [118, 91] on input "text" at bounding box center [212, 91] width 271 height 26
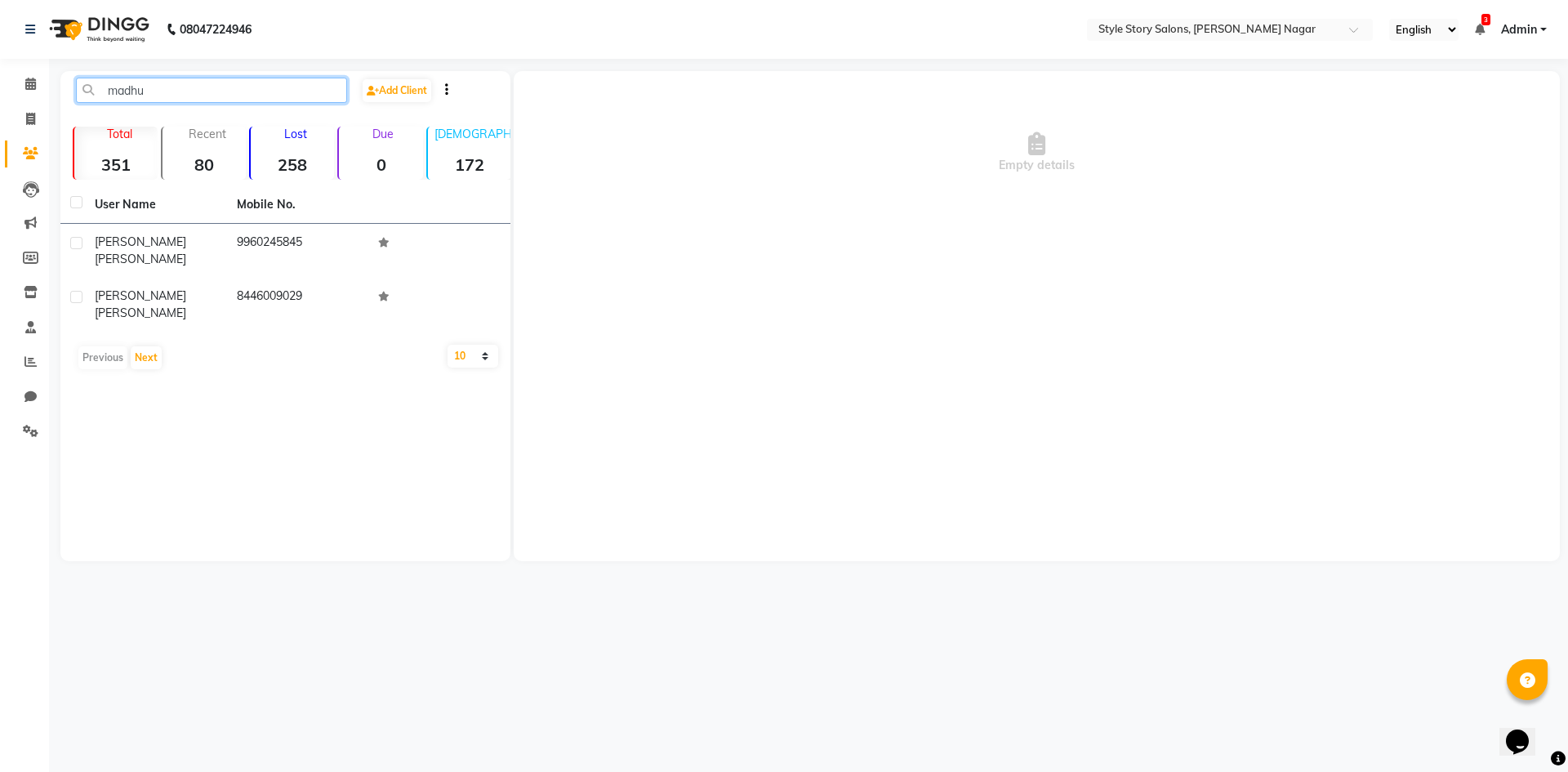
drag, startPoint x: 152, startPoint y: 84, endPoint x: 74, endPoint y: 94, distance: 78.6
click at [74, 94] on div "madhu" at bounding box center [212, 91] width 296 height 26
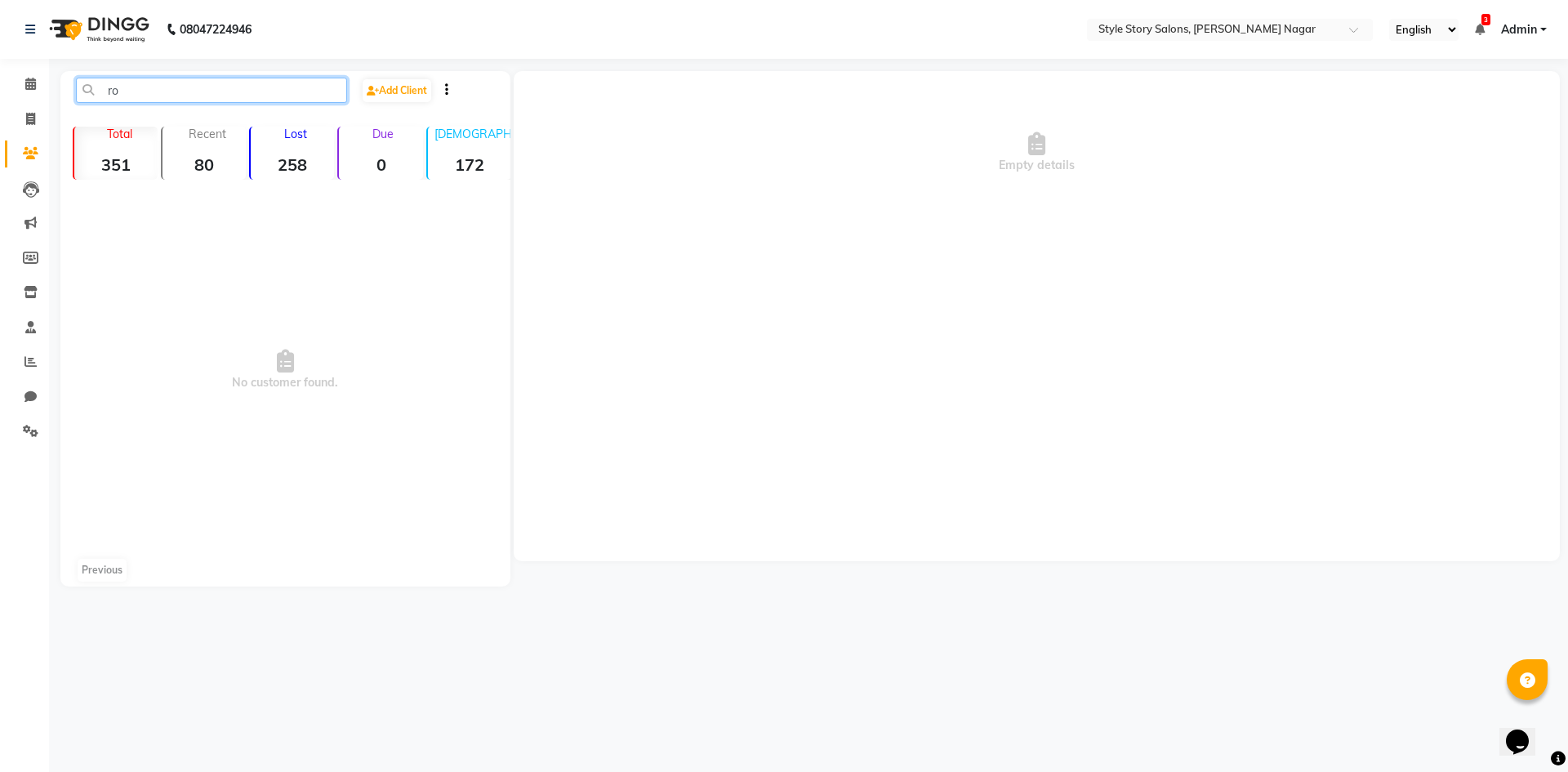
type input "r"
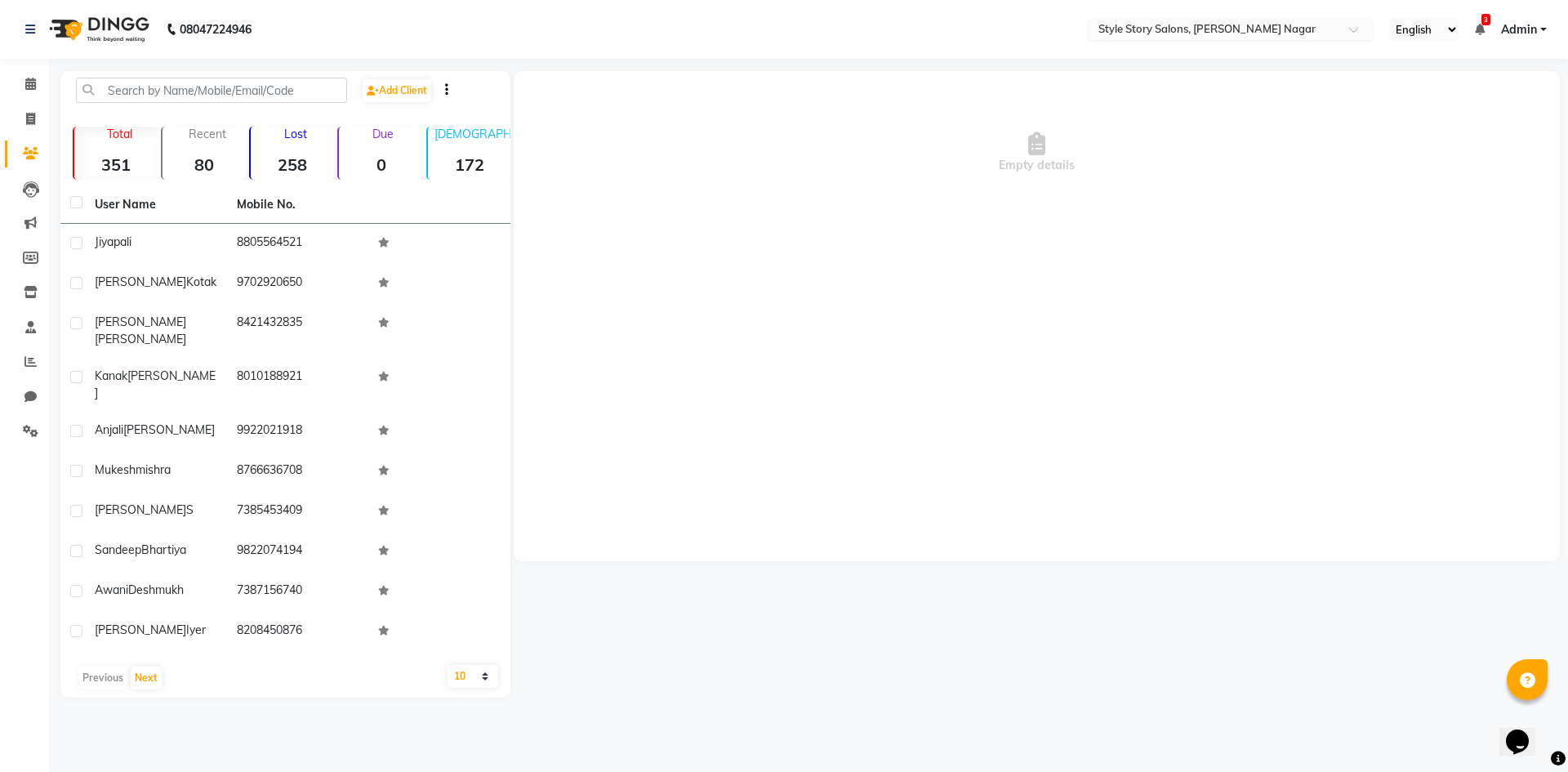
click at [1333, 28] on input "text" at bounding box center [1214, 31] width 237 height 16
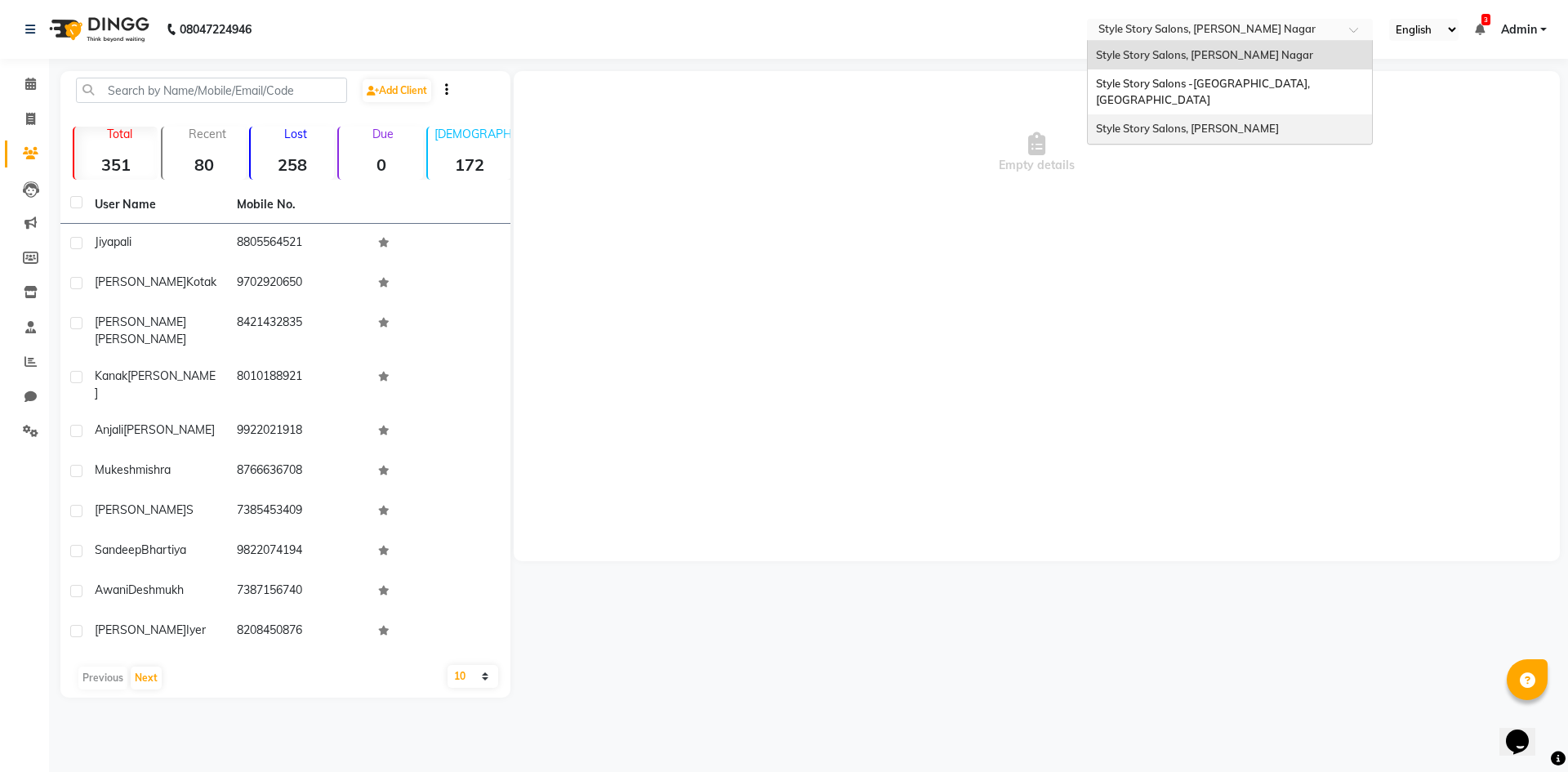
click at [1314, 114] on div "Style Story Salons, [PERSON_NAME]" at bounding box center [1230, 129] width 284 height 29
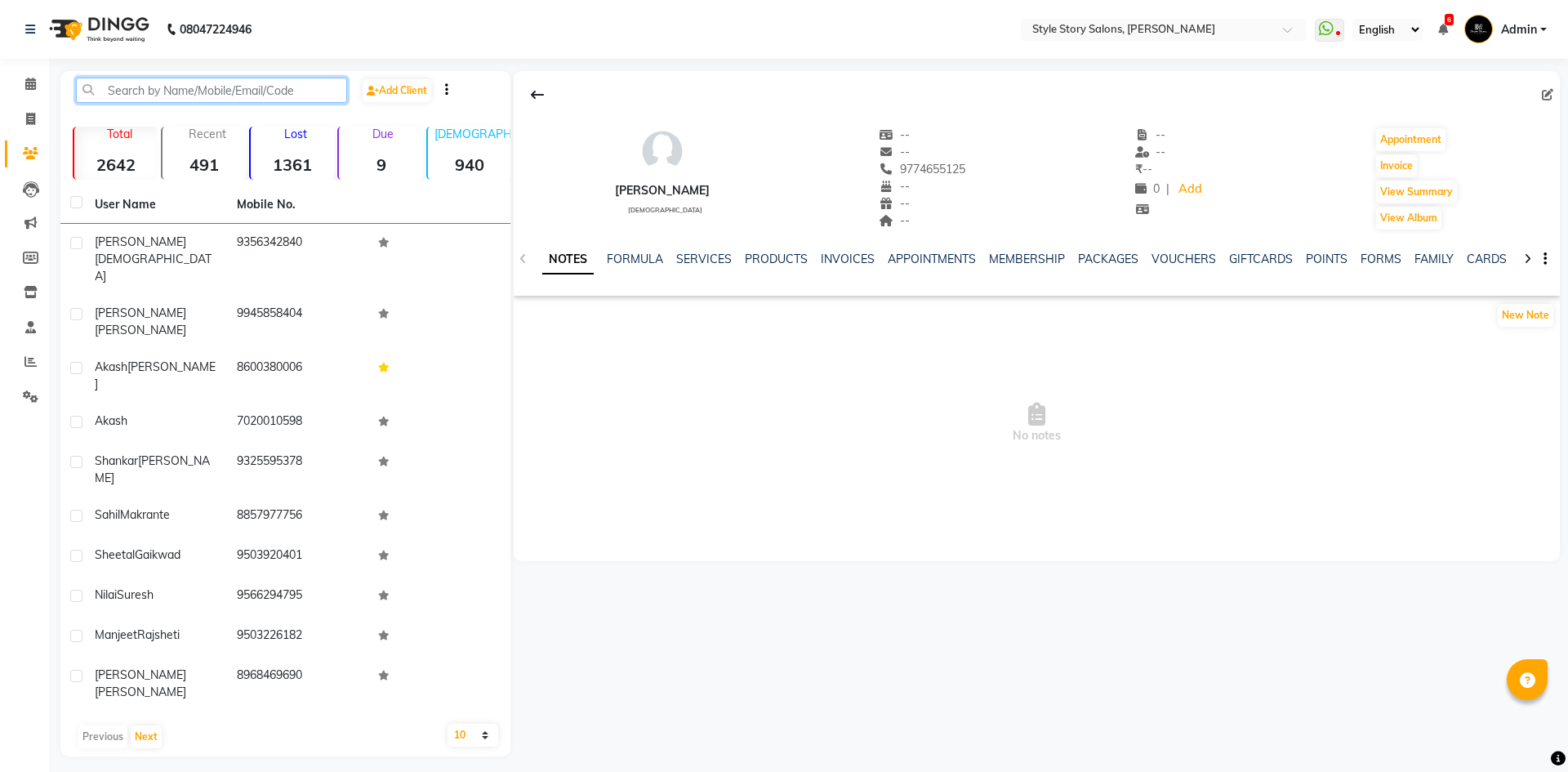
click at [135, 88] on input "text" at bounding box center [212, 91] width 271 height 26
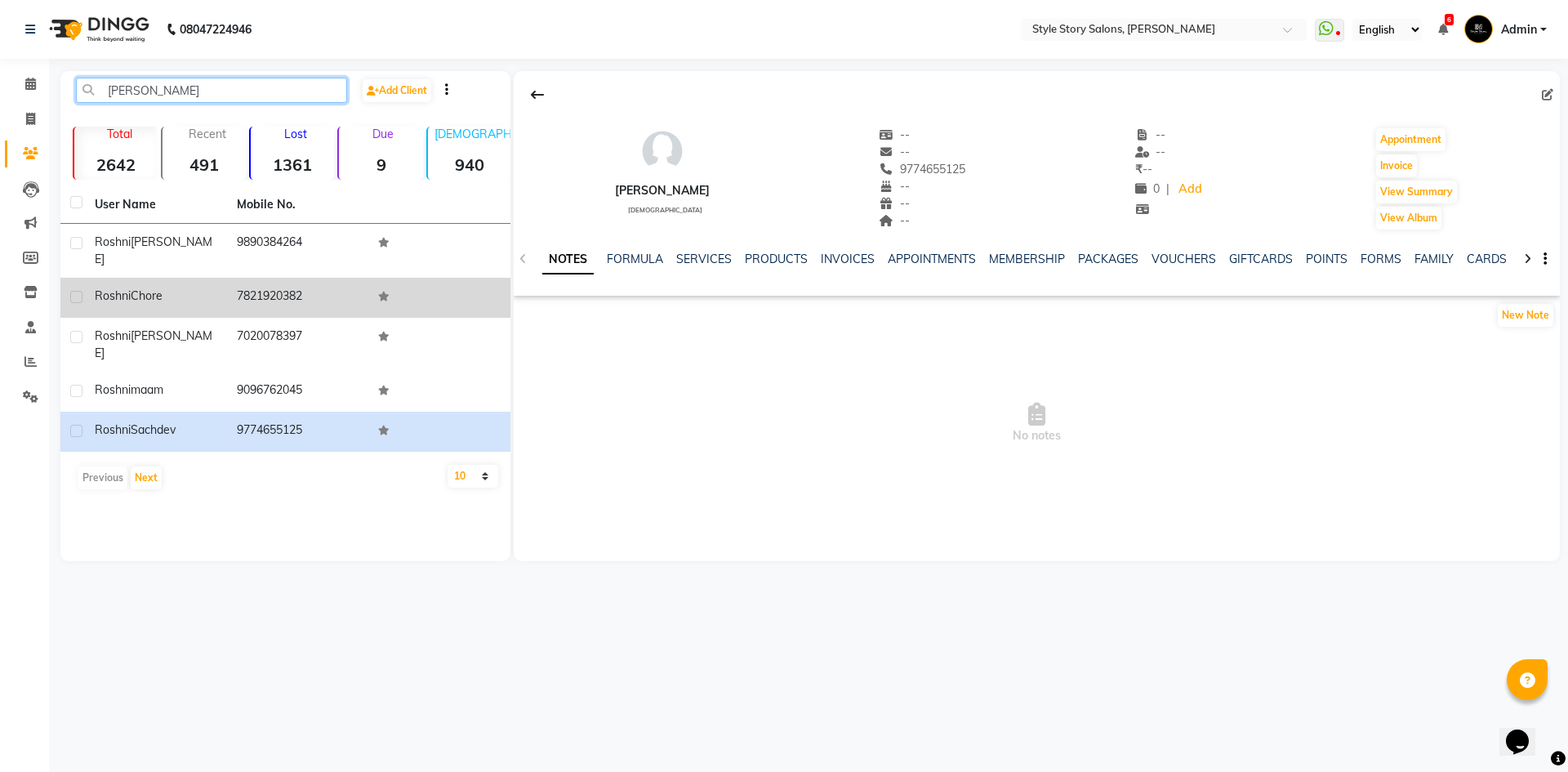
type input "[PERSON_NAME]"
click at [143, 288] on span "Chore" at bounding box center [147, 296] width 32 height 15
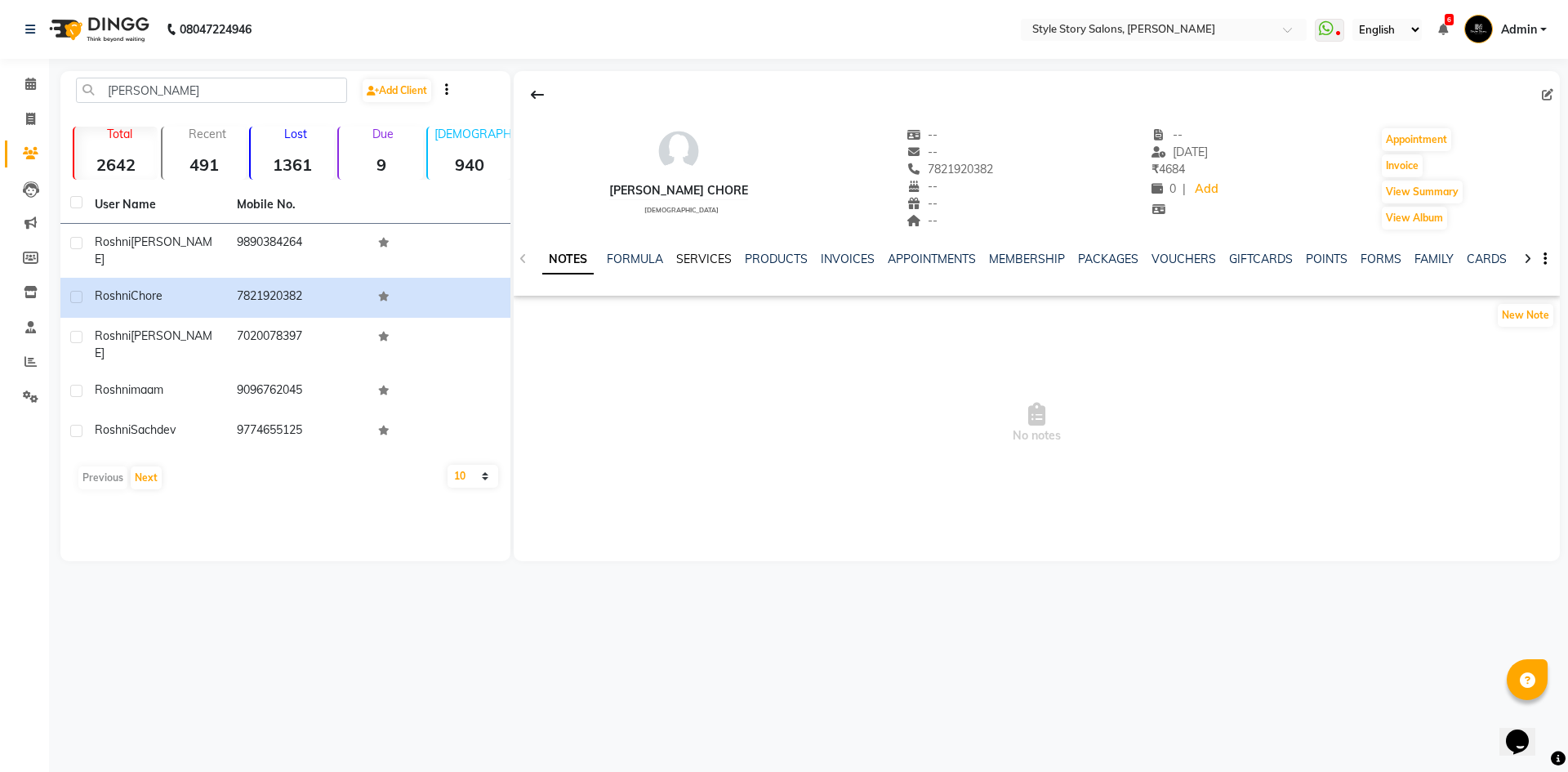
click at [695, 253] on link "SERVICES" at bounding box center [703, 259] width 56 height 15
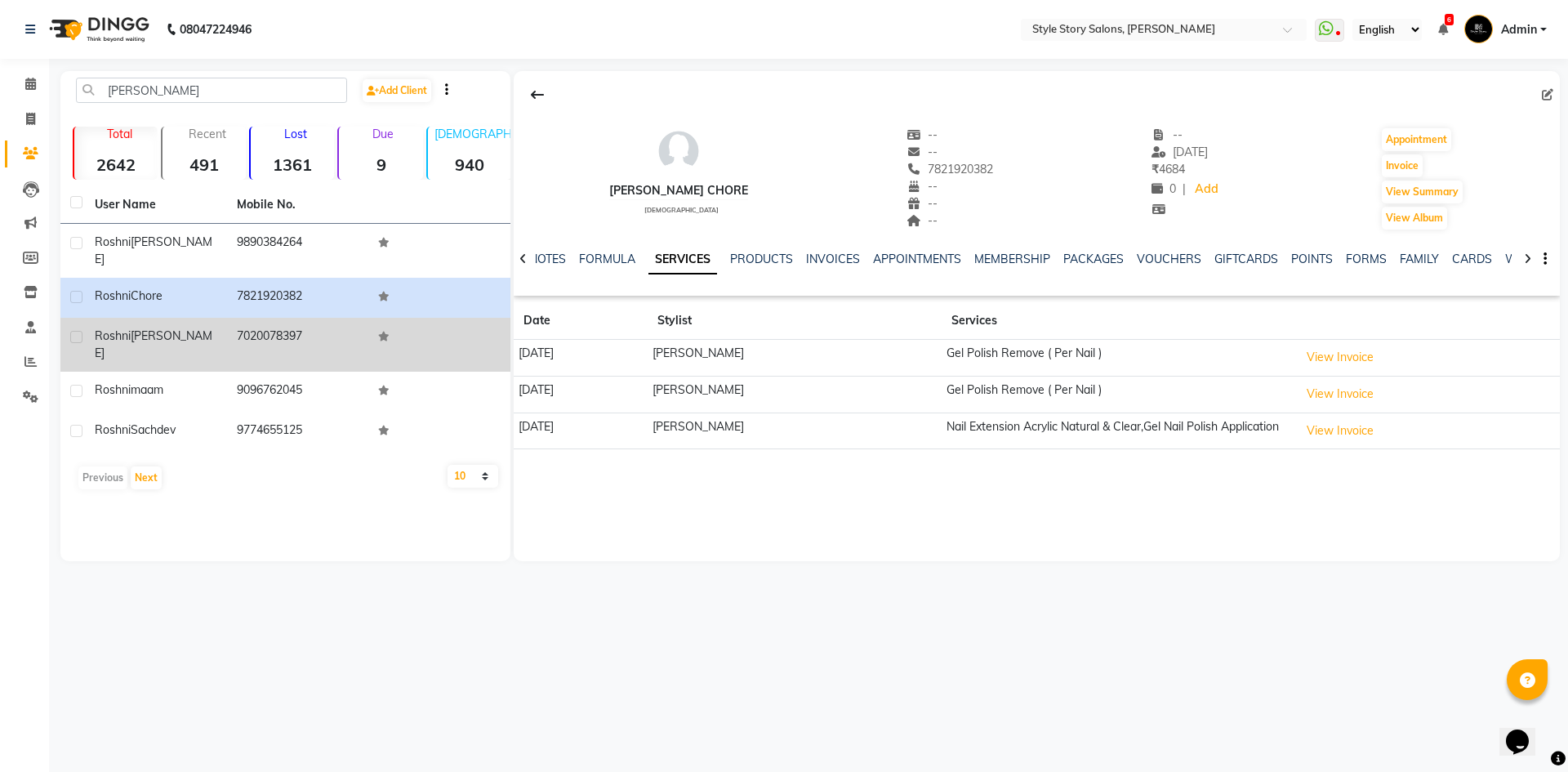
click at [199, 331] on td "Roshni Mithani" at bounding box center [156, 344] width 142 height 54
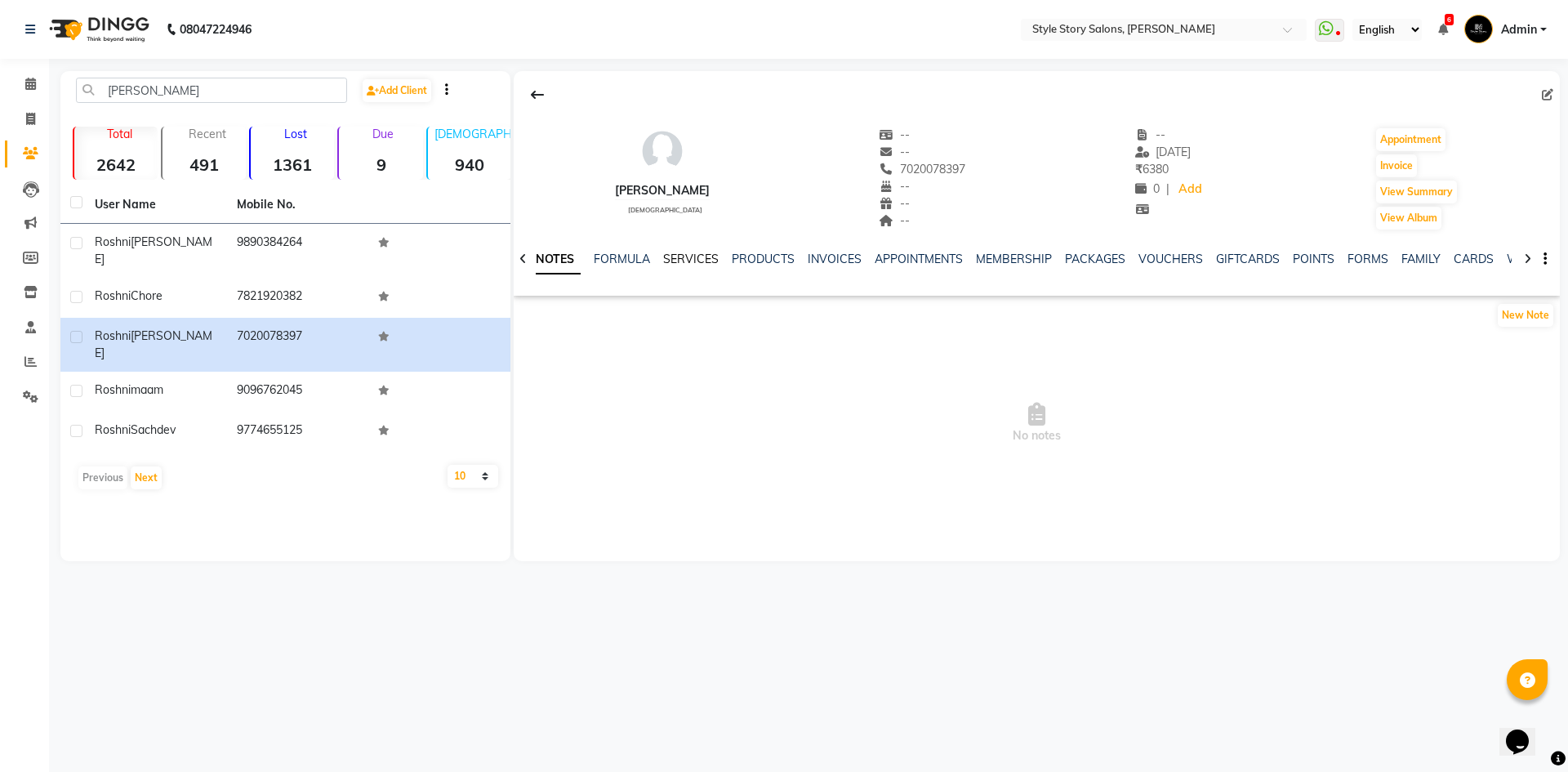
click at [706, 260] on link "SERVICES" at bounding box center [691, 259] width 56 height 15
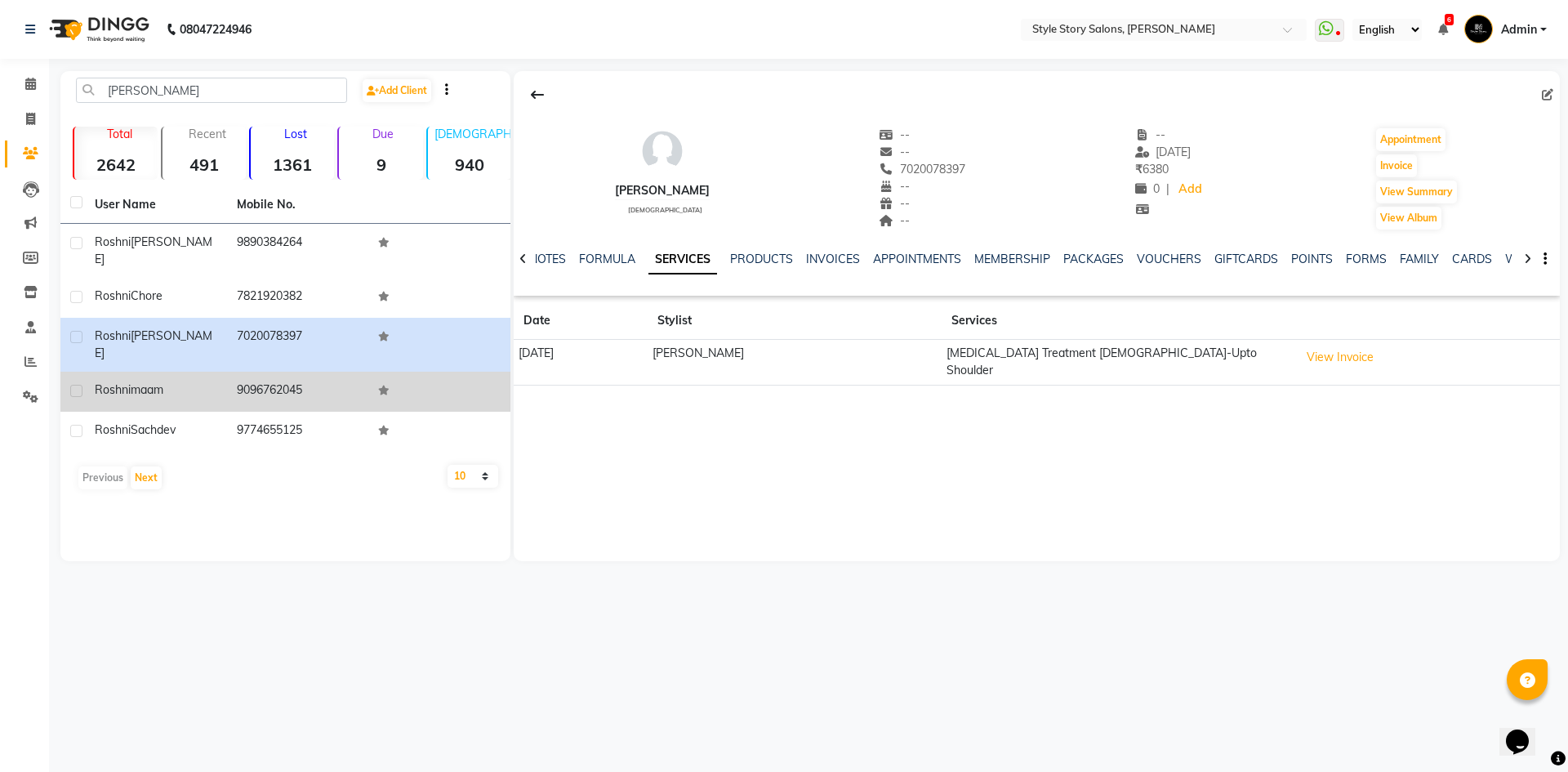
click at [144, 382] on span "maam" at bounding box center [147, 389] width 33 height 15
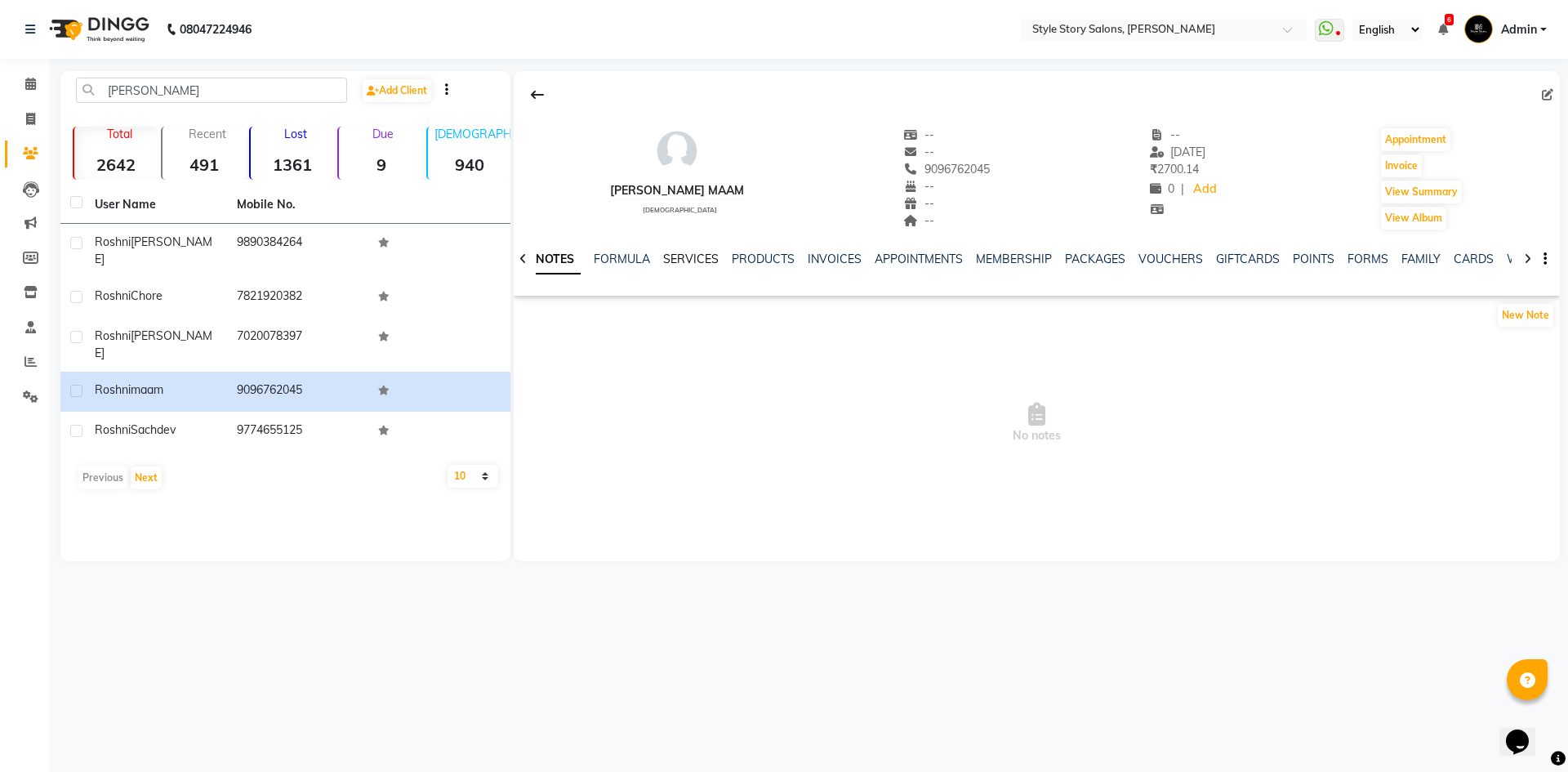
click at [674, 260] on link "SERVICES" at bounding box center [691, 259] width 56 height 15
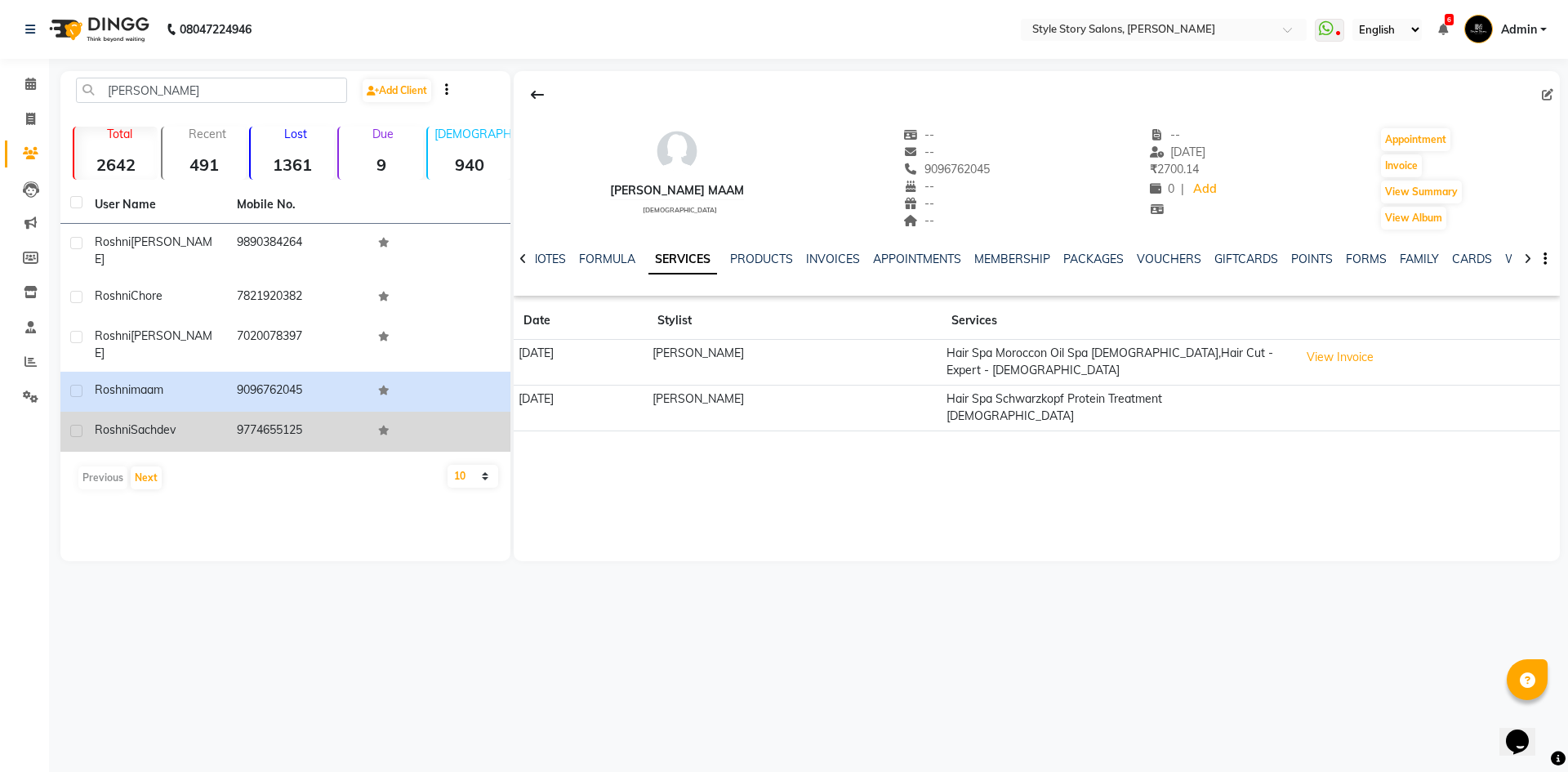
click at [193, 421] on div "Roshni Sachdev" at bounding box center [156, 429] width 123 height 17
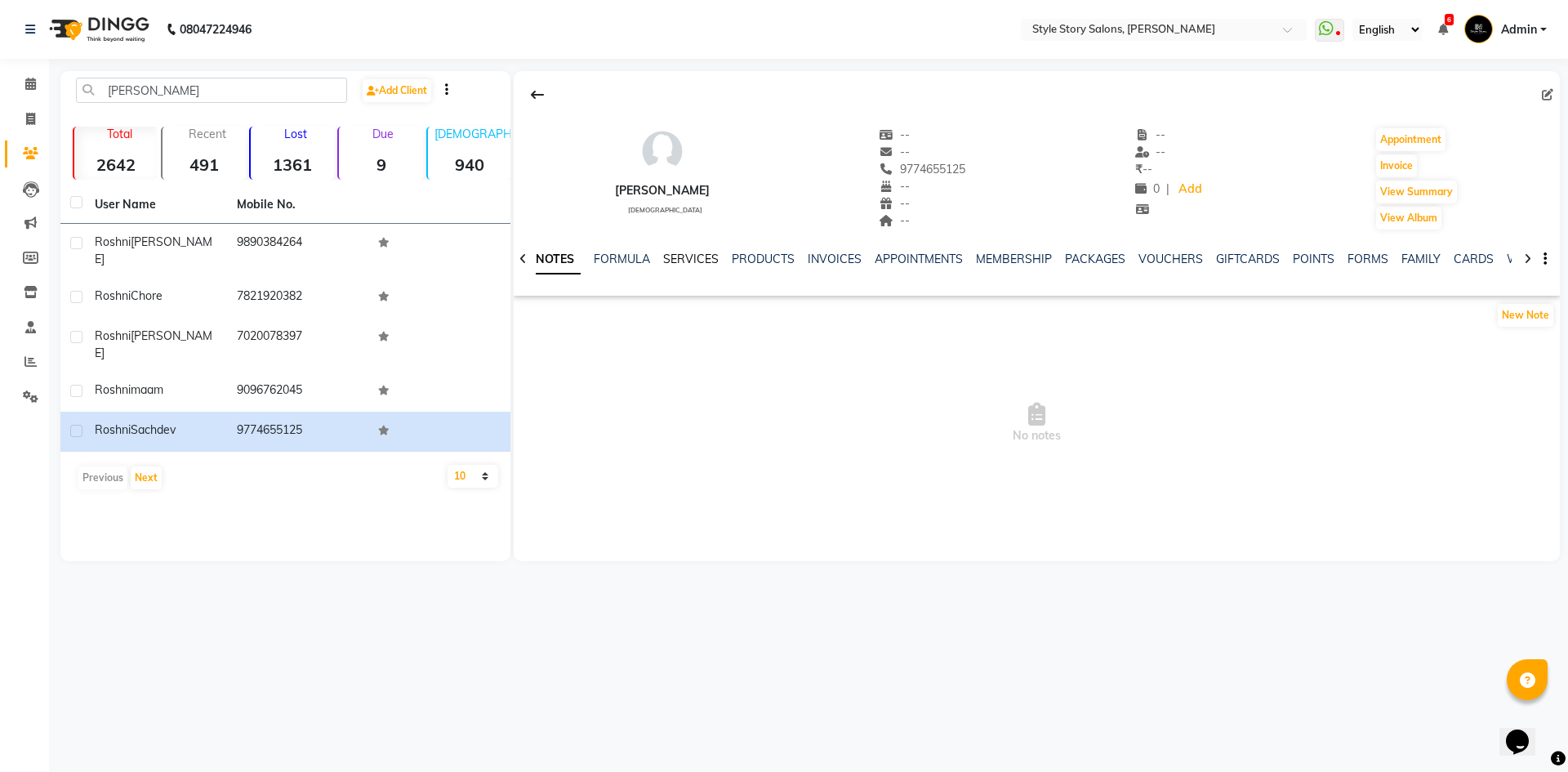
click at [679, 260] on link "SERVICES" at bounding box center [691, 259] width 56 height 15
